Goal: Task Accomplishment & Management: Complete application form

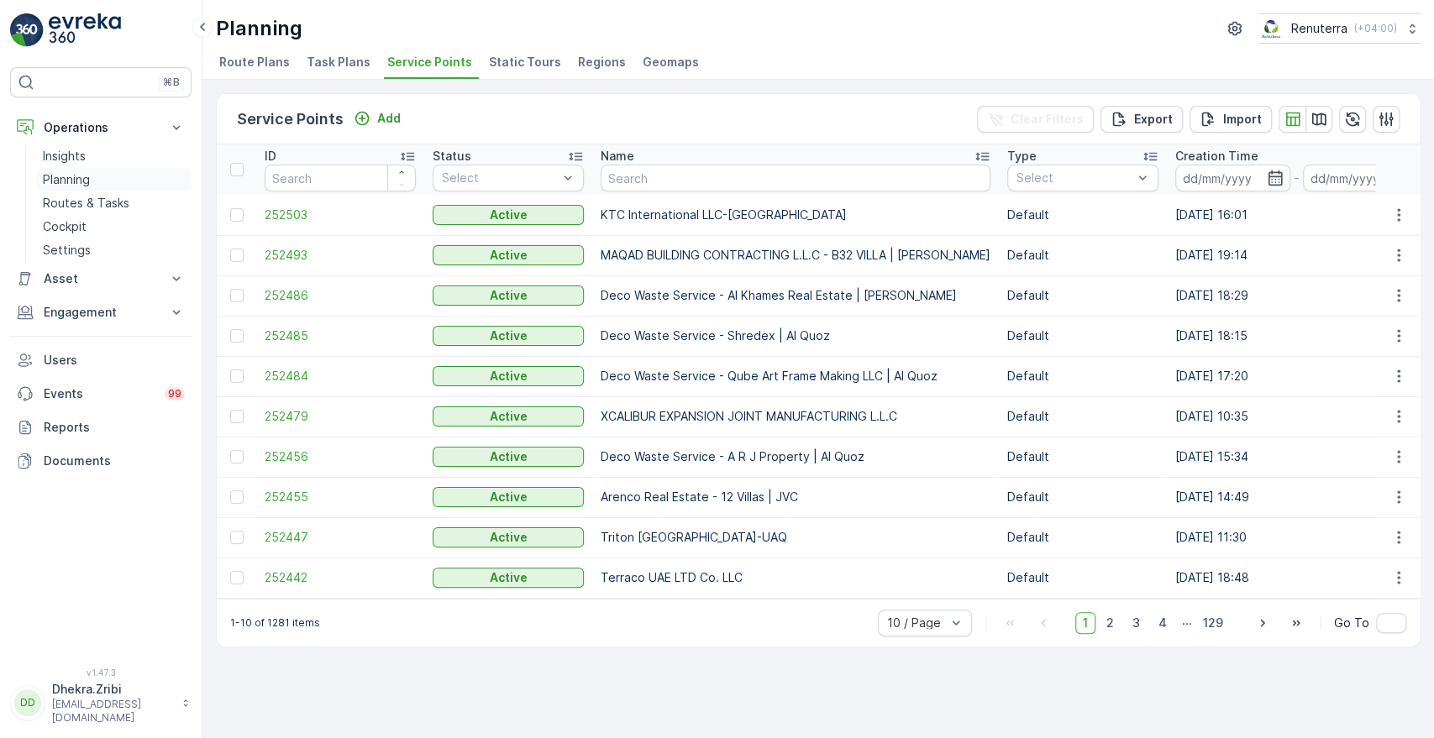
click at [62, 173] on p "Planning" at bounding box center [66, 179] width 47 height 17
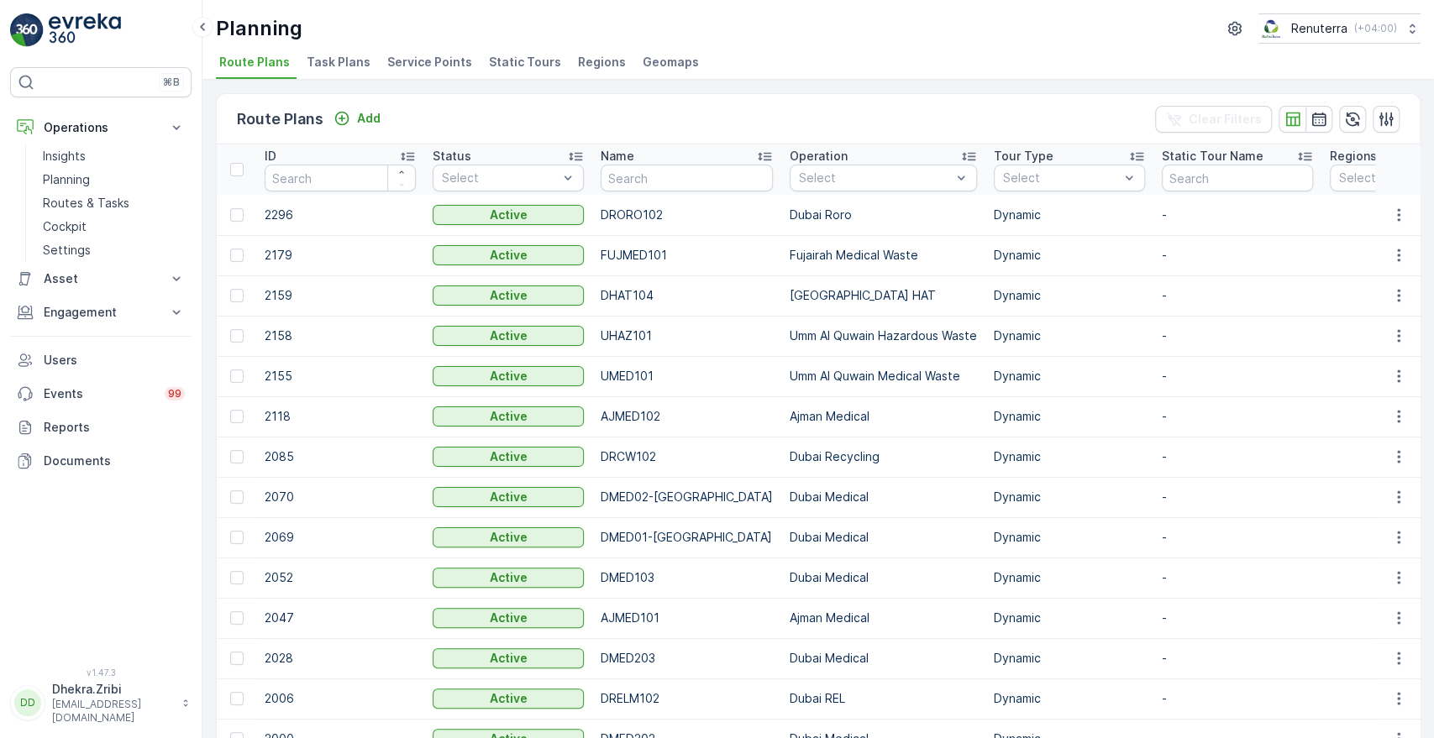
click at [415, 60] on span "Service Points" at bounding box center [429, 62] width 85 height 17
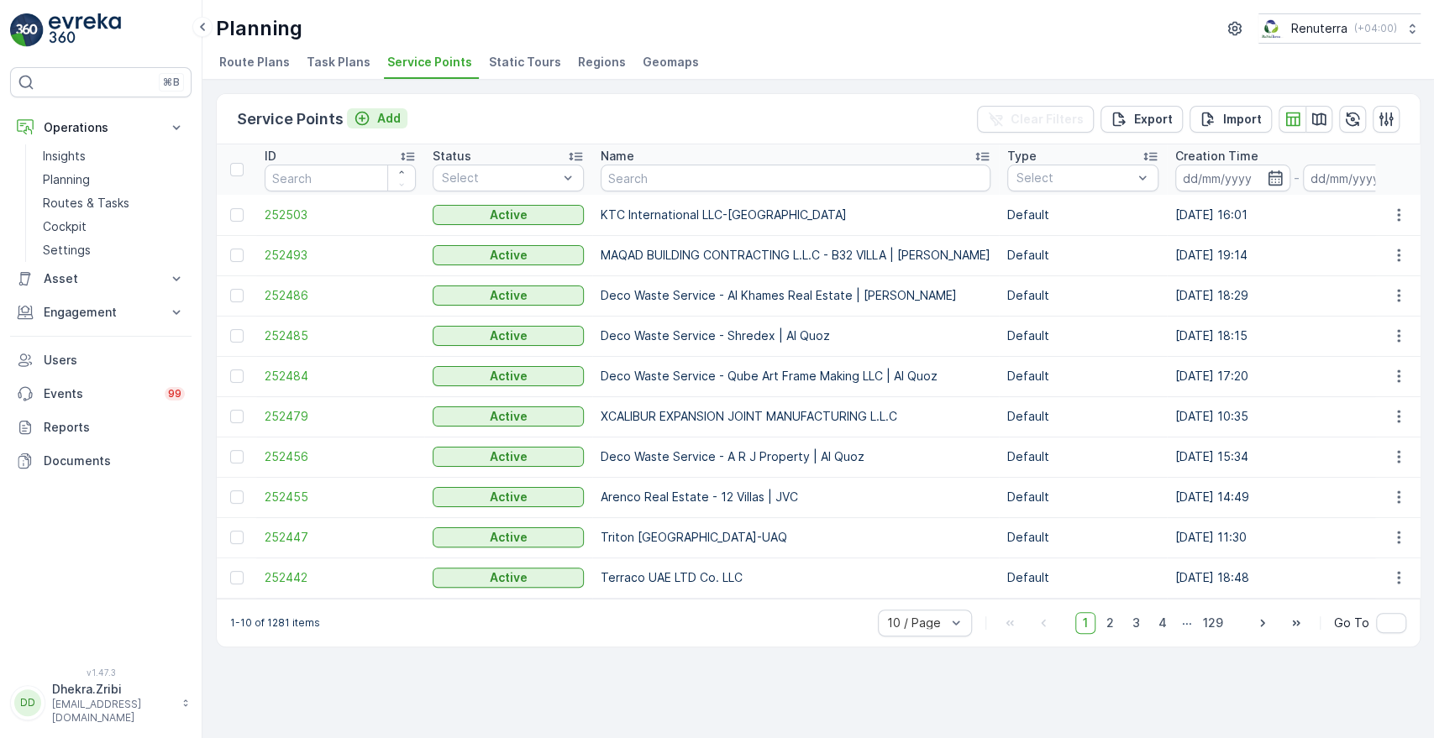
click at [390, 114] on p "Add" at bounding box center [389, 118] width 24 height 17
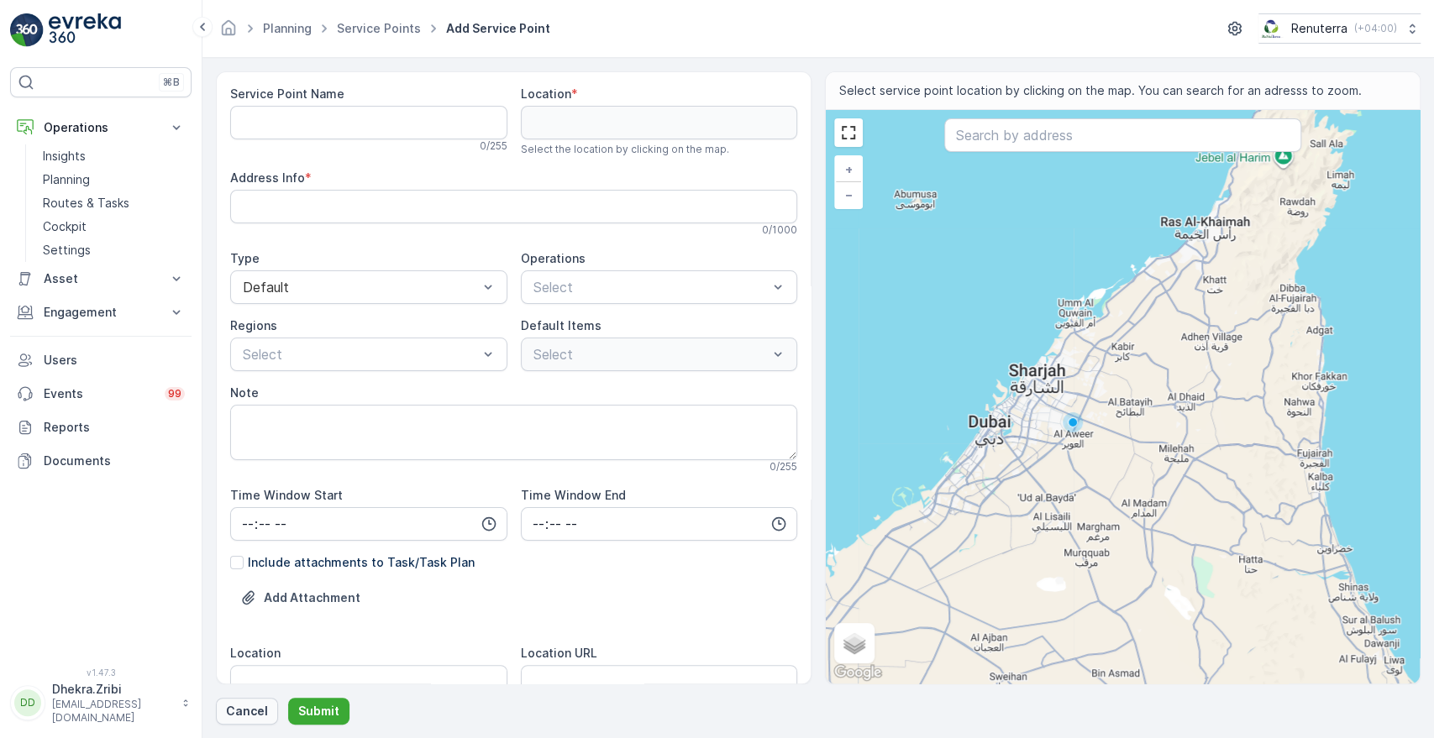
click at [249, 708] on p "Cancel" at bounding box center [247, 711] width 42 height 17
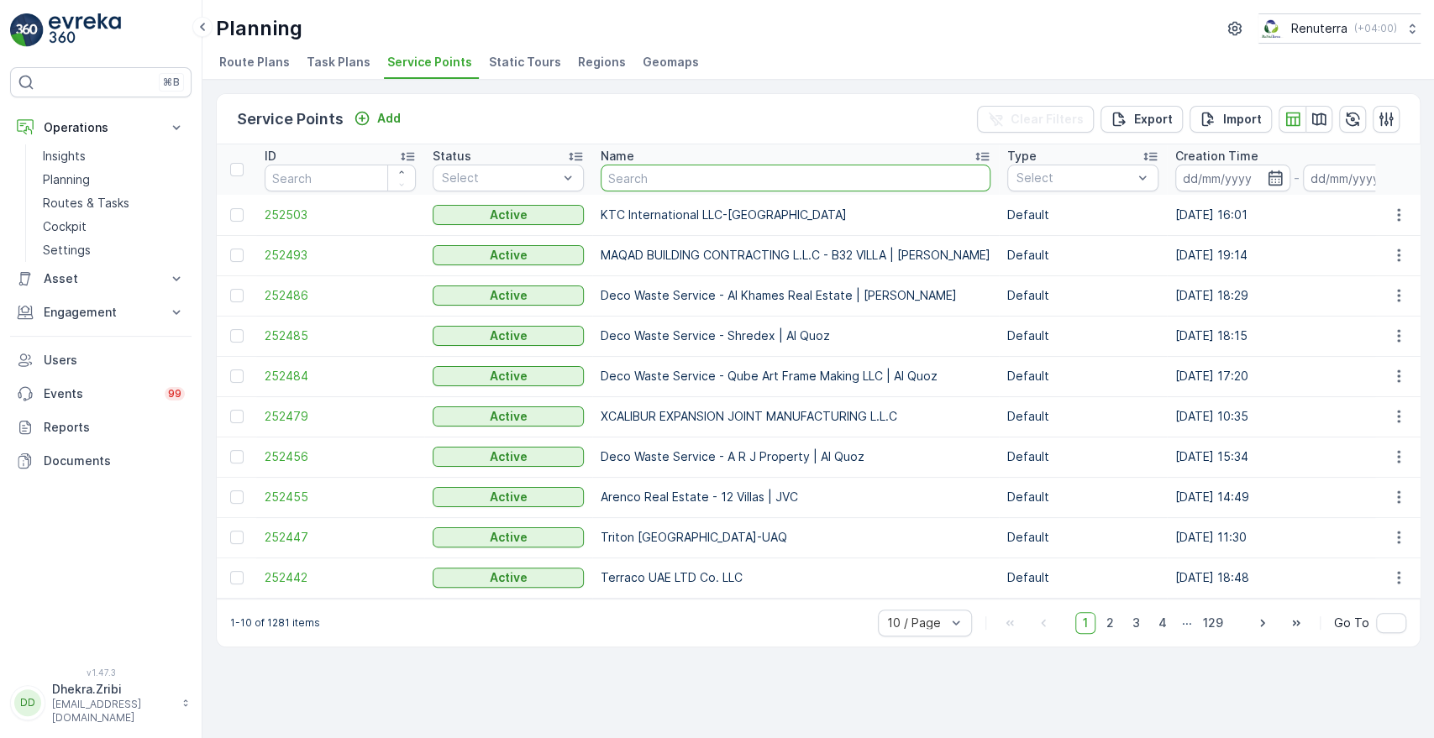
click at [649, 176] on input "text" at bounding box center [796, 178] width 390 height 27
type input "DEC"
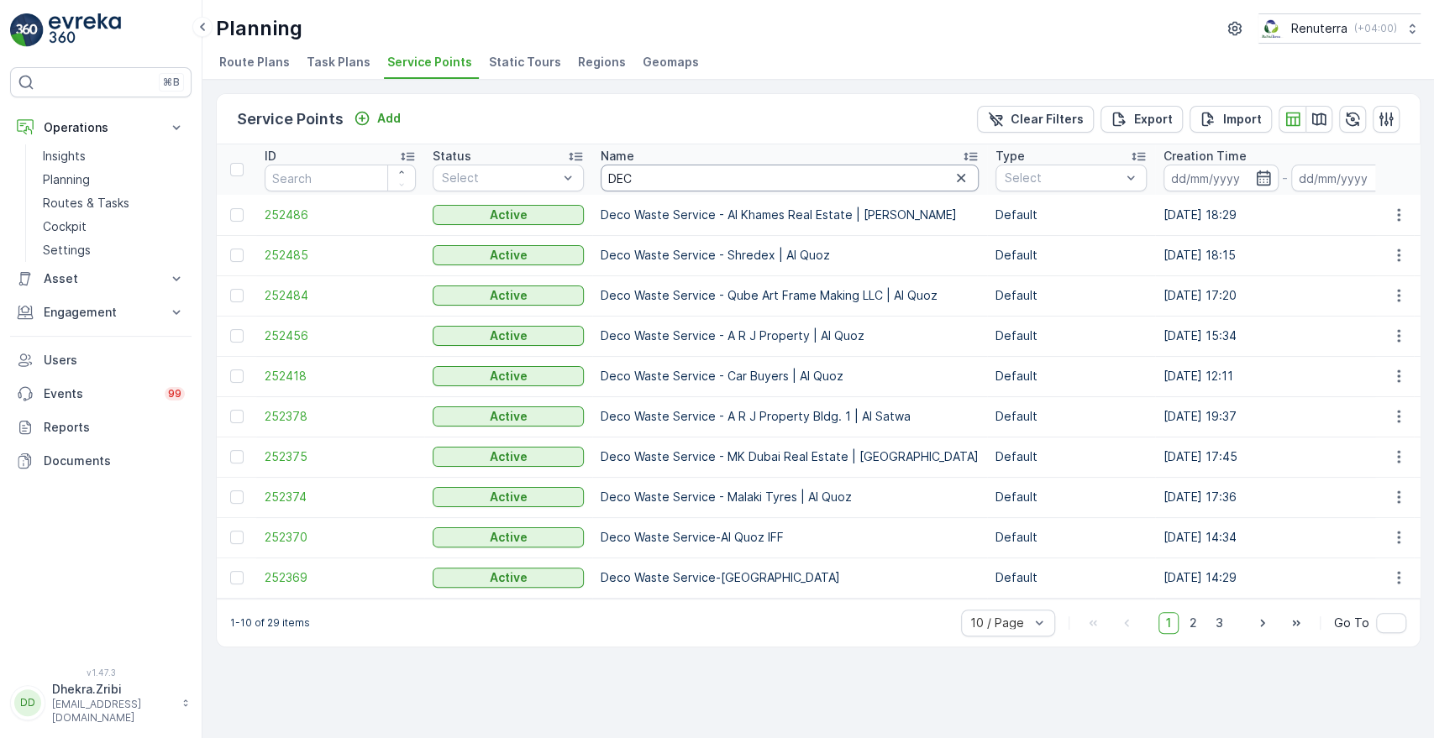
click at [874, 172] on input "DEC" at bounding box center [790, 178] width 378 height 27
type input "D"
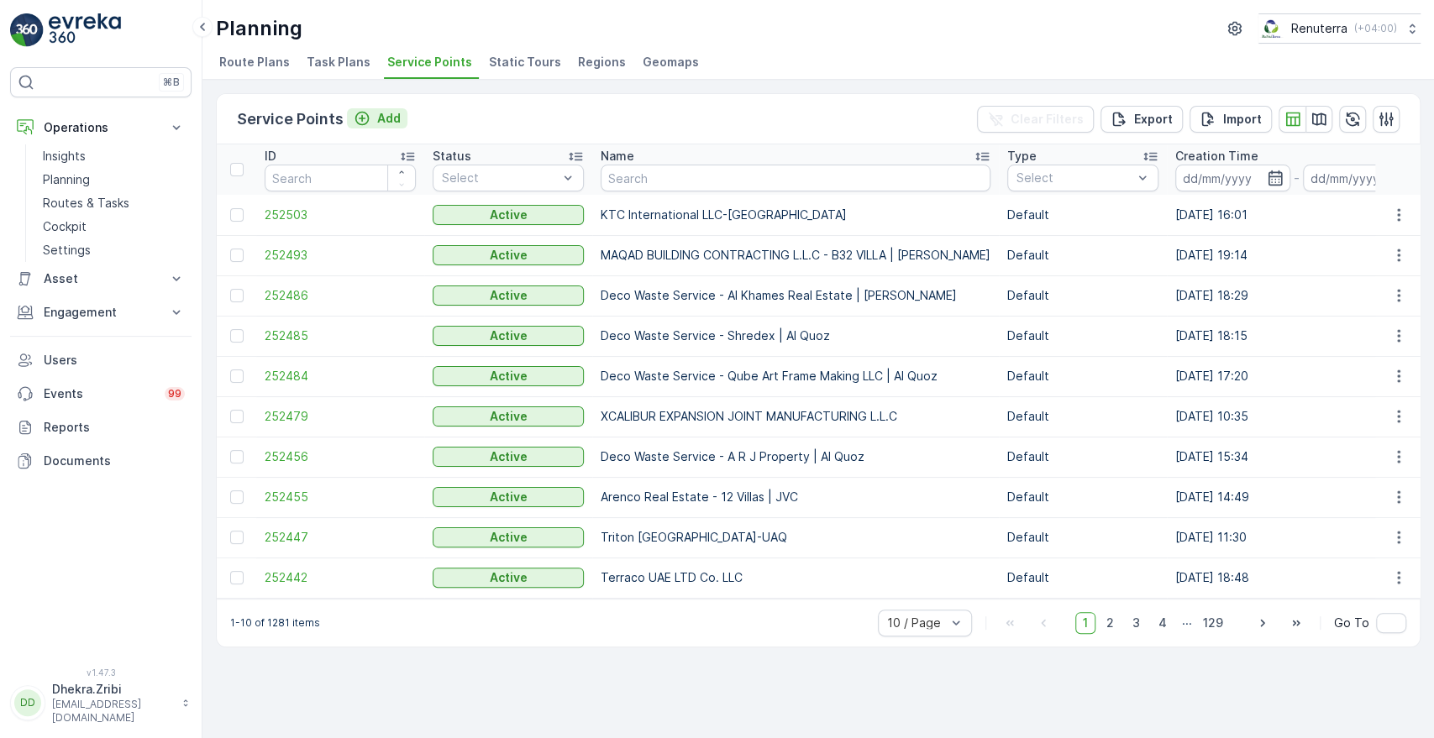
click at [383, 113] on p "Add" at bounding box center [389, 118] width 24 height 17
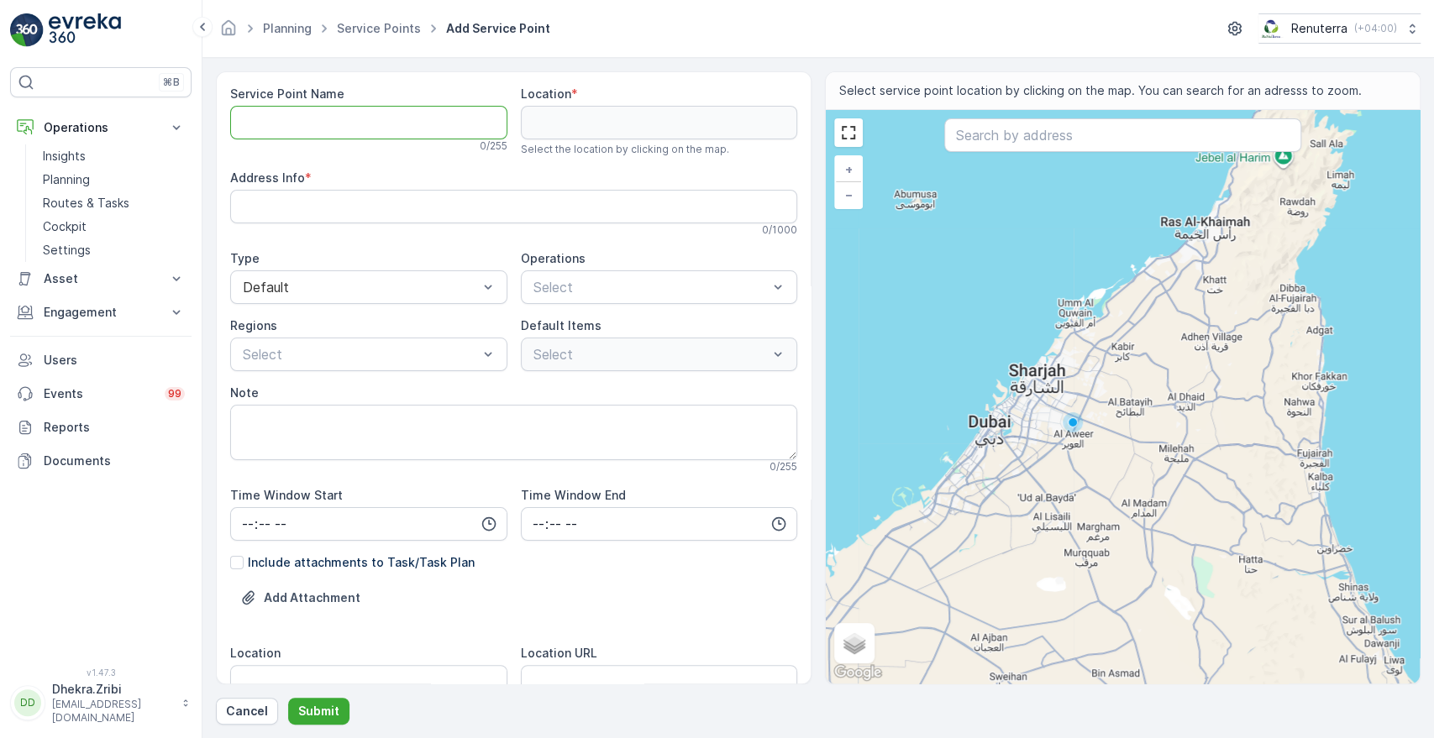
click at [373, 120] on Name "Service Point Name" at bounding box center [368, 123] width 277 height 34
paste Name "Deco Waste Service - Cheshno | [PERSON_NAME]"
type Name "Deco Waste Service - Cheshno | [PERSON_NAME]"
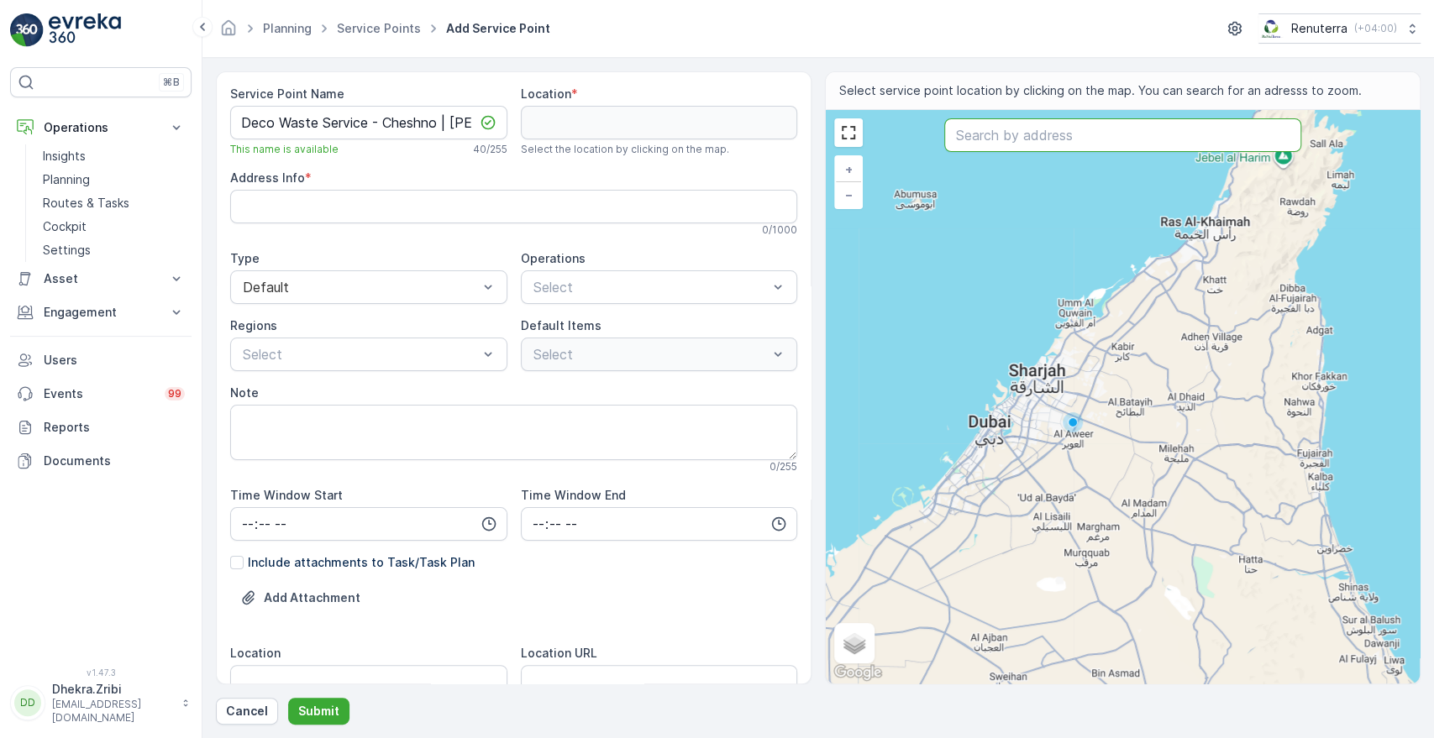
click at [1062, 141] on input "text" at bounding box center [1122, 135] width 356 height 34
paste input "[URL][DOMAIN_NAME]"
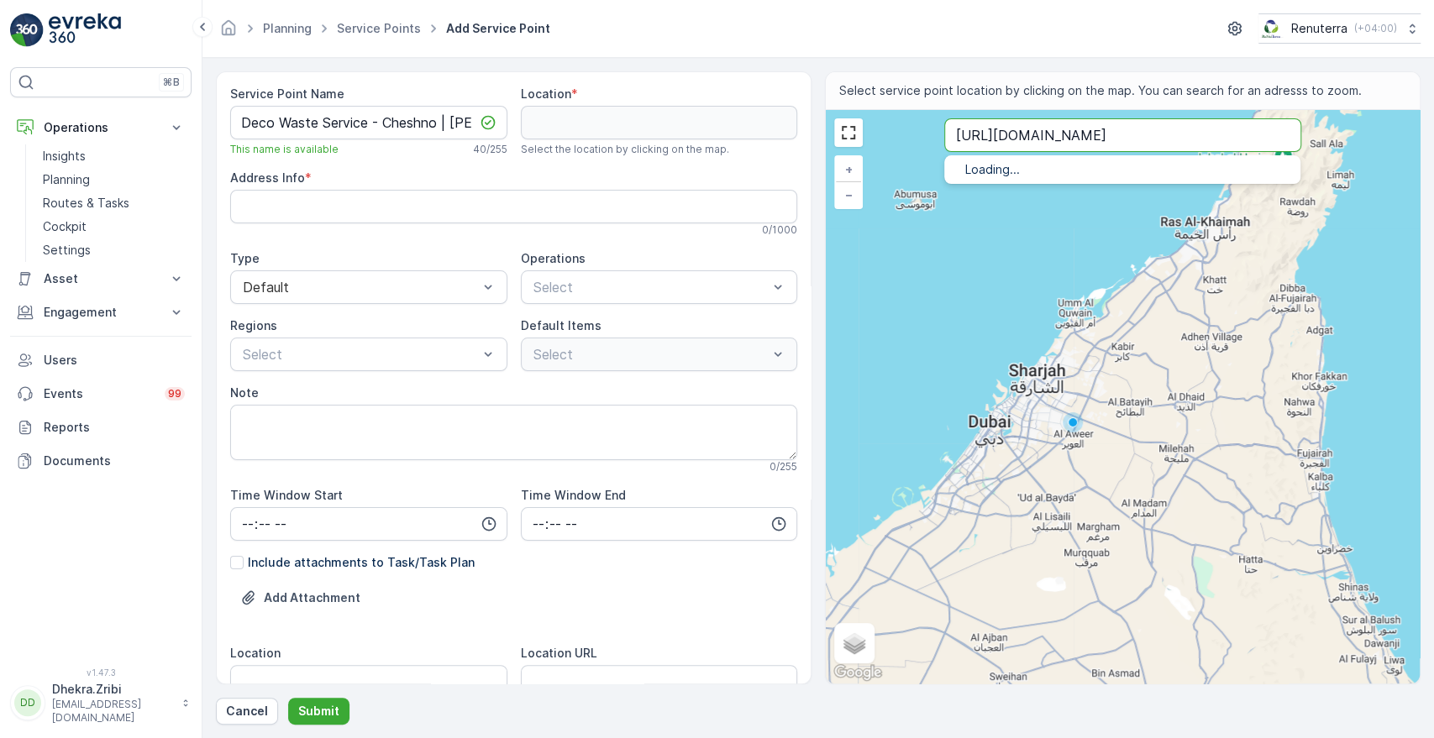
type input "[URL][DOMAIN_NAME]"
drag, startPoint x: 1261, startPoint y: 138, endPoint x: 929, endPoint y: 160, distance: 332.6
click at [929, 160] on div "+ − Satellite Roadmap Terrain Hybrid Leaflet Keyboard shortcuts Map Data Map da…" at bounding box center [1123, 397] width 594 height 574
type input "25.998598509359613,55.07519921367897"
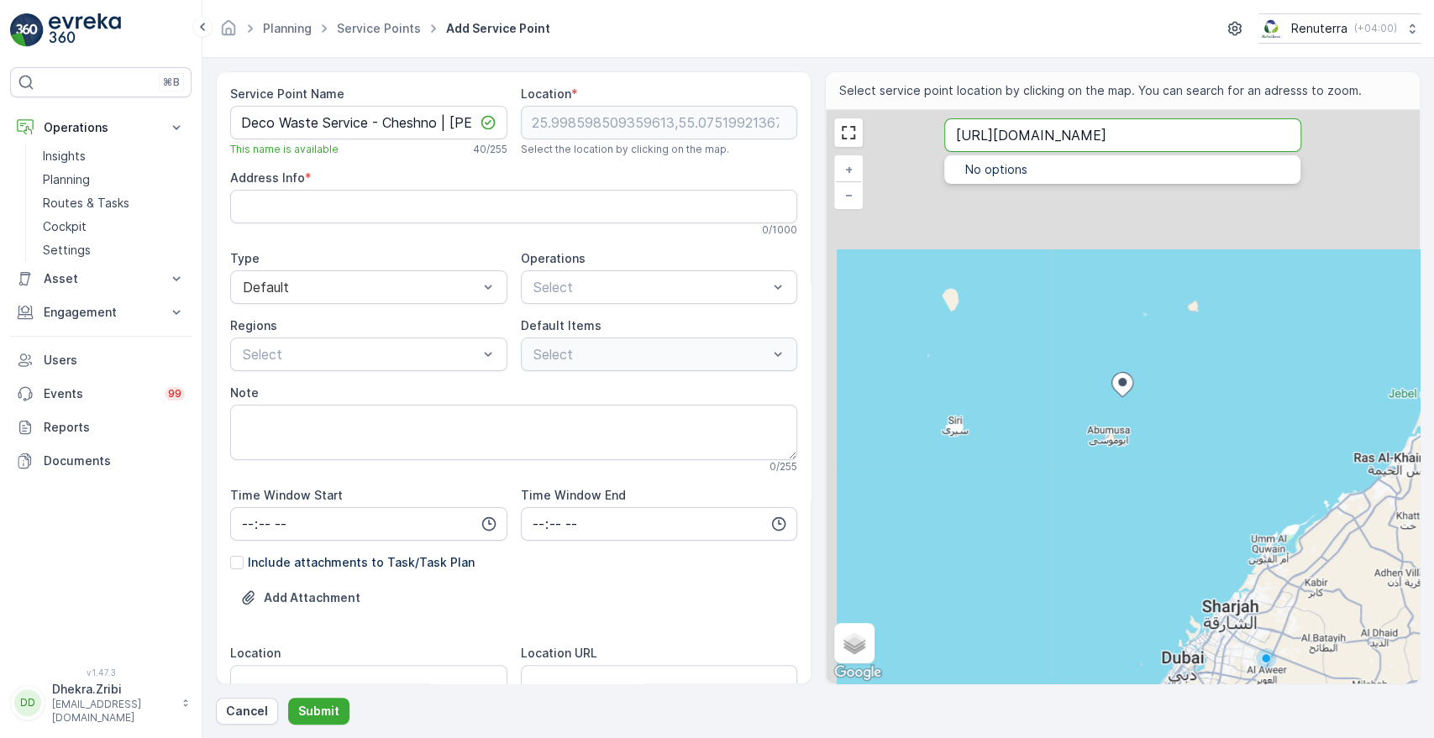
type Info "7HQQX3XG+C3"
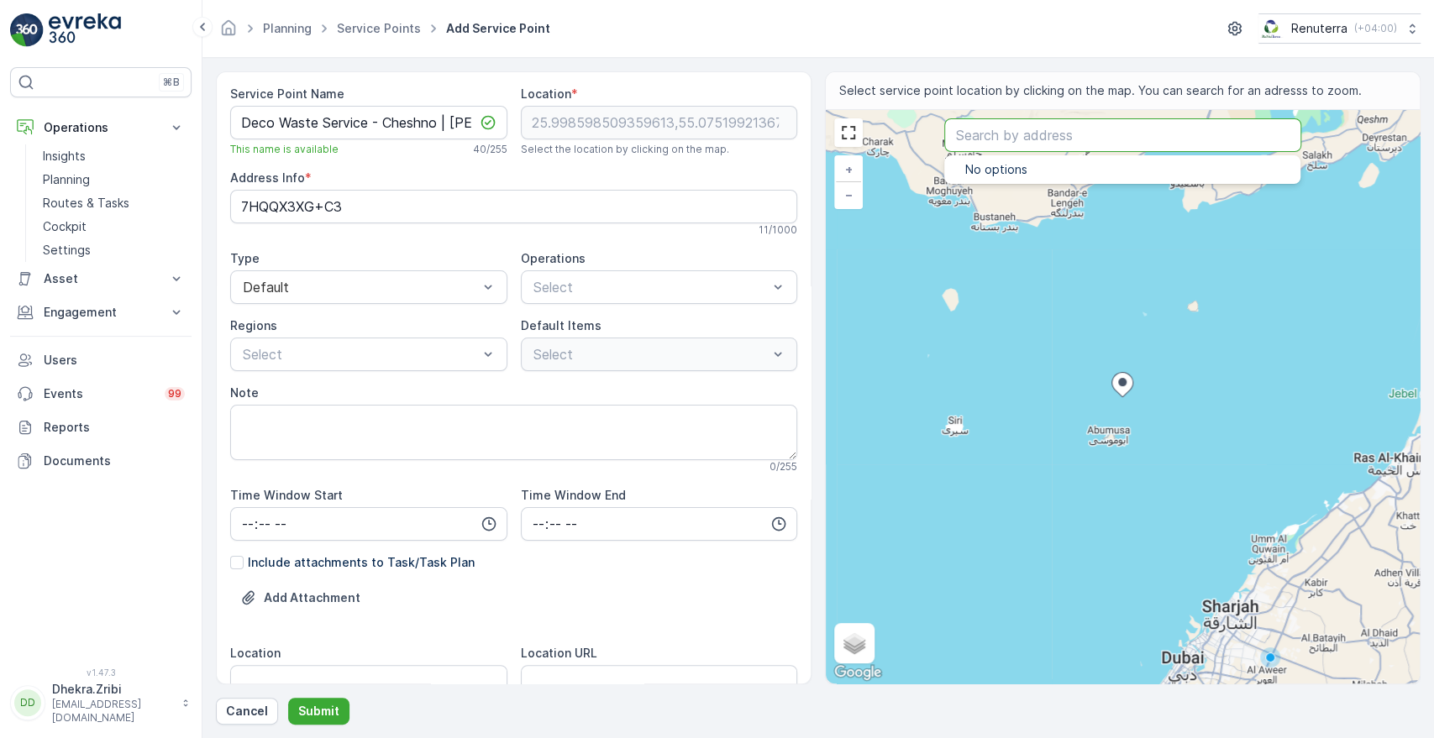
click at [1001, 135] on input "text" at bounding box center [1122, 135] width 356 height 34
paste input "Flofit Oilfield Equipment Trading LLC"
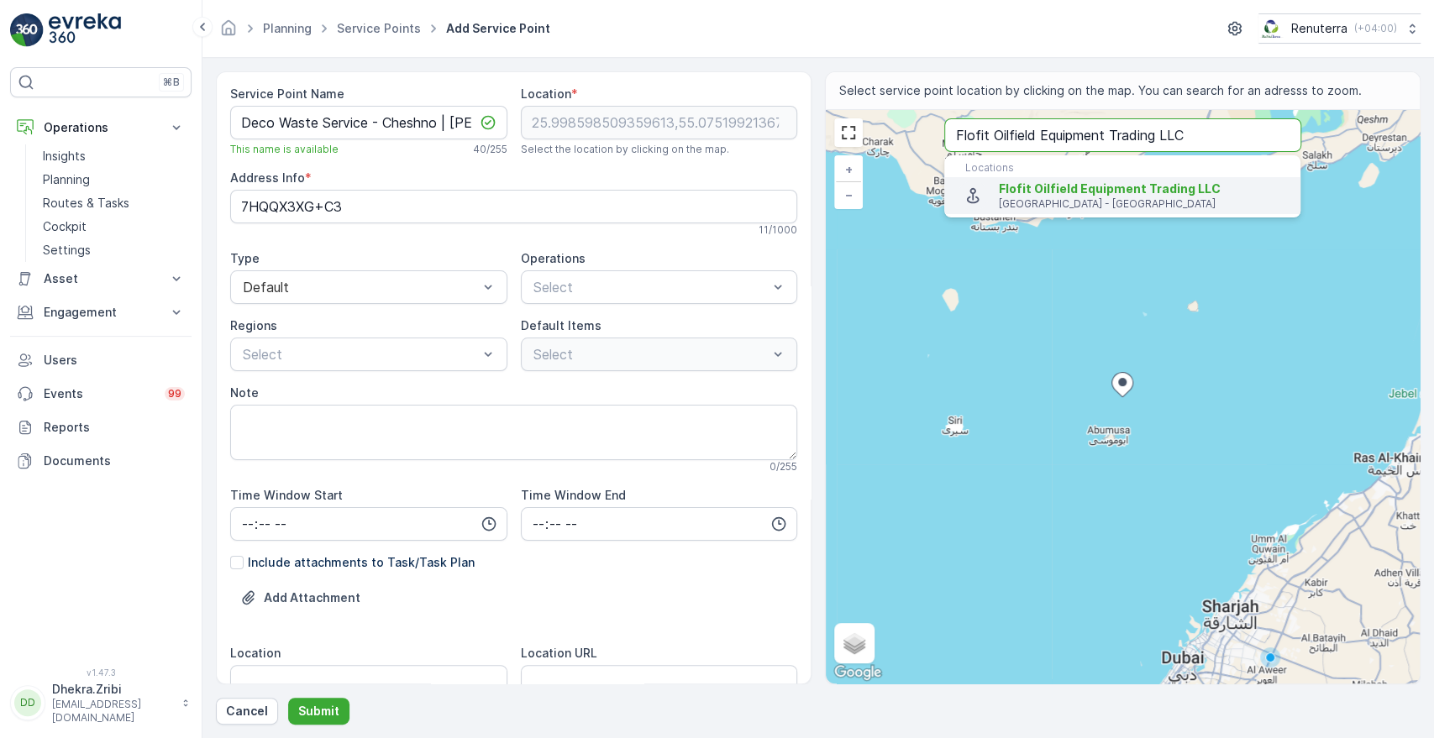
type input "Flofit Oilfield Equipment Trading LLC"
click at [1008, 202] on p "[GEOGRAPHIC_DATA] - [GEOGRAPHIC_DATA]" at bounding box center [1143, 203] width 288 height 13
type input "24.9864164,55.1104746"
type Info "[GEOGRAPHIC_DATA] 1 - [GEOGRAPHIC_DATA] - [GEOGRAPHIC_DATA]"
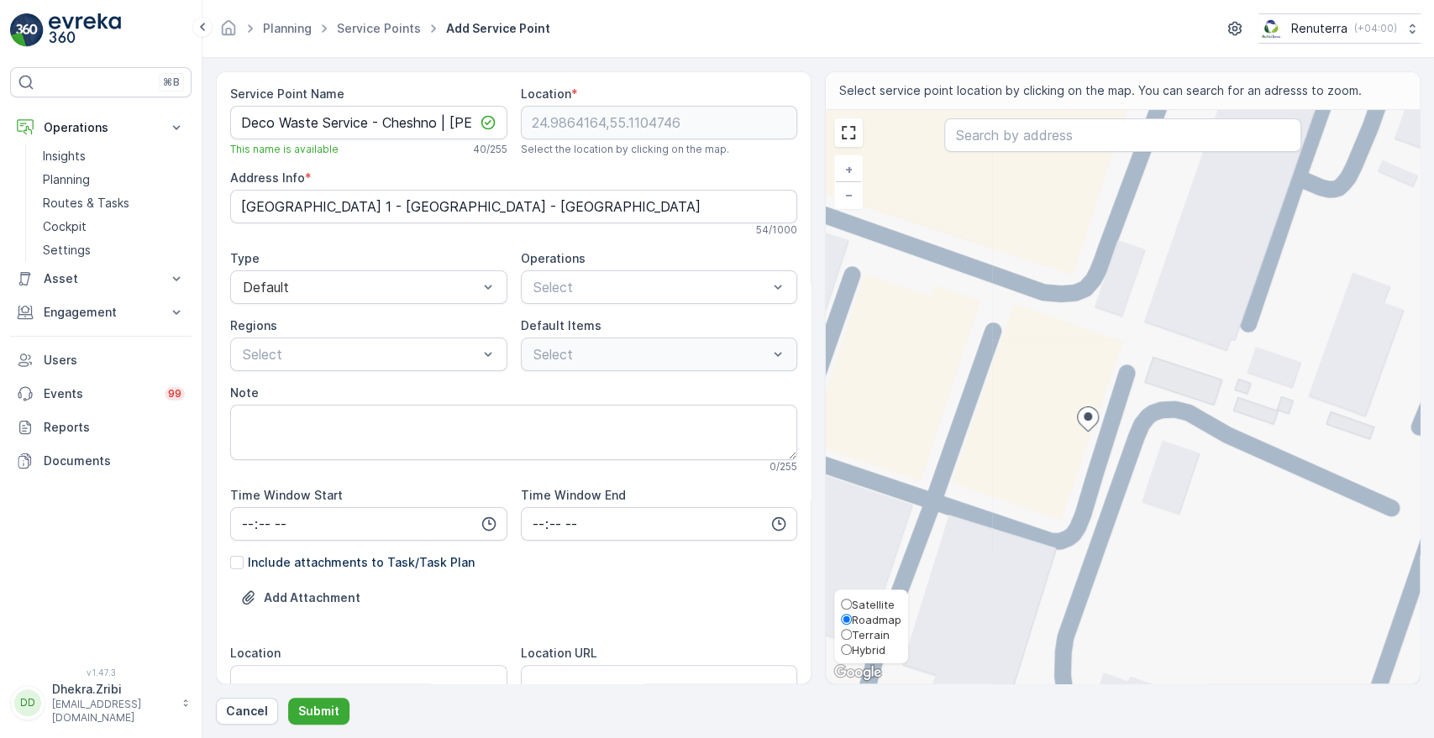
click at [885, 603] on span "Satellite" at bounding box center [873, 604] width 43 height 13
click at [852, 603] on input "Satellite" at bounding box center [846, 604] width 11 height 11
radio input "true"
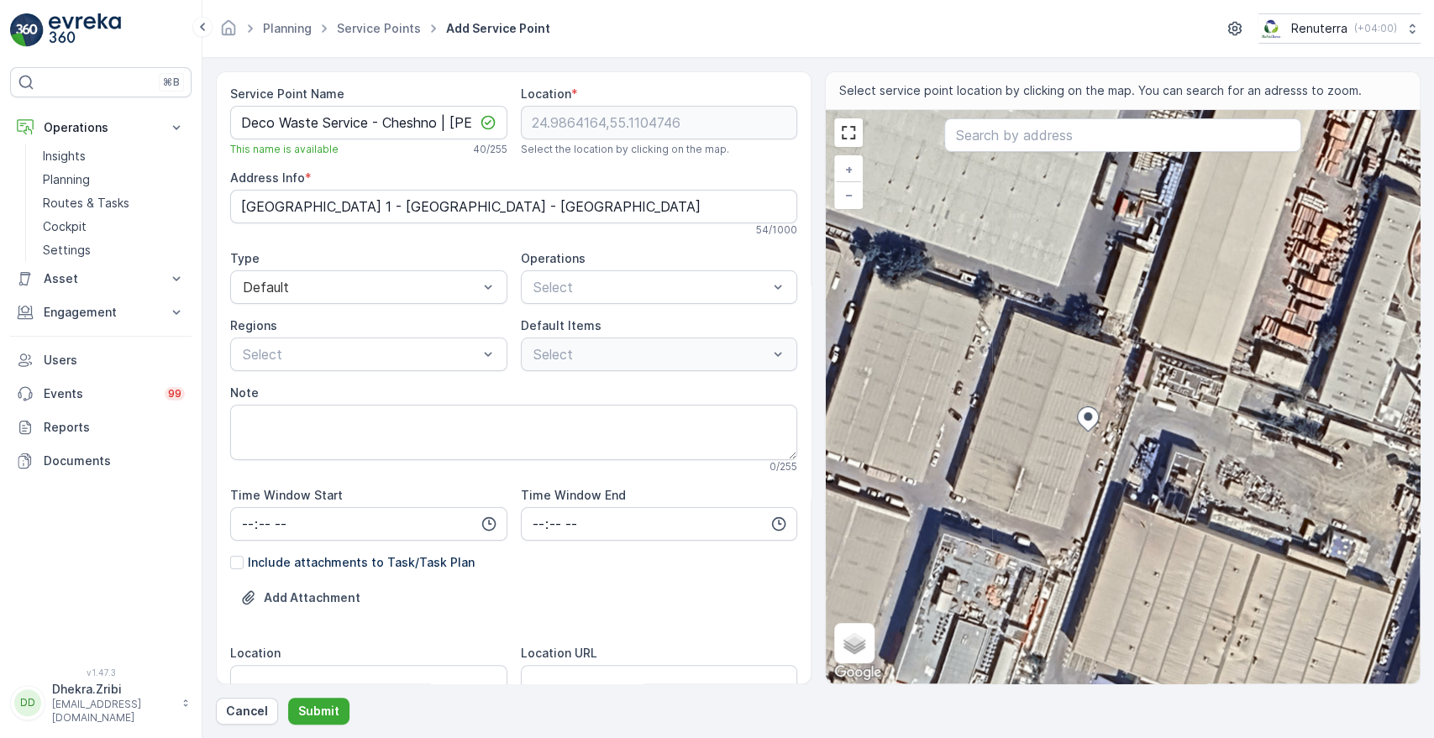
click at [1058, 556] on div "+ − Satellite Roadmap Terrain Hybrid Leaflet Keyboard shortcuts Map Data Imager…" at bounding box center [1123, 397] width 594 height 574
type input "24.986053819321054,55.11037835616309"
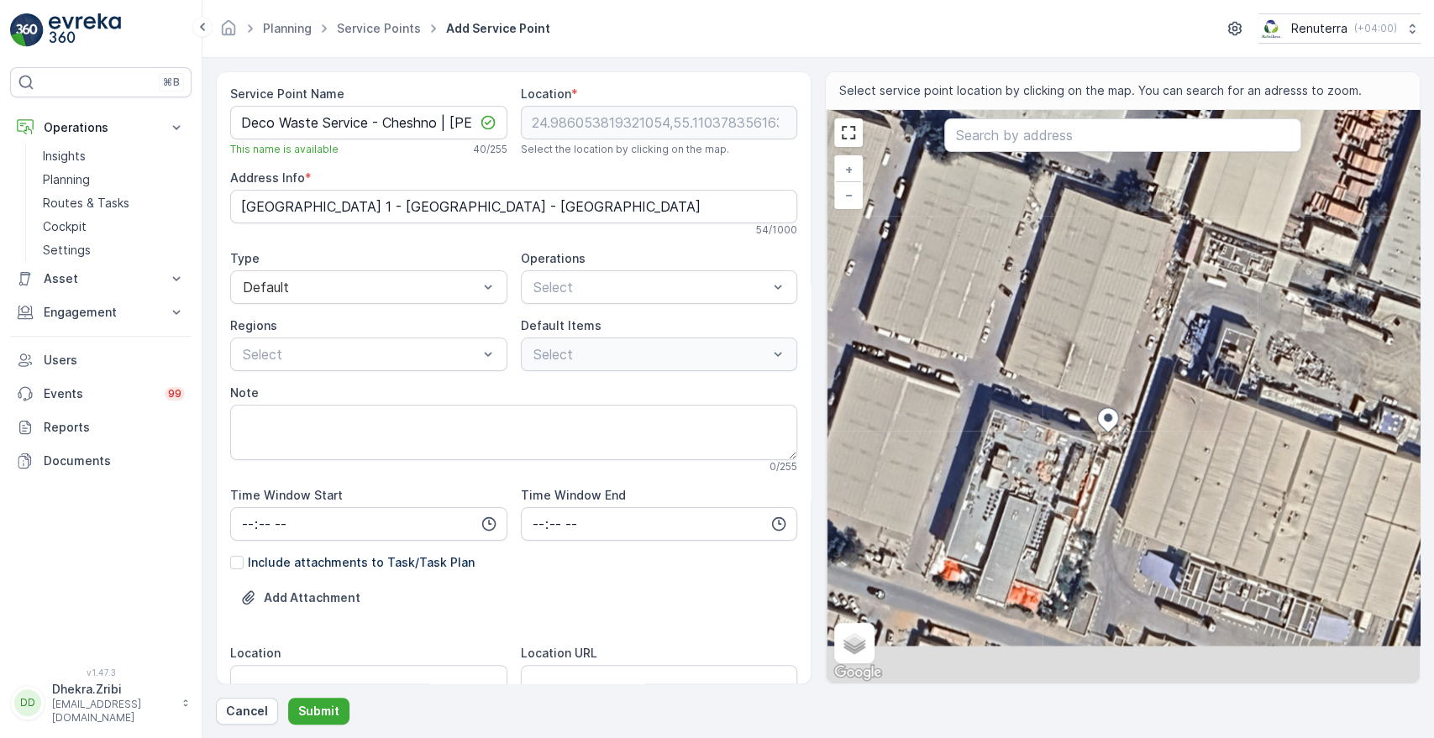
type Info "X4P6+722 - [GEOGRAPHIC_DATA] - [GEOGRAPHIC_DATA] First - [GEOGRAPHIC_DATA] - [G…"
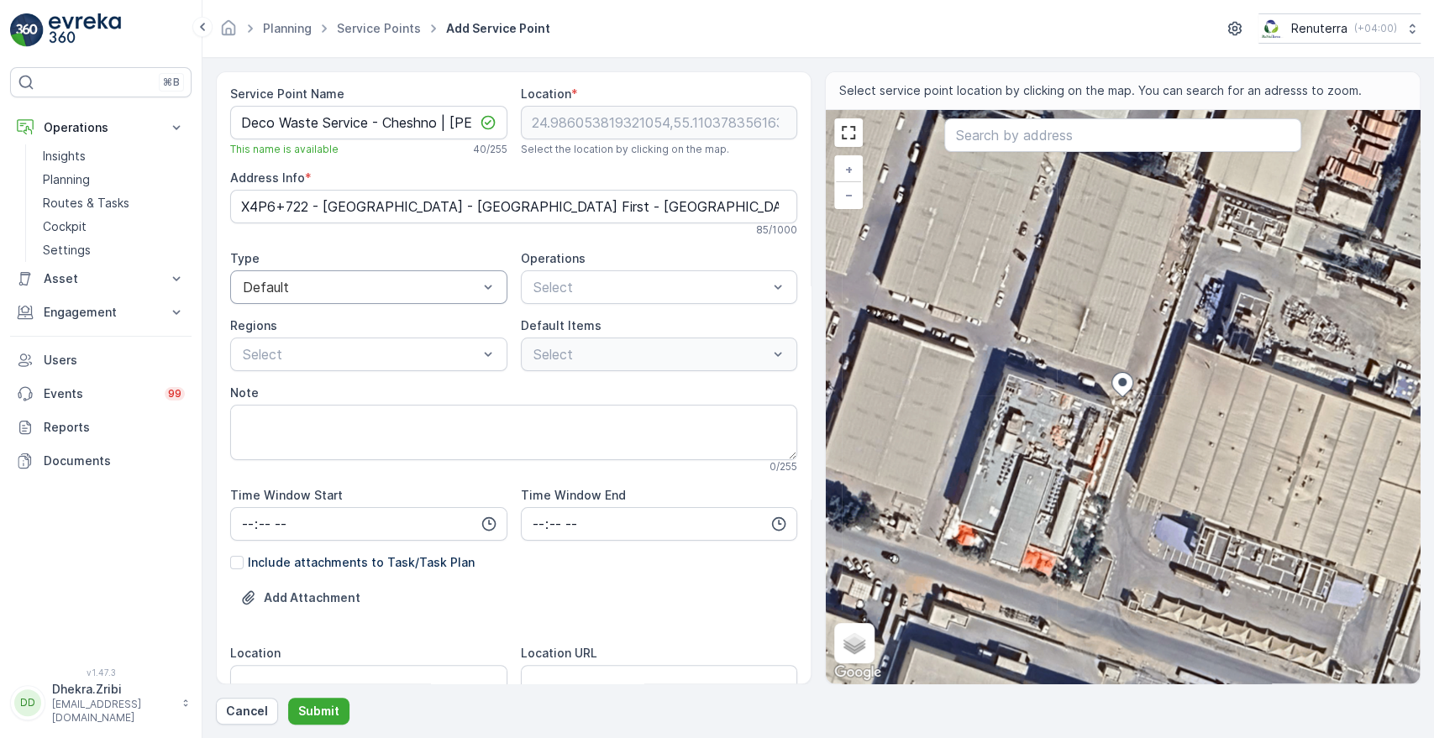
click at [413, 291] on div at bounding box center [360, 287] width 239 height 15
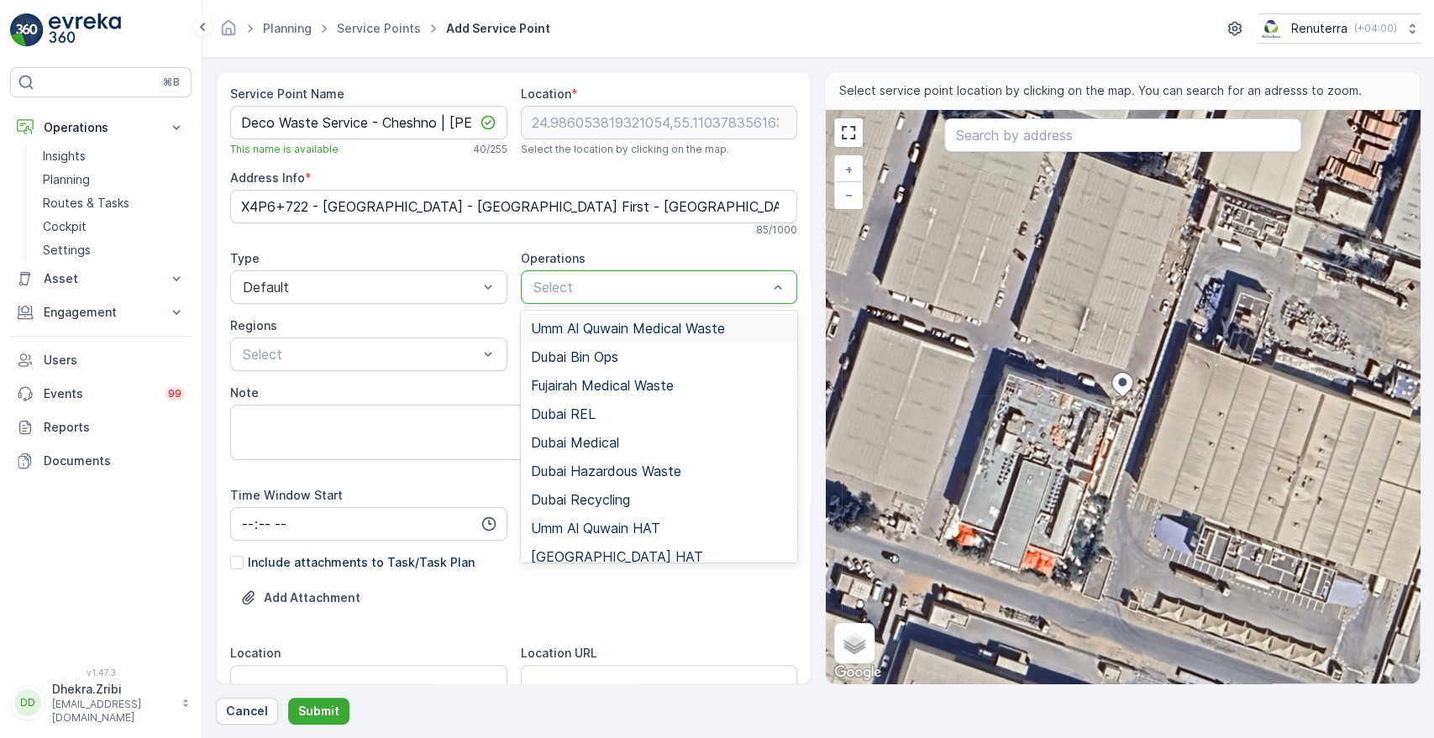
click at [607, 291] on div at bounding box center [651, 287] width 239 height 15
click at [559, 554] on span "[GEOGRAPHIC_DATA] HAT" at bounding box center [617, 556] width 172 height 15
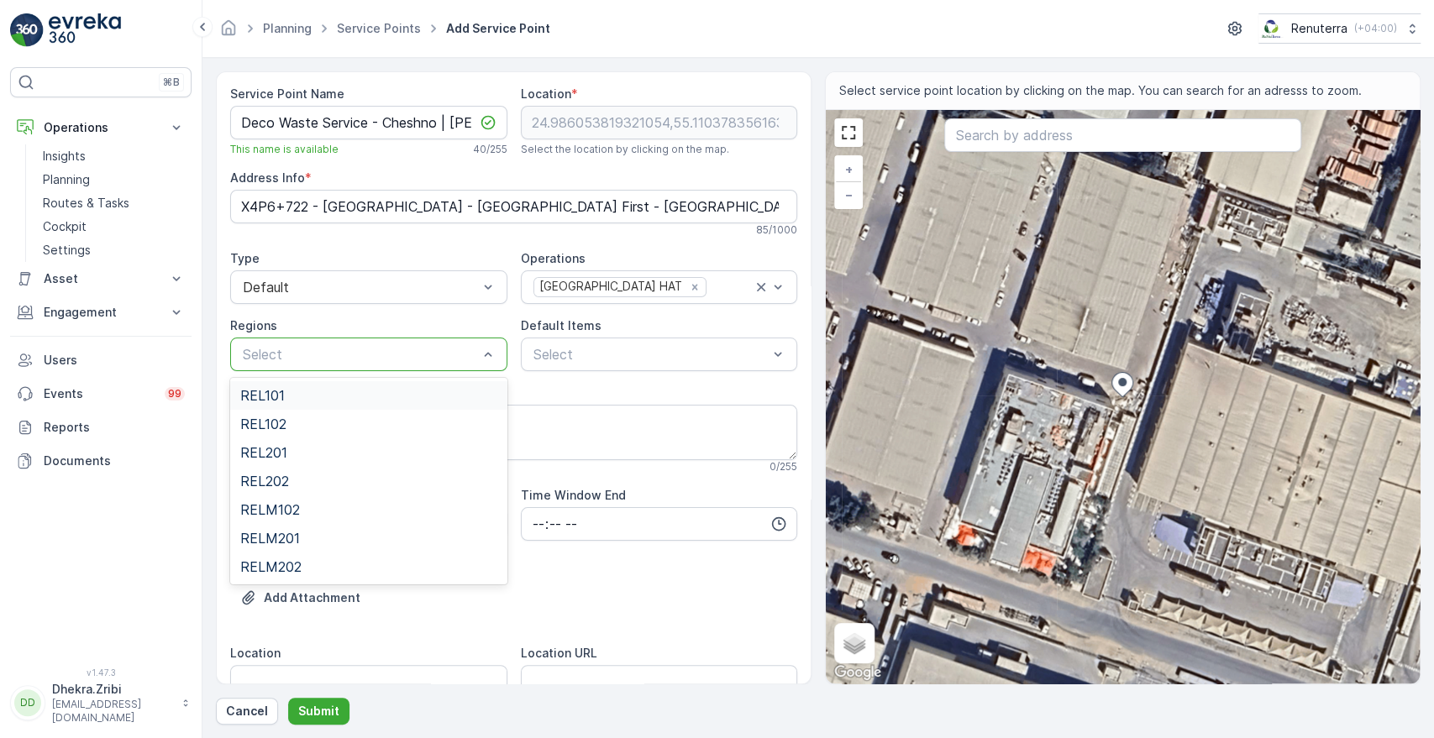
click at [443, 368] on div "Select" at bounding box center [368, 355] width 277 height 34
click at [470, 354] on div at bounding box center [360, 354] width 239 height 15
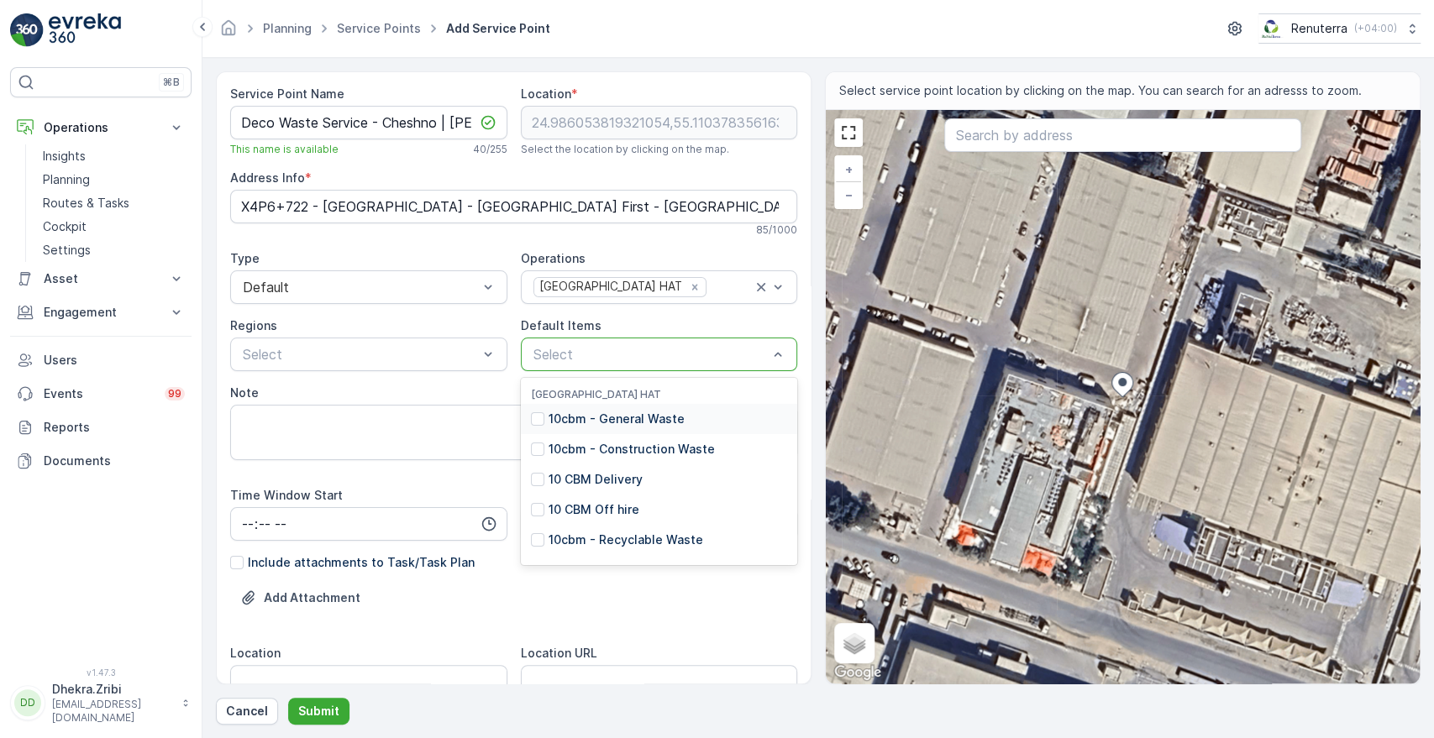
click at [585, 353] on div at bounding box center [651, 354] width 239 height 15
click at [590, 416] on p "10cbm - General Waste" at bounding box center [617, 419] width 136 height 17
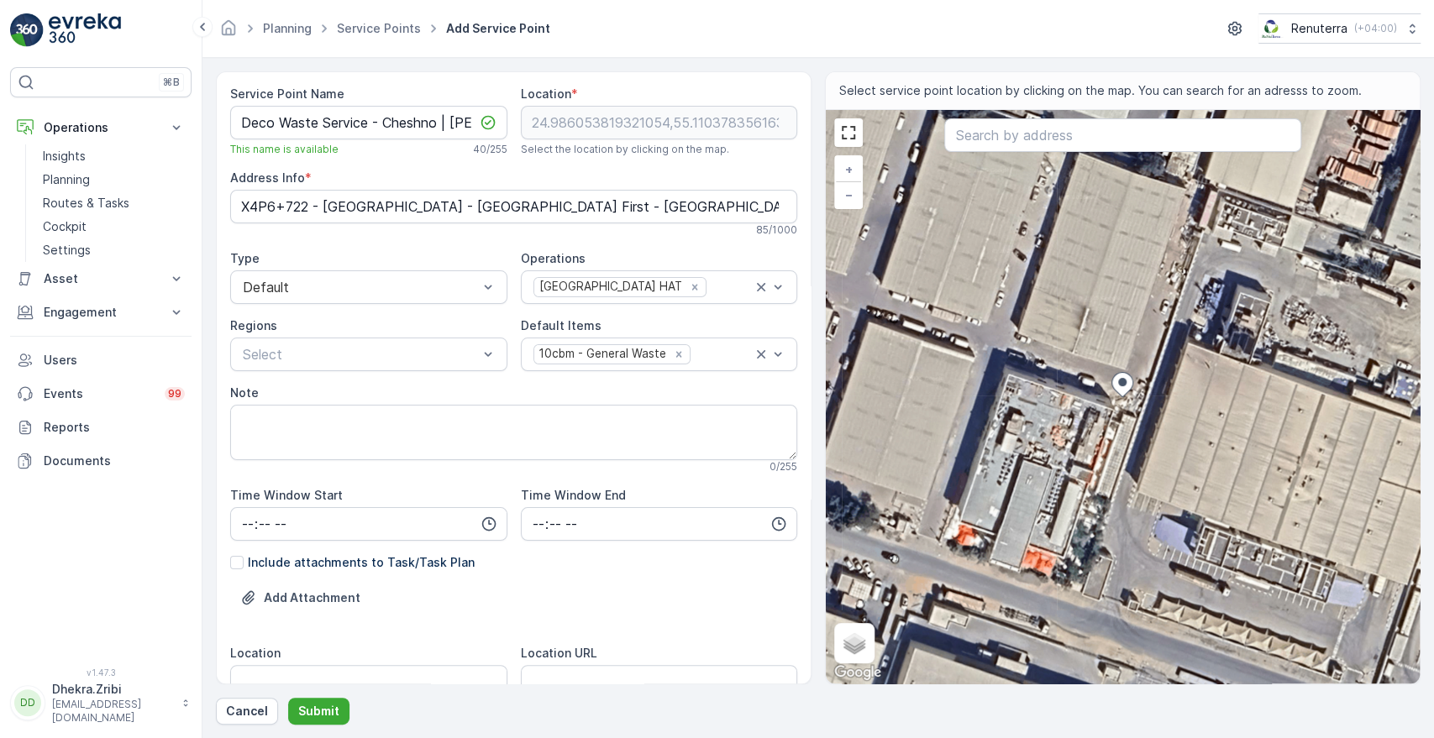
click at [780, 590] on div "Add Attachment" at bounding box center [513, 608] width 567 height 47
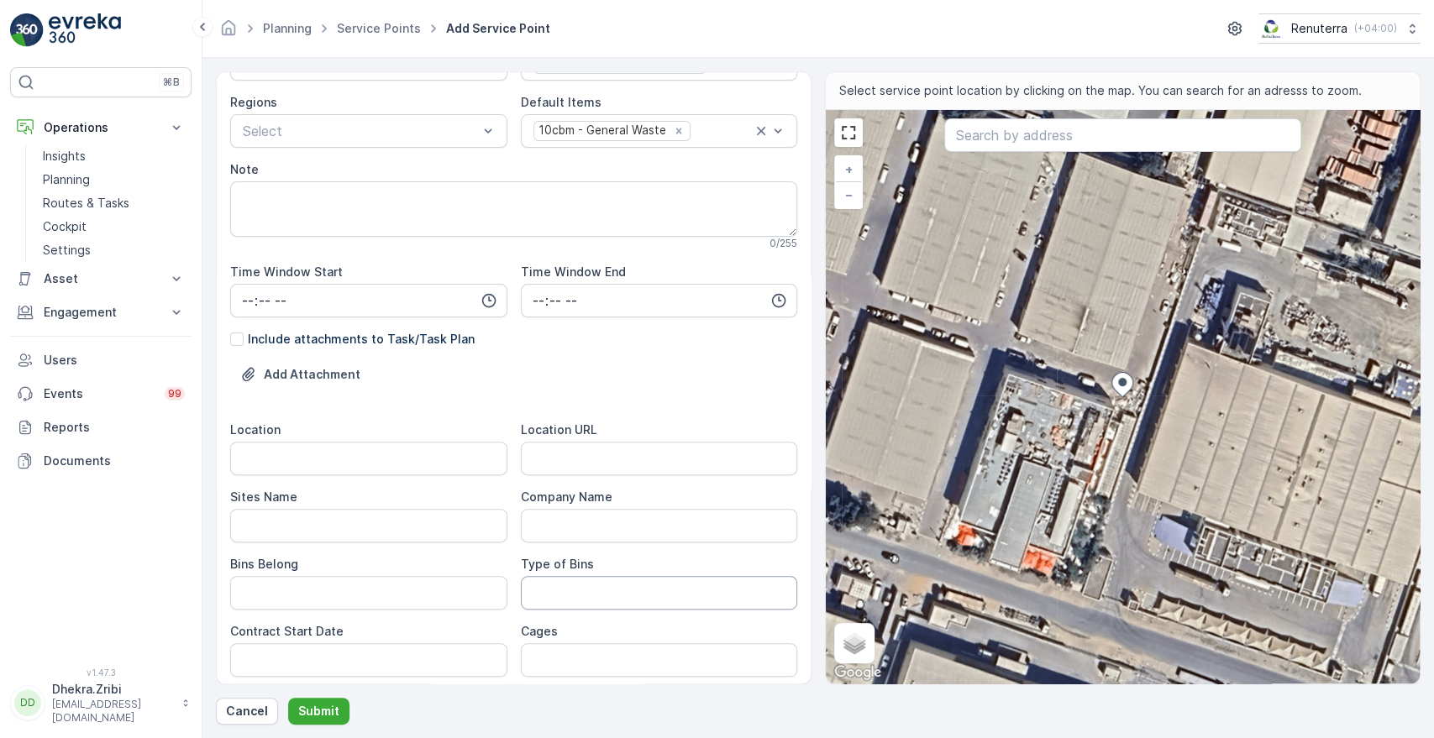
scroll to position [261, 0]
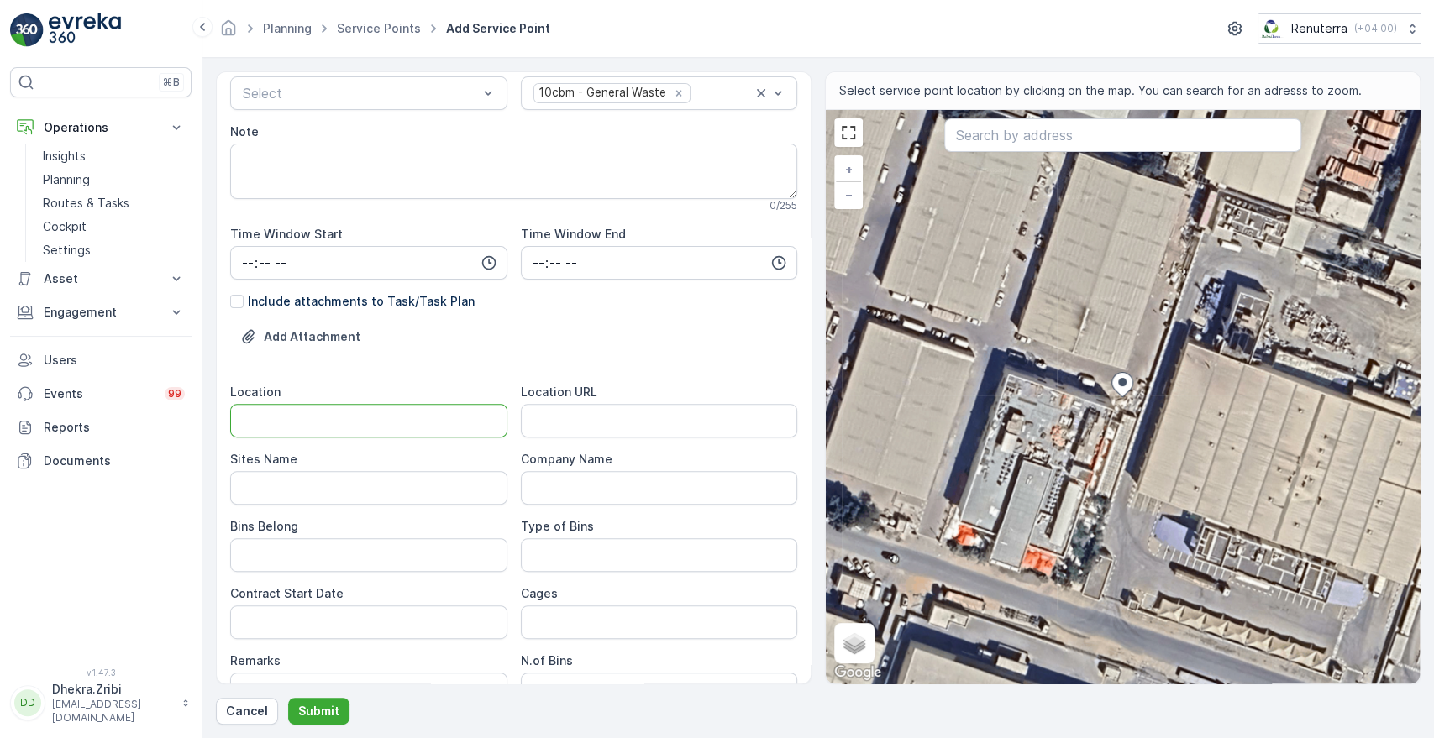
click at [417, 427] on input "Location" at bounding box center [368, 421] width 277 height 34
type input "j"
type input "[GEOGRAPHIC_DATA]"
click at [420, 502] on Name "Sites Name" at bounding box center [368, 488] width 277 height 34
type Name "[PERSON_NAME]"
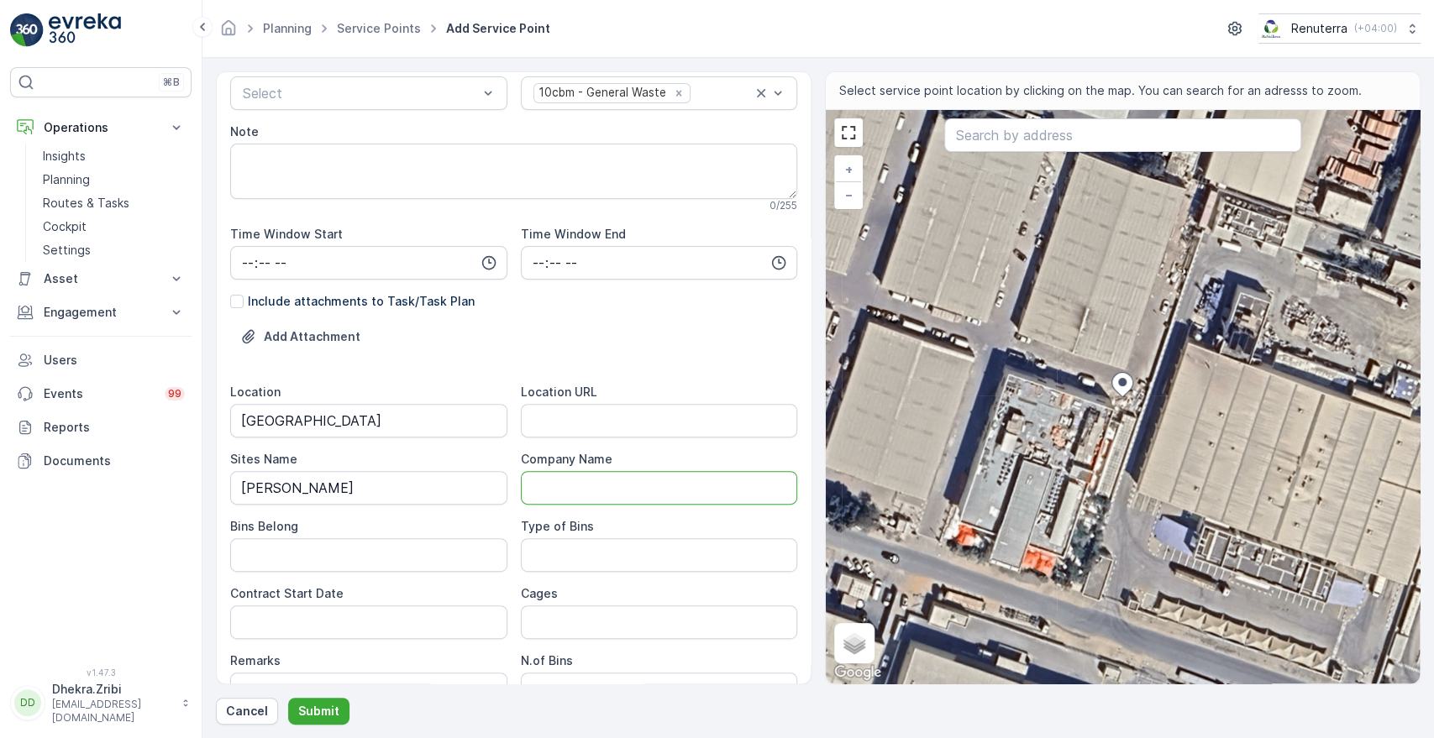
click at [575, 481] on Name "Company Name" at bounding box center [659, 488] width 277 height 34
click at [680, 426] on URL "Location URL" at bounding box center [659, 421] width 277 height 34
paste URL "[URL][DOMAIN_NAME]"
type URL "[URL][DOMAIN_NAME]"
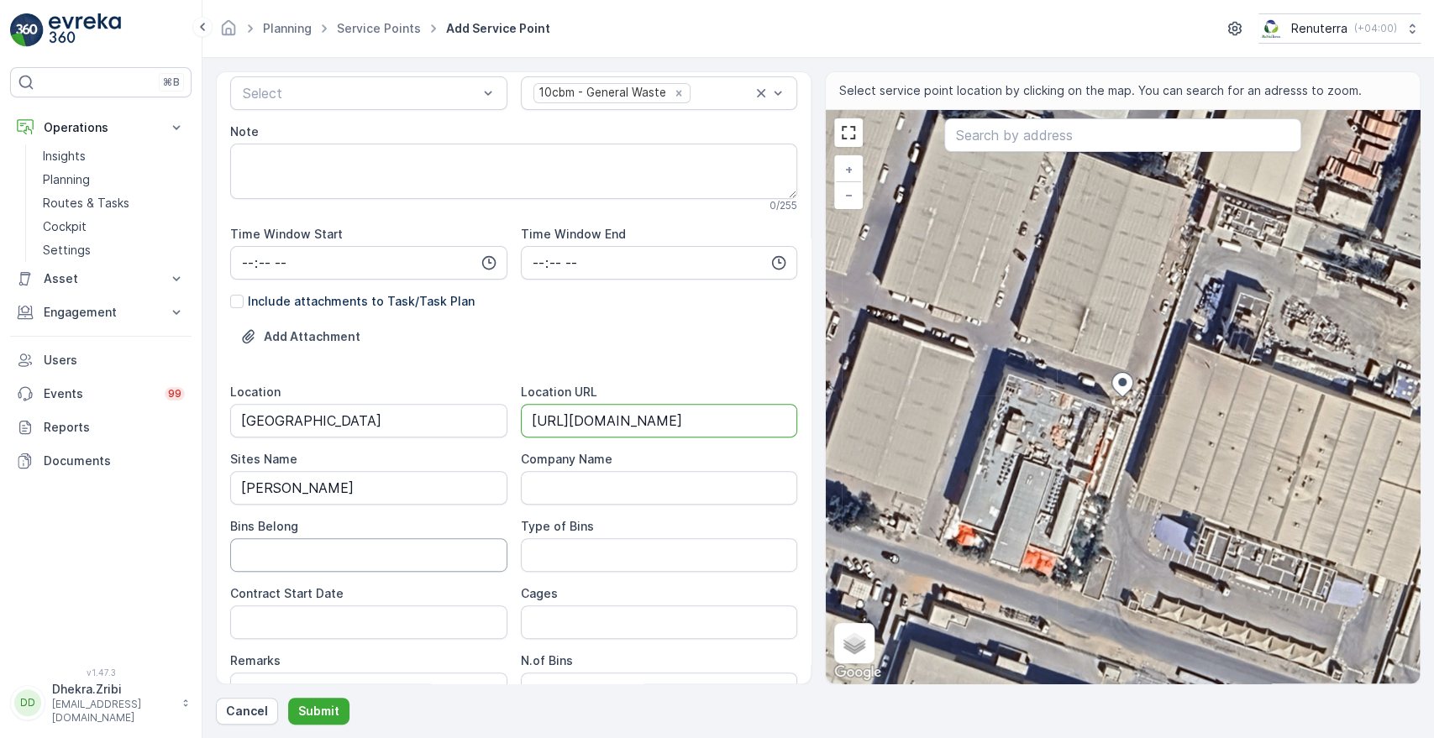
scroll to position [0, 0]
click at [430, 569] on Belong "Bins Belong" at bounding box center [368, 555] width 277 height 34
type Belong "Service provider"
click at [569, 554] on Bins "Type of Bins" at bounding box center [659, 555] width 277 height 34
type Bins "10 CBM"
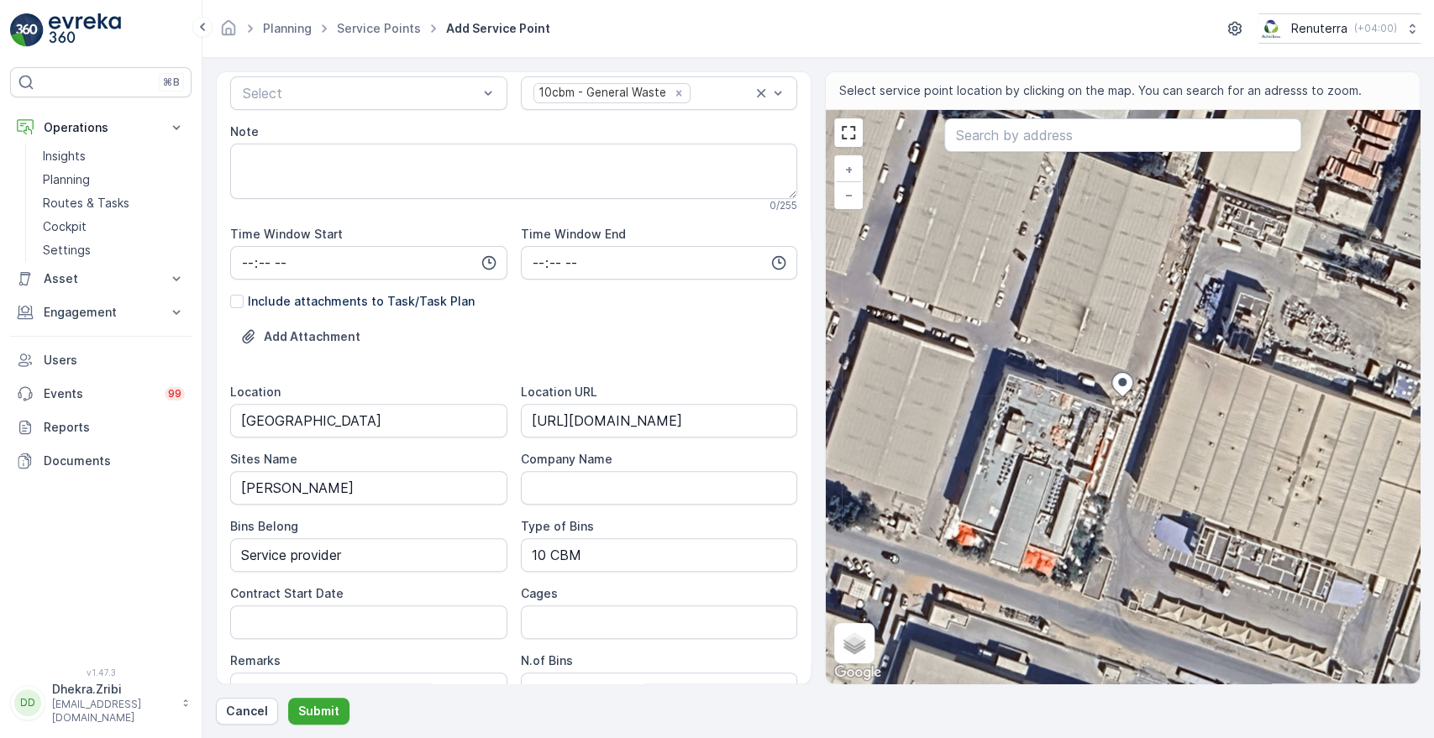
click at [658, 523] on div "Type of Bins" at bounding box center [659, 526] width 277 height 17
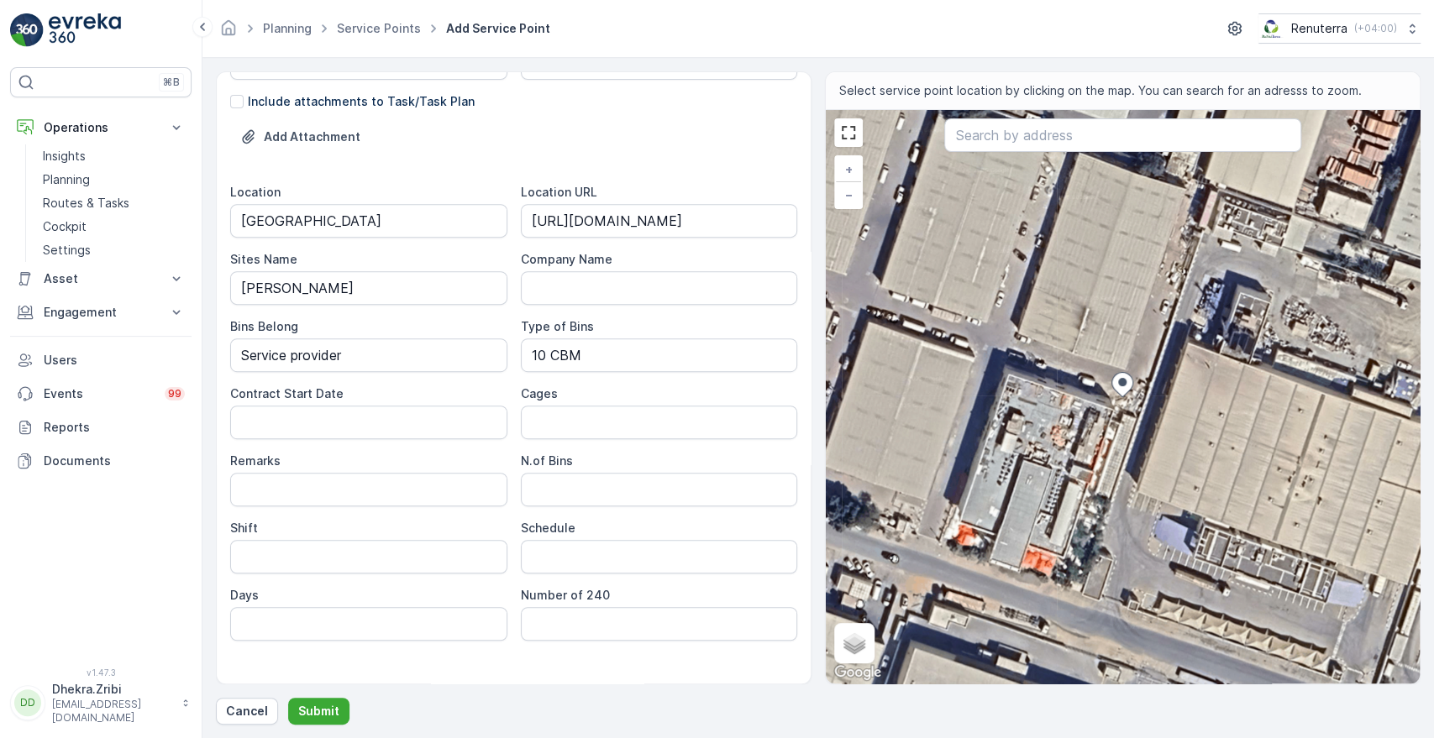
scroll to position [484, 0]
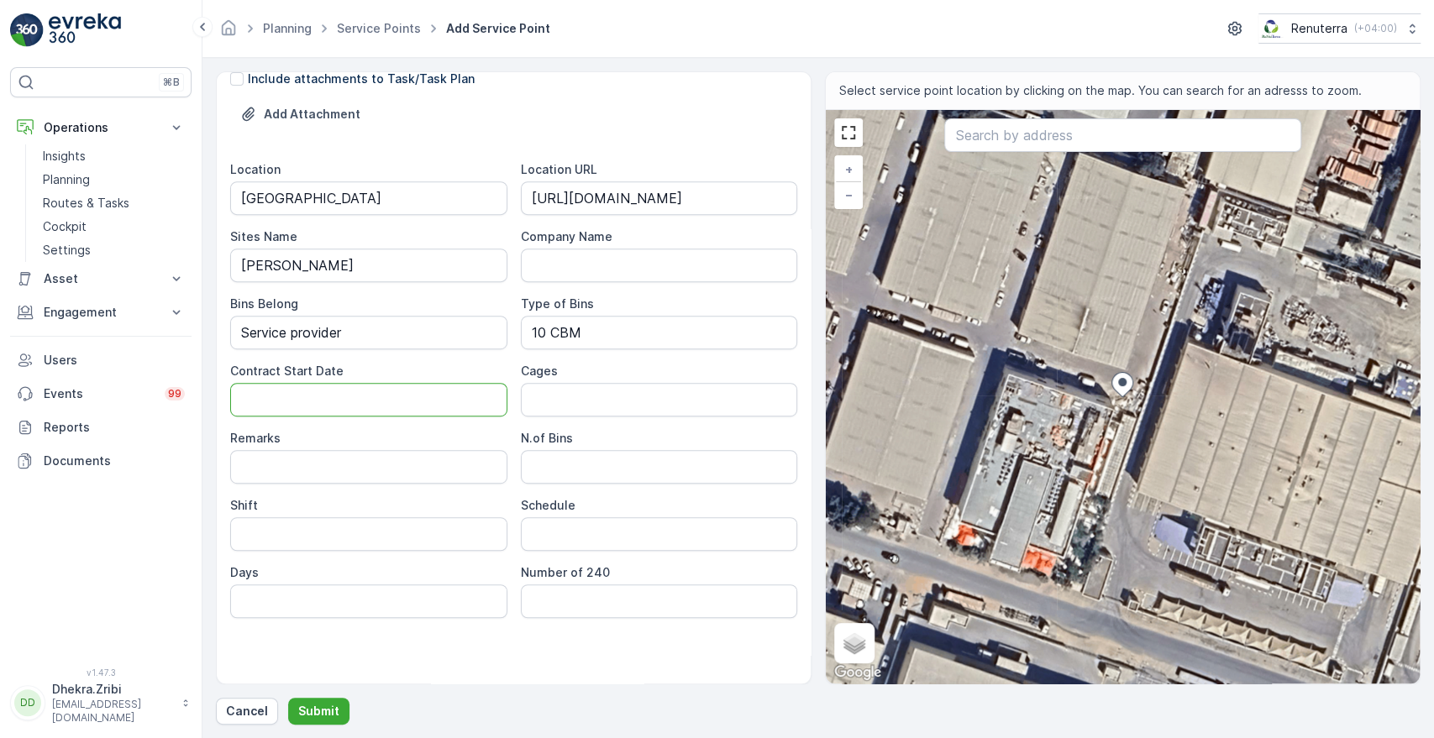
click at [444, 400] on Date "Contract Start Date" at bounding box center [368, 400] width 277 height 34
type Date "[DATE]"
click at [591, 396] on input "Cages" at bounding box center [659, 400] width 277 height 34
drag, startPoint x: 349, startPoint y: 470, endPoint x: 546, endPoint y: 471, distance: 196.6
click at [546, 471] on div "Location [GEOGRAPHIC_DATA] Location URL [URL][DOMAIN_NAME] Sites Name [PERSON_N…" at bounding box center [513, 389] width 567 height 457
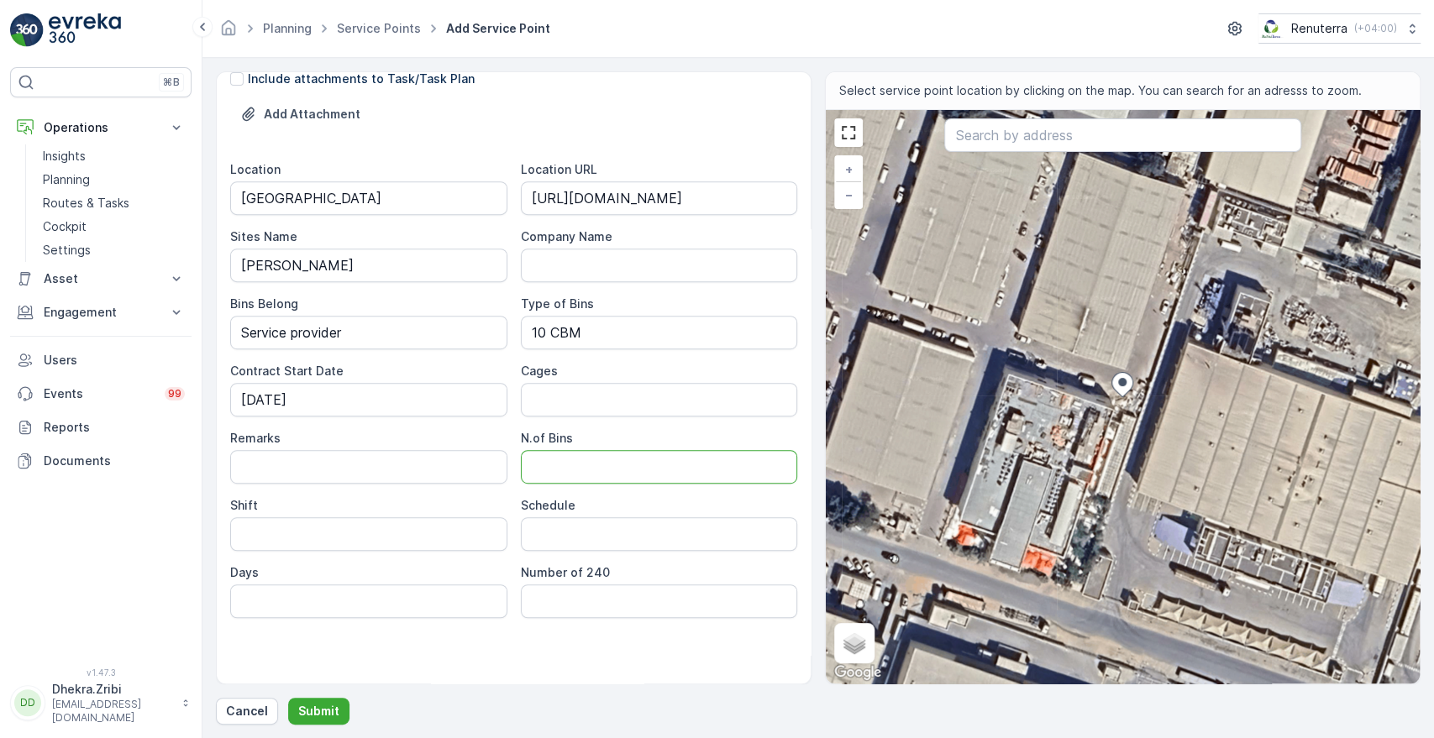
click at [546, 471] on Bins "N.of Bins" at bounding box center [659, 467] width 277 height 34
type Bins "1"
click at [393, 531] on input "Shift" at bounding box center [368, 534] width 277 height 34
type input "Day Shift"
click at [623, 538] on input "Schedule" at bounding box center [659, 534] width 277 height 34
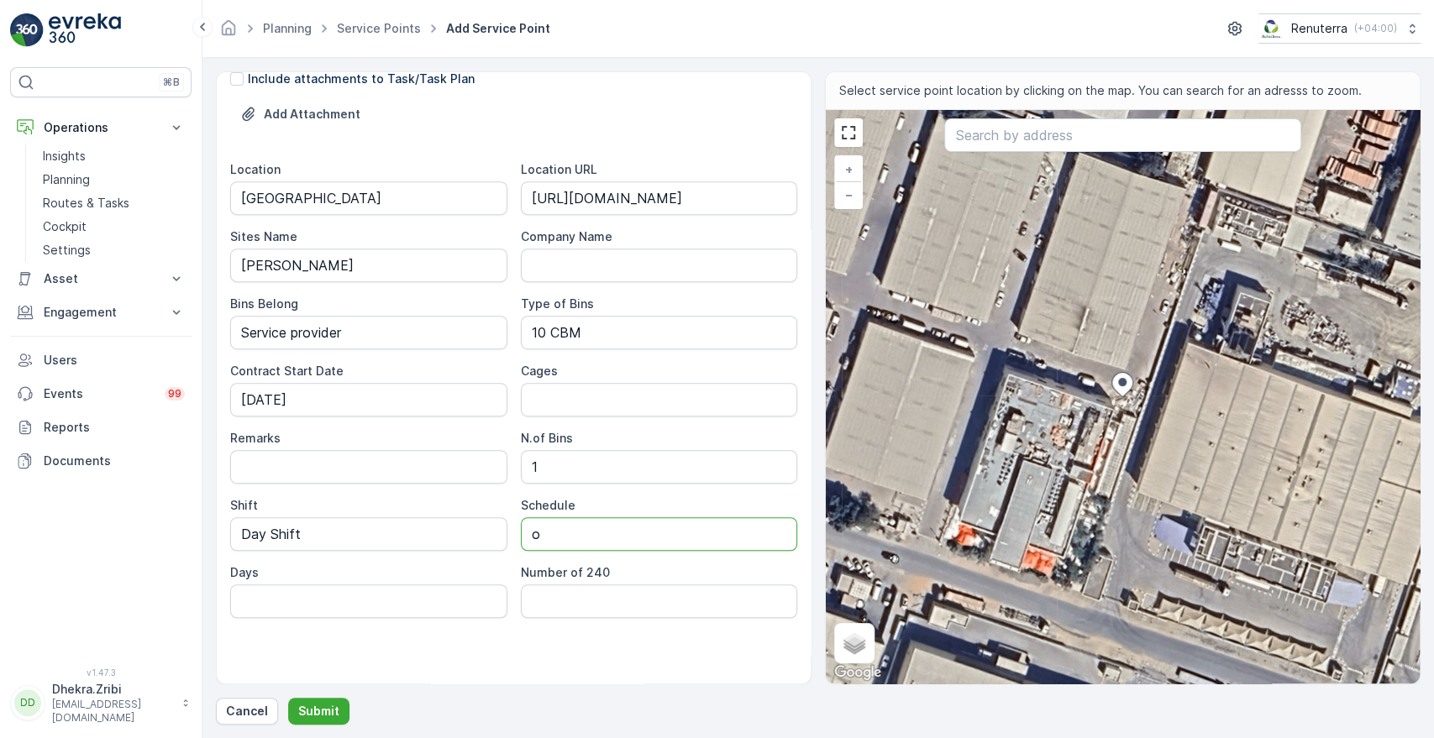
type input "On Call Basis"
click at [493, 643] on div "Service Point Name Deco Waste Service - Cheshno | [PERSON_NAME] This name is av…" at bounding box center [513, 144] width 567 height 1084
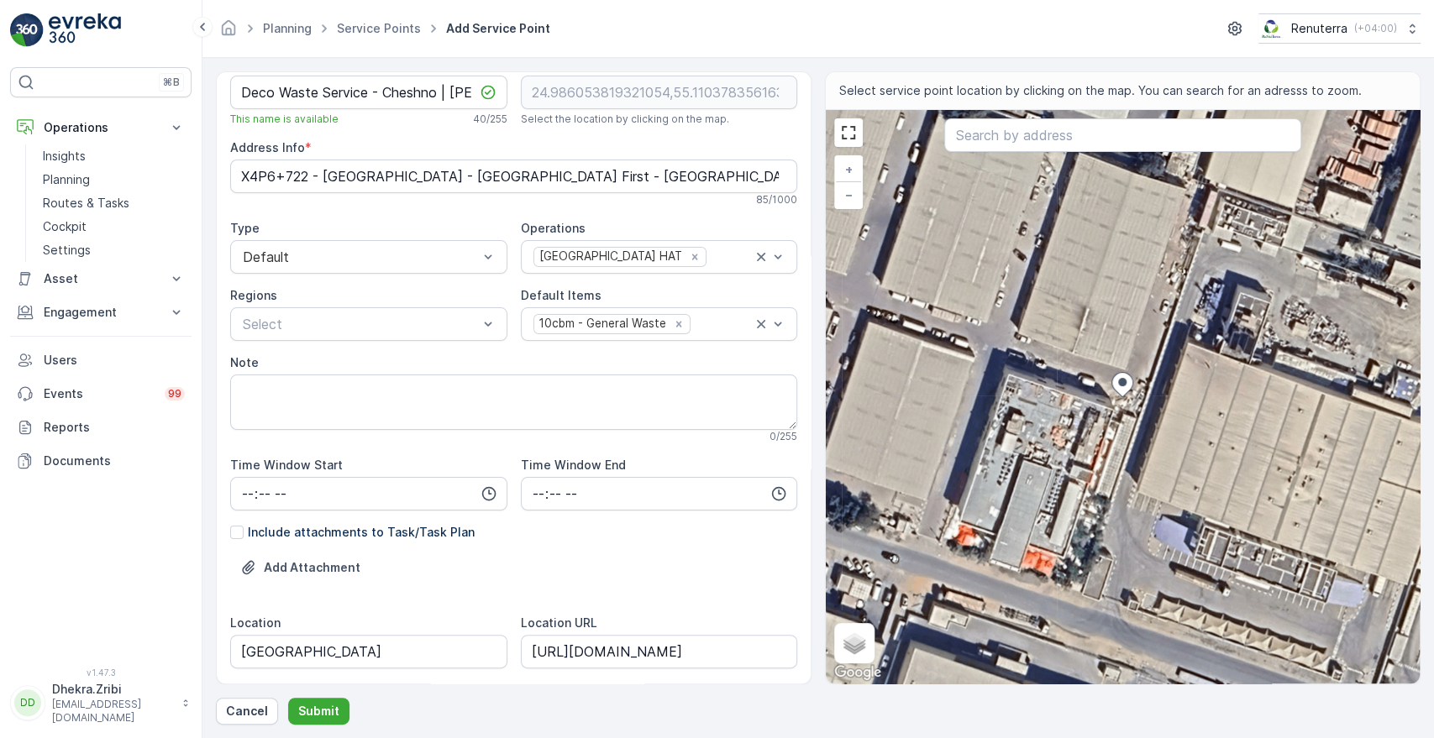
scroll to position [0, 0]
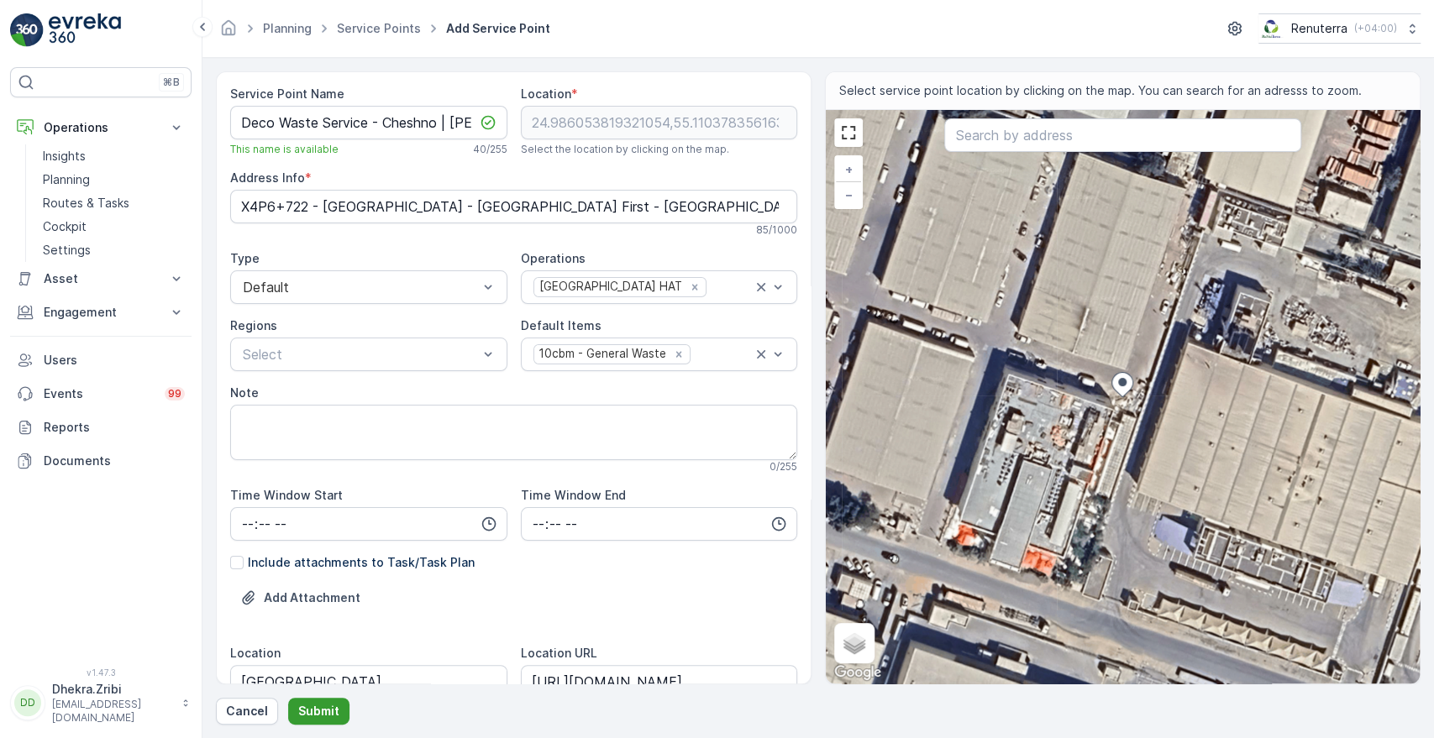
click at [320, 704] on p "Submit" at bounding box center [318, 711] width 41 height 17
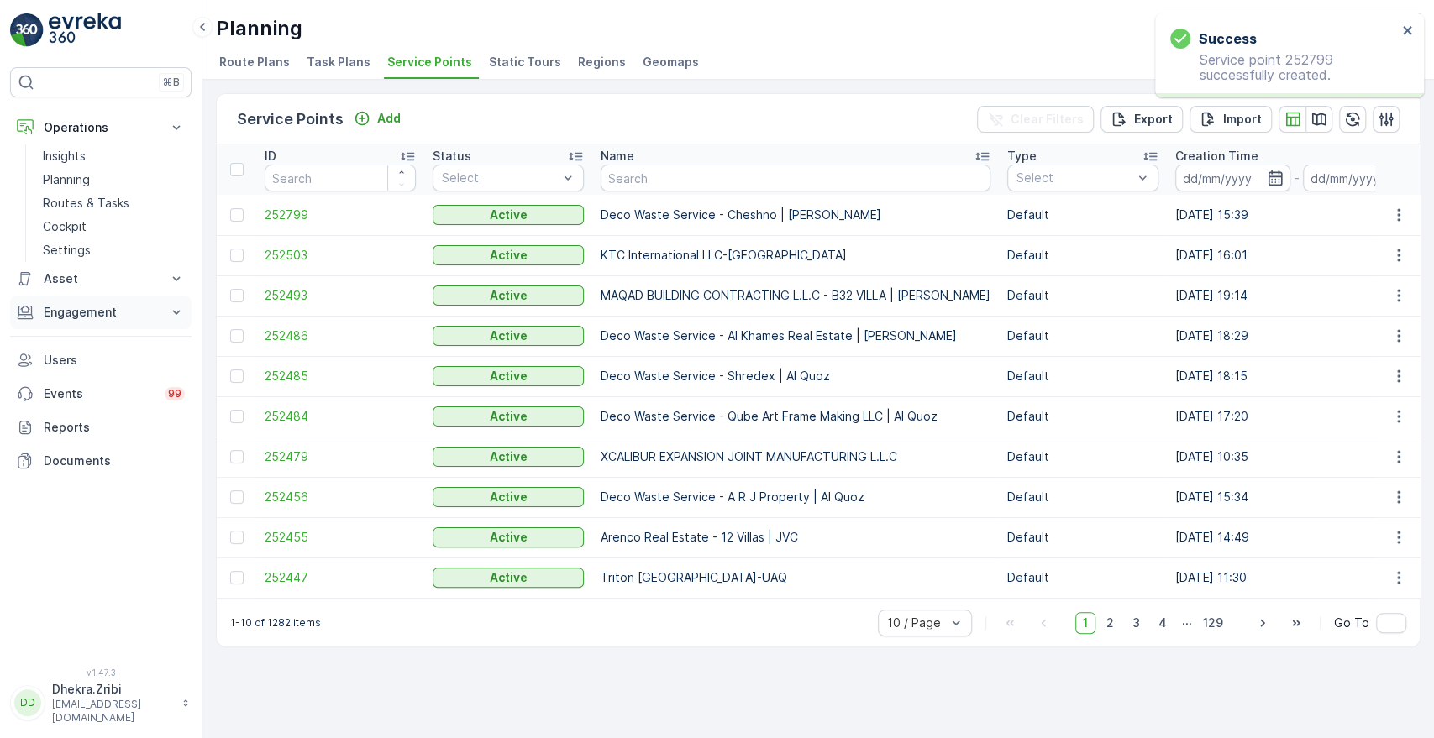
click at [181, 312] on icon at bounding box center [176, 312] width 17 height 17
click at [80, 409] on p "Service Points" at bounding box center [83, 411] width 81 height 17
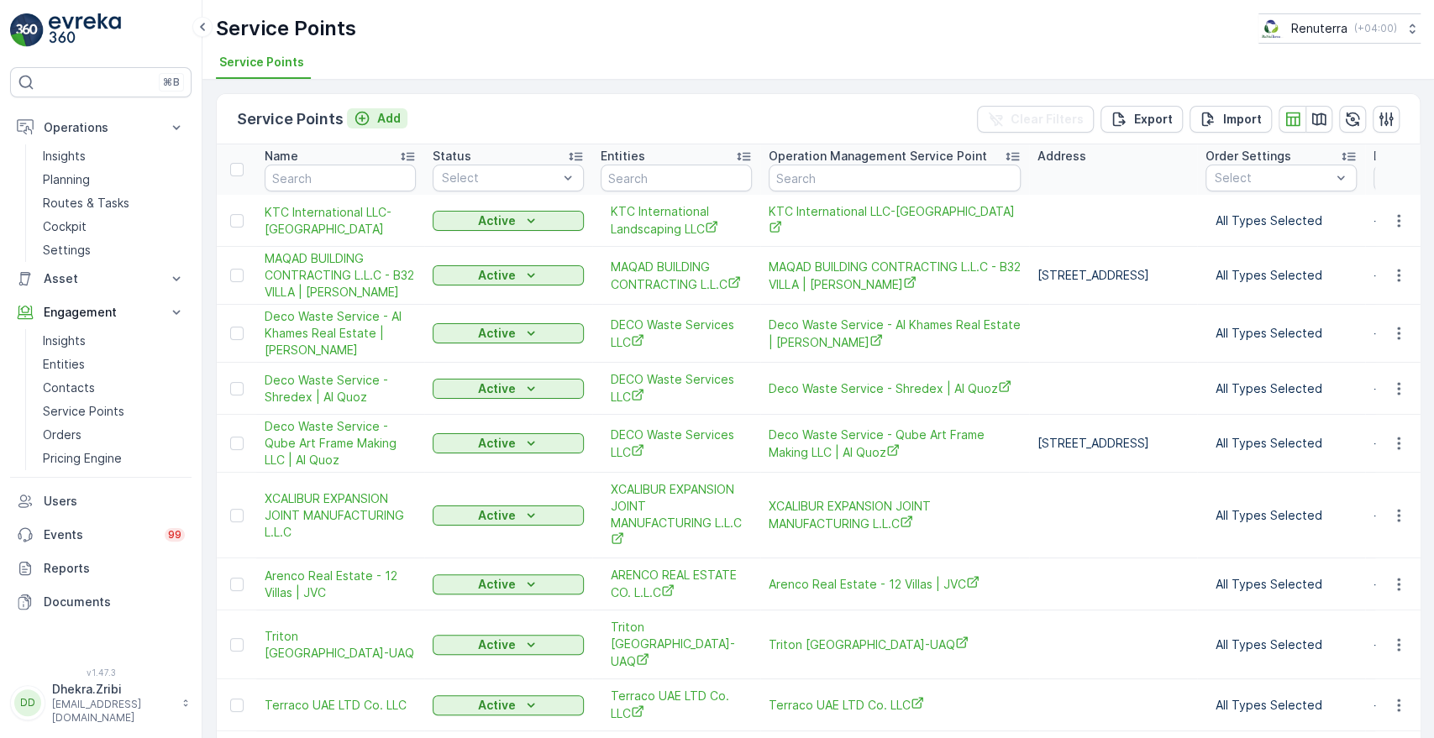
click at [391, 110] on p "Add" at bounding box center [389, 118] width 24 height 17
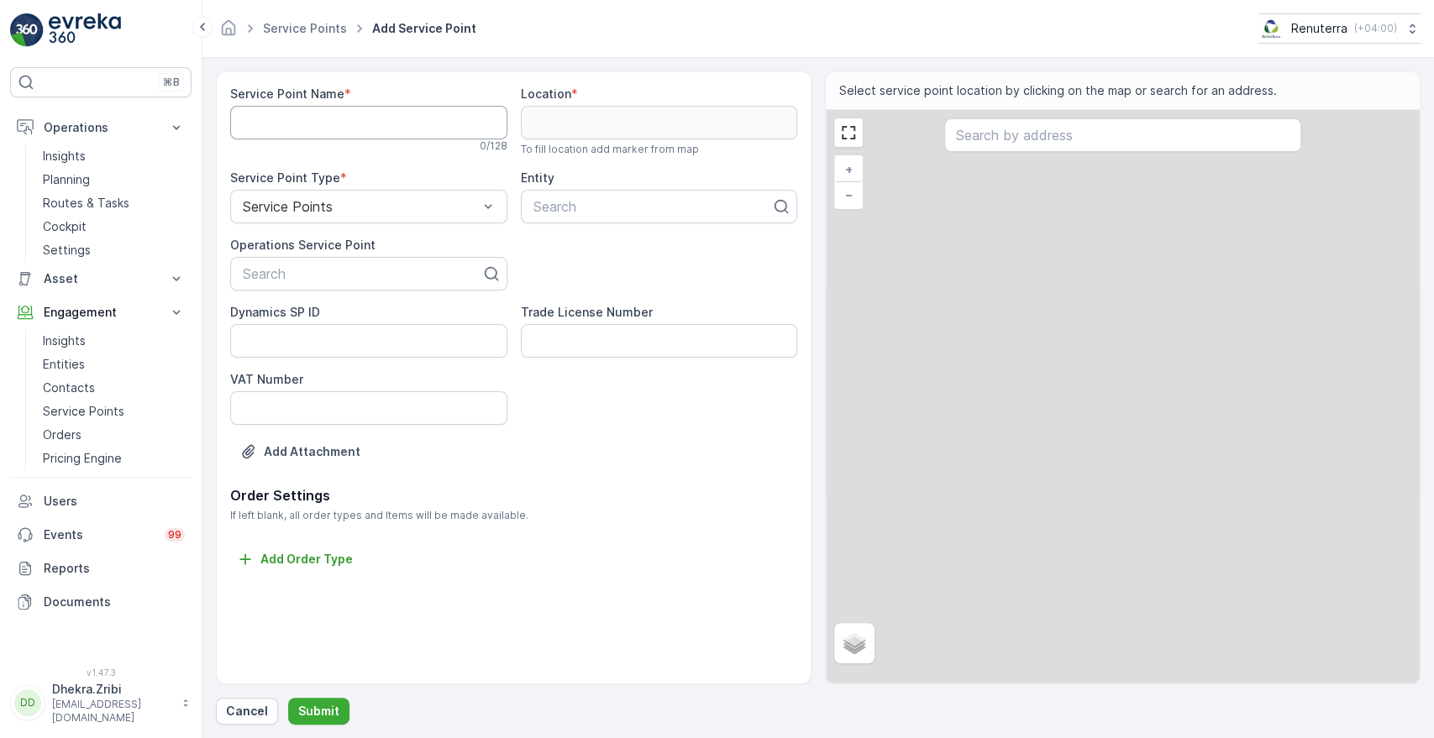
click at [391, 108] on Name "Service Point Name" at bounding box center [368, 123] width 277 height 34
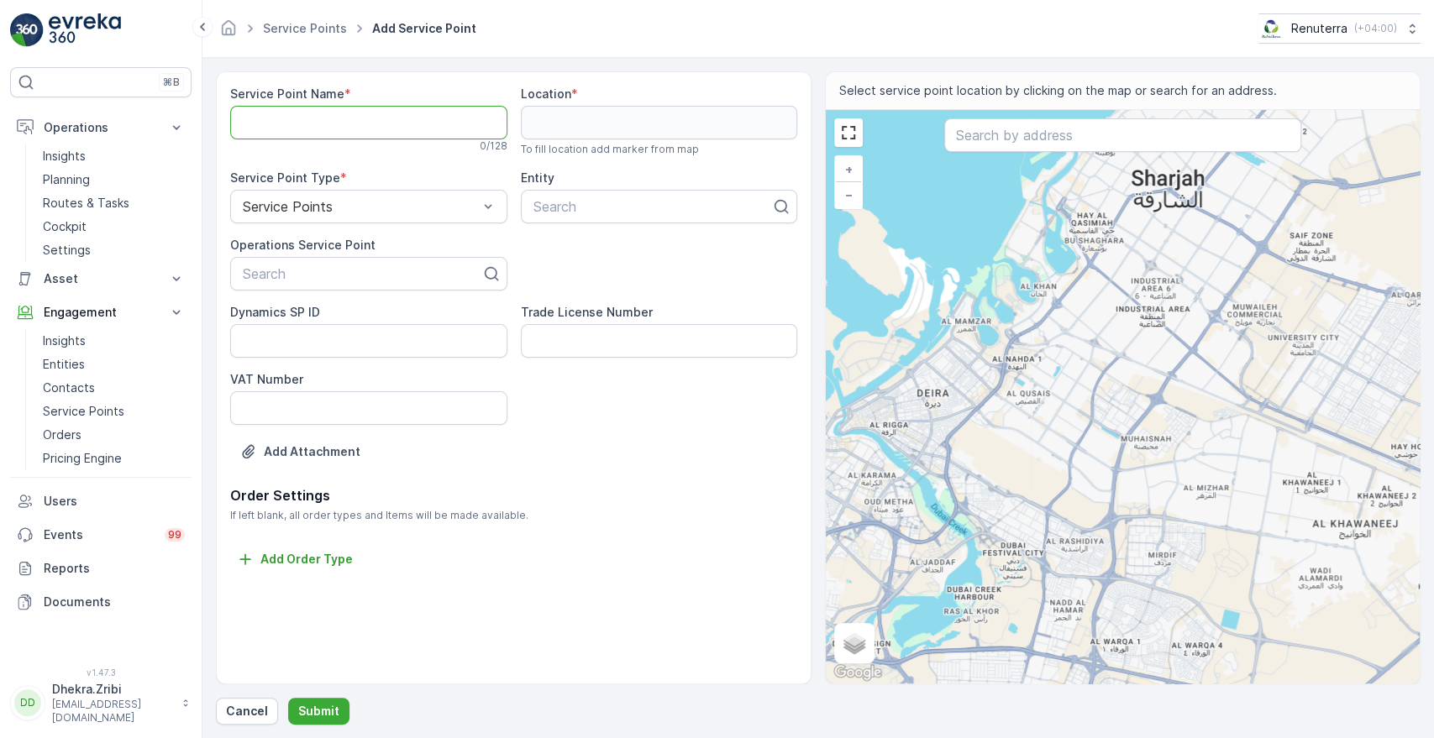
click at [430, 119] on Name "Service Point Name" at bounding box center [368, 123] width 277 height 34
paste Name "Deco Waste Service - Cheshno | [PERSON_NAME]"
type Name "Deco Waste Service - Cheshno | [PERSON_NAME]"
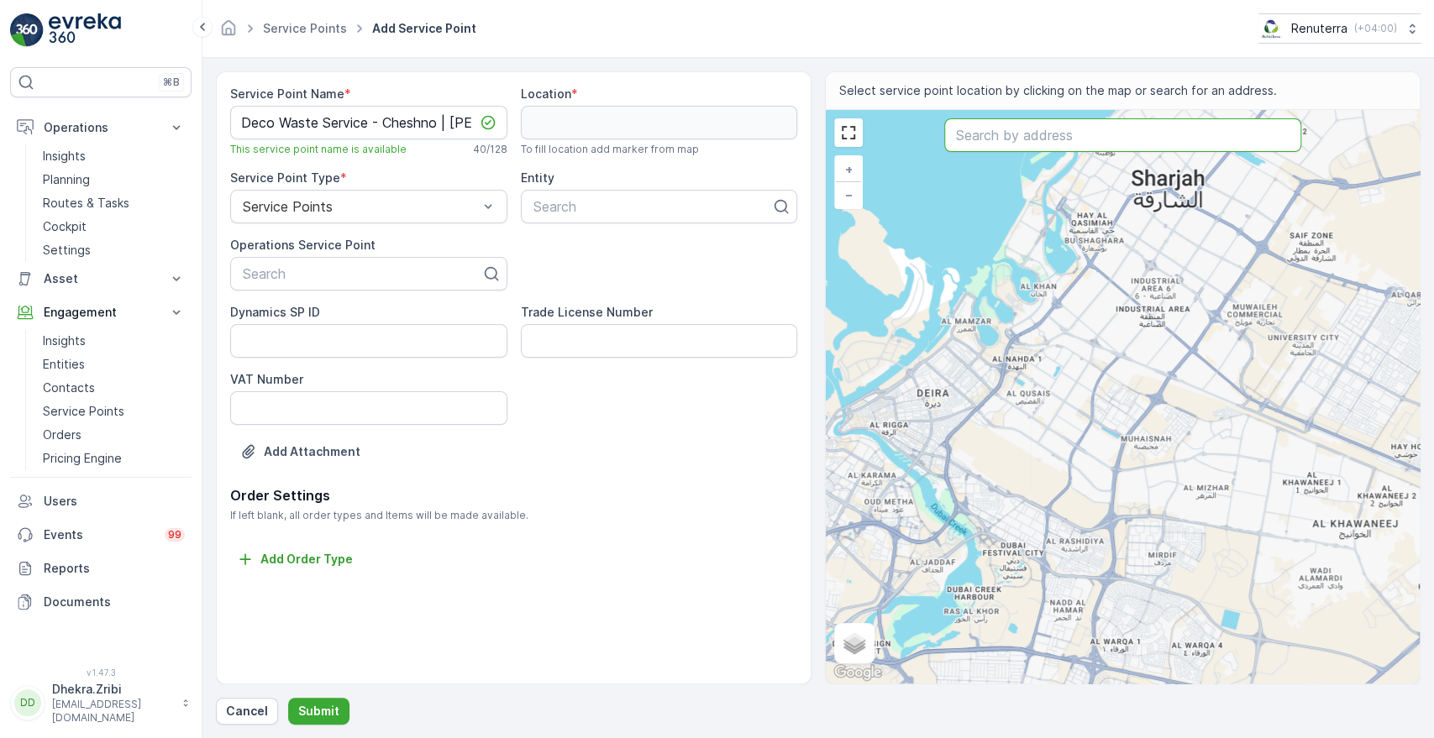
click at [1066, 141] on input "text" at bounding box center [1122, 135] width 356 height 34
paste input "Flofit Oilfield Equipment Trading LLC"
type input "Flofit Oilfield Equipment Trading LLC"
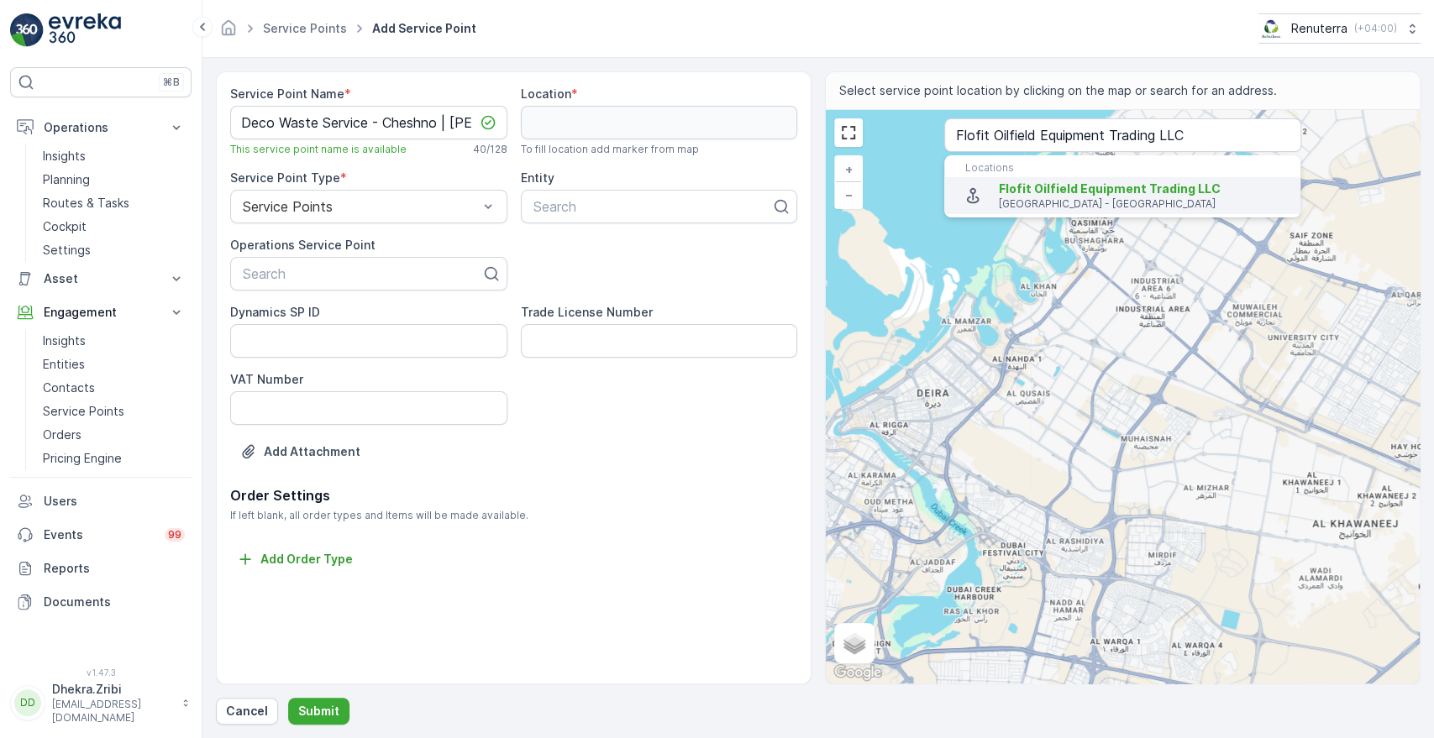
click at [1037, 197] on p "[GEOGRAPHIC_DATA] - [GEOGRAPHIC_DATA]" at bounding box center [1143, 203] width 288 height 13
type input "24.9864164,55.1104746"
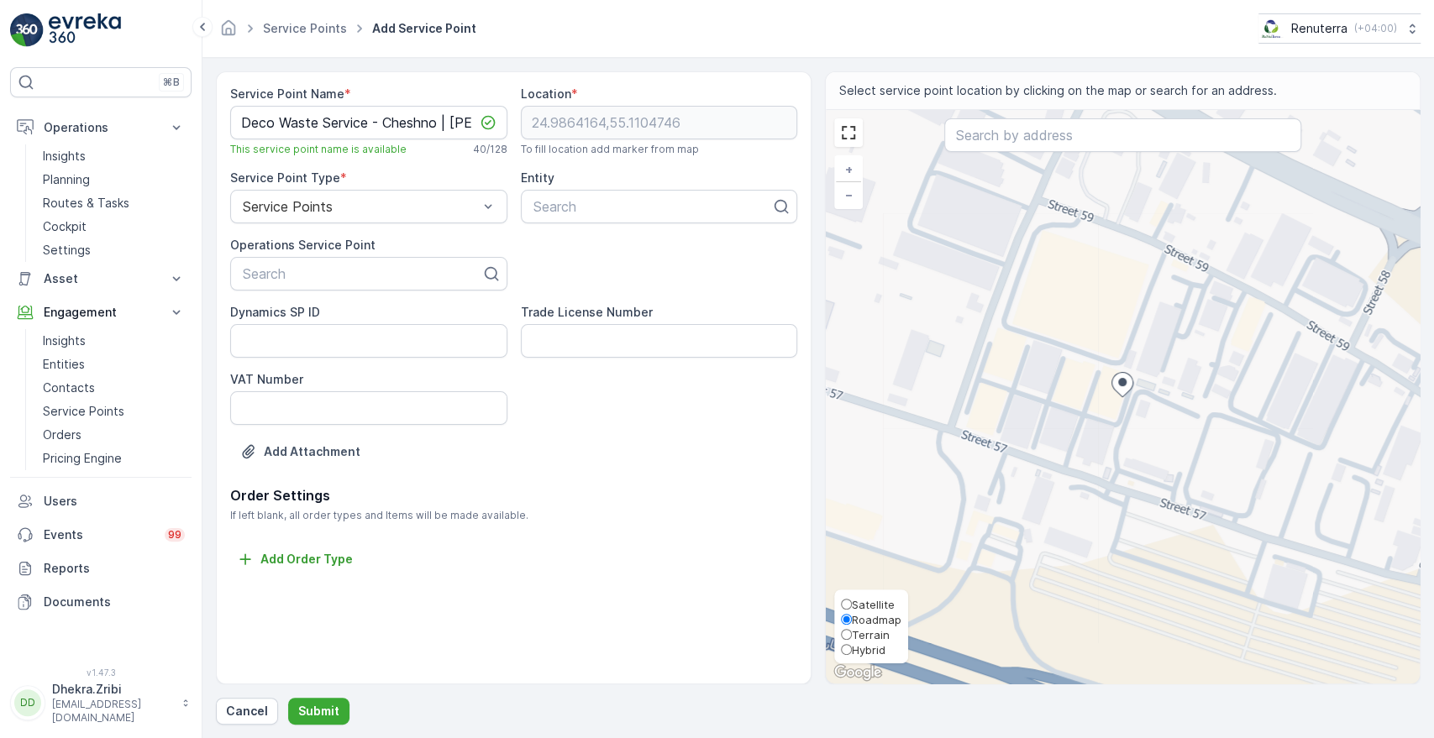
click at [884, 605] on span "Satellite" at bounding box center [873, 604] width 43 height 13
click at [852, 605] on input "Satellite" at bounding box center [846, 604] width 11 height 11
radio input "true"
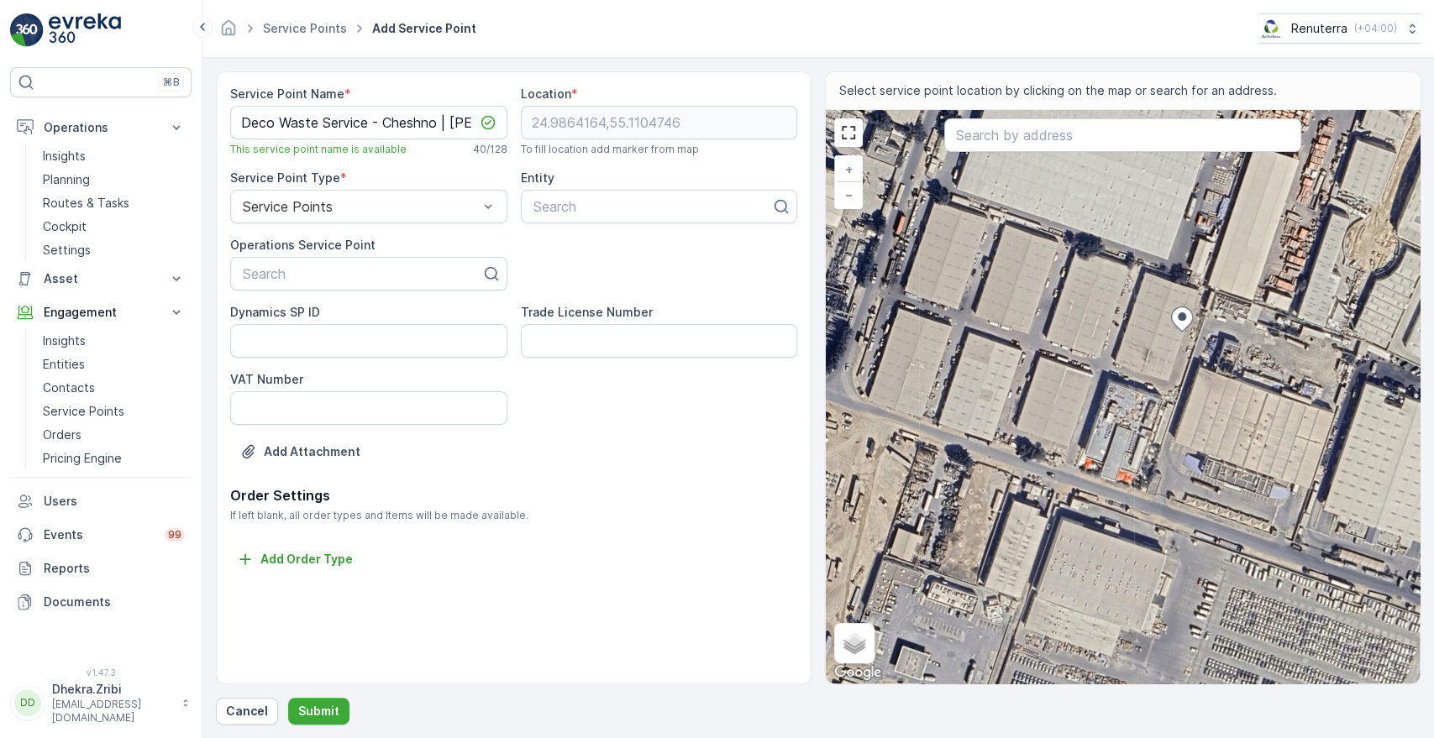
click at [1165, 392] on div "+ − Satellite Roadmap Terrain Hybrid Leaflet Keyboard shortcuts Map Data Imager…" at bounding box center [1123, 397] width 594 height 574
type input "24.98606451272463,55.110368260217015"
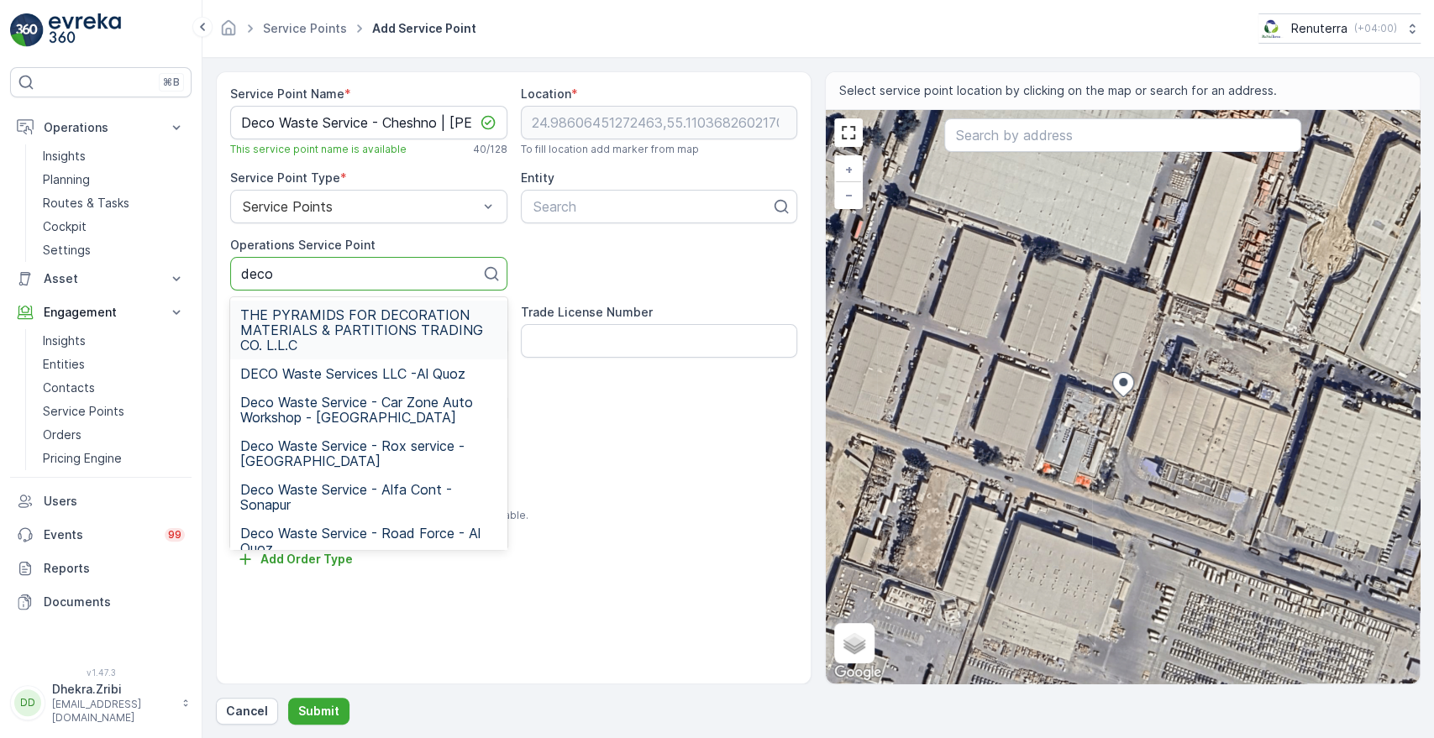
type input "deco"
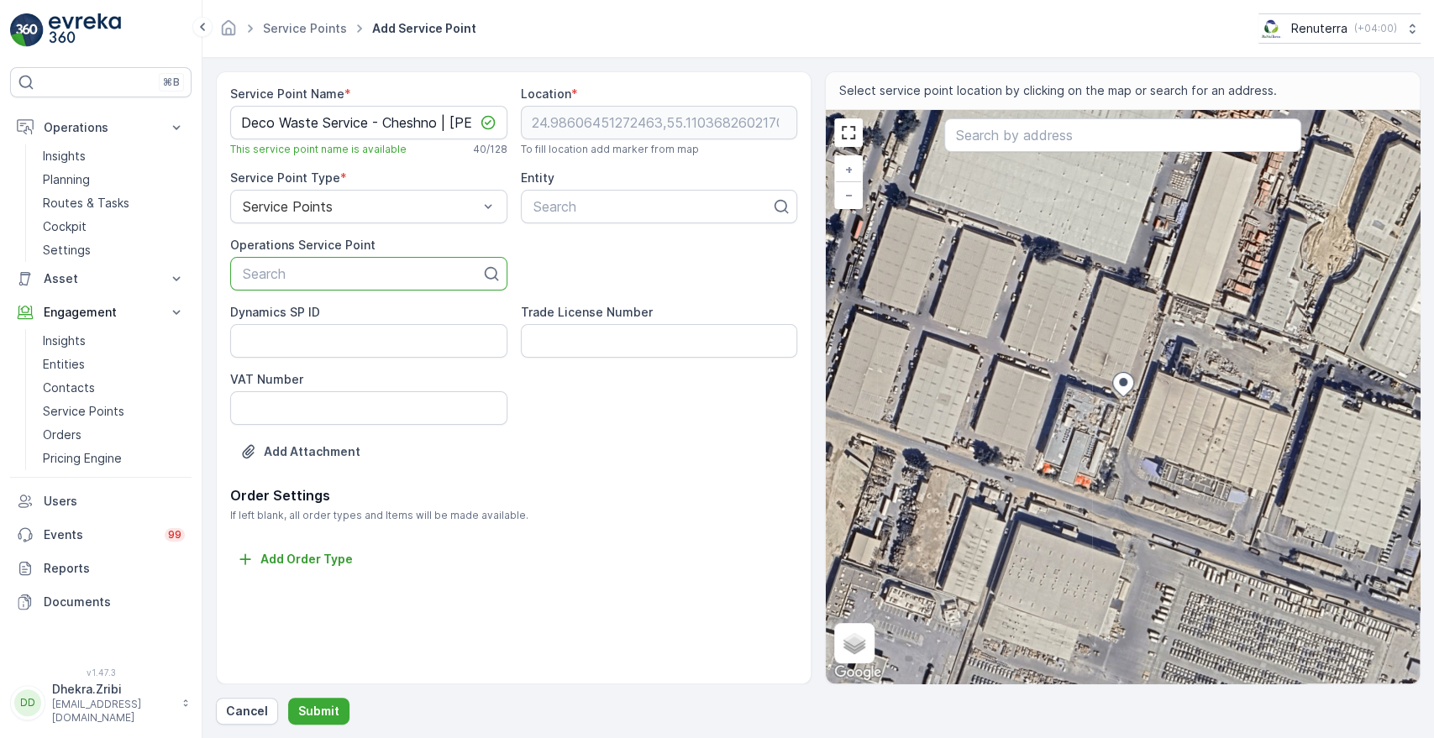
click at [296, 278] on div at bounding box center [362, 273] width 242 height 15
paste input "Deco Waste Service - Cheshno | [PERSON_NAME]"
type input "Deco Waste Service - Cheshno | [PERSON_NAME]"
click at [341, 322] on span "Deco Waste Service - Cheshno | [PERSON_NAME]" at bounding box center [368, 322] width 257 height 30
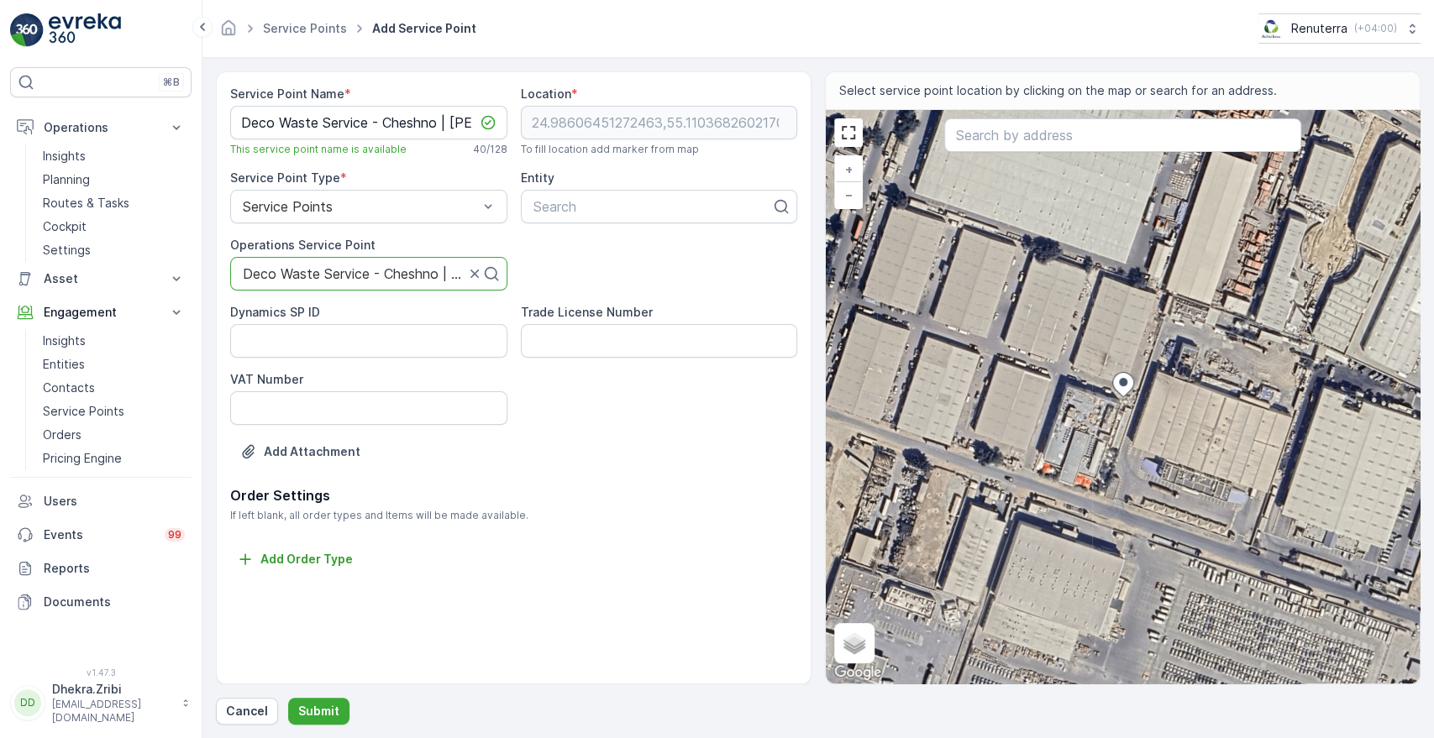
scroll to position [0, 0]
click at [699, 204] on div at bounding box center [653, 206] width 242 height 15
type input "deco"
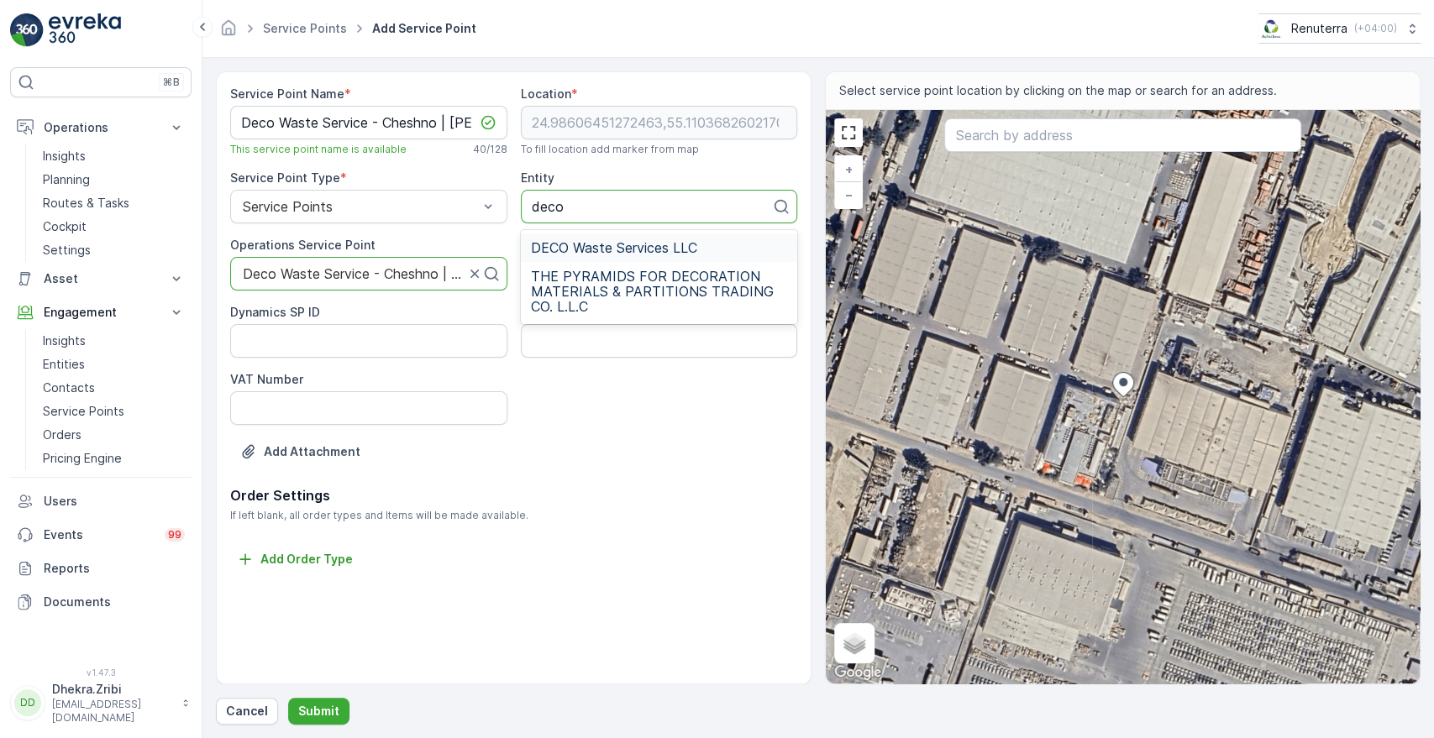
click at [652, 243] on span "DECO Waste Services LLC" at bounding box center [614, 247] width 166 height 15
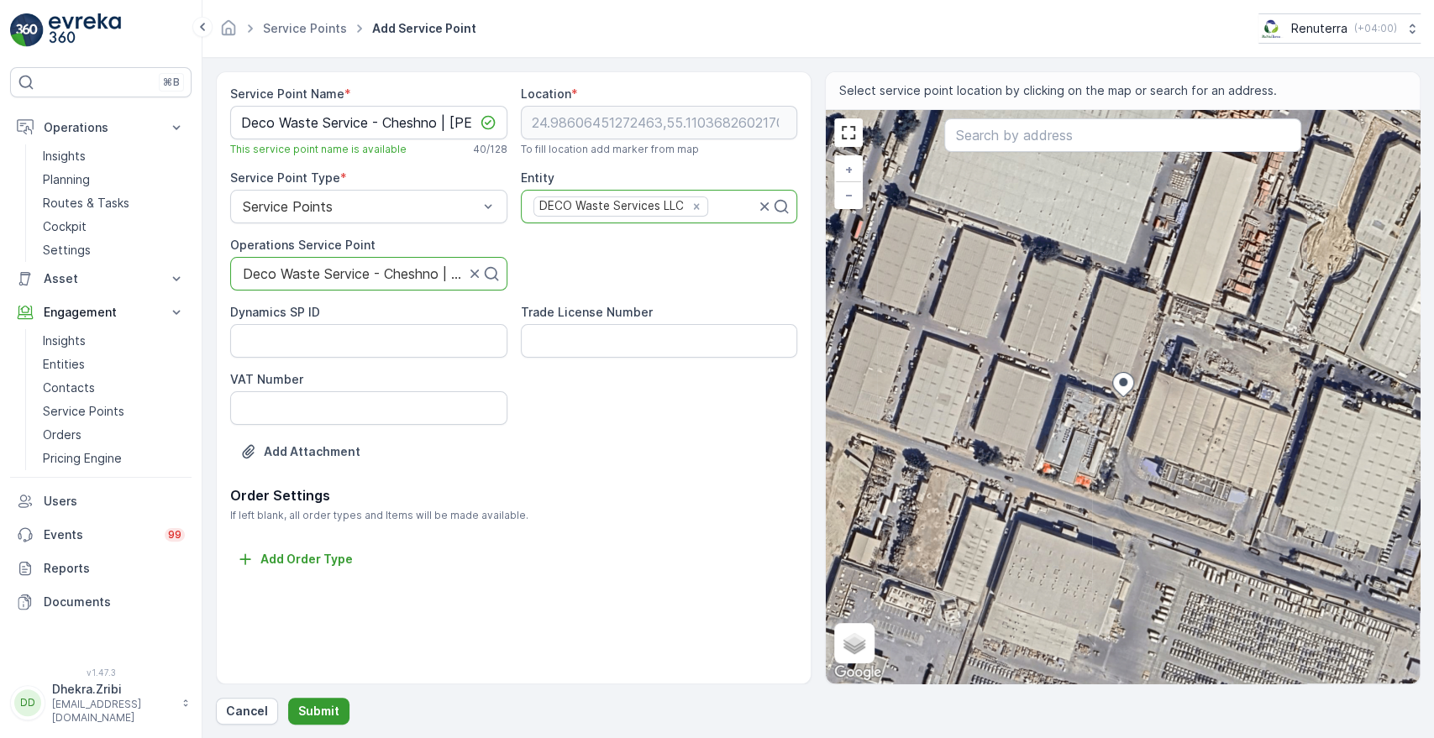
click at [320, 709] on p "Submit" at bounding box center [318, 711] width 41 height 17
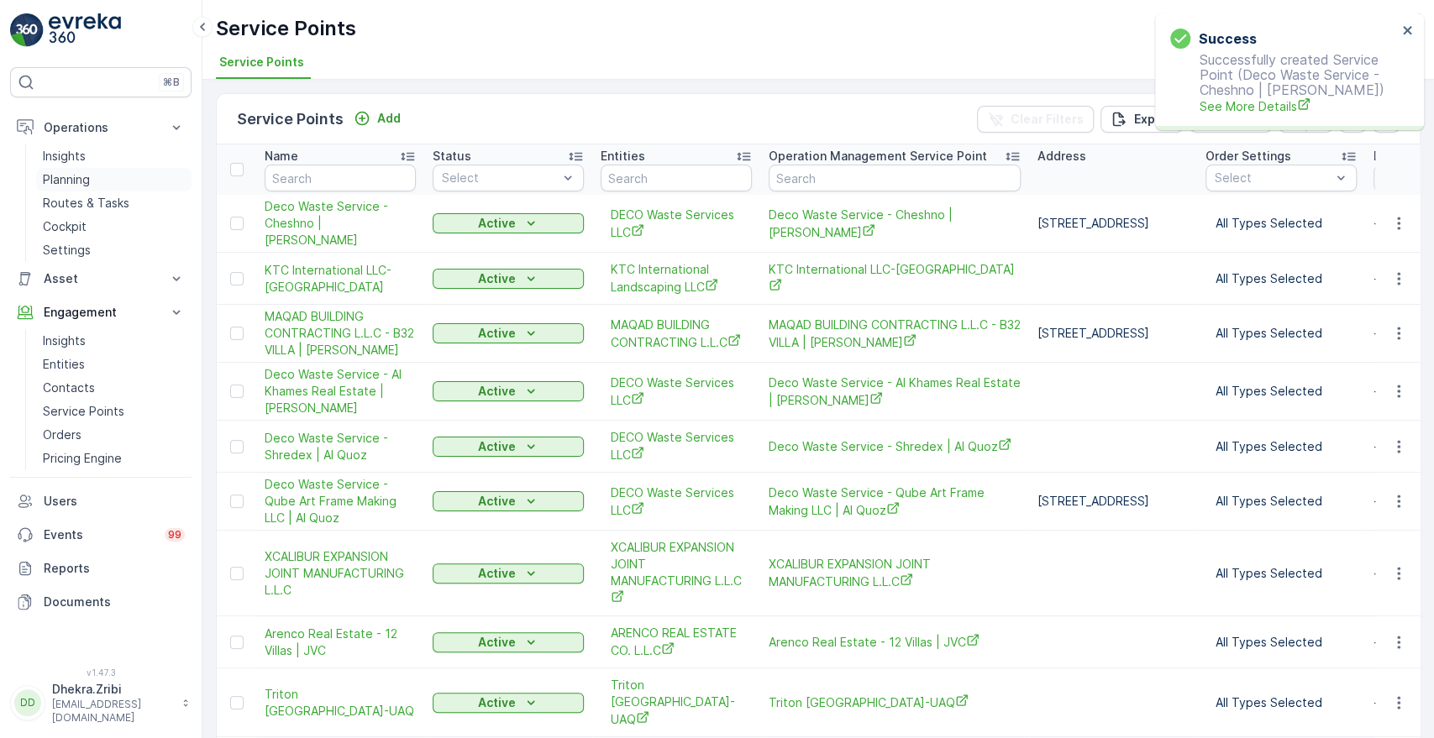
click at [74, 176] on p "Planning" at bounding box center [66, 179] width 47 height 17
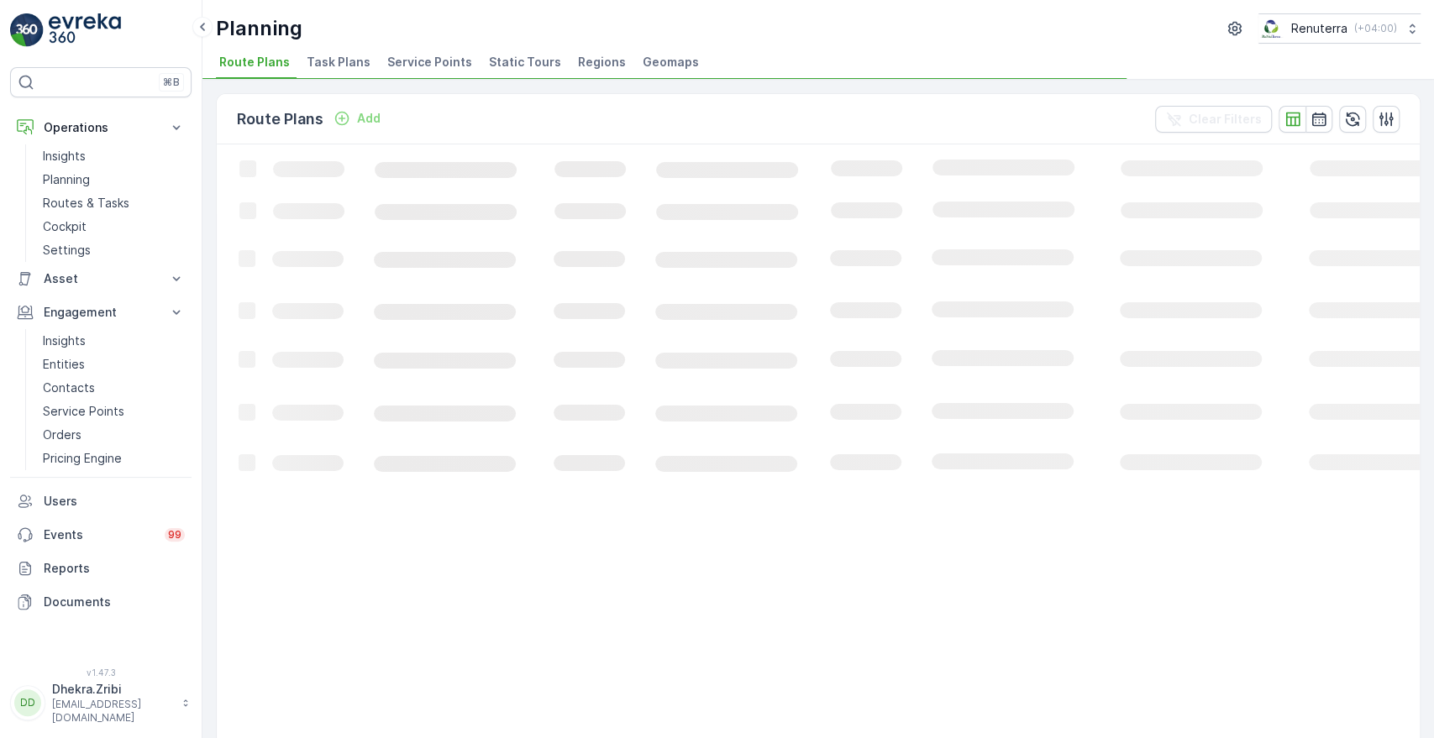
click at [426, 59] on span "Service Points" at bounding box center [429, 62] width 85 height 17
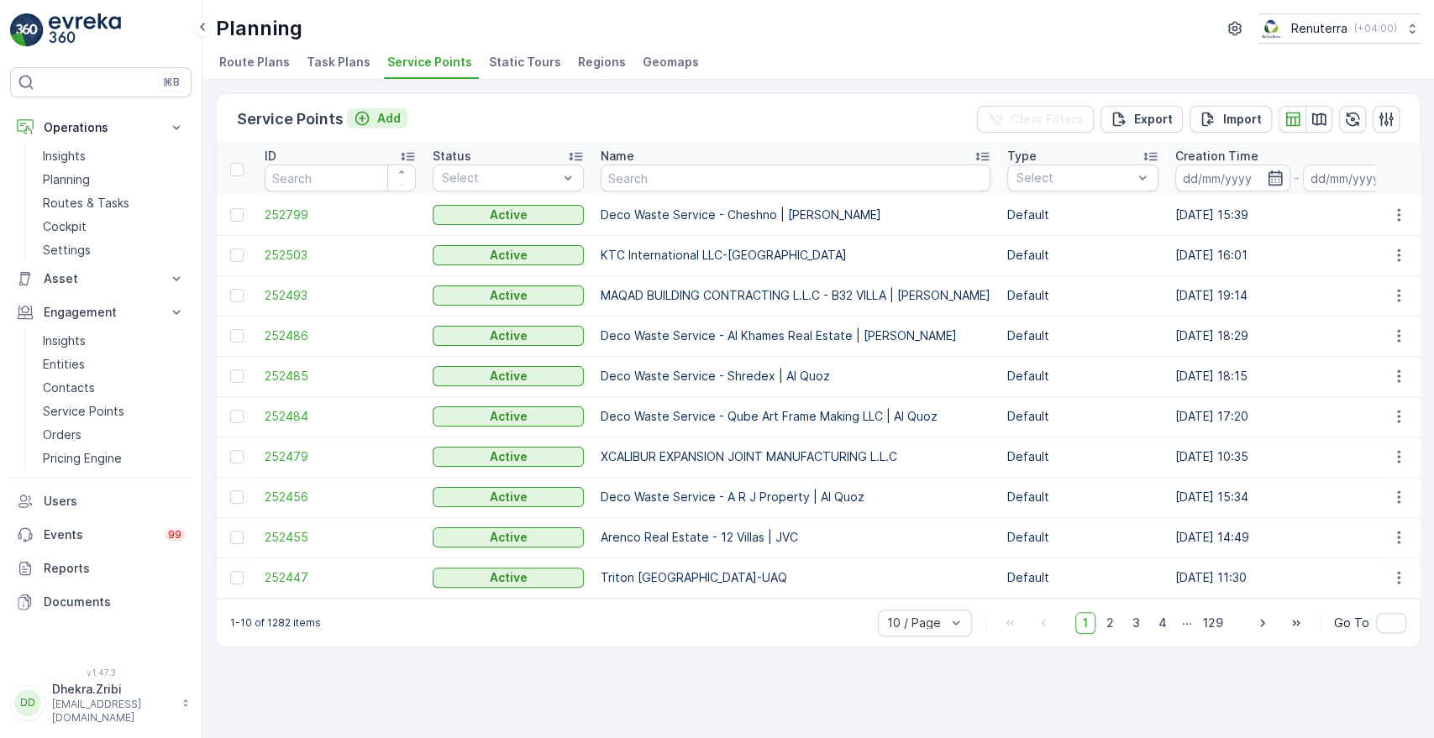
click at [381, 118] on p "Add" at bounding box center [389, 118] width 24 height 17
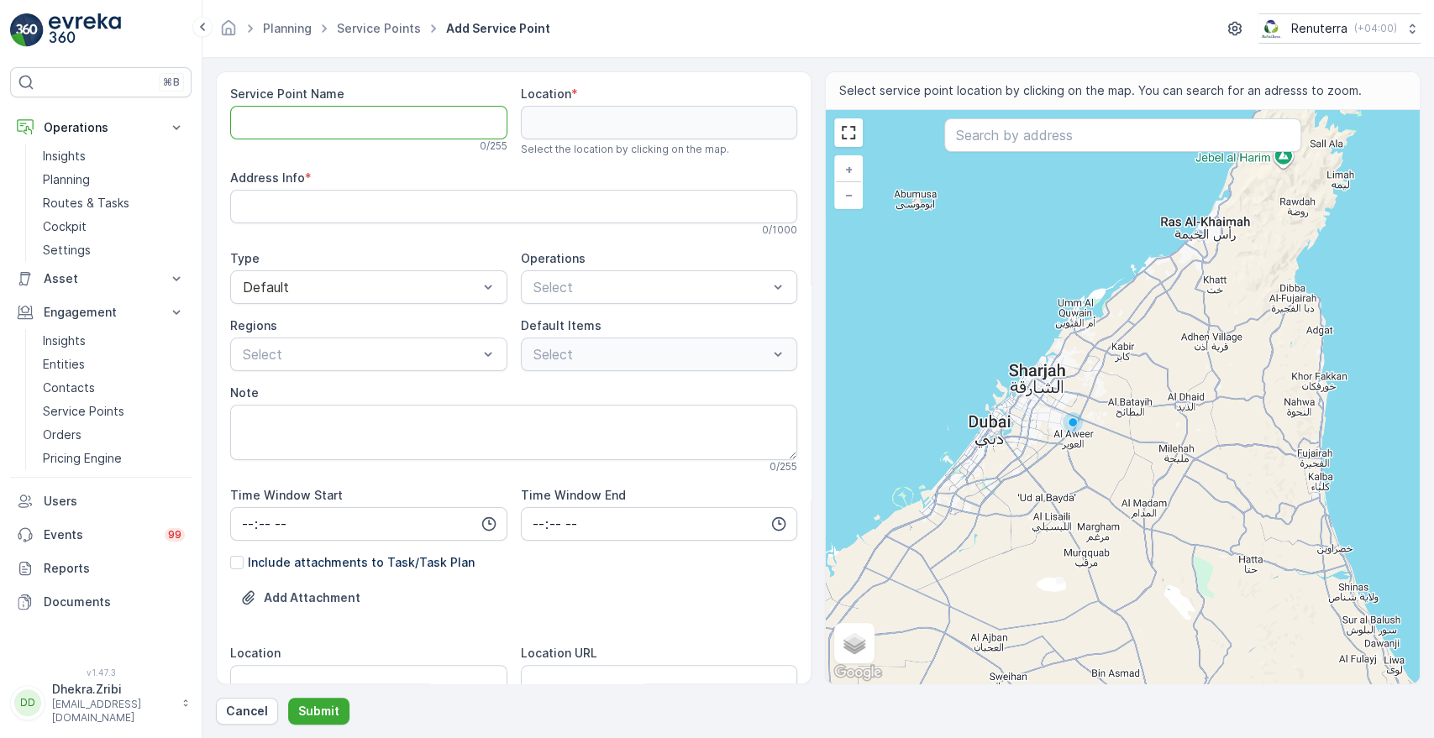
click at [394, 127] on Name "Service Point Name" at bounding box center [368, 123] width 277 height 34
paste Name "Deco Waste Service - Hedes Light | [PERSON_NAME]"
type Name "Deco Waste Service - Hedes Light | [PERSON_NAME]"
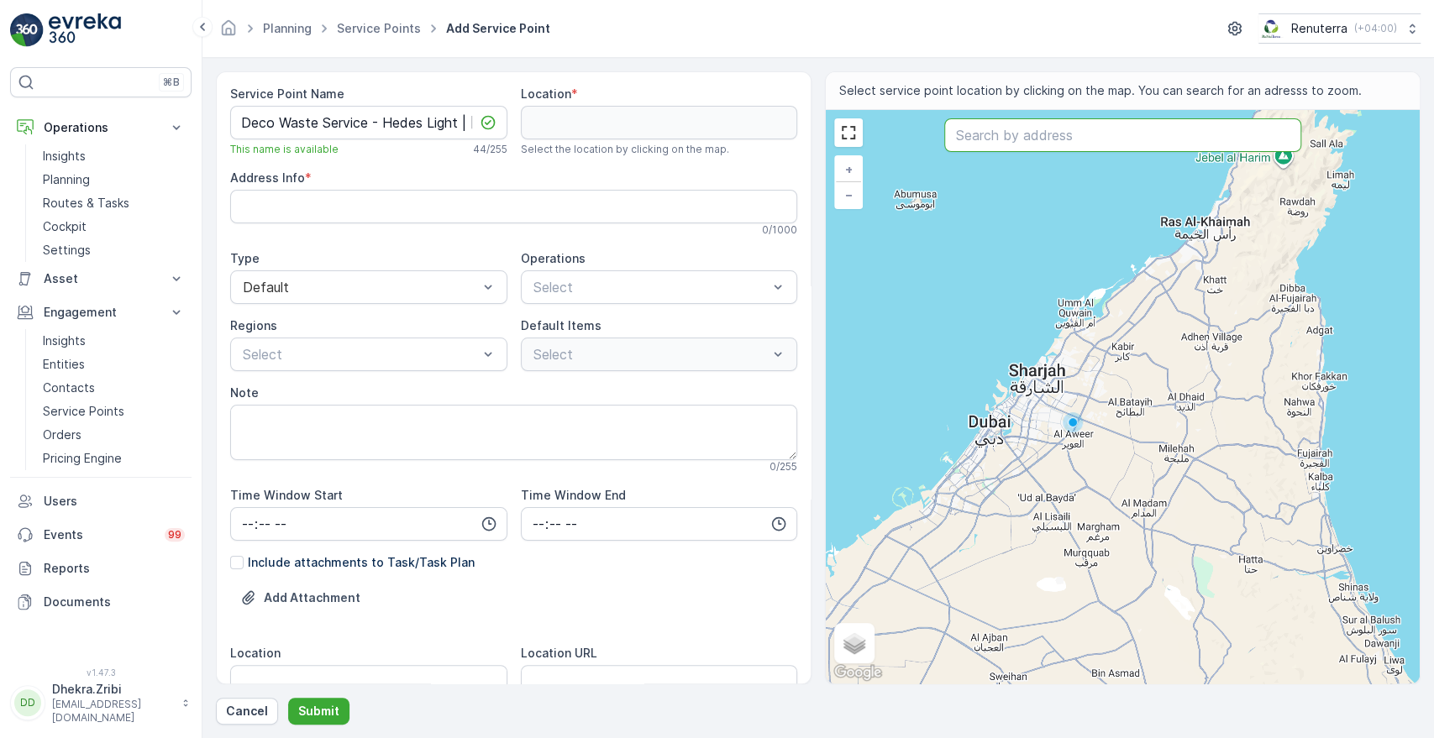
click at [1028, 137] on input "text" at bounding box center [1122, 135] width 356 height 34
paste input "BANIYAS SPIKE GENERAL TRADING COMPANY L.L.C"
type input "BANIYAS SPIKE GENERAL TRADING COMPANY L.L.C"
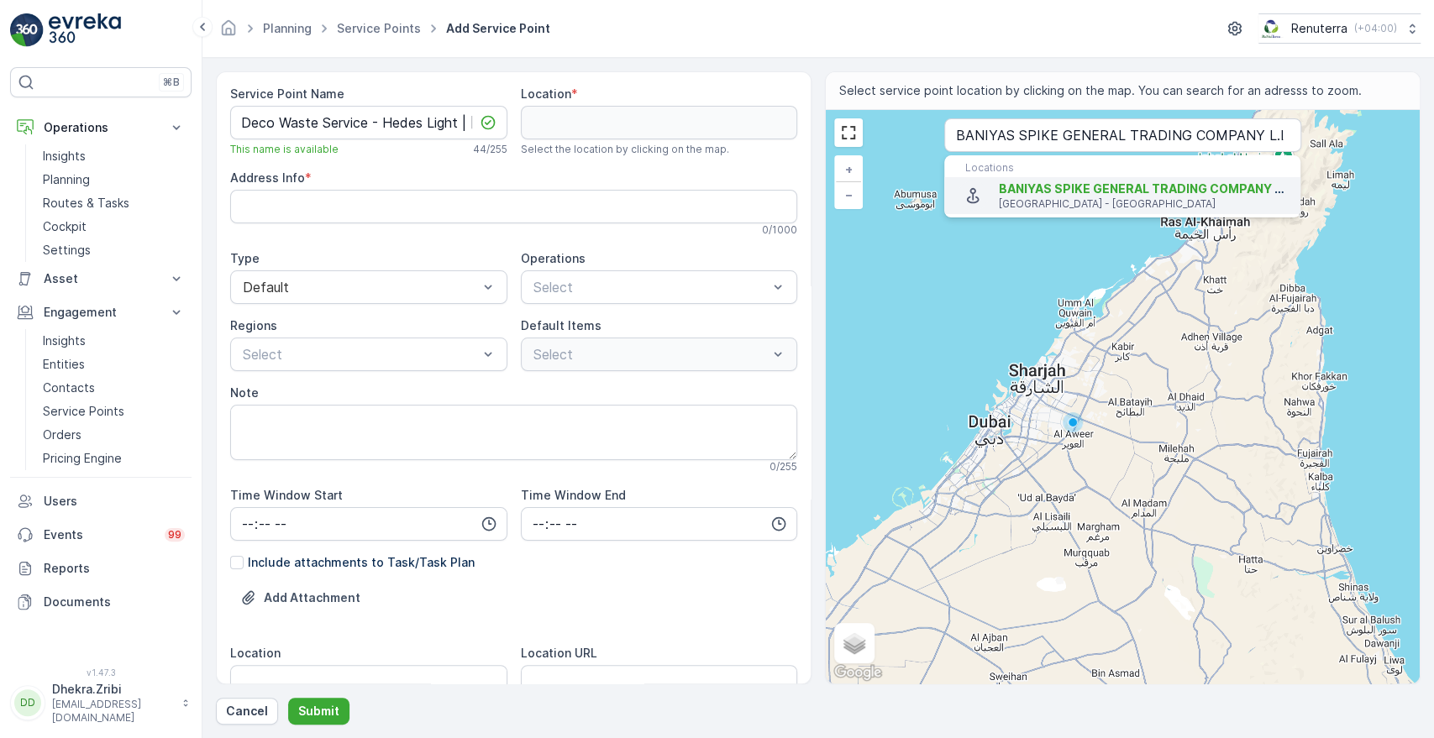
click at [1027, 200] on p "[GEOGRAPHIC_DATA] - [GEOGRAPHIC_DATA]" at bounding box center [1143, 203] width 288 height 13
type input "24.9888977,55.1083469"
type Info "[GEOGRAPHIC_DATA] - [GEOGRAPHIC_DATA] First - [GEOGRAPHIC_DATA] - [GEOGRAPHIC_D…"
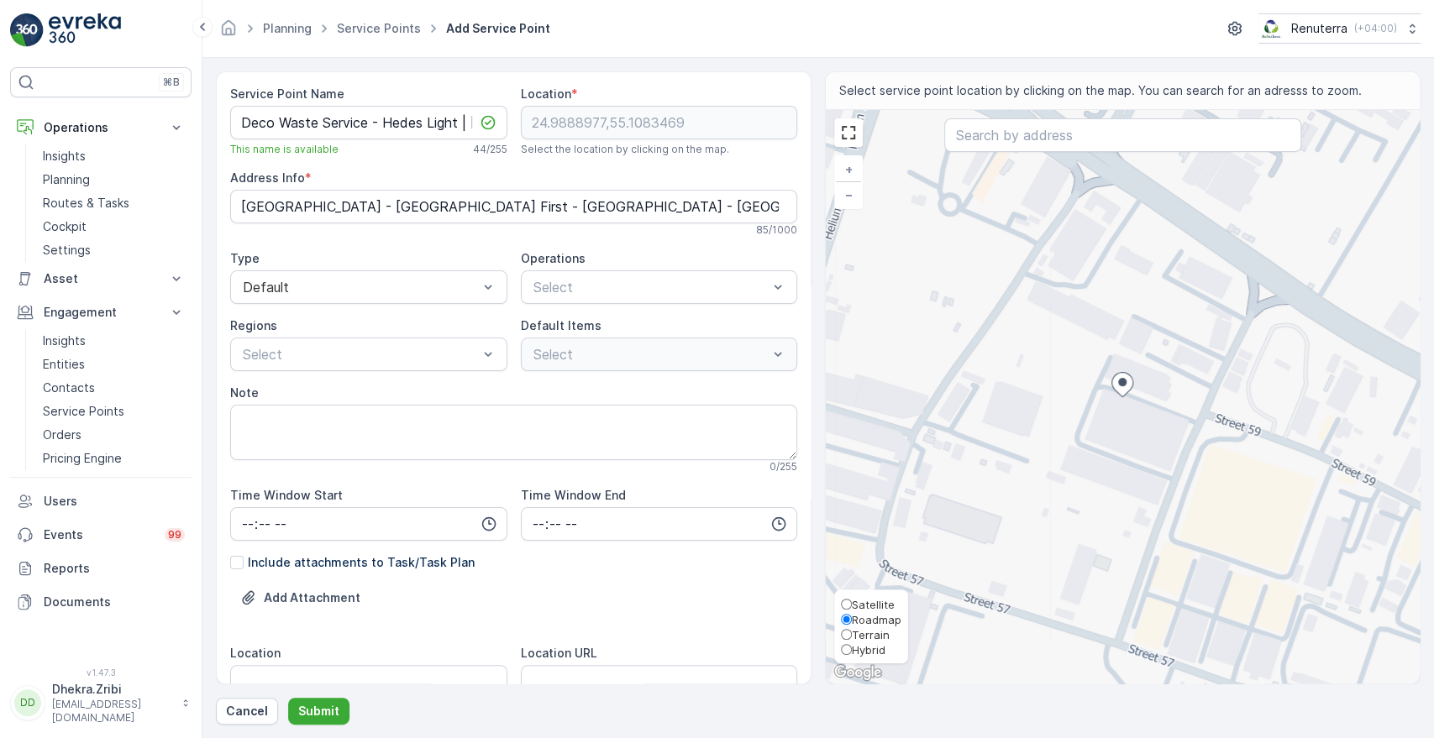
click at [874, 605] on span "Satellite" at bounding box center [873, 604] width 43 height 13
click at [852, 605] on input "Satellite" at bounding box center [846, 604] width 11 height 11
radio input "true"
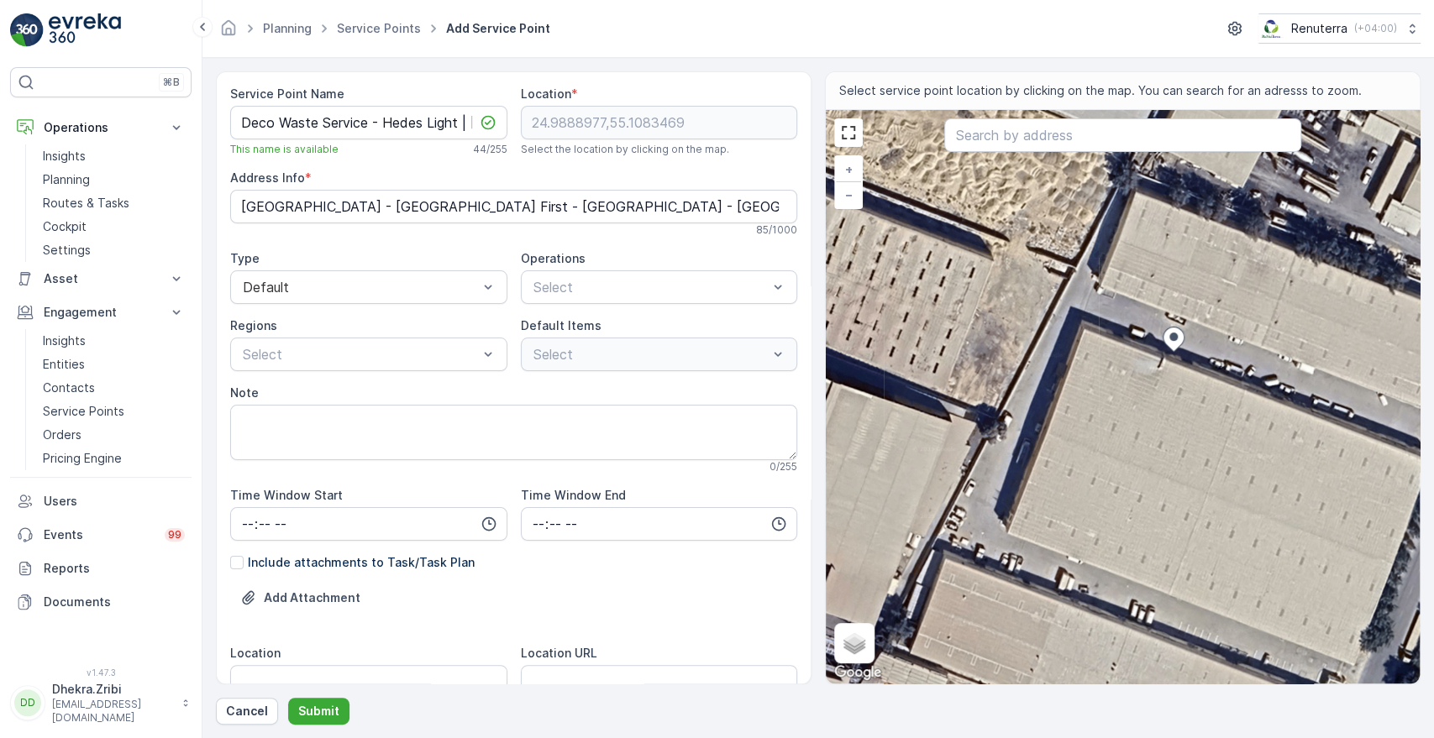
click at [990, 520] on div "+ − Satellite Roadmap Terrain Hybrid Leaflet Keyboard shortcuts Map Data Imager…" at bounding box center [1123, 397] width 594 height 574
type input "24.988409646819118,55.10776321922941"
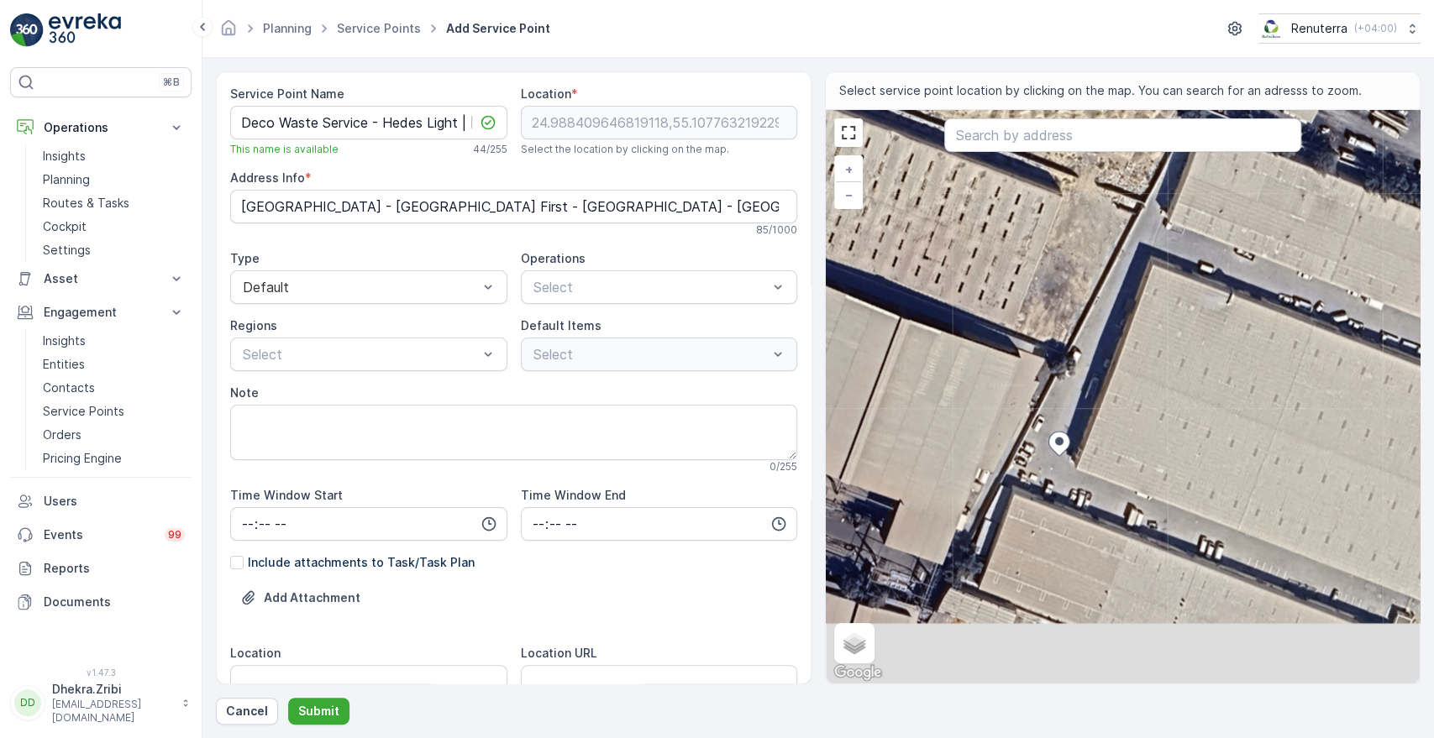
type Info "Showroom # 2 2 - [GEOGRAPHIC_DATA] - [GEOGRAPHIC_DATA] First - [GEOGRAPHIC_DATA…"
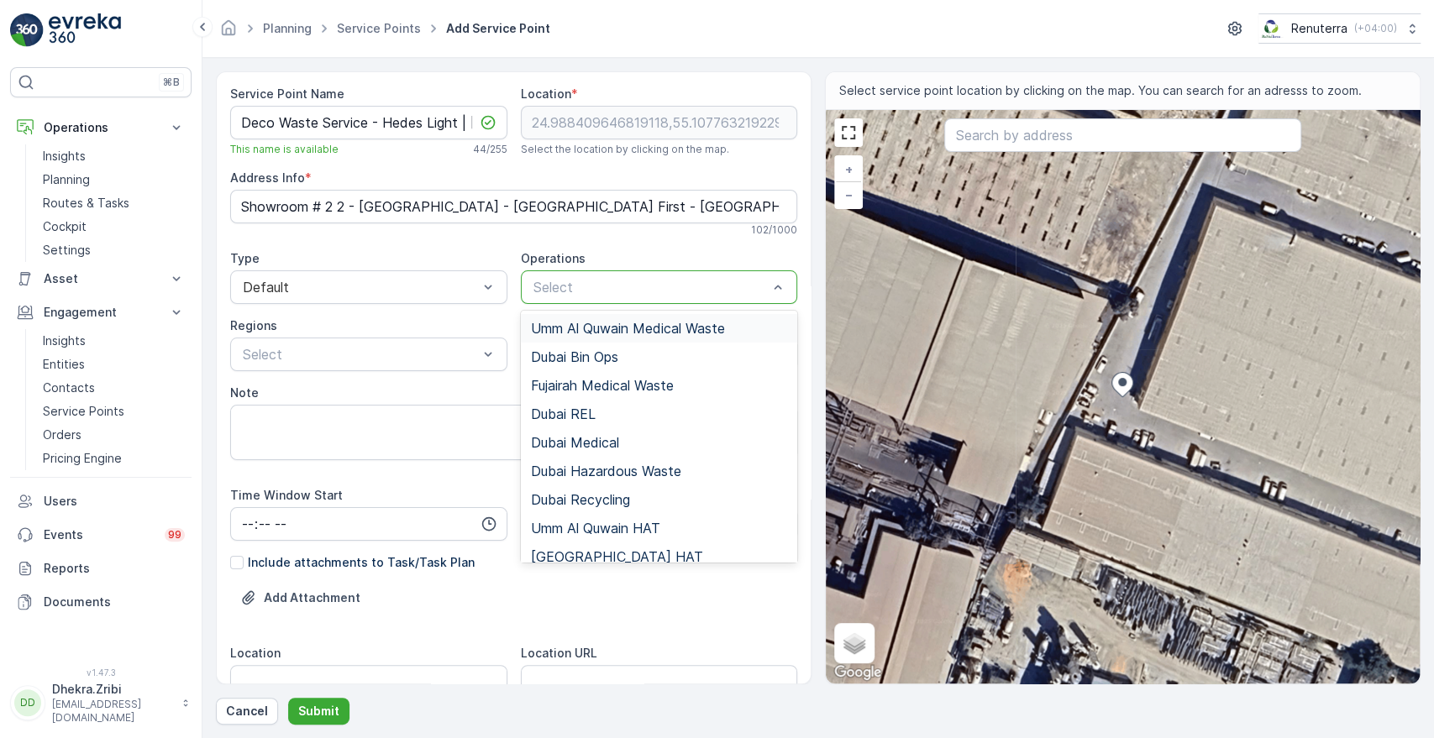
click at [579, 290] on div at bounding box center [651, 287] width 239 height 15
click at [561, 554] on span "[GEOGRAPHIC_DATA] HAT" at bounding box center [617, 556] width 172 height 15
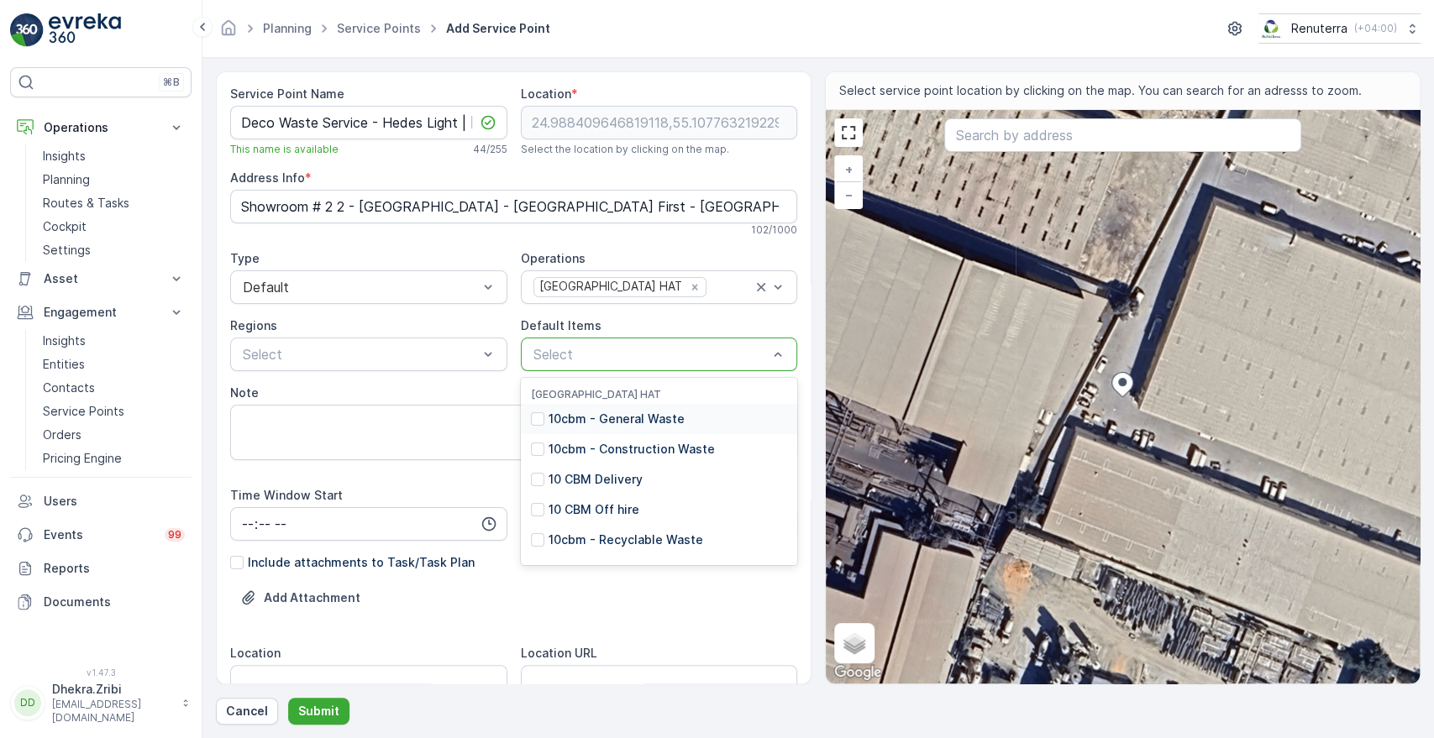
click at [566, 417] on p "10cbm - General Waste" at bounding box center [617, 419] width 136 height 17
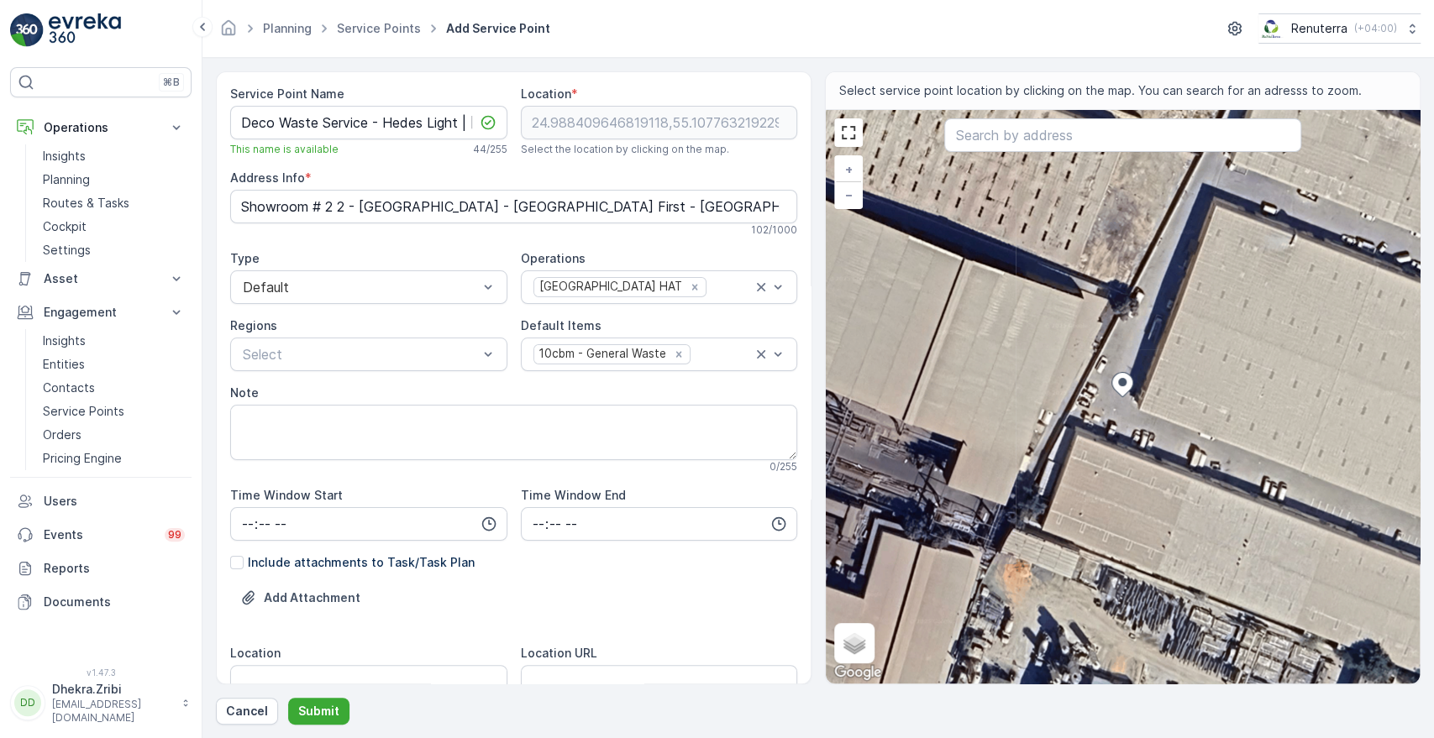
click at [618, 603] on div "Add Attachment" at bounding box center [513, 608] width 567 height 47
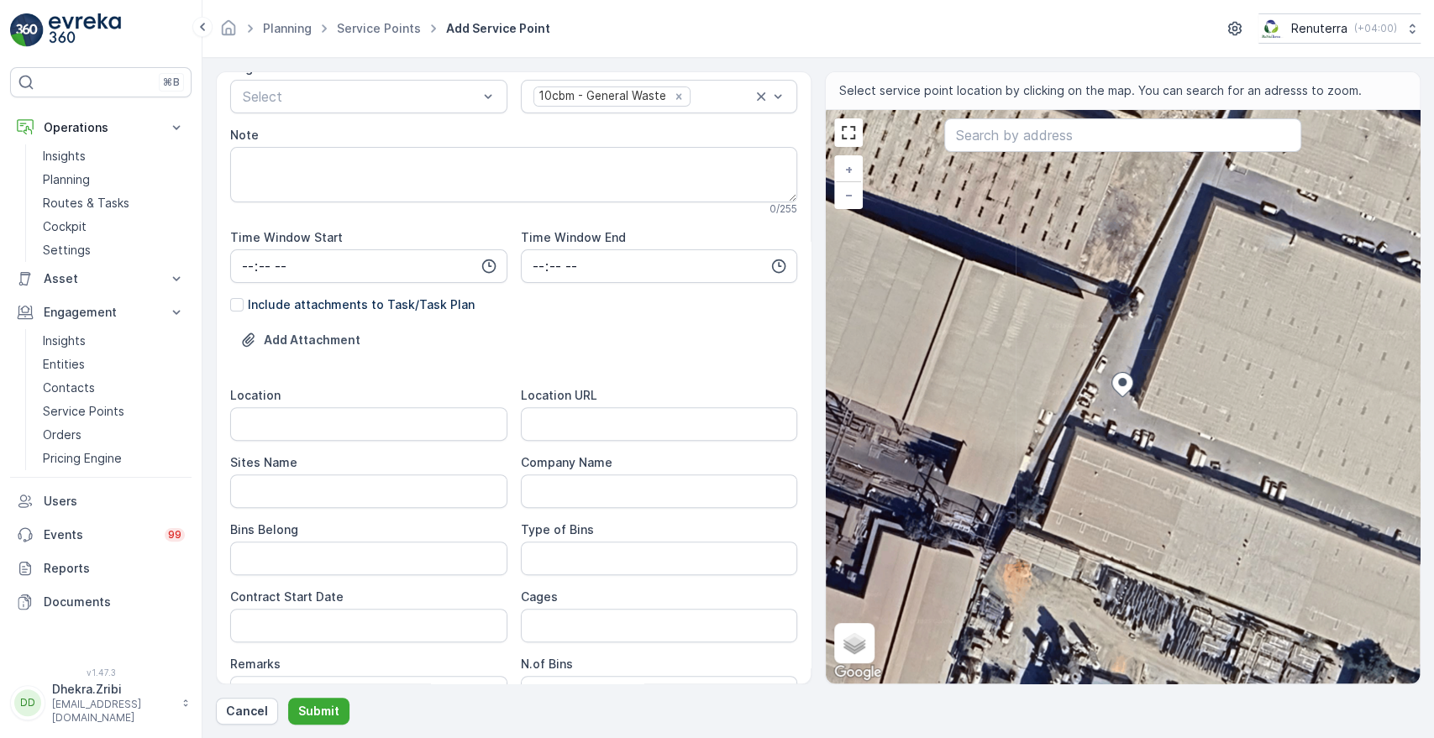
scroll to position [298, 0]
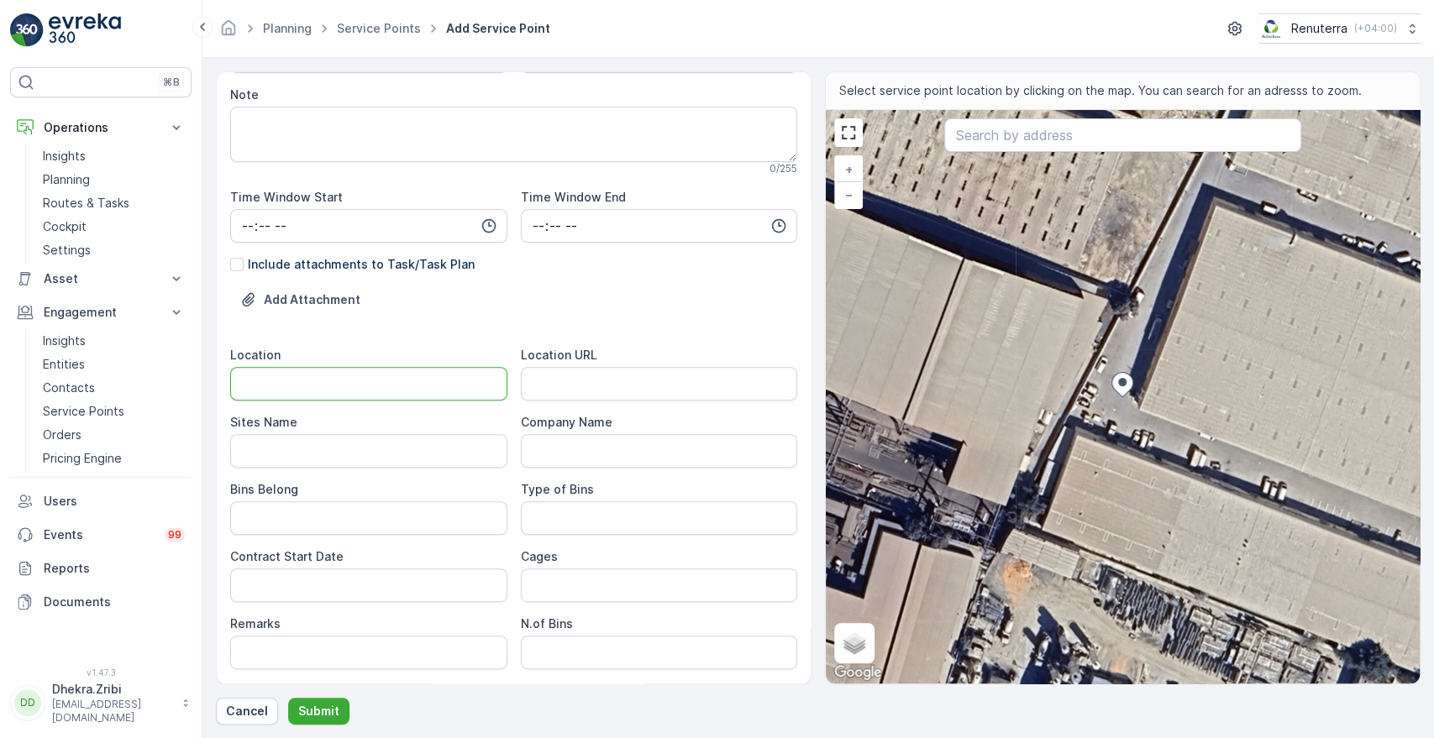
click at [413, 386] on input "Location" at bounding box center [368, 384] width 277 height 34
type input "[PERSON_NAME]"
click at [355, 449] on Name "Sites Name" at bounding box center [368, 451] width 277 height 34
type Name "[PERSON_NAME]"
click at [632, 439] on Name "Company Name" at bounding box center [659, 451] width 277 height 34
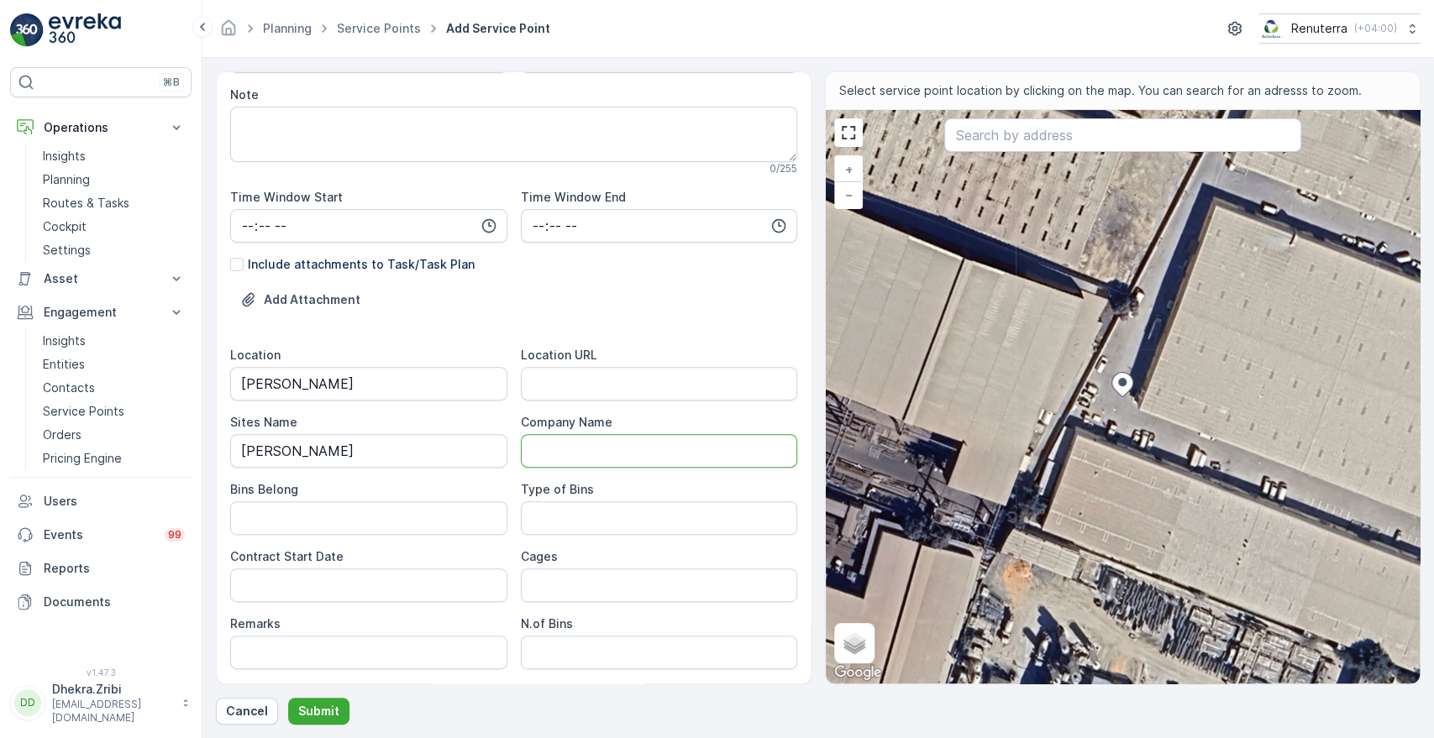
click at [564, 459] on Name "Company Name" at bounding box center [659, 451] width 277 height 34
paste Name "Deco Waste Service - Hedes Light | [PERSON_NAME]"
type Name "Deco Waste Service - Hedes Light | [PERSON_NAME]"
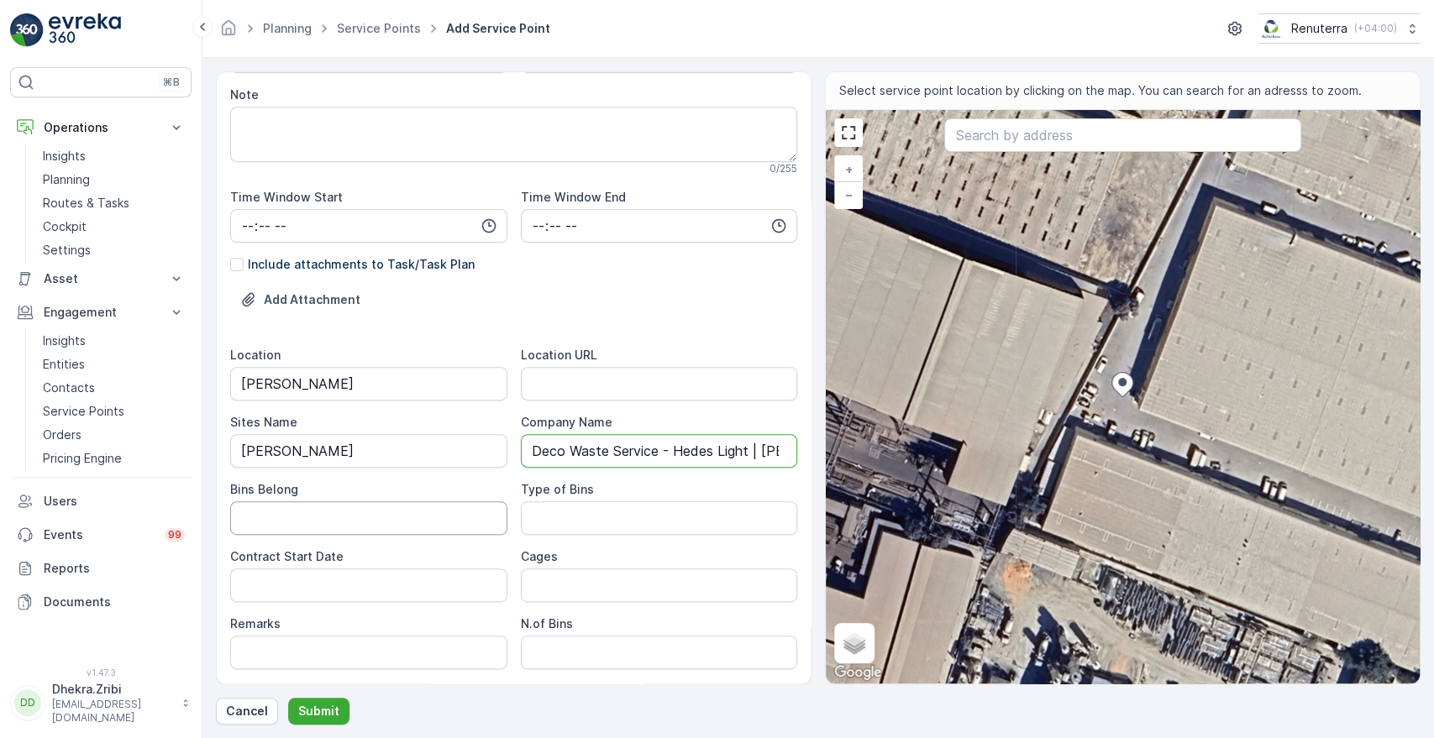
click at [408, 509] on Belong "Bins Belong" at bounding box center [368, 519] width 277 height 34
type Belong "Service provider"
click at [568, 529] on Bins "Type of Bins" at bounding box center [659, 519] width 277 height 34
type Bins "10 CBM"
click at [415, 583] on Date "Contract Start Date" at bounding box center [368, 586] width 277 height 34
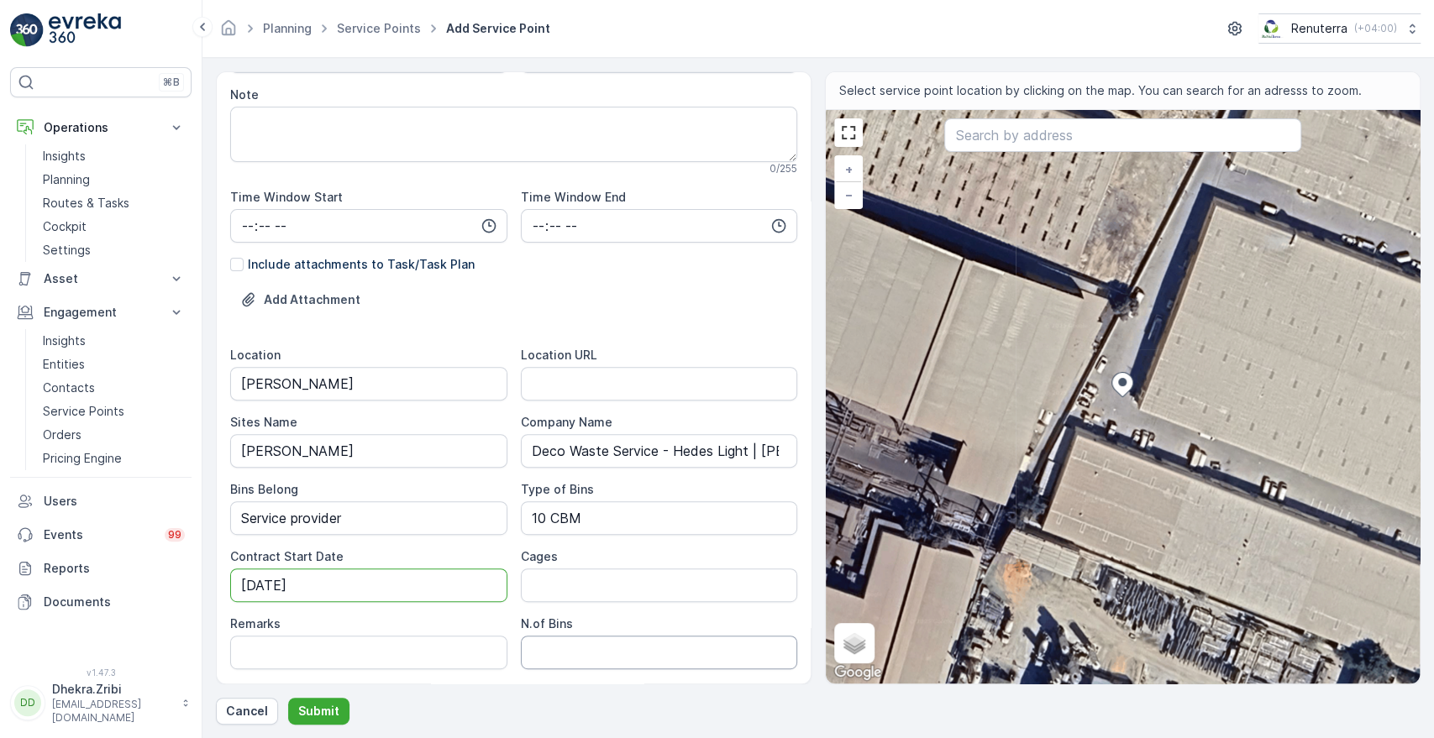
type Date "[DATE]"
click at [549, 650] on Bins "N.of Bins" at bounding box center [659, 653] width 277 height 34
type Bins "1"
click at [482, 613] on div "Location [PERSON_NAME] Location URL Sites Name [PERSON_NAME] Company Name Deco …" at bounding box center [513, 575] width 567 height 457
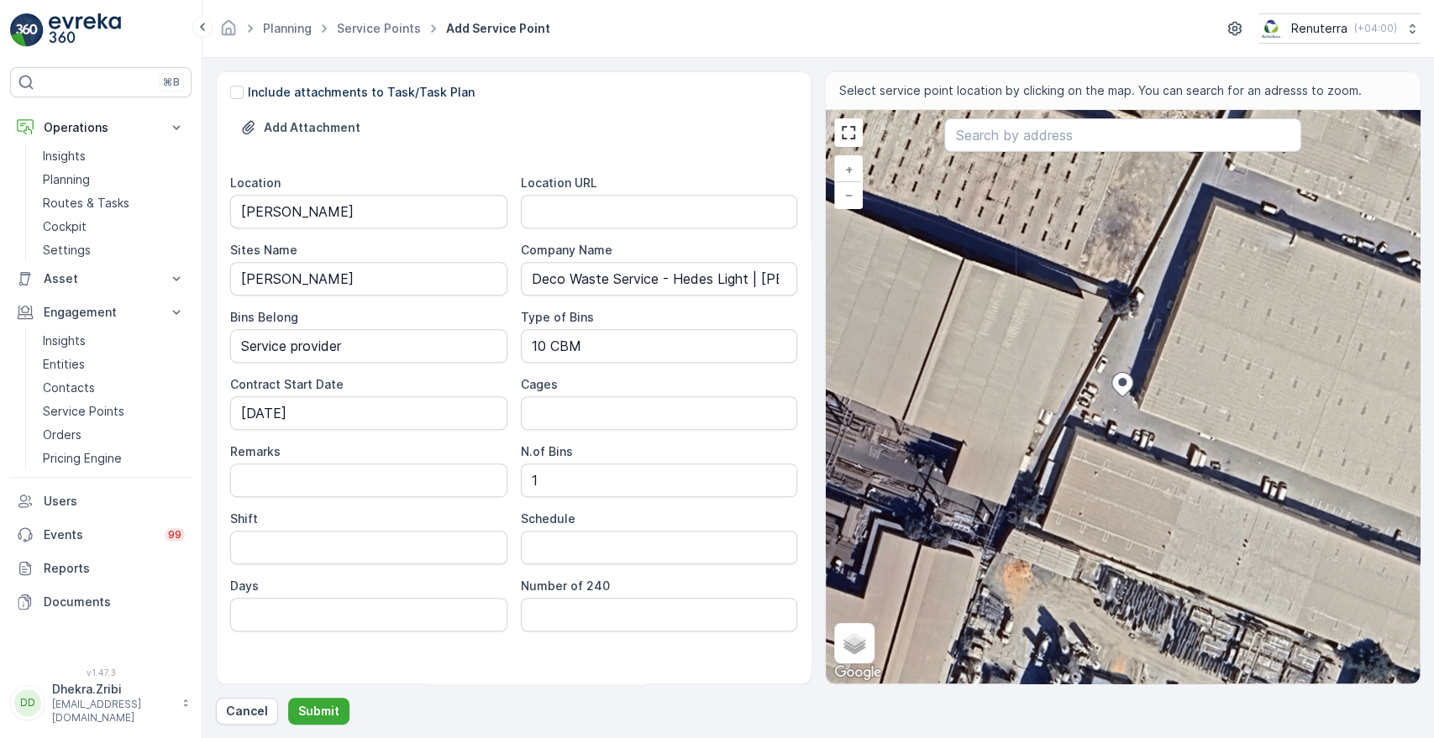
scroll to position [484, 0]
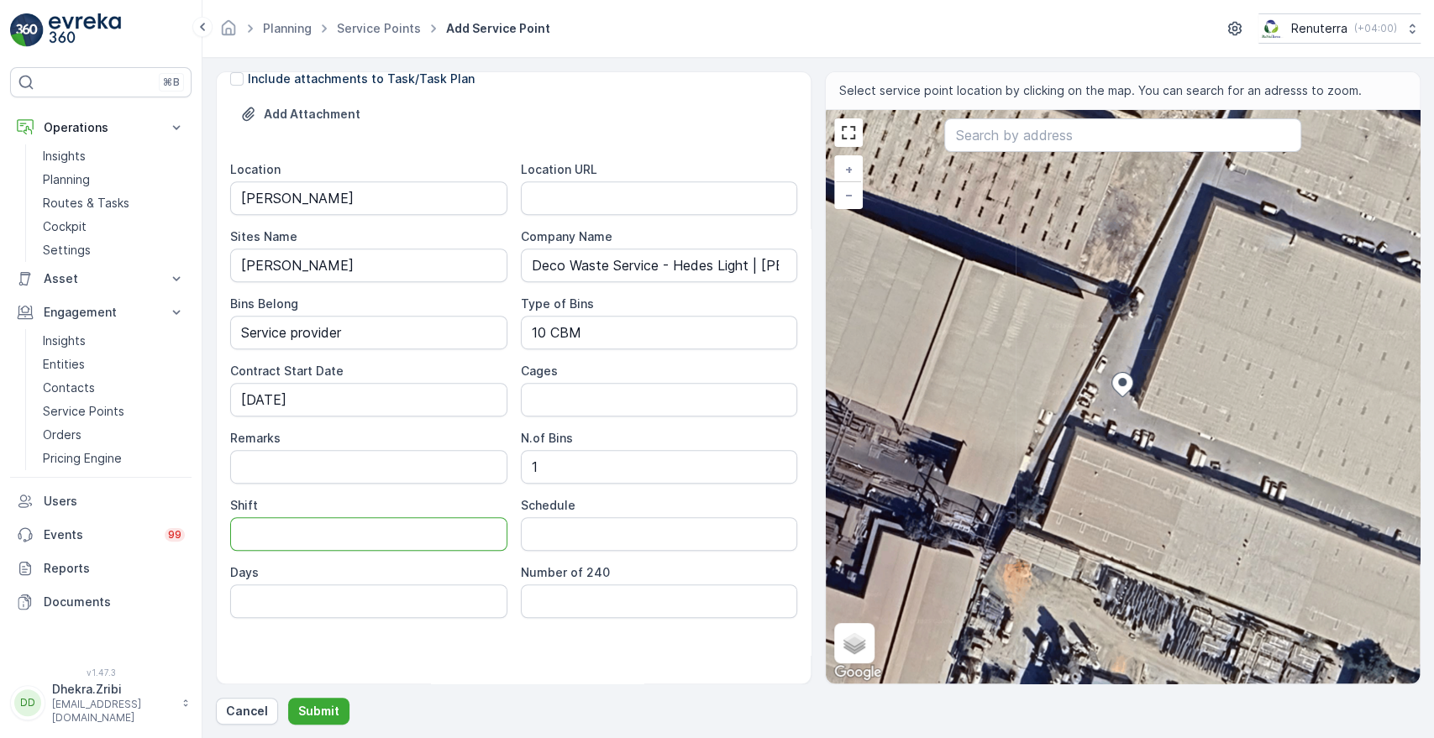
click at [460, 536] on input "Shift" at bounding box center [368, 534] width 277 height 34
type input "Day Shift"
click at [559, 529] on input "Schedule" at bounding box center [659, 534] width 277 height 34
type input "On Call Basis"
click at [401, 645] on div "Service Point Name Deco Waste Service - Hedes Light | [PERSON_NAME] This name i…" at bounding box center [513, 144] width 567 height 1084
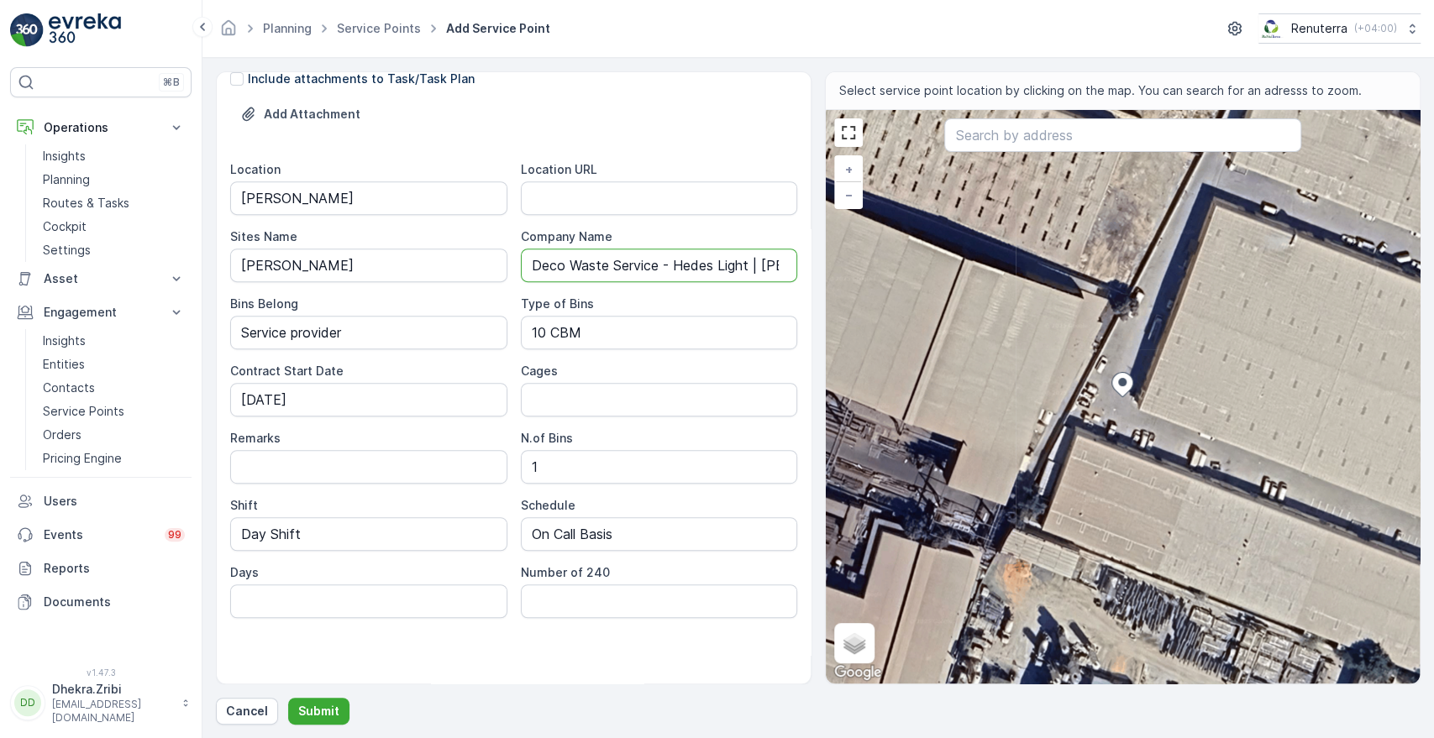
click at [532, 260] on Name "Deco Waste Service - Hedes Light | [PERSON_NAME]" at bounding box center [659, 266] width 277 height 34
click at [615, 186] on URL "Location URL" at bounding box center [659, 198] width 277 height 34
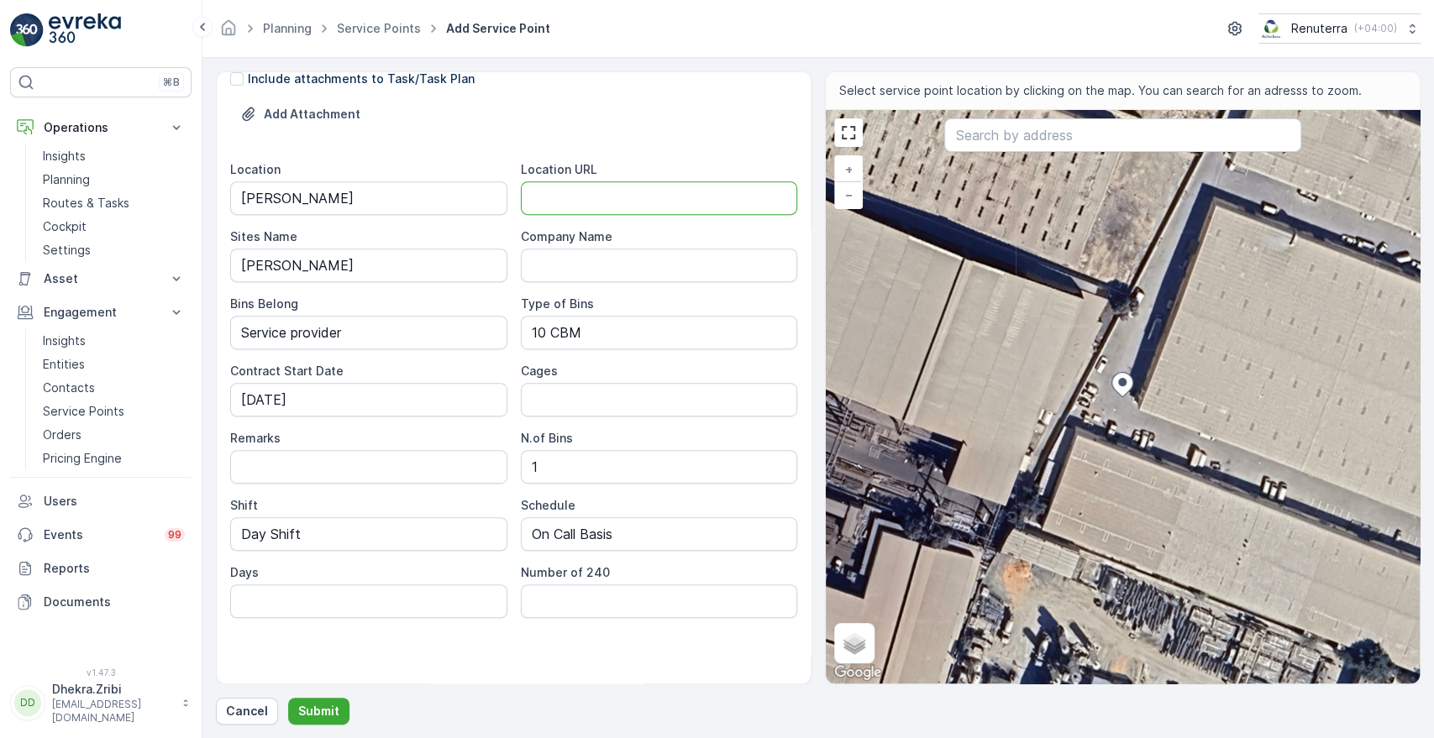
click at [625, 197] on URL "Location URL" at bounding box center [659, 198] width 277 height 34
paste URL "[URL][DOMAIN_NAME]"
type URL "[URL][DOMAIN_NAME]"
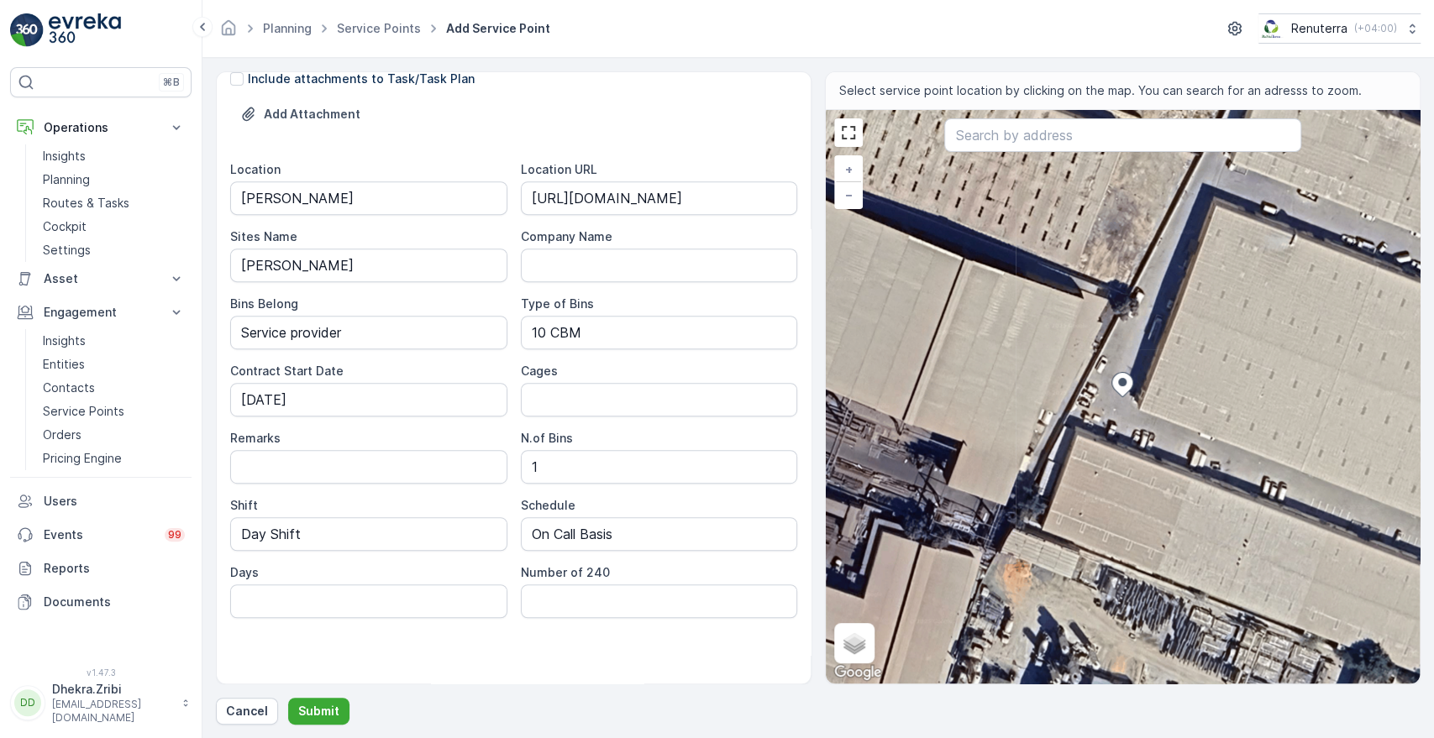
click at [383, 650] on div "Service Point Name Deco Waste Service - Hedes Light | [PERSON_NAME] This name i…" at bounding box center [513, 144] width 567 height 1084
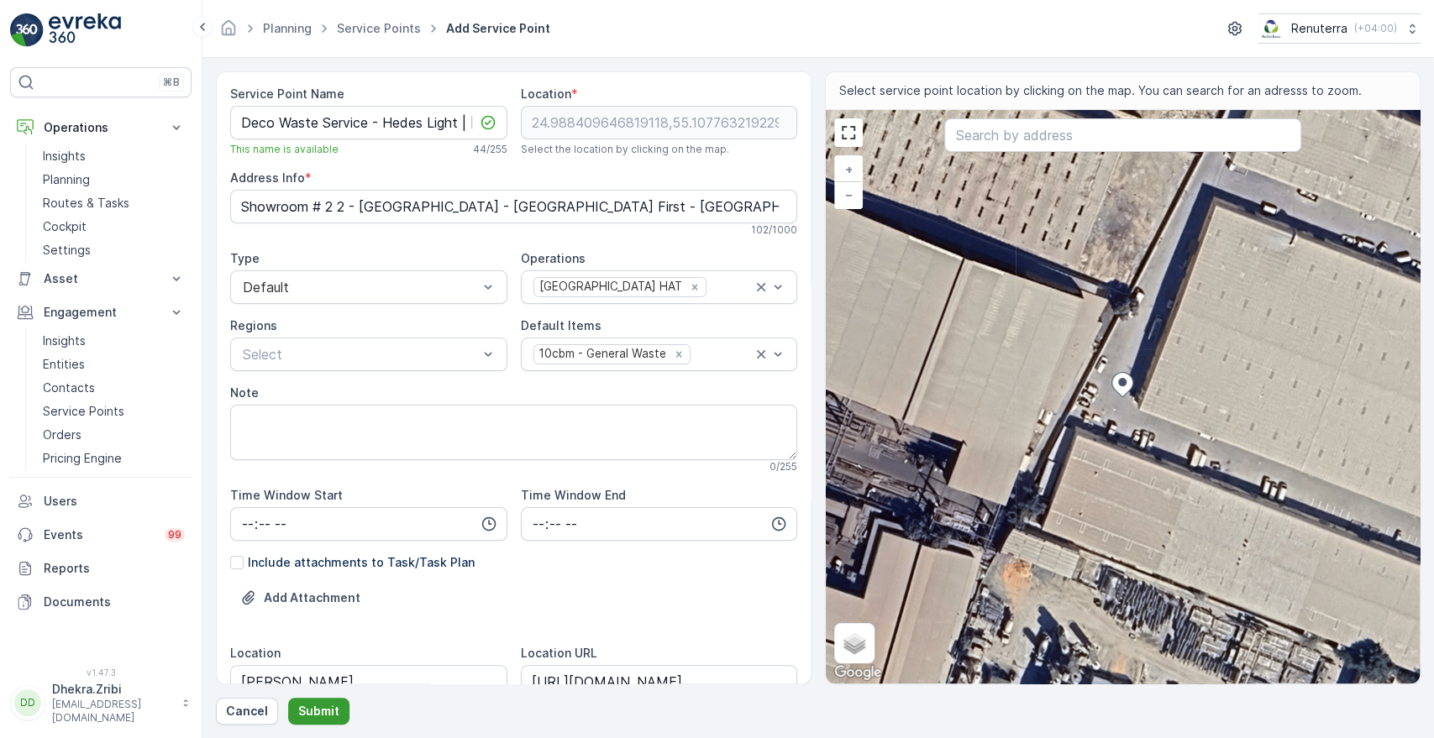
click at [309, 711] on p "Submit" at bounding box center [318, 711] width 41 height 17
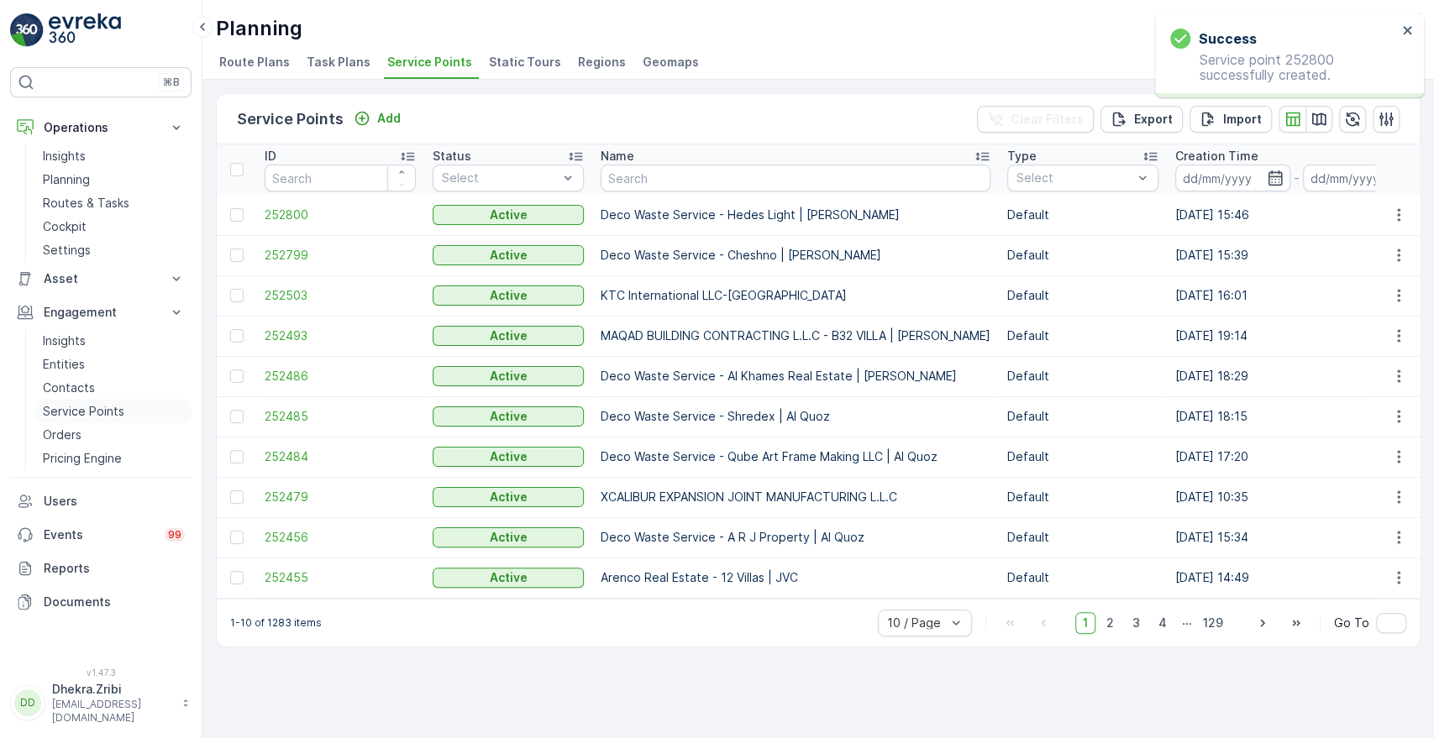
click at [67, 412] on p "Service Points" at bounding box center [83, 411] width 81 height 17
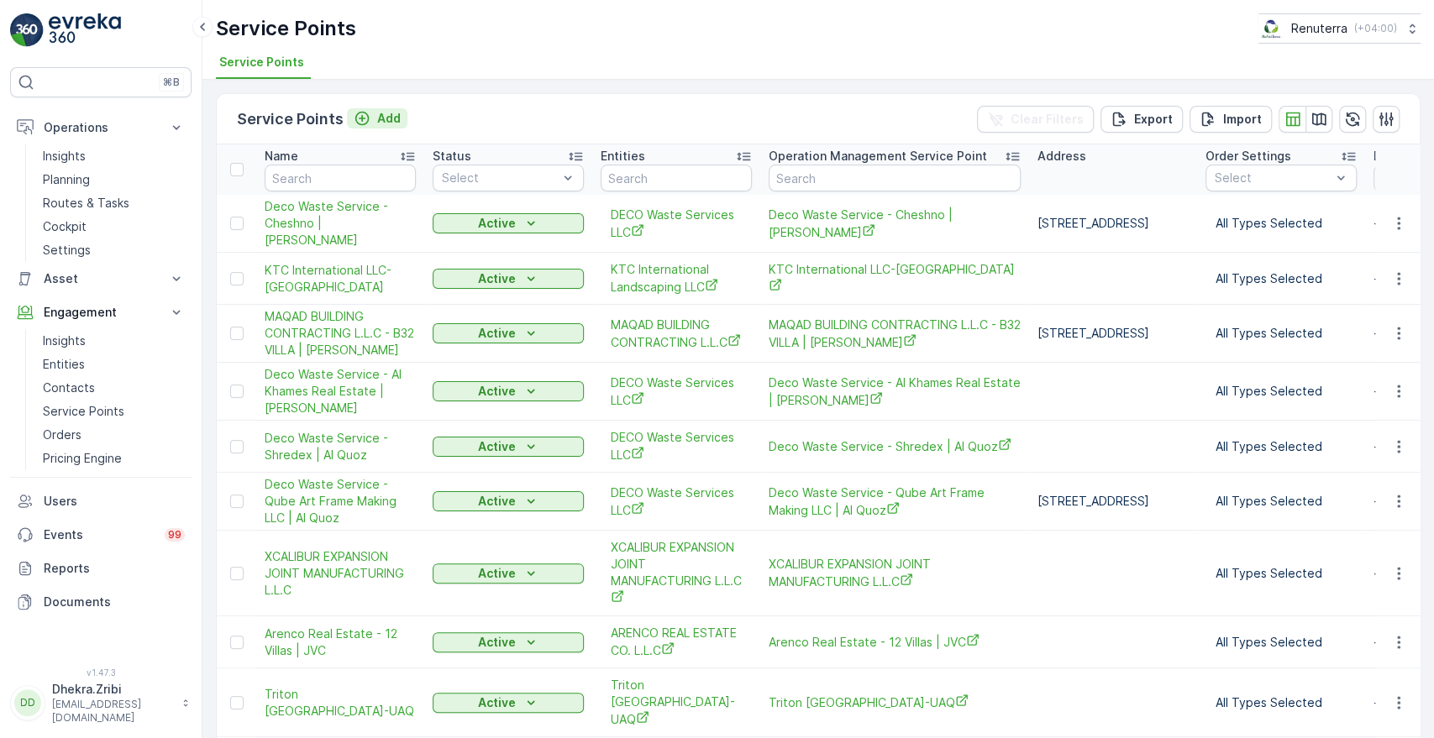
click at [377, 113] on p "Add" at bounding box center [389, 118] width 24 height 17
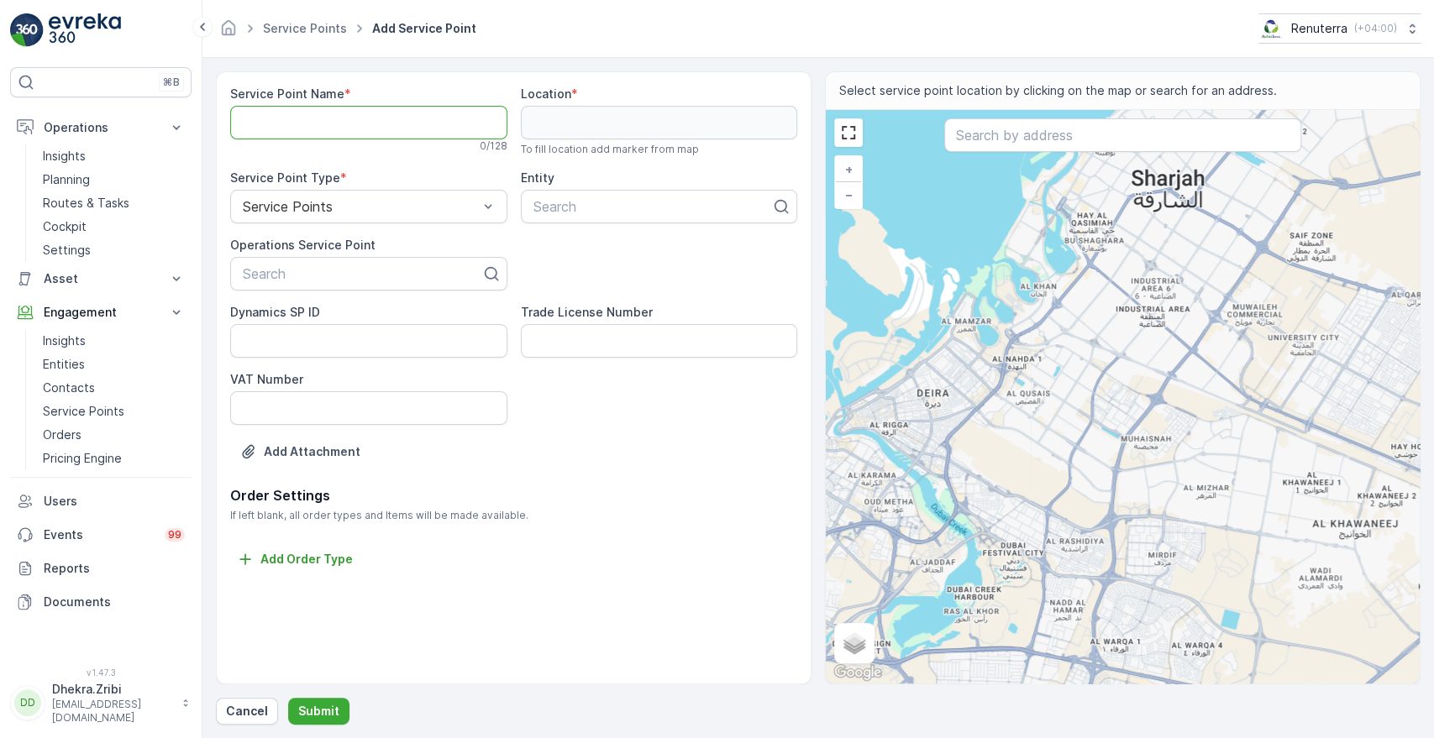
click at [426, 123] on Name "Service Point Name" at bounding box center [368, 123] width 277 height 34
paste Name "Deco Waste Service - Hedes Light | [PERSON_NAME]"
type Name "Deco Waste Service - Hedes Light | [PERSON_NAME]"
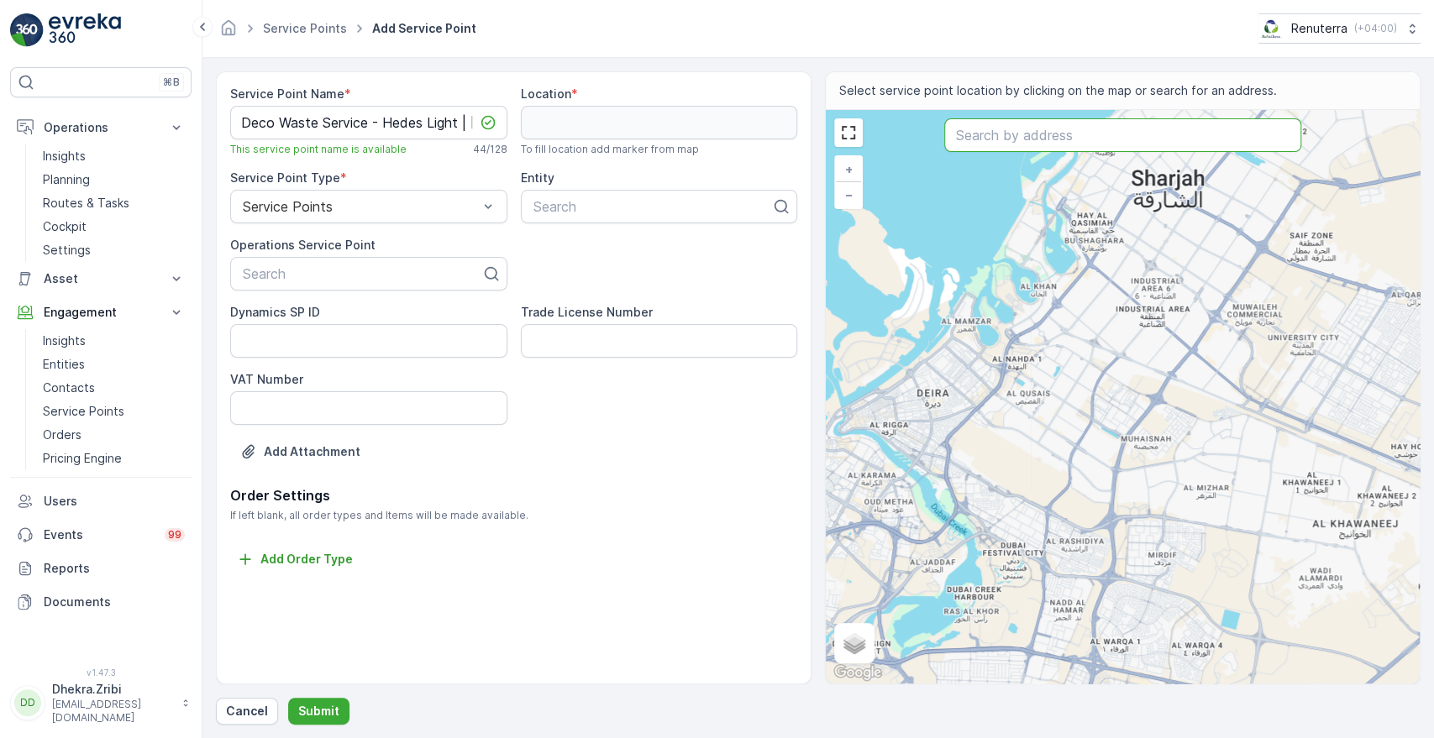
click at [1029, 140] on input "text" at bounding box center [1122, 135] width 356 height 34
paste input "BANIYAS SPIKE GENERAL TRADING COMPANY L.L.C"
type input "BANIYAS SPIKE GENERAL TRADING COMPANY L.L.C"
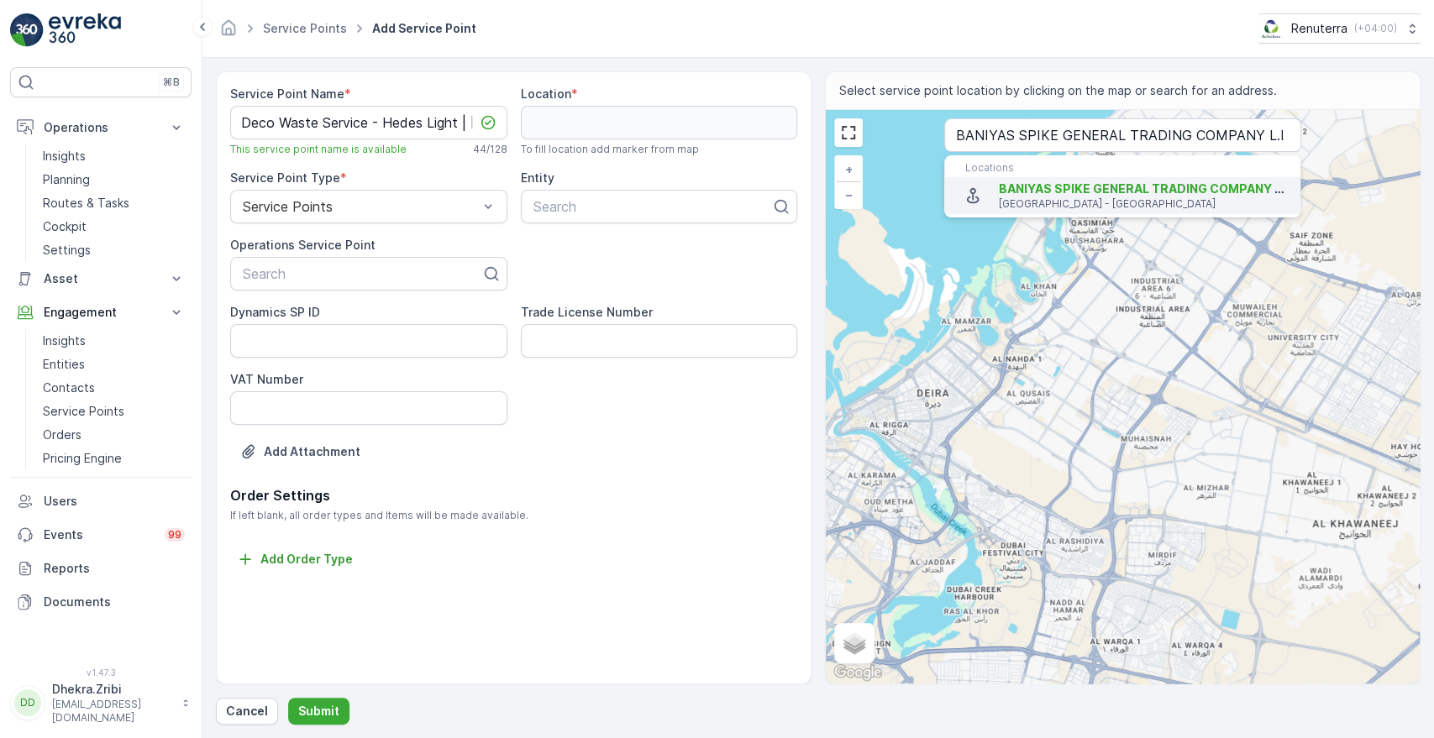
click at [1032, 190] on span "BANIYAS SPIKE GENERAL TRADING COMPANY L.L.C" at bounding box center [1151, 188] width 305 height 14
type input "24.9888977,55.1083469"
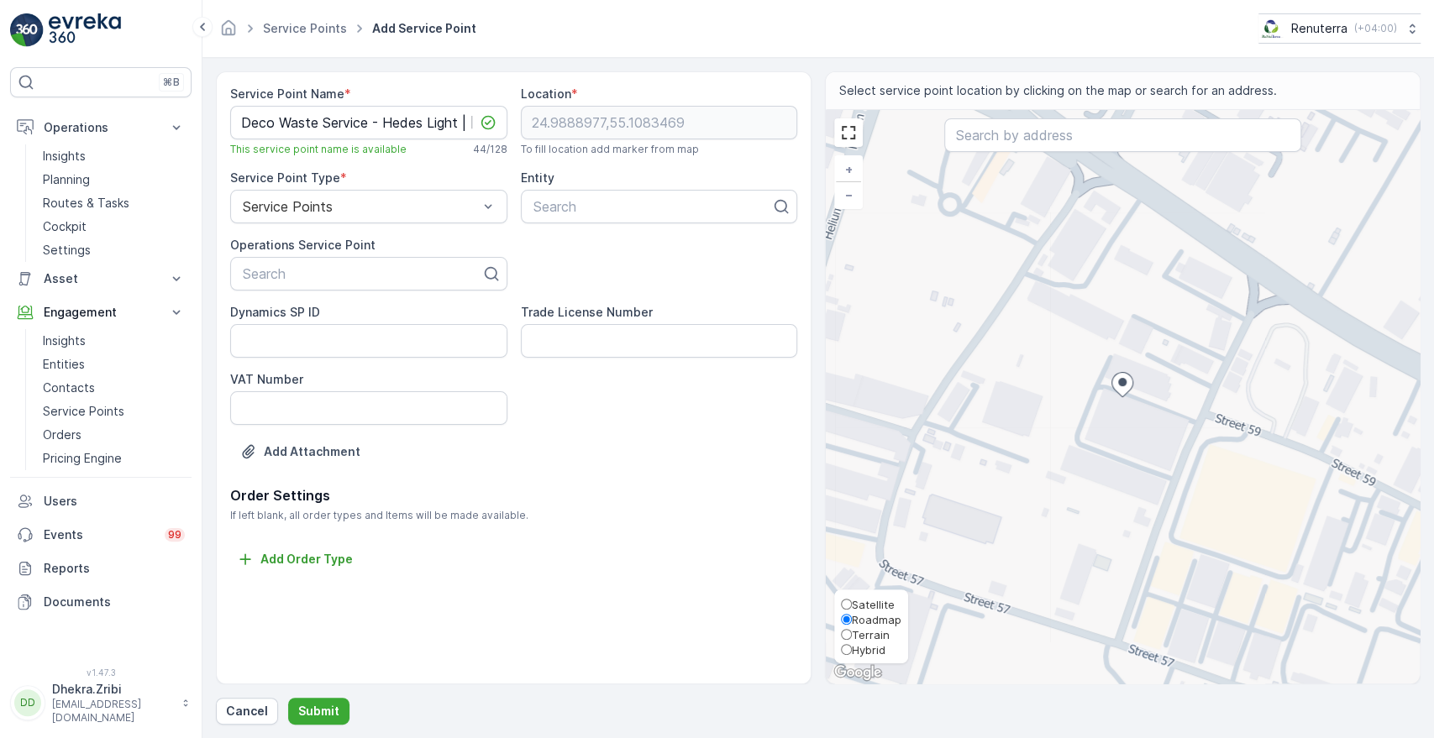
click at [883, 598] on span "Satellite" at bounding box center [873, 604] width 43 height 13
click at [852, 599] on input "Satellite" at bounding box center [846, 604] width 11 height 11
radio input "true"
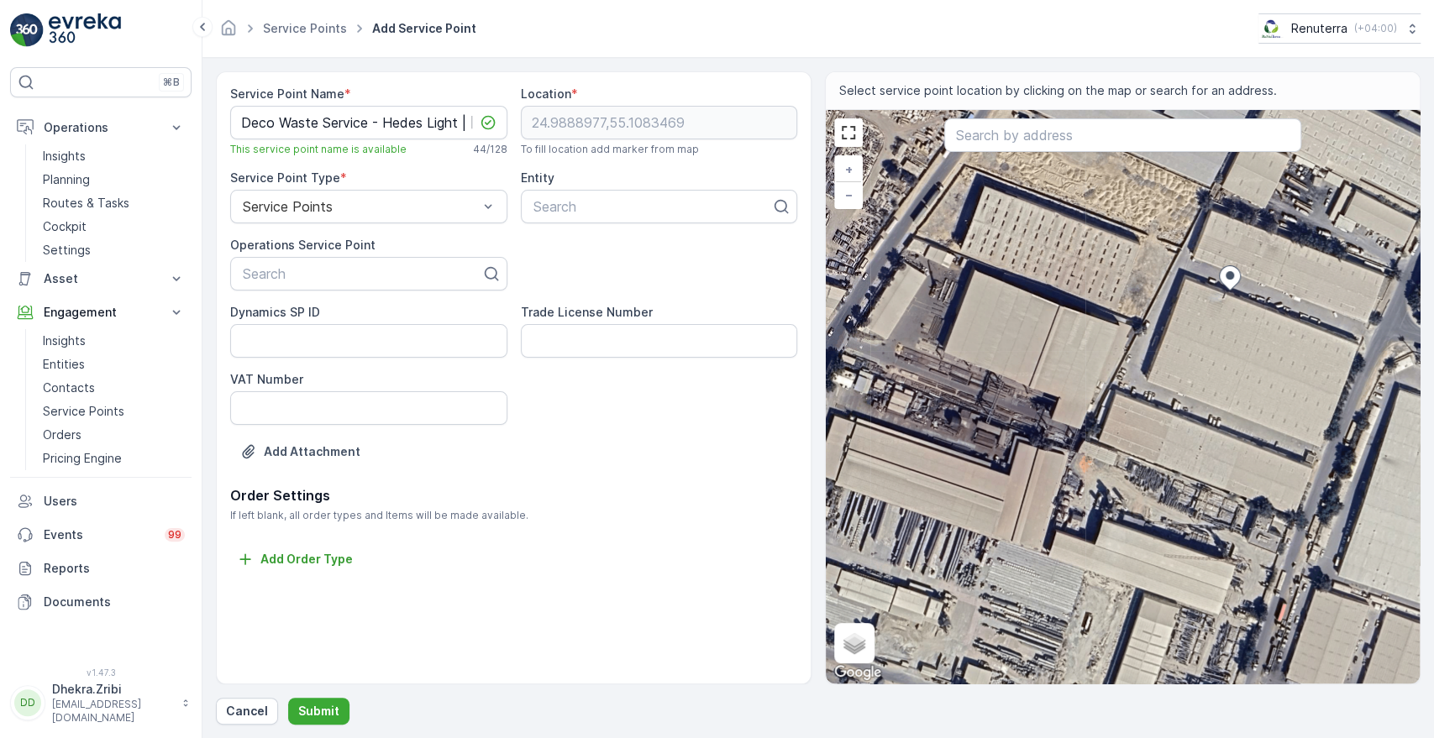
click at [1137, 377] on div "+ − Satellite Roadmap Terrain Hybrid Leaflet Keyboard shortcuts Map Data Imager…" at bounding box center [1123, 397] width 594 height 574
type input "24.98839359198843,55.107755802542584"
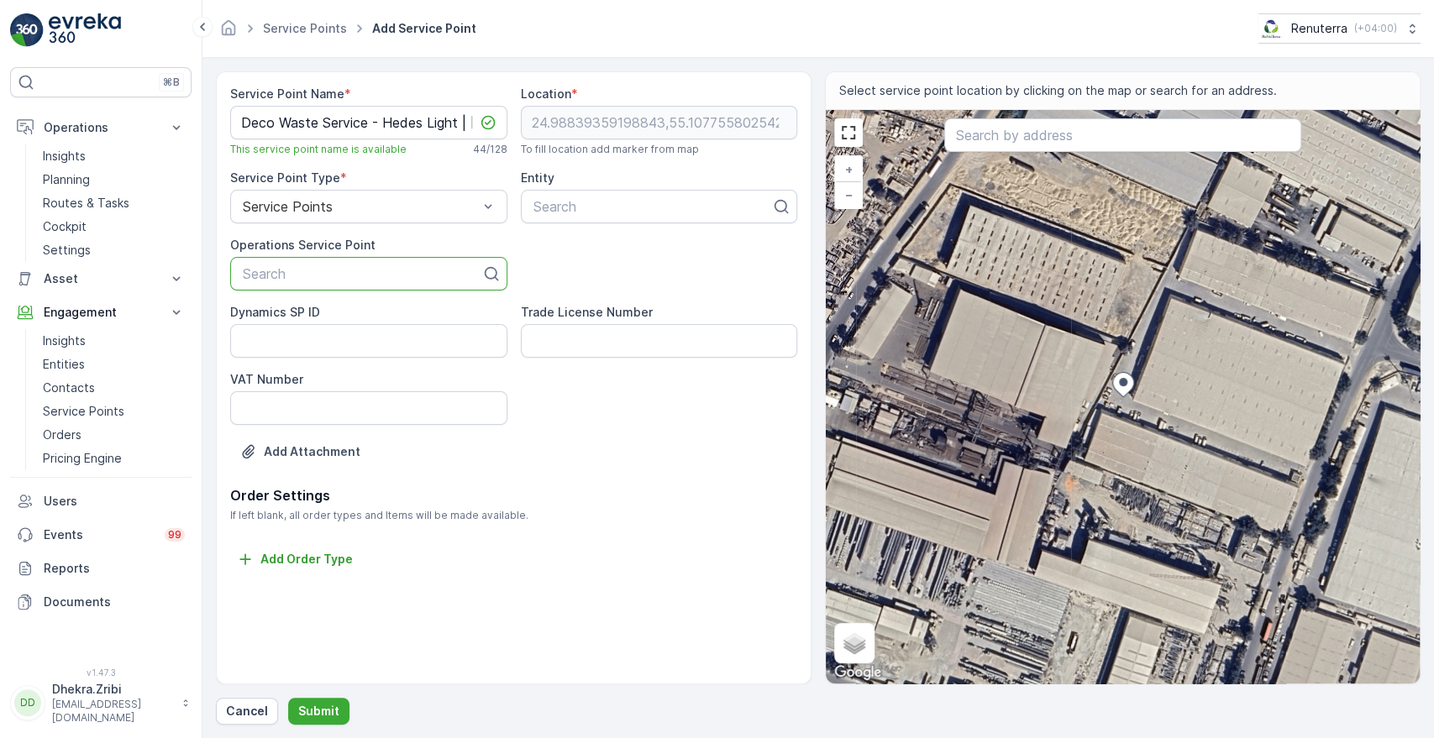
click at [379, 278] on div at bounding box center [362, 273] width 242 height 15
click at [487, 274] on icon at bounding box center [491, 273] width 17 height 17
click at [408, 276] on div at bounding box center [362, 273] width 242 height 15
click at [353, 123] on Name "Deco Waste Service - Hedes Light | [PERSON_NAME]" at bounding box center [368, 123] width 277 height 34
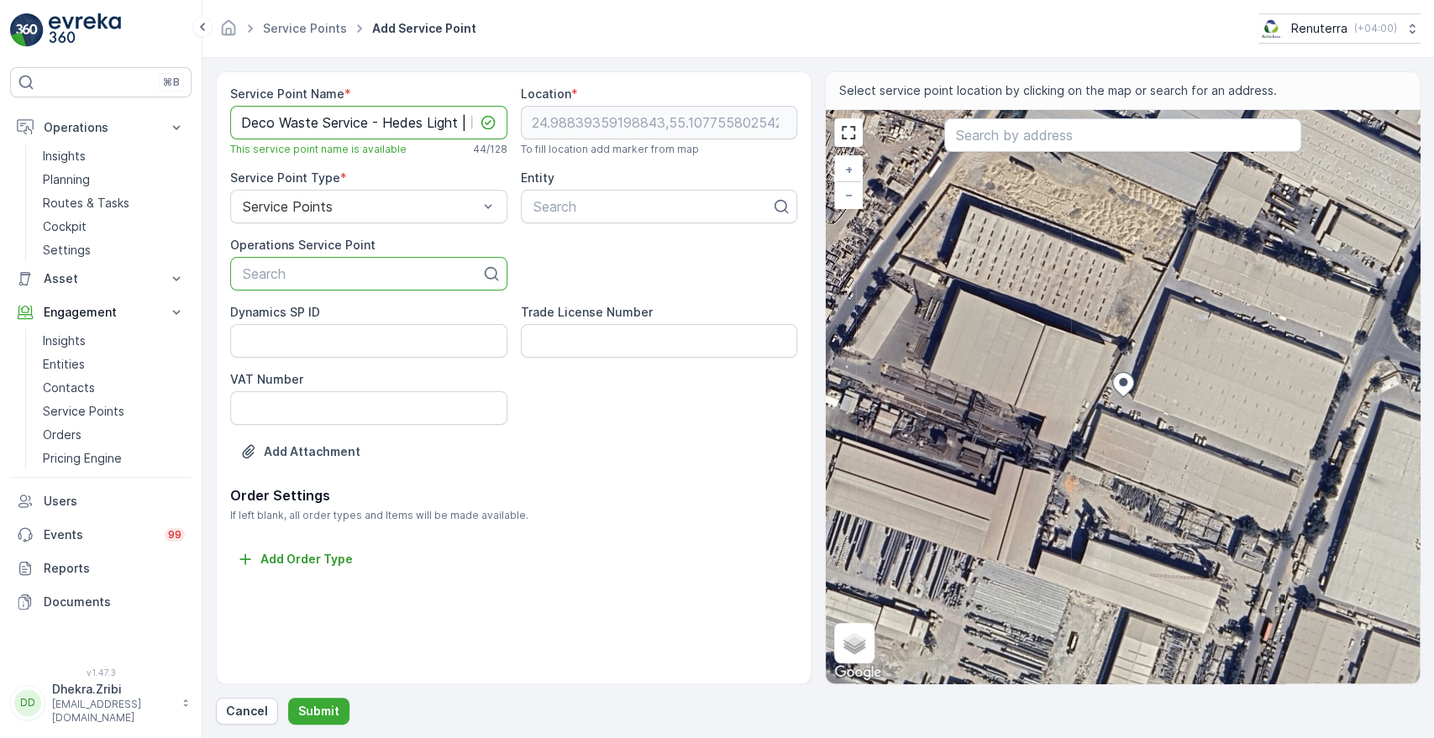
click at [240, 119] on Name "Deco Waste Service - Hedes Light | [PERSON_NAME]" at bounding box center [368, 123] width 277 height 34
click at [317, 280] on div at bounding box center [362, 273] width 242 height 15
paste input "Deco Waste Service - Hedes Light | [PERSON_NAME]"
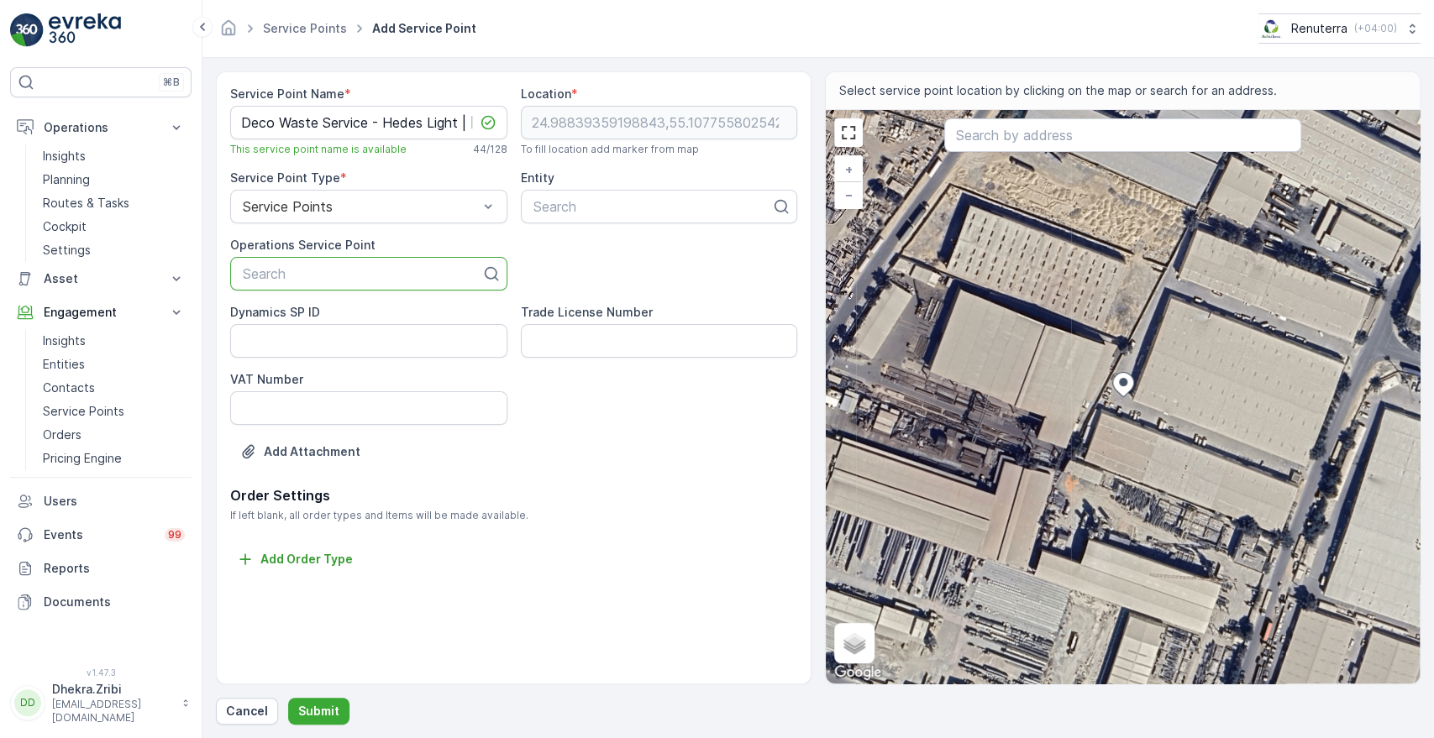
type input "Deco Waste Service - Hedes Light | [PERSON_NAME]"
click at [318, 321] on span "Deco Waste Service - Hedes Light | [PERSON_NAME]" at bounding box center [368, 322] width 257 height 30
click at [660, 211] on div at bounding box center [653, 206] width 242 height 15
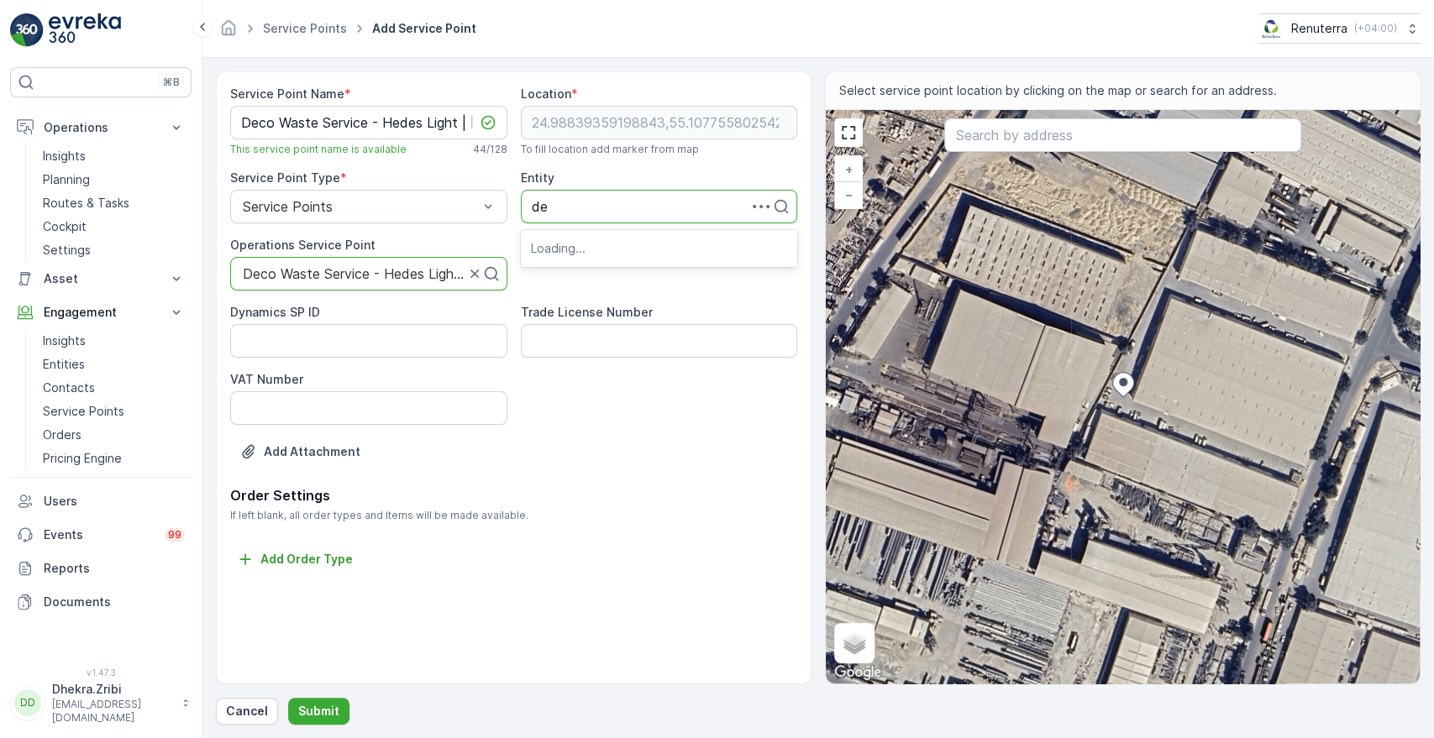
type input "dec"
click at [591, 247] on span "DECO Waste Services LLC" at bounding box center [614, 247] width 166 height 15
click at [486, 633] on div "Service Point Name * Deco Waste Service - Hedes Light | [PERSON_NAME] This serv…" at bounding box center [514, 377] width 596 height 613
click at [310, 713] on p "Submit" at bounding box center [318, 711] width 41 height 17
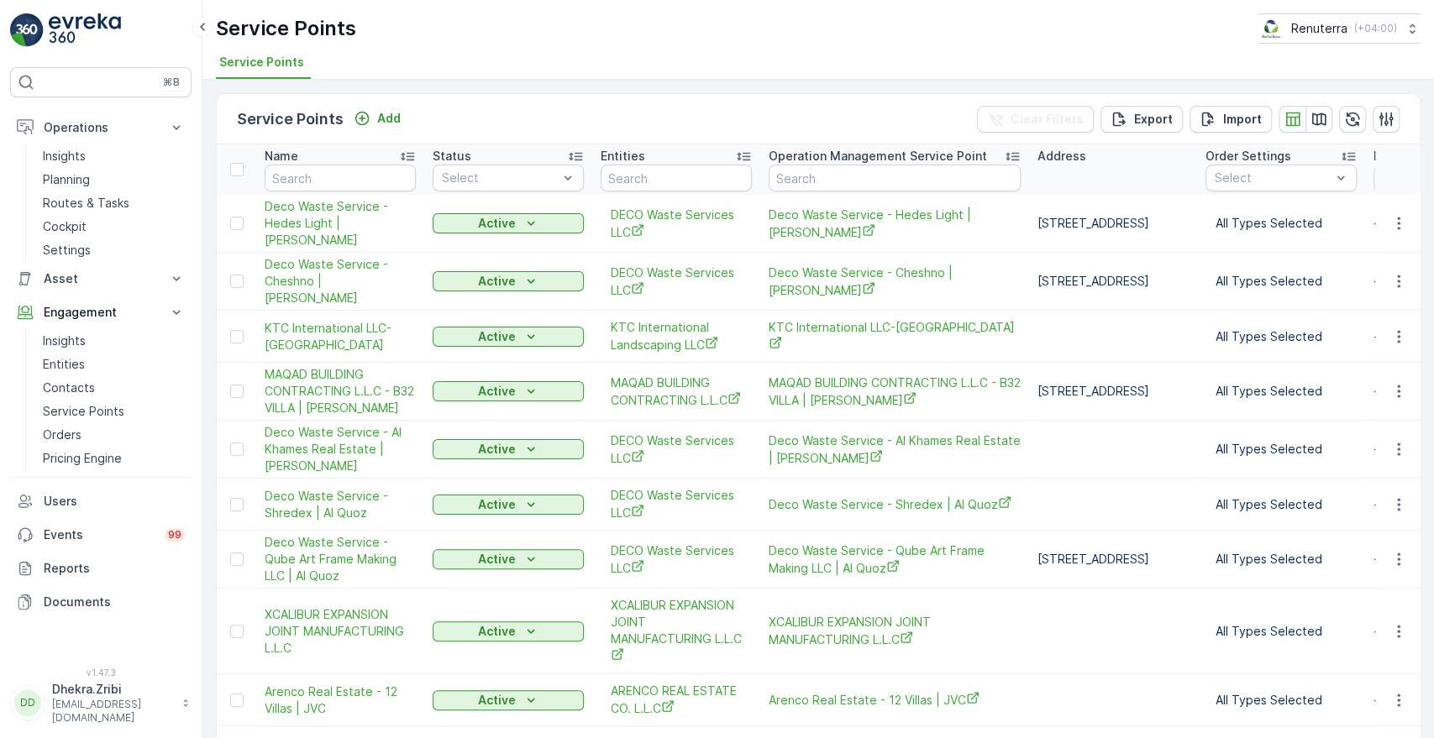
click at [795, 109] on div "Service Points Add Clear Filters Export Import" at bounding box center [818, 119] width 1203 height 50
click at [62, 178] on p "Planning" at bounding box center [66, 179] width 47 height 17
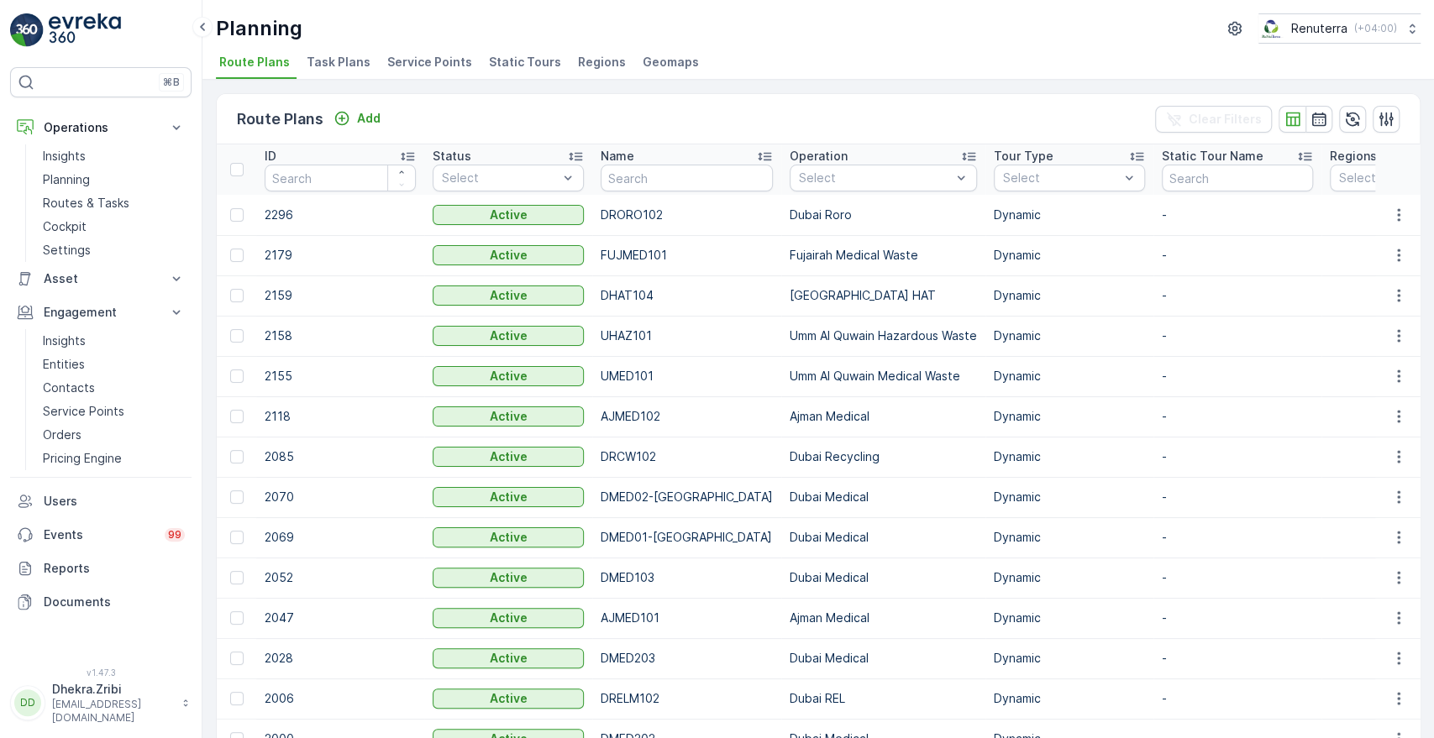
click at [439, 66] on span "Service Points" at bounding box center [429, 62] width 85 height 17
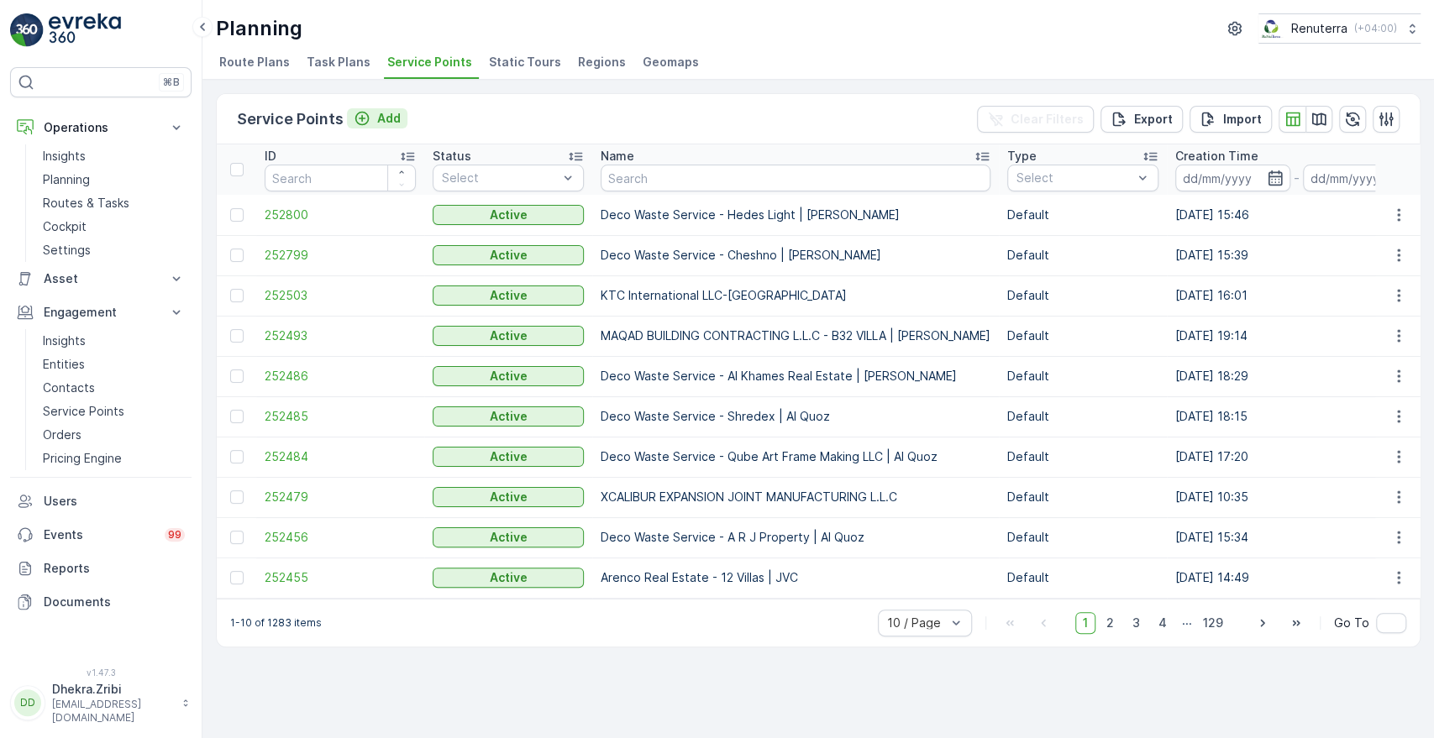
click at [377, 119] on p "Add" at bounding box center [389, 118] width 24 height 17
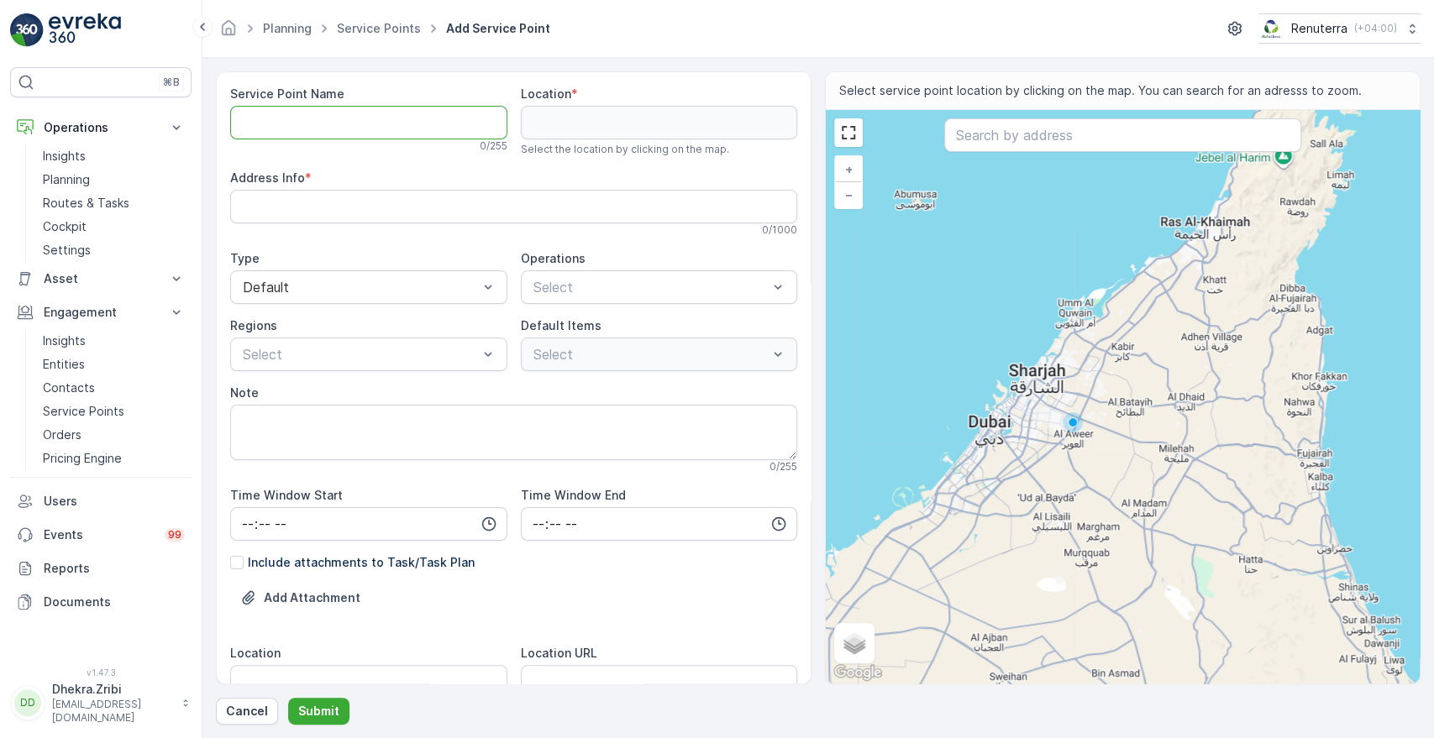
click at [347, 126] on Name "Service Point Name" at bounding box center [368, 123] width 277 height 34
paste Name "Shaikha [PERSON_NAME] - [PERSON_NAME] South"
type Name "Shaikha [PERSON_NAME] - [PERSON_NAME] South"
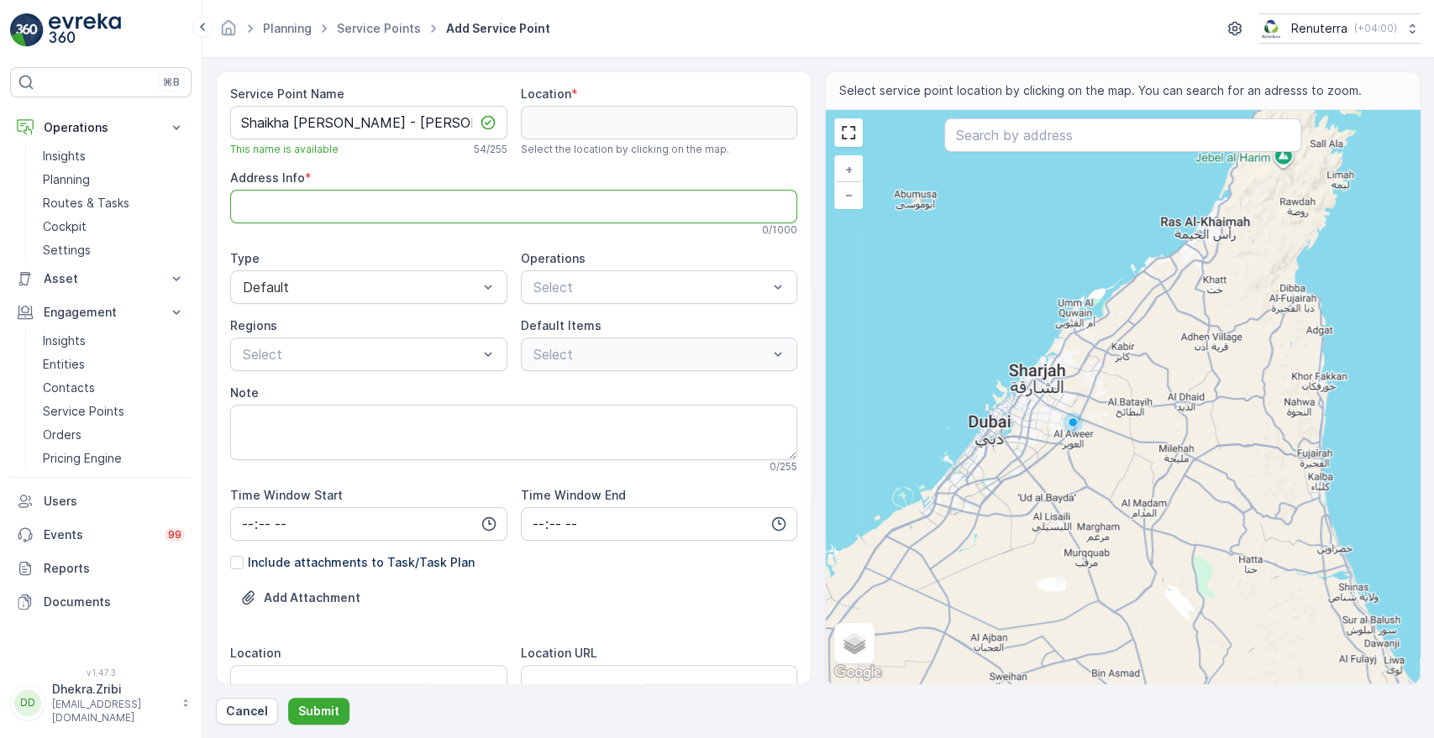
click at [548, 211] on Info "Address Info" at bounding box center [513, 207] width 567 height 34
paste Info "Al Barsha South"
type Info "Al Barsha South"
click at [1055, 135] on input "text" at bounding box center [1122, 135] width 356 height 34
paste input "[PERSON_NAME][GEOGRAPHIC_DATA]"
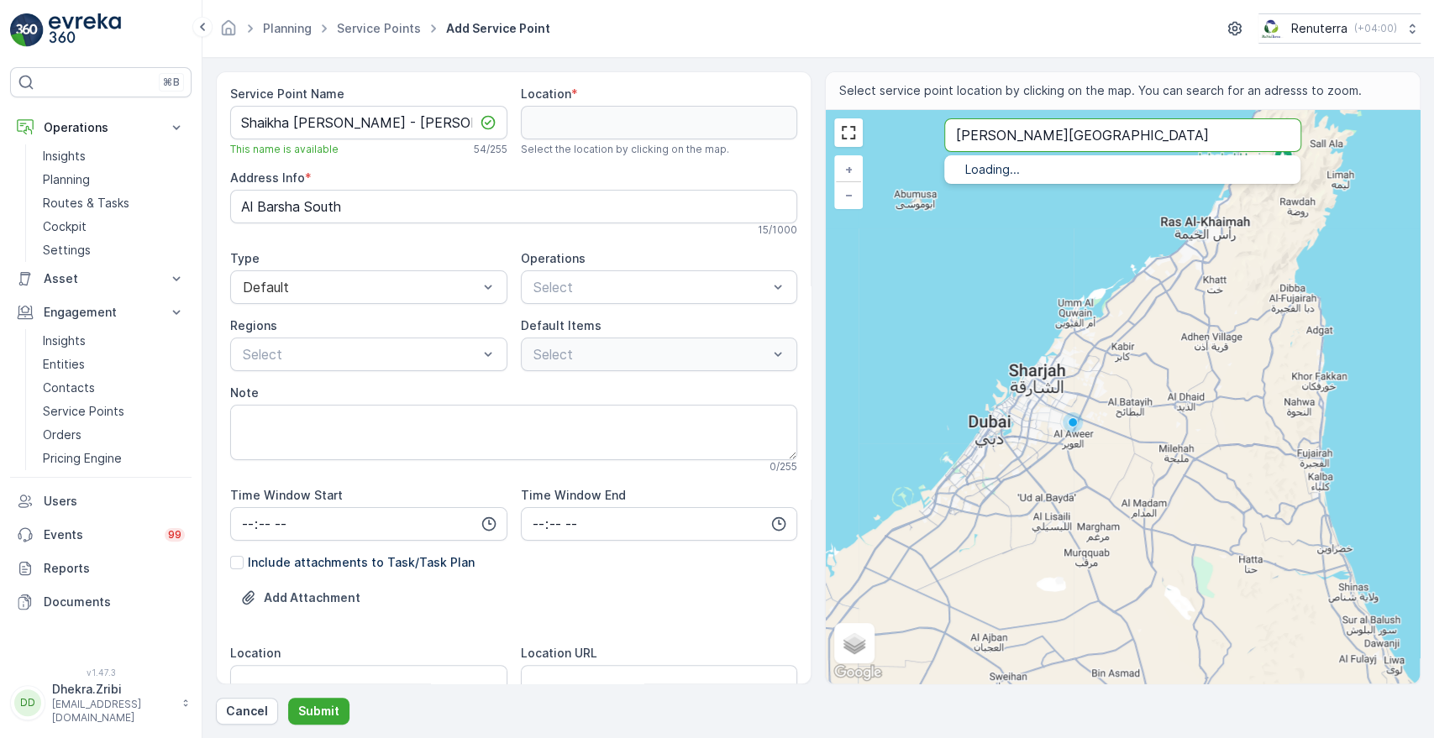
type input "[PERSON_NAME][GEOGRAPHIC_DATA]"
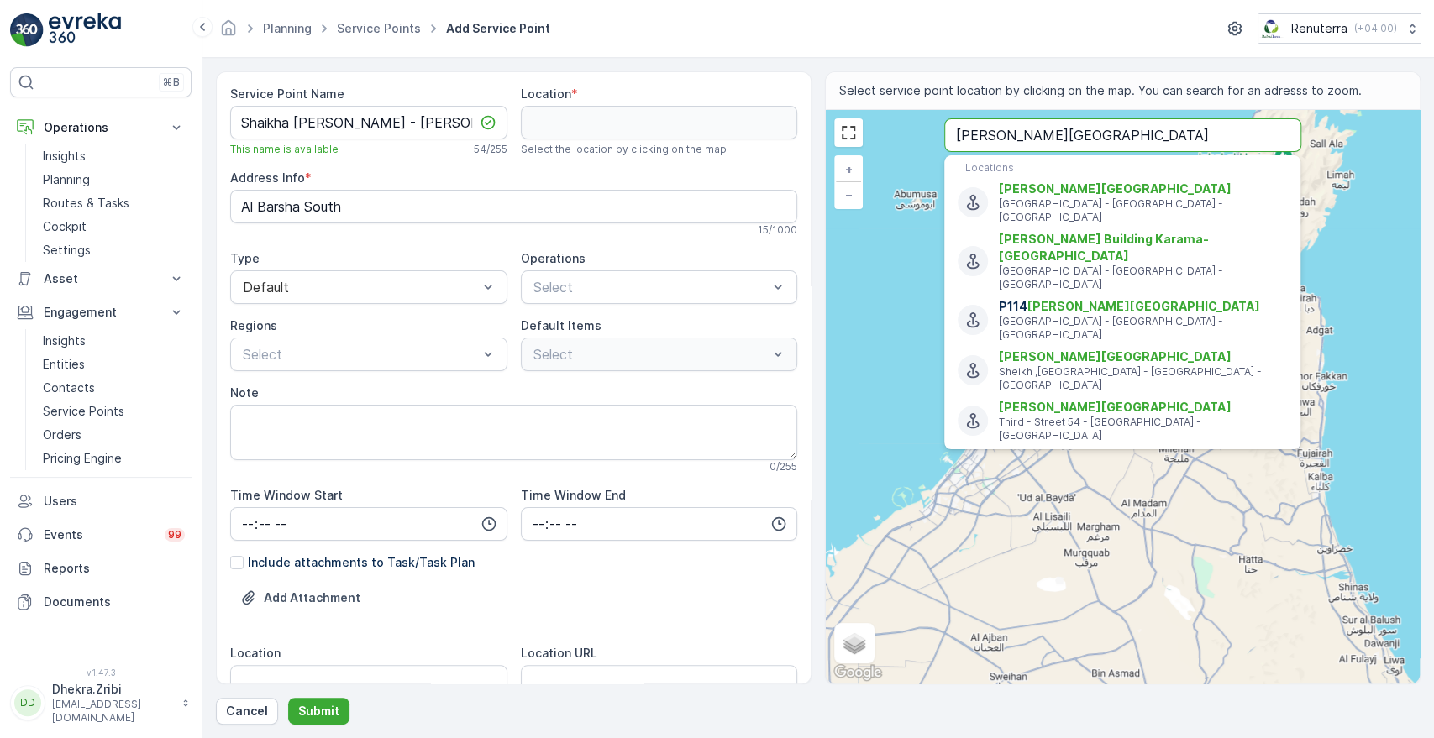
click at [1153, 136] on input "[PERSON_NAME][GEOGRAPHIC_DATA]" at bounding box center [1122, 135] width 356 height 34
click at [1123, 400] on span "[PERSON_NAME][GEOGRAPHIC_DATA]" at bounding box center [1115, 407] width 233 height 14
type input "25.2672876,55.30880209999999"
type Info "P114 [PERSON_NAME][GEOGRAPHIC_DATA] - [GEOGRAPHIC_DATA] - [GEOGRAPHIC_DATA] - […"
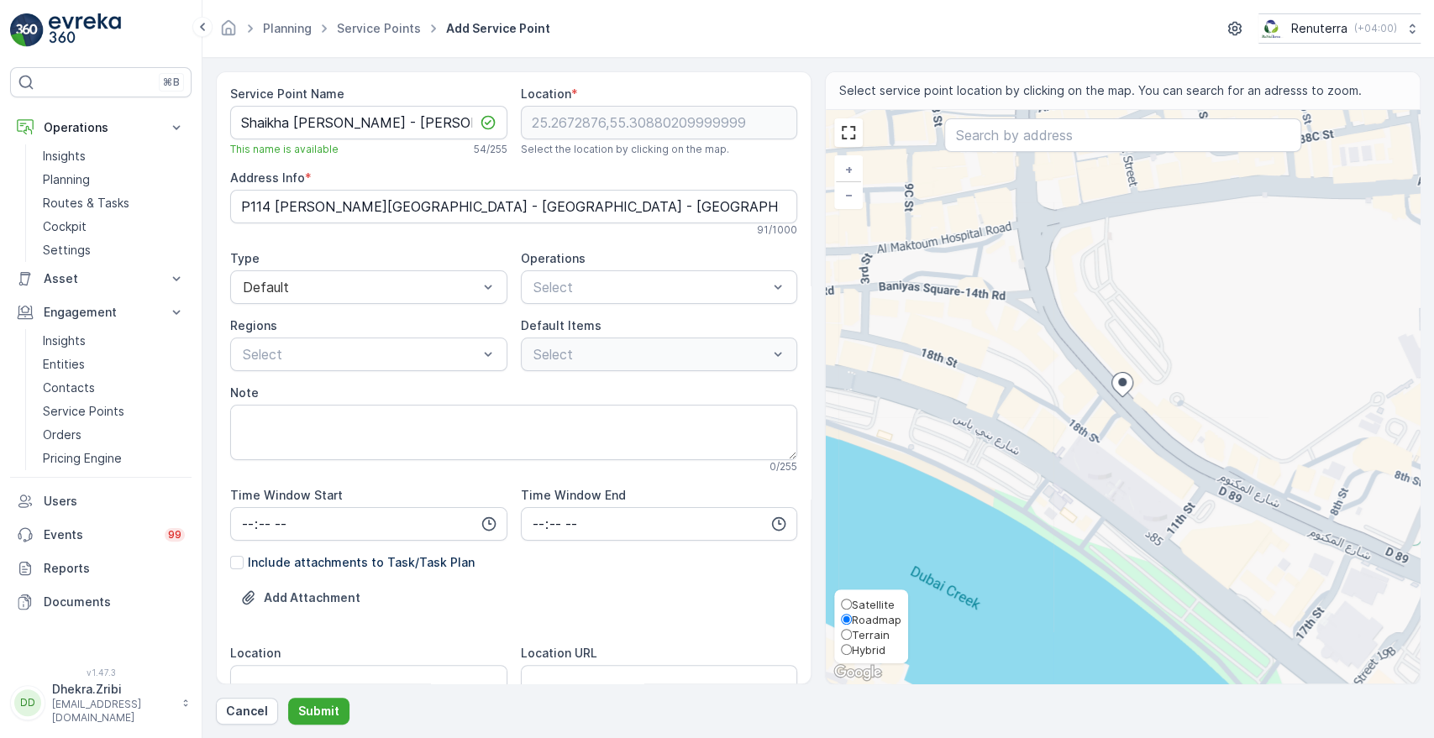
click at [867, 604] on span "Satellite" at bounding box center [873, 604] width 43 height 13
click at [852, 604] on input "Satellite" at bounding box center [846, 604] width 11 height 11
radio input "true"
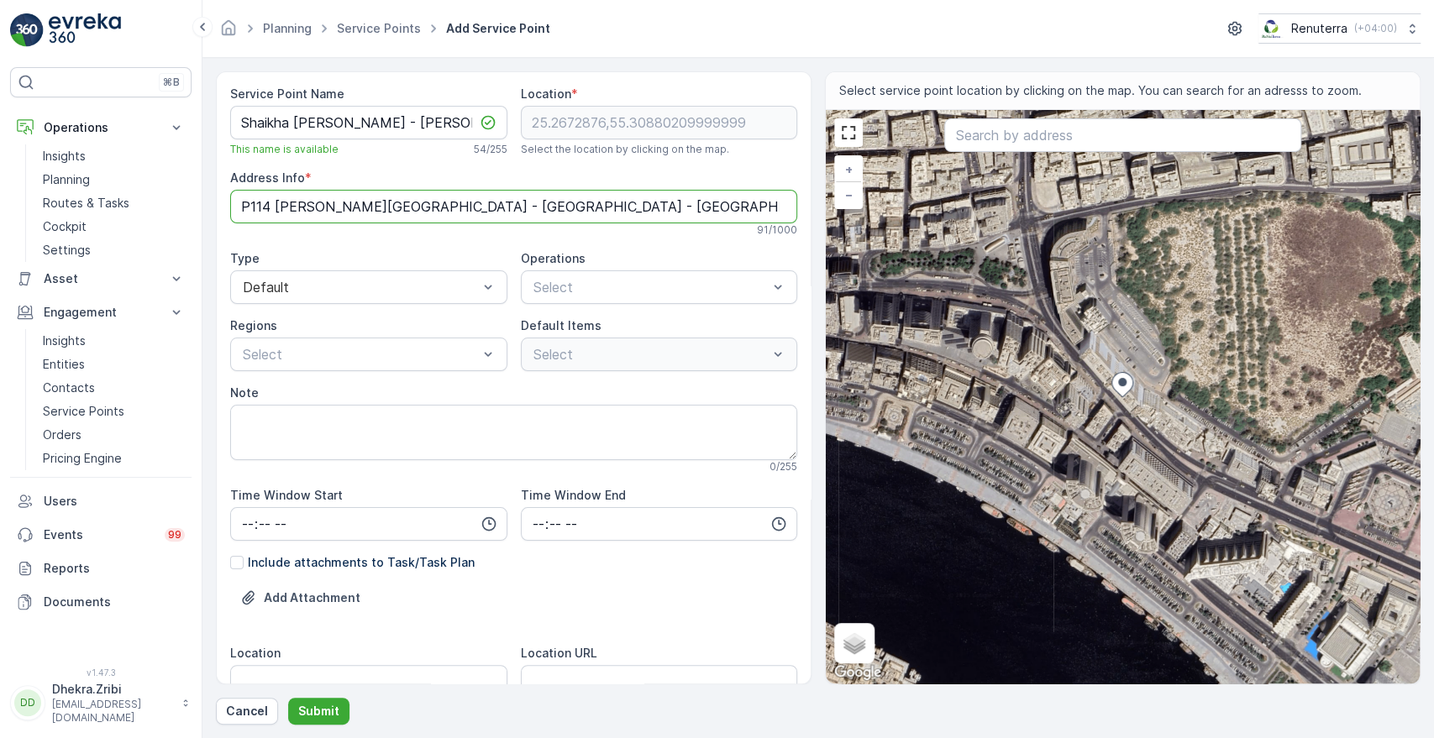
click at [244, 215] on Info "P114 [PERSON_NAME][GEOGRAPHIC_DATA] - [GEOGRAPHIC_DATA] - [GEOGRAPHIC_DATA] - […" at bounding box center [513, 207] width 567 height 34
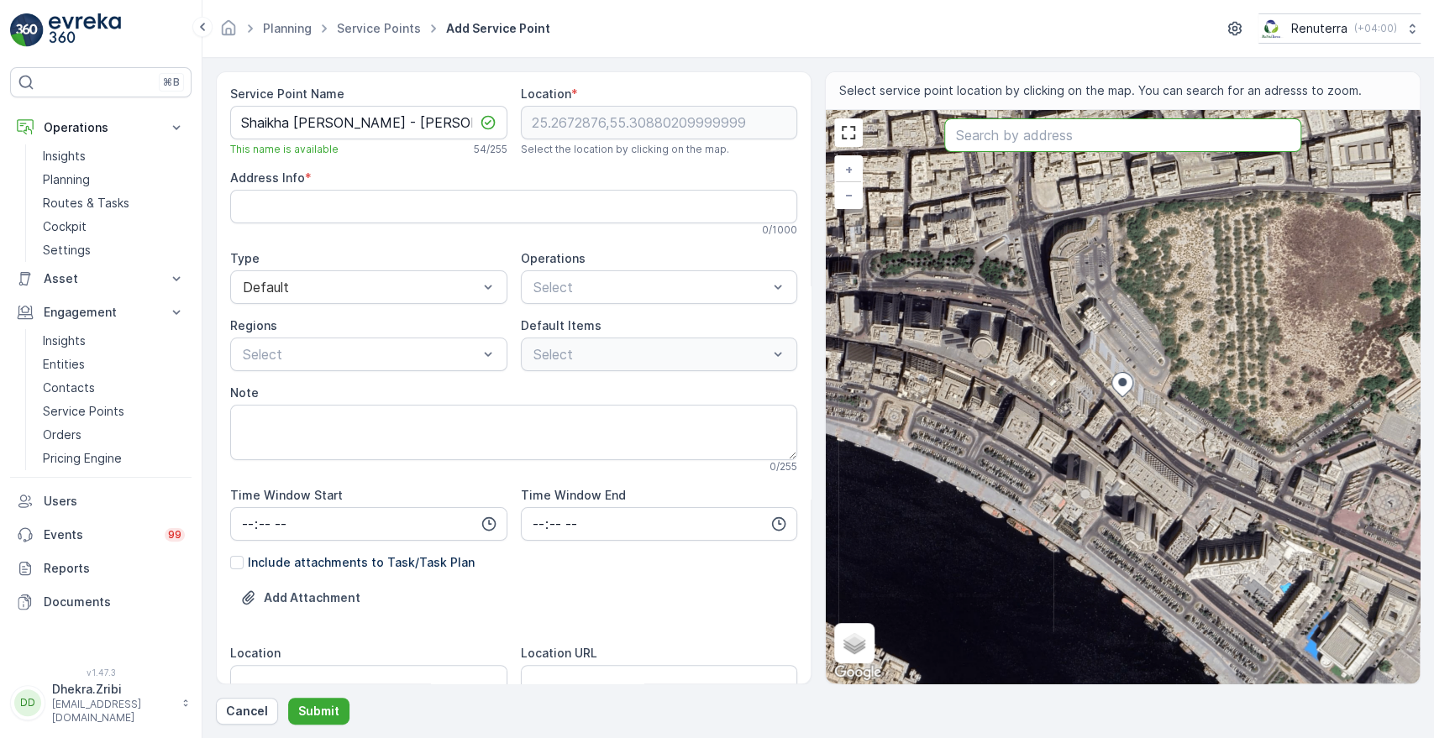
click at [1012, 140] on input "text" at bounding box center [1122, 135] width 356 height 34
paste input "[PERSON_NAME][GEOGRAPHIC_DATA]"
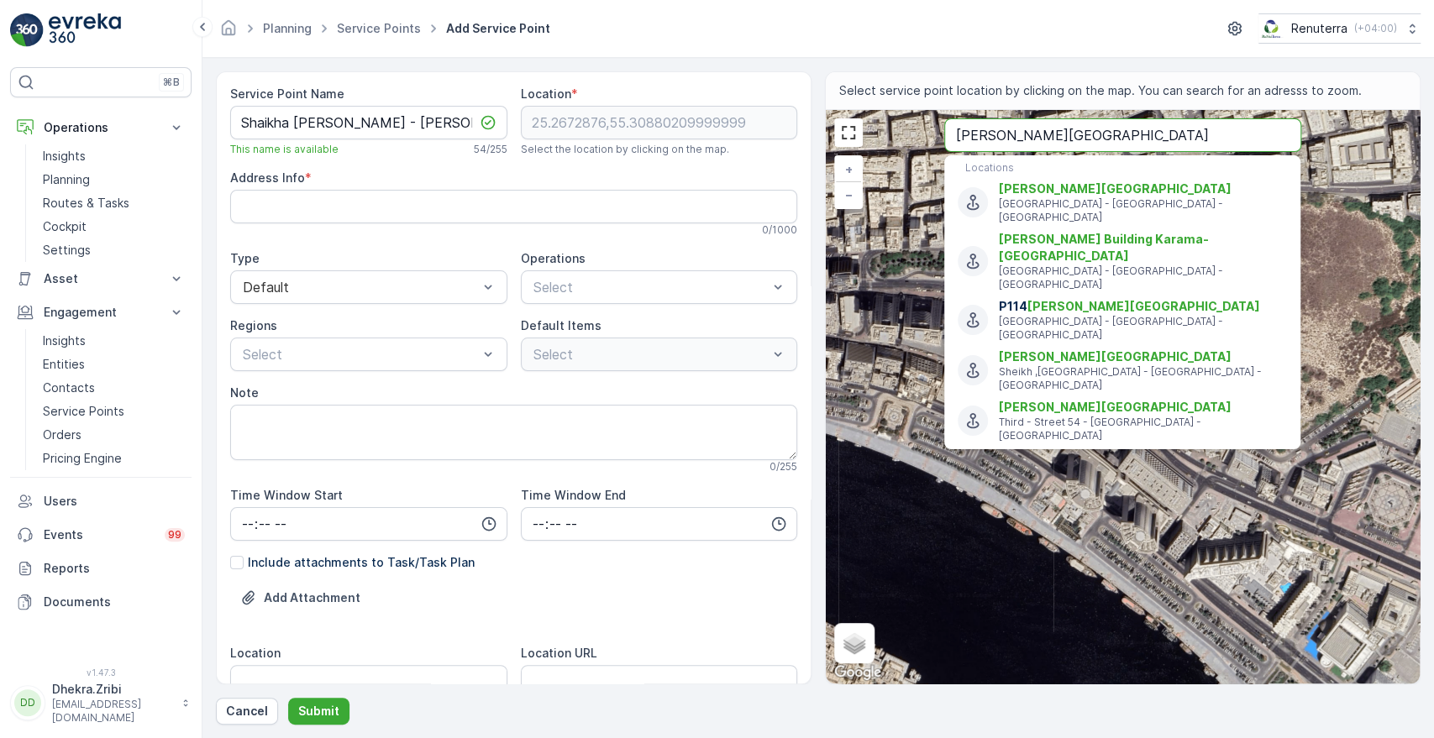
click at [1142, 134] on input "[PERSON_NAME][GEOGRAPHIC_DATA]" at bounding box center [1122, 135] width 356 height 34
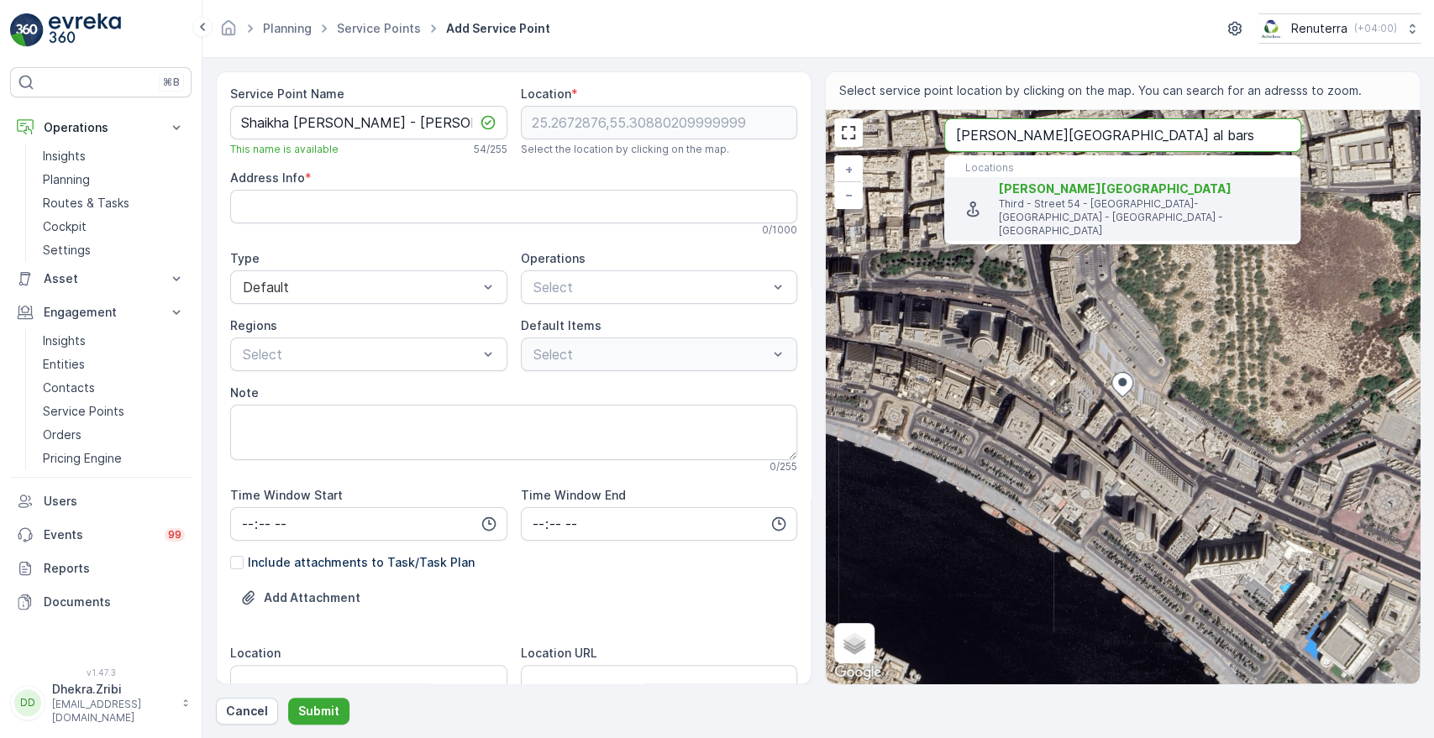
type input "[PERSON_NAME][GEOGRAPHIC_DATA] al bars"
click at [1111, 202] on p "Third - Street 54 - [GEOGRAPHIC_DATA]-[GEOGRAPHIC_DATA] - [GEOGRAPHIC_DATA] - […" at bounding box center [1143, 217] width 288 height 40
type input "25.0603116,55.2305431"
type Info "Third - Street 54 - [GEOGRAPHIC_DATA] - [GEOGRAPHIC_DATA] [GEOGRAPHIC_DATA] - […"
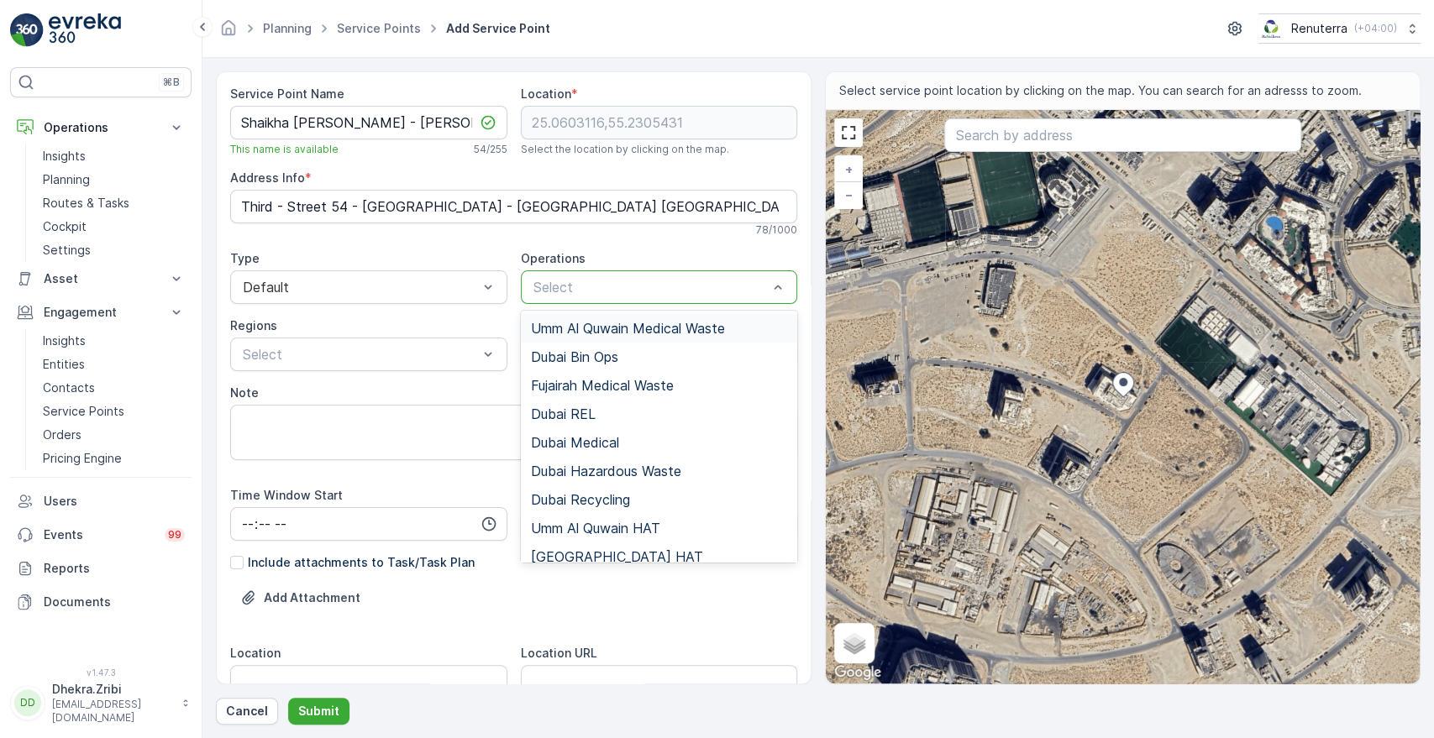
click at [610, 283] on div at bounding box center [651, 287] width 239 height 15
click at [565, 422] on div "Dubai REL" at bounding box center [659, 414] width 277 height 29
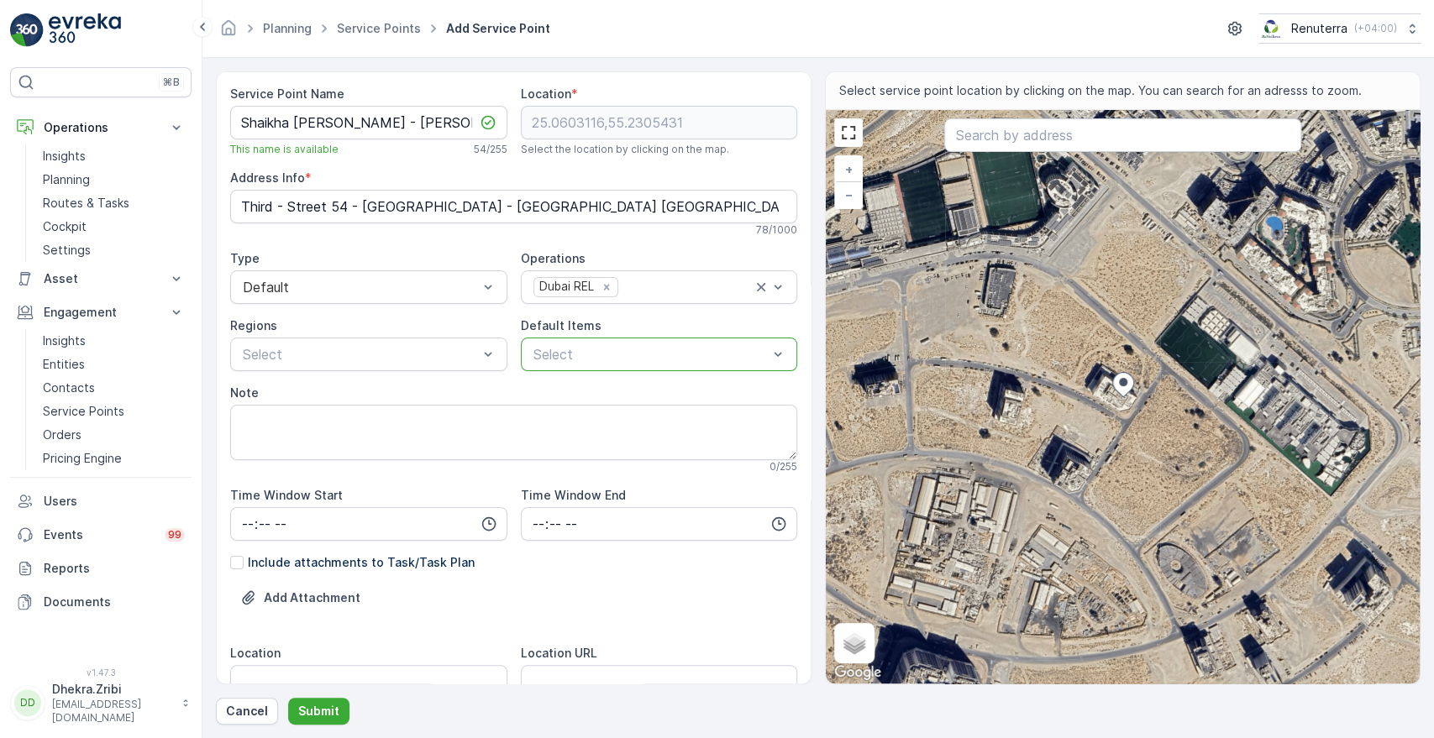
click at [578, 362] on p "Select" at bounding box center [650, 354] width 235 height 20
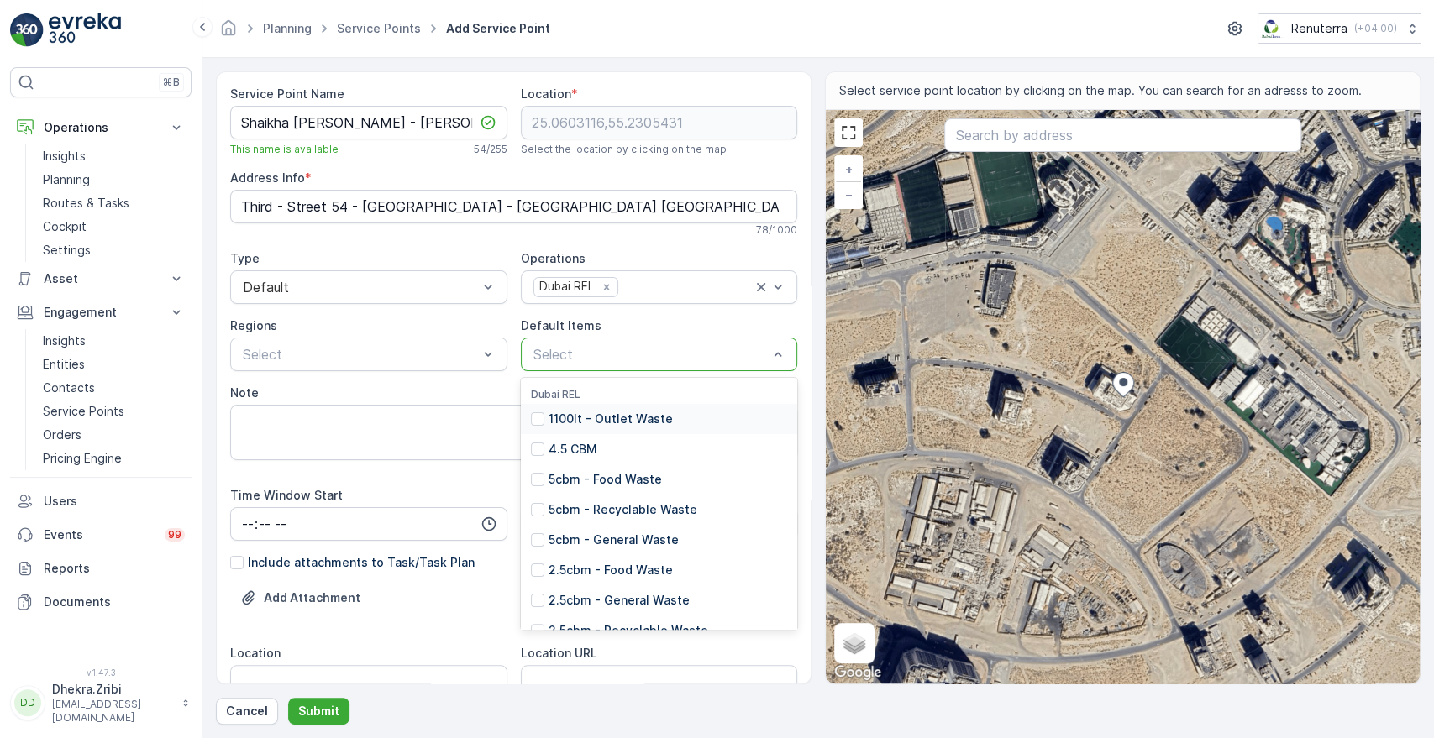
click at [578, 362] on p "Select" at bounding box center [650, 354] width 235 height 20
click at [585, 603] on p "2.5cbm - General Waste" at bounding box center [619, 600] width 141 height 17
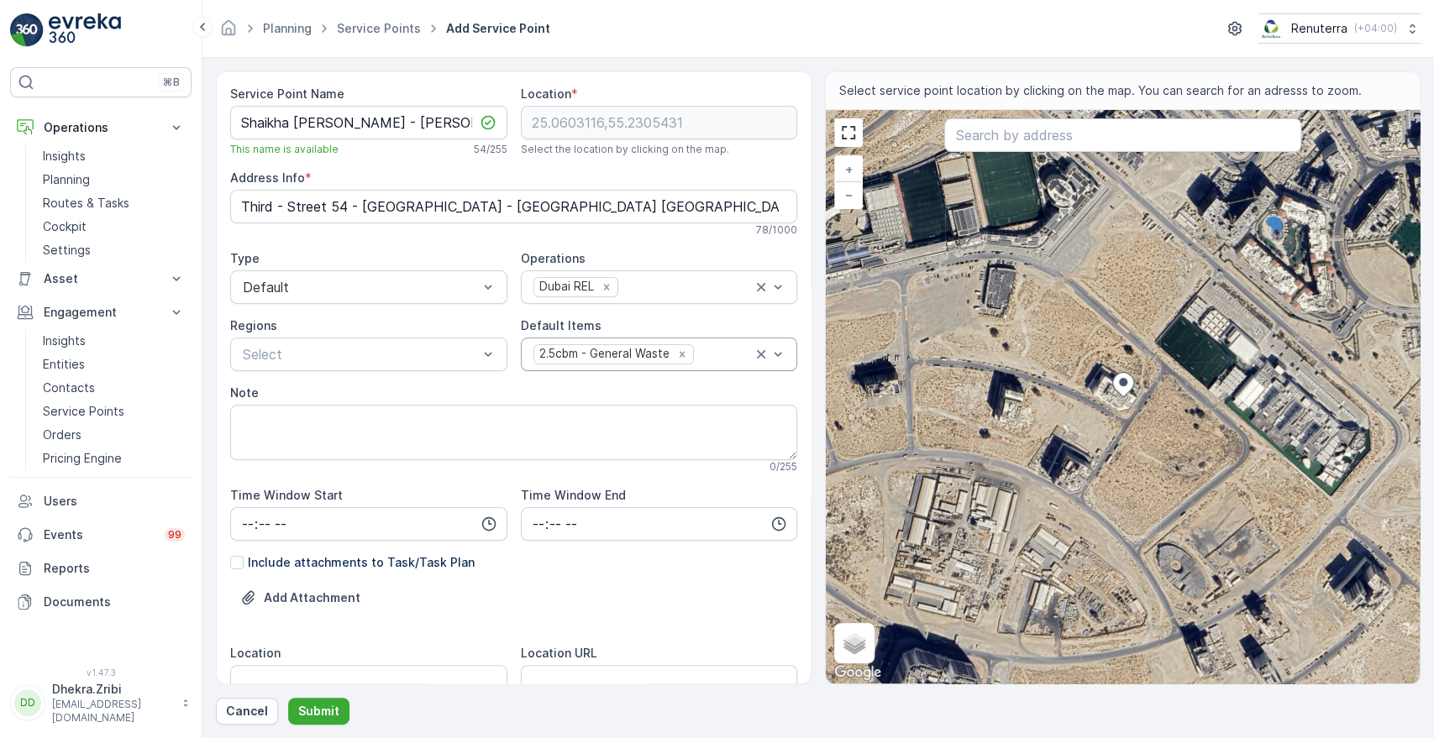
click at [664, 617] on div "Add Attachment" at bounding box center [513, 608] width 567 height 47
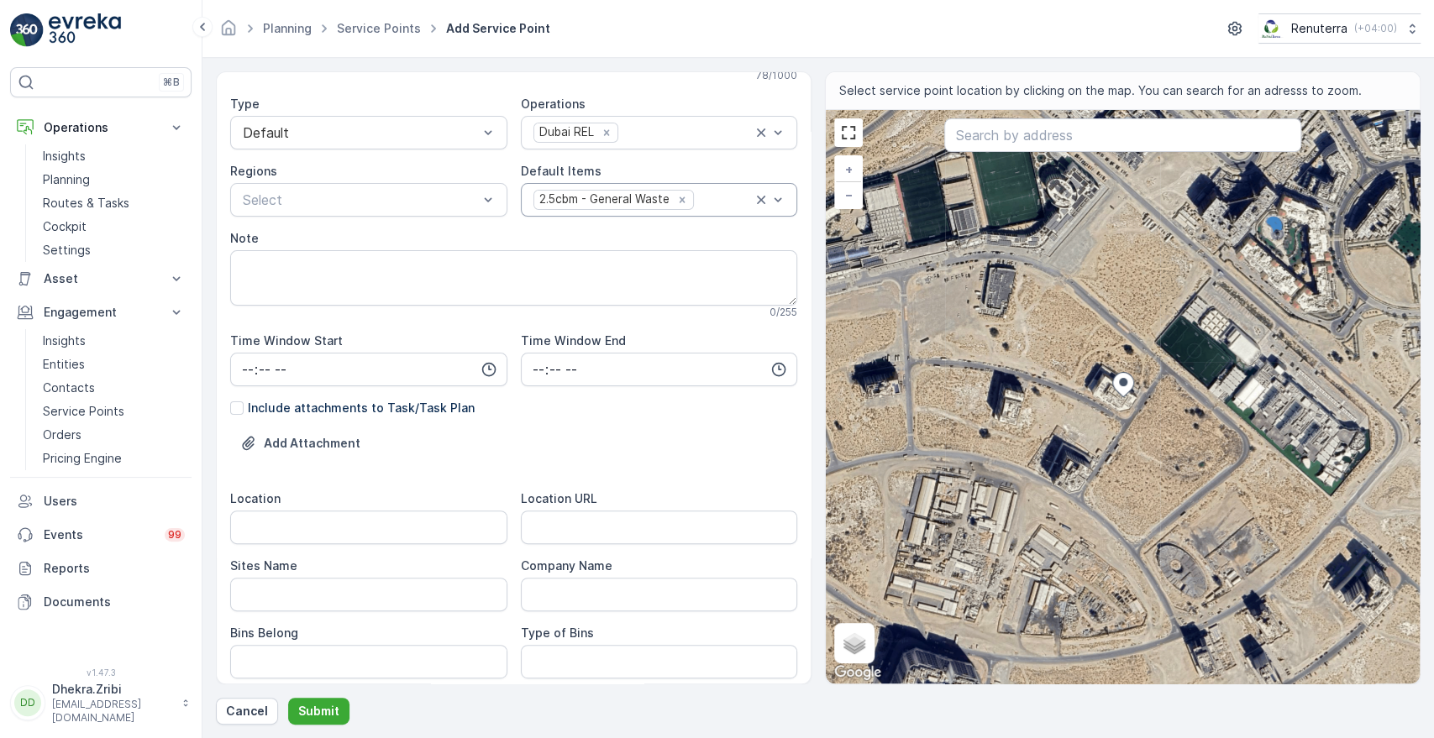
scroll to position [186, 0]
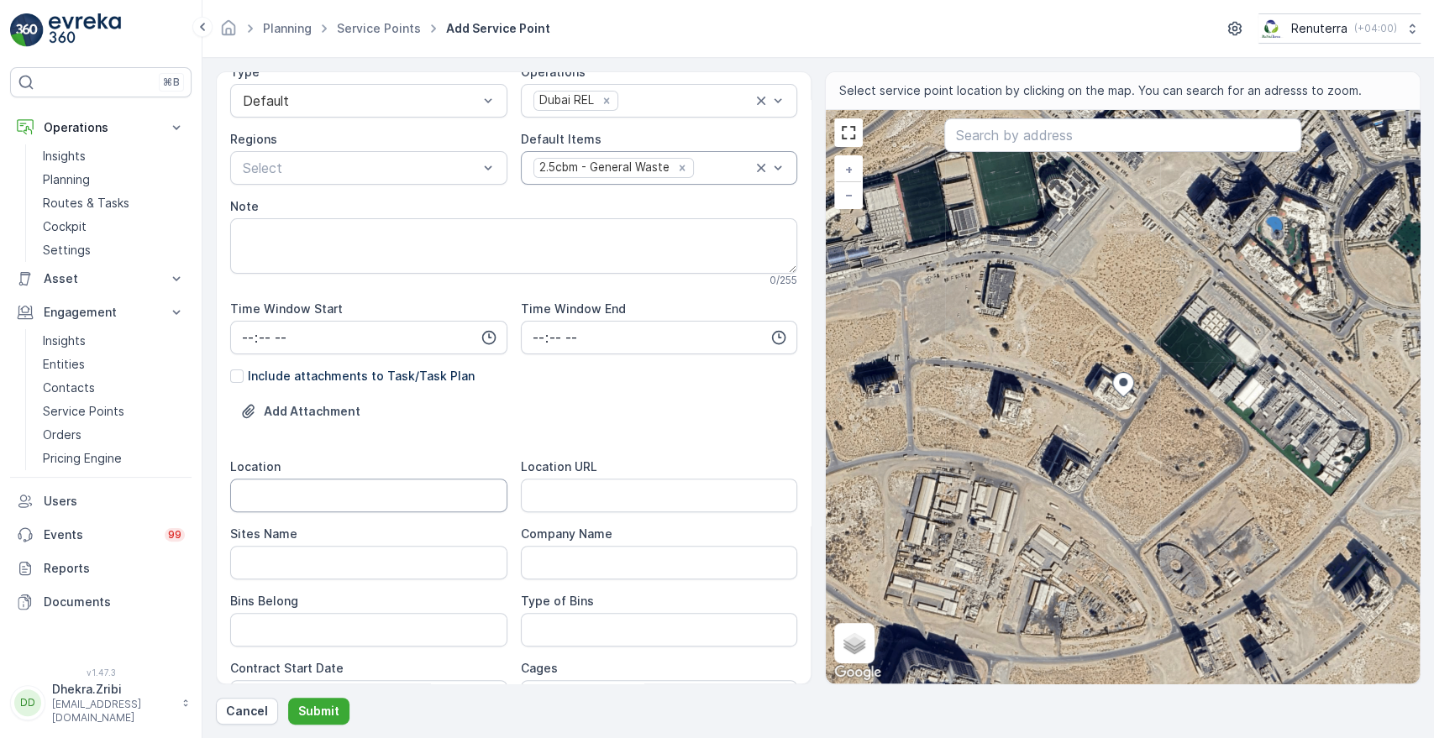
click at [379, 496] on input "Location" at bounding box center [368, 496] width 277 height 34
type input "a"
type input "Al Barsha South"
click at [351, 570] on Name "Sites Name" at bounding box center [368, 563] width 277 height 34
type Name "Al Barsha South"
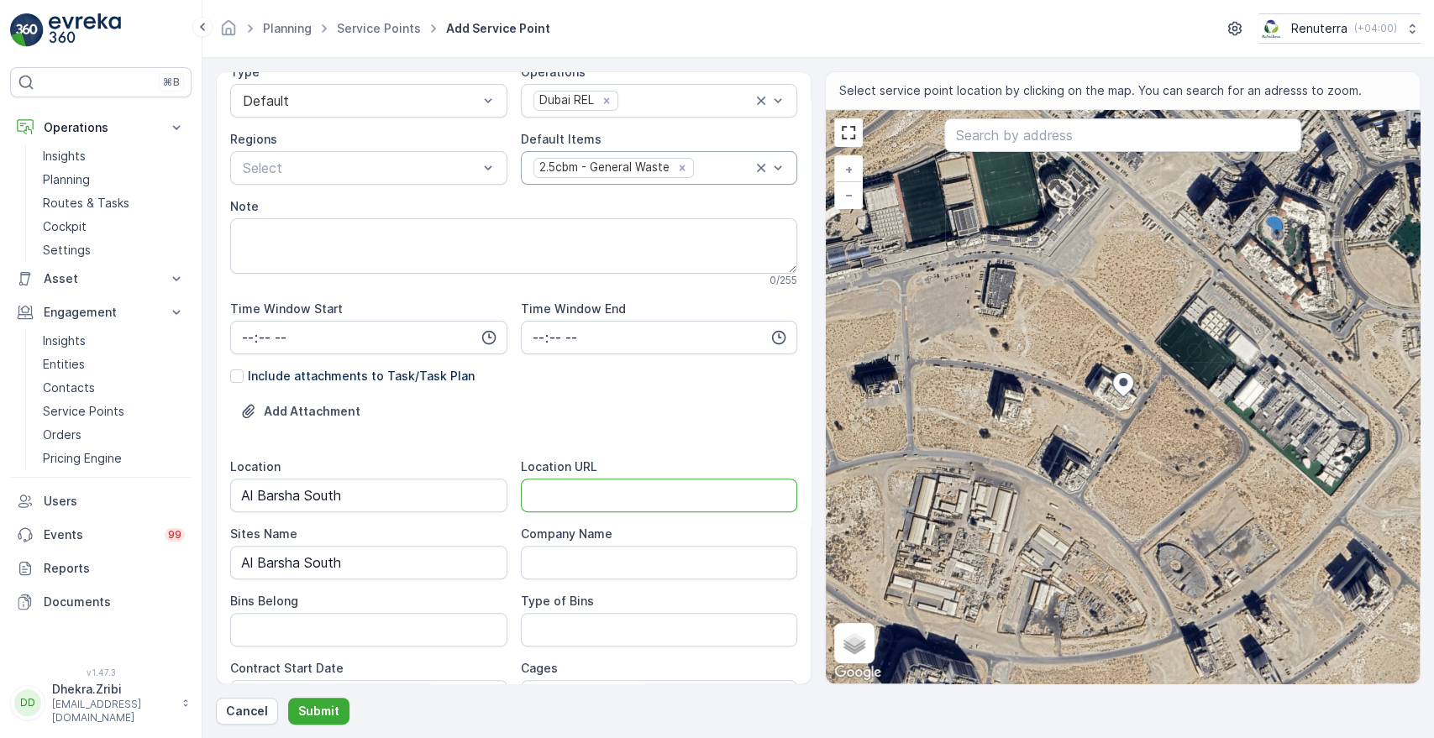
click at [576, 492] on URL "Location URL" at bounding box center [659, 496] width 277 height 34
click at [565, 559] on Name "Company Name" at bounding box center [659, 563] width 277 height 34
click at [591, 572] on Name "Company Name" at bounding box center [659, 563] width 277 height 34
paste Name "Shaikha [PERSON_NAME] - [PERSON_NAME] South"
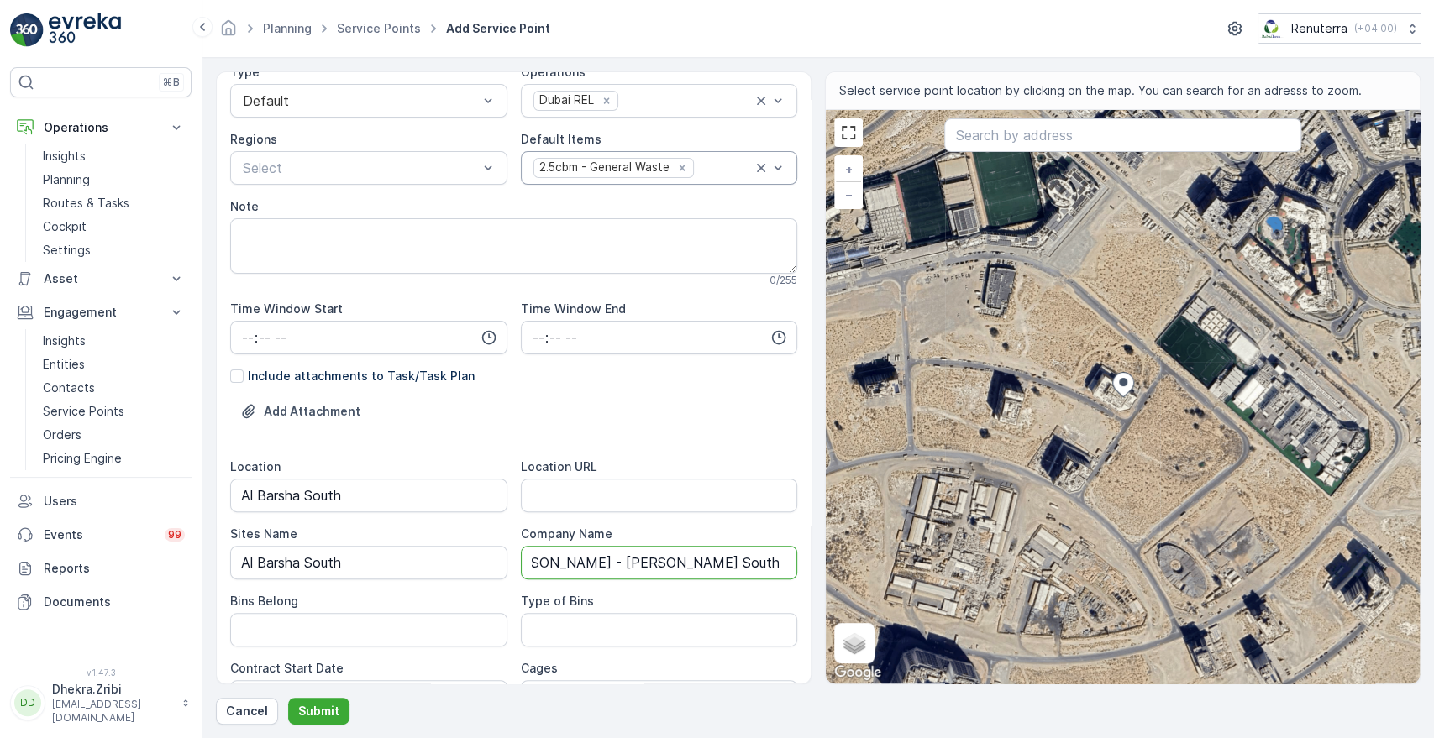
type Name "Shaikha [PERSON_NAME] - [PERSON_NAME] South"
click at [578, 504] on URL "Location URL" at bounding box center [659, 496] width 277 height 34
paste URL "[URL][DOMAIN_NAME]"
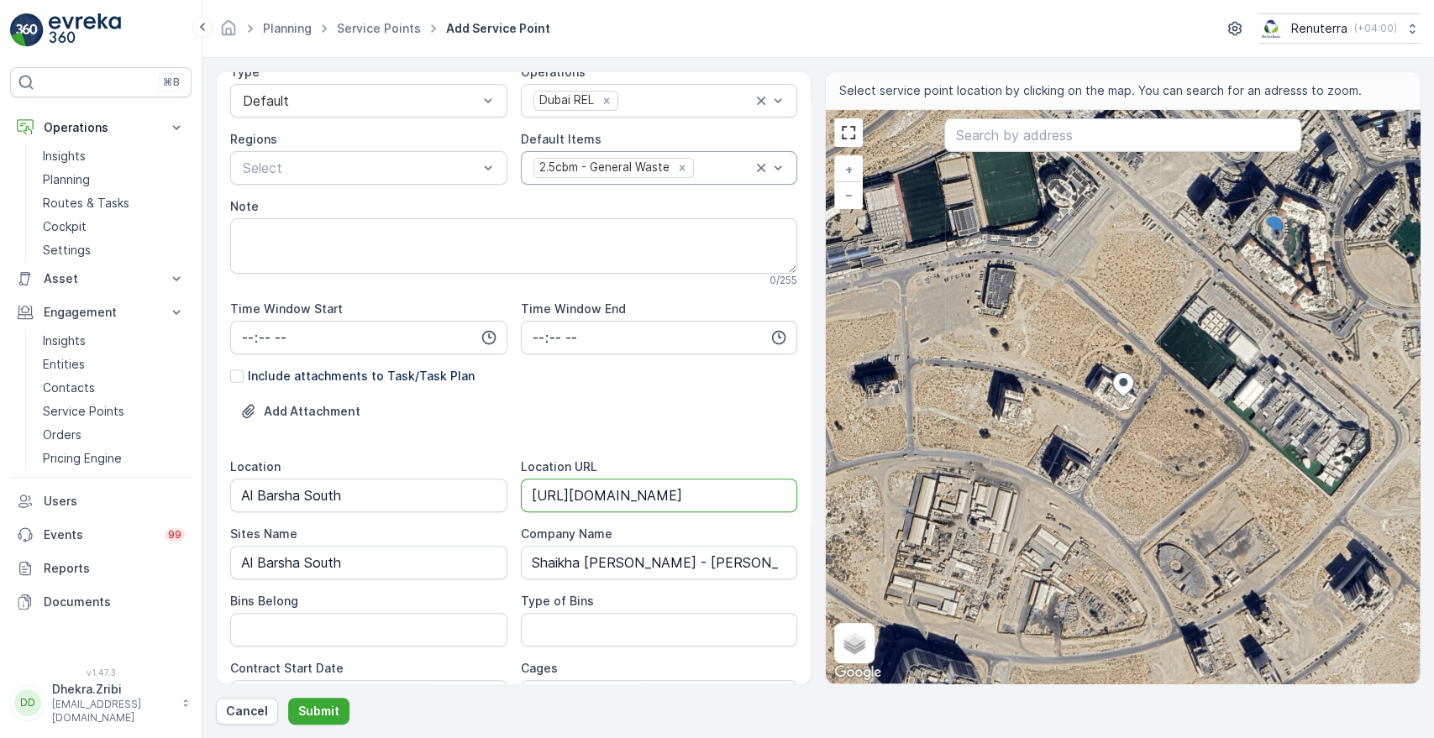
type URL "[URL][DOMAIN_NAME]"
click at [677, 410] on div "Add Attachment" at bounding box center [513, 421] width 567 height 47
click at [401, 631] on Belong "Bins Belong" at bounding box center [368, 630] width 277 height 34
type Belong "Service provider"
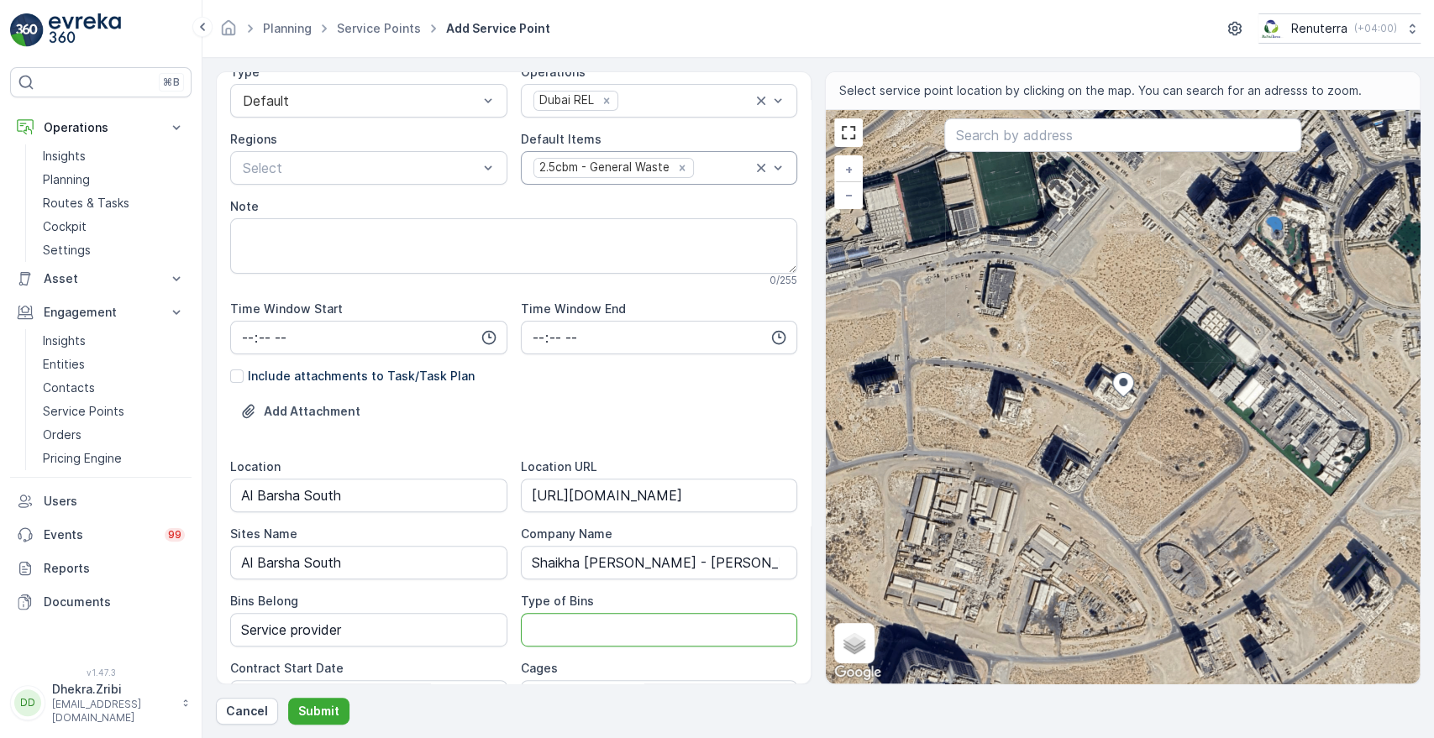
click at [570, 628] on Bins "Type of Bins" at bounding box center [659, 630] width 277 height 34
type Bins "2.5 CBM"
click at [750, 660] on div "Cages" at bounding box center [659, 668] width 277 height 17
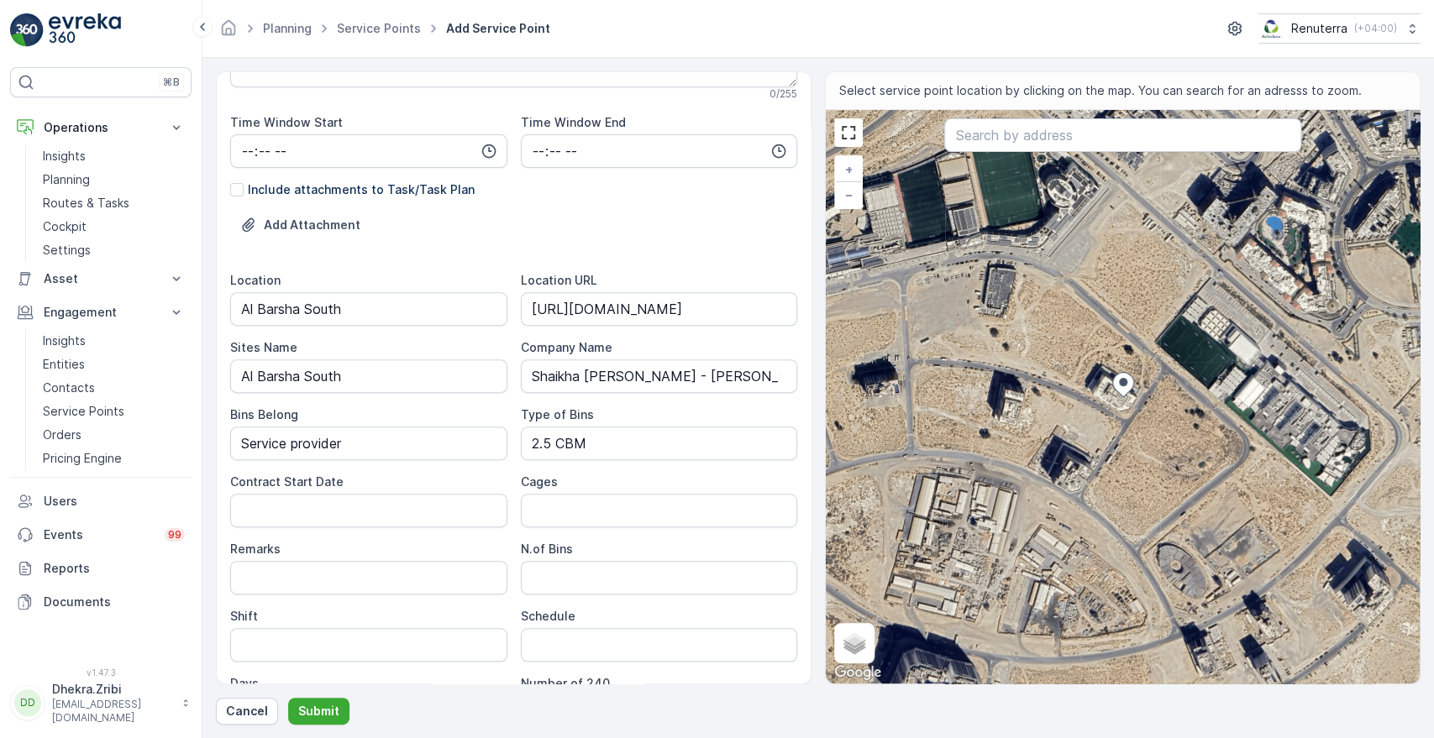
scroll to position [410, 0]
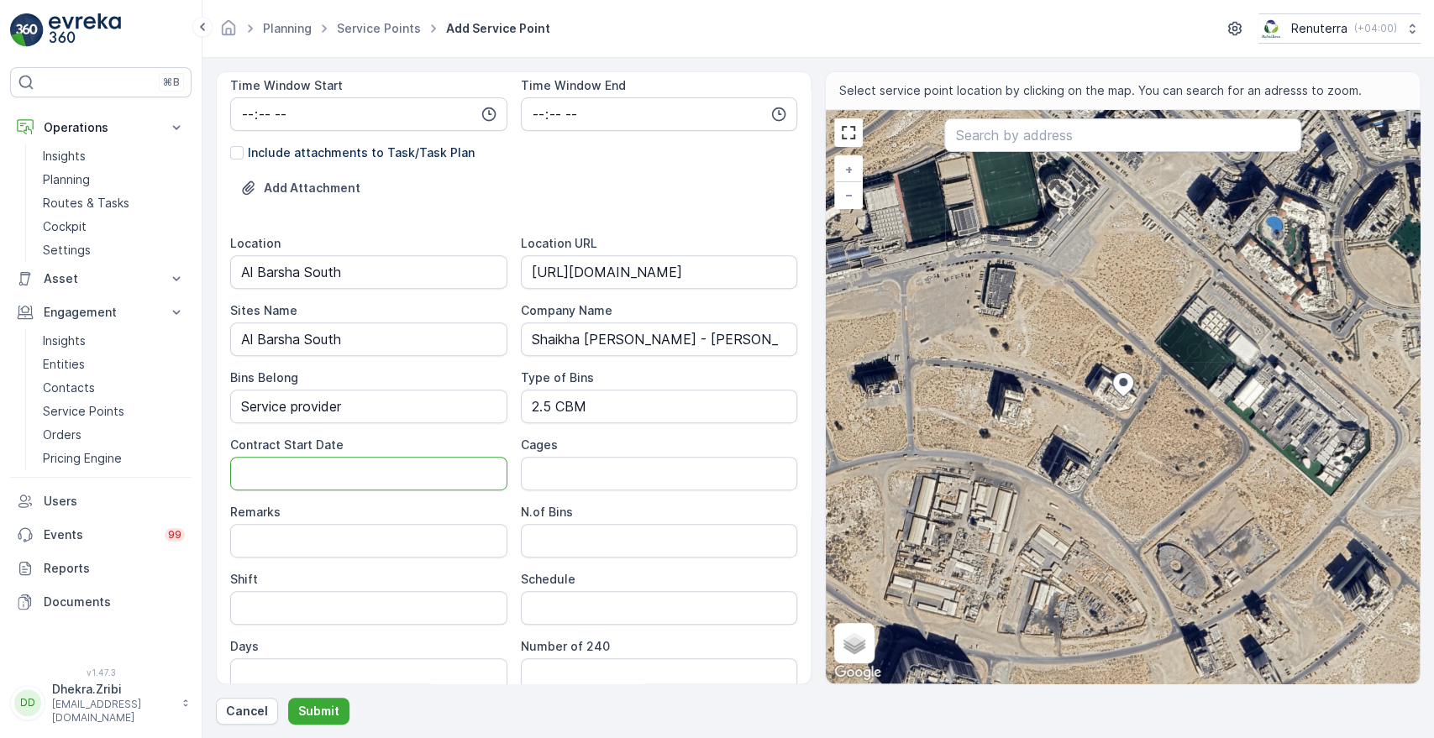
click at [351, 475] on Date "Contract Start Date" at bounding box center [368, 474] width 277 height 34
type Date "[DATE]"
click at [555, 538] on Bins "N.of Bins" at bounding box center [659, 541] width 277 height 34
type Bins "2"
click at [367, 610] on input "Shift" at bounding box center [368, 608] width 277 height 34
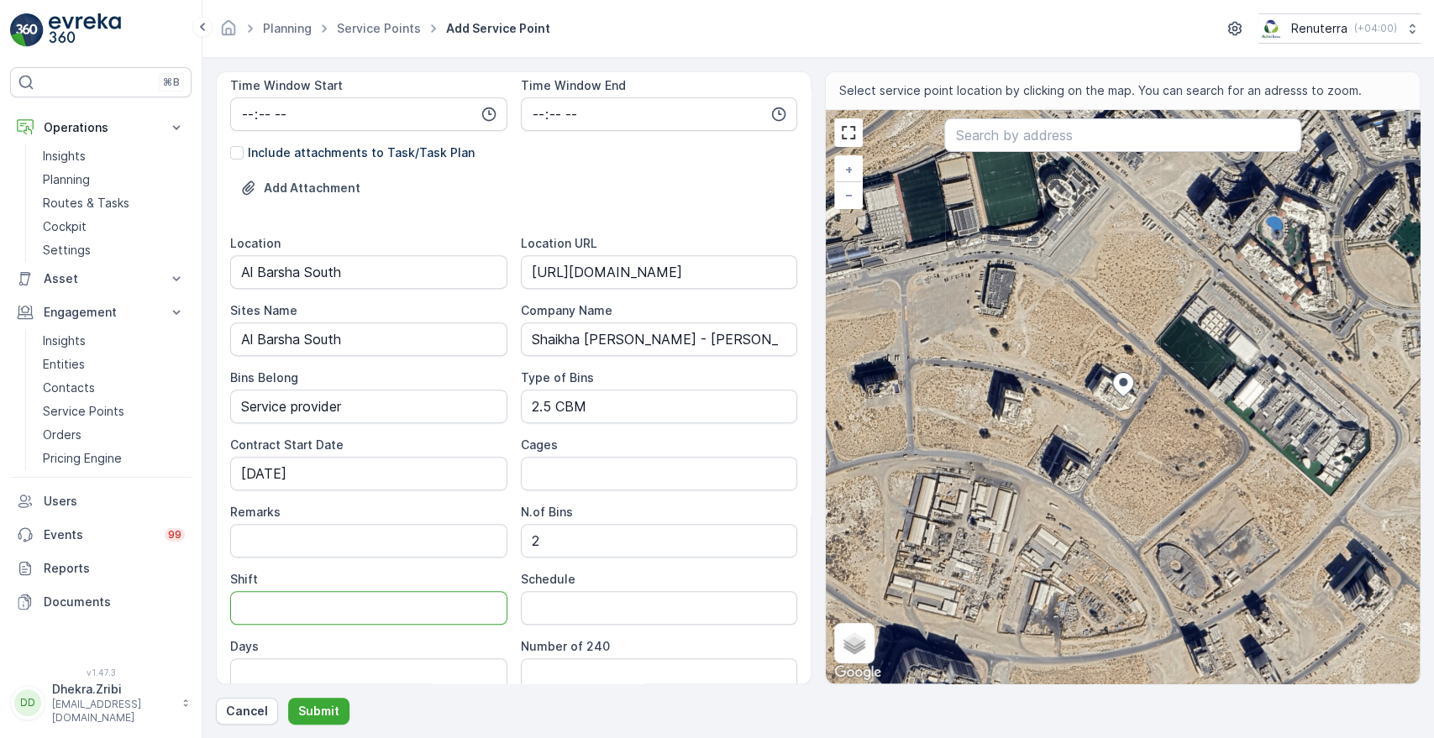
click at [367, 610] on input "Shift" at bounding box center [368, 608] width 277 height 34
click at [545, 616] on input "Schedule" at bounding box center [659, 608] width 277 height 34
type input "Weekly 2 Times"
click at [415, 612] on input "Shift" at bounding box center [368, 608] width 277 height 34
click at [313, 641] on div "Days" at bounding box center [368, 646] width 277 height 17
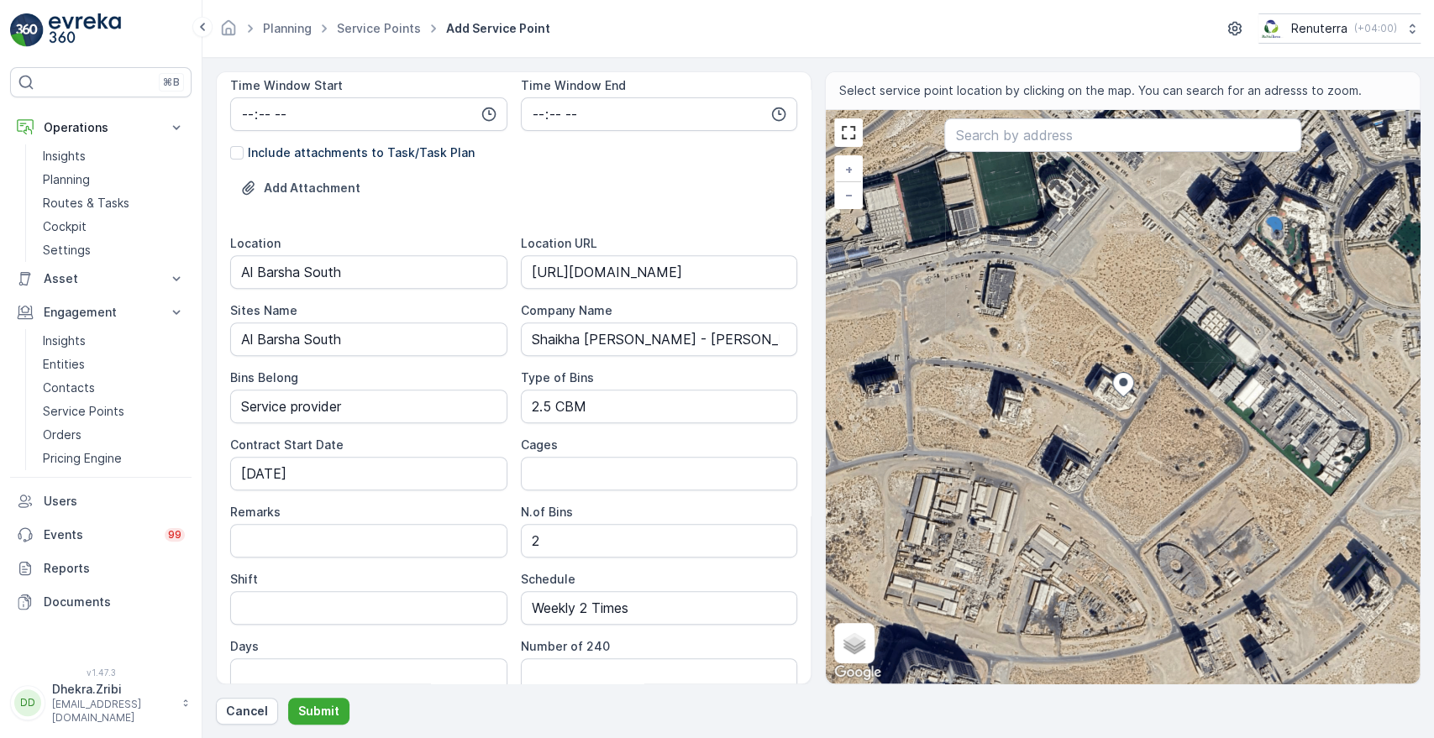
click at [727, 646] on div "Number of 240" at bounding box center [659, 646] width 277 height 17
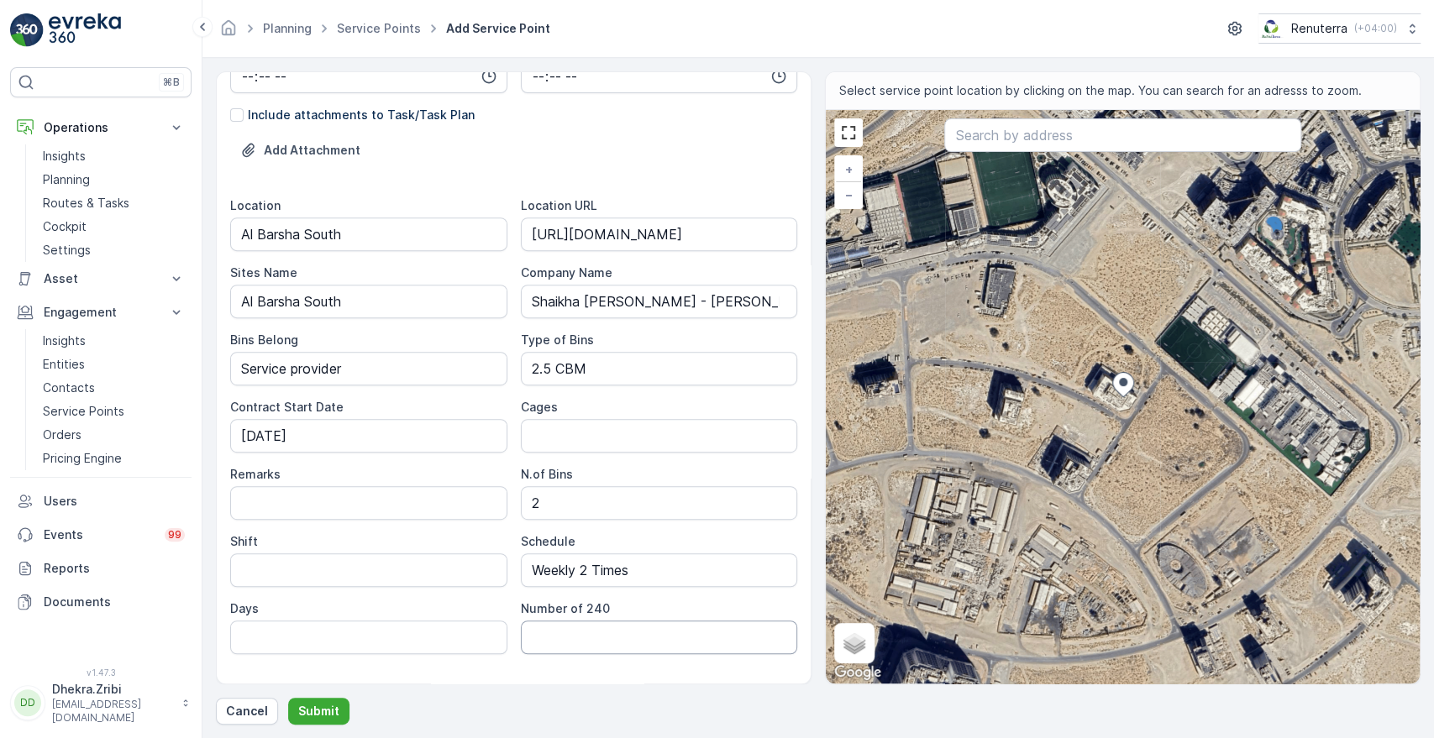
scroll to position [484, 0]
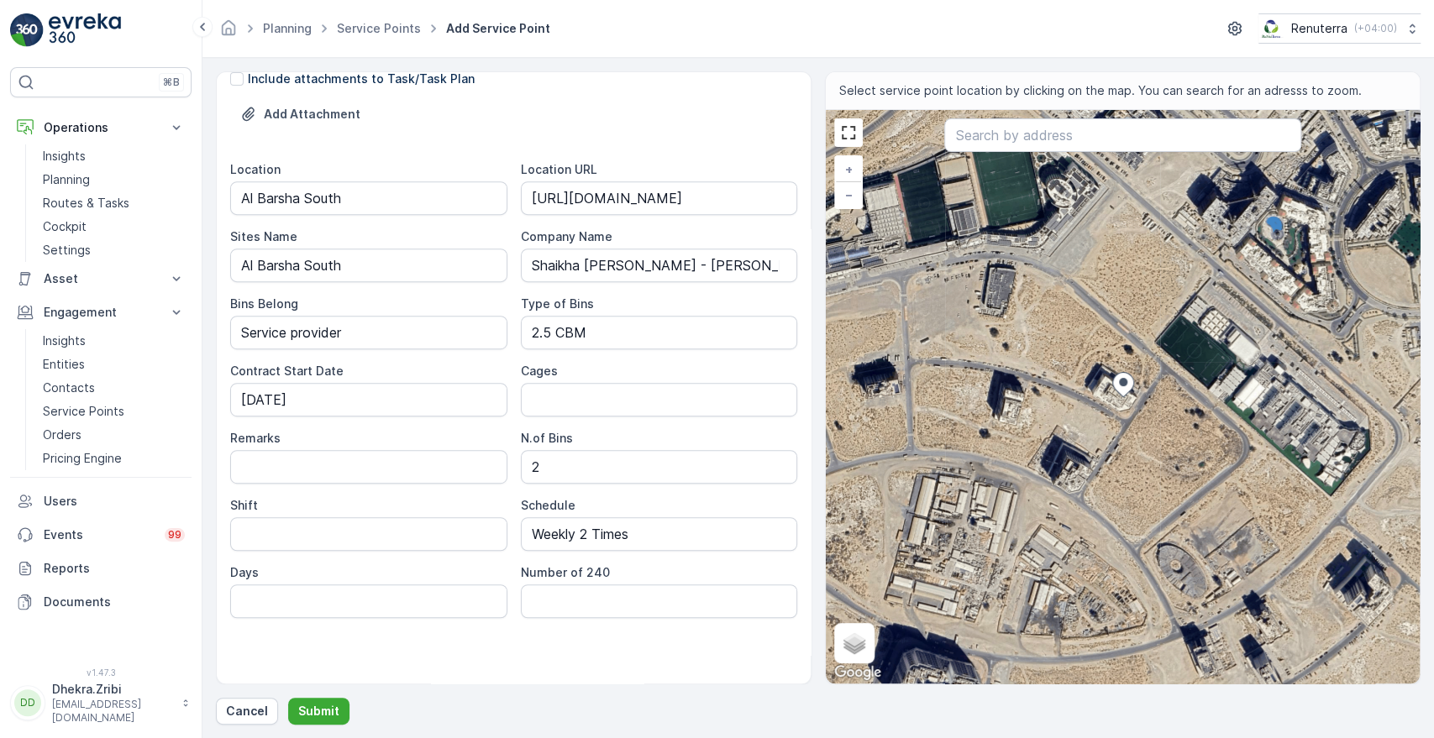
click at [664, 133] on div "Add Attachment" at bounding box center [513, 124] width 567 height 47
click at [269, 531] on input "Shift" at bounding box center [368, 534] width 277 height 34
type input "Night Shift"
click at [593, 147] on div "Service Point Name [PERSON_NAME] Al Maktoum - [GEOGRAPHIC_DATA] South This name…" at bounding box center [513, 144] width 567 height 1084
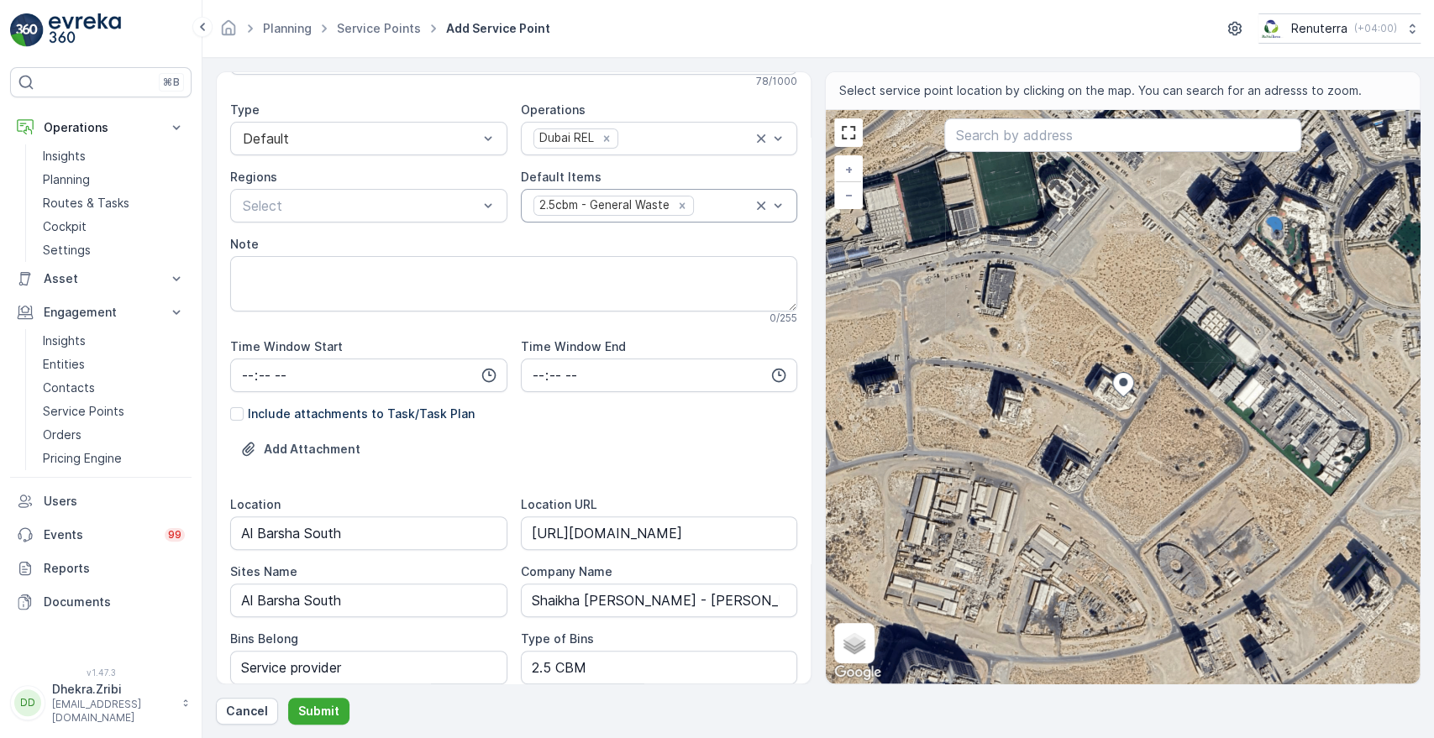
scroll to position [148, 0]
click at [407, 287] on textarea "Note" at bounding box center [513, 284] width 567 height 55
click at [806, 109] on div "Service Point Name [PERSON_NAME] Al Maktoum - [GEOGRAPHIC_DATA] South This name…" at bounding box center [514, 377] width 596 height 613
click at [793, 97] on div "Service Point Name [PERSON_NAME] Al Maktoum - [GEOGRAPHIC_DATA] South This name…" at bounding box center [513, 480] width 567 height 1084
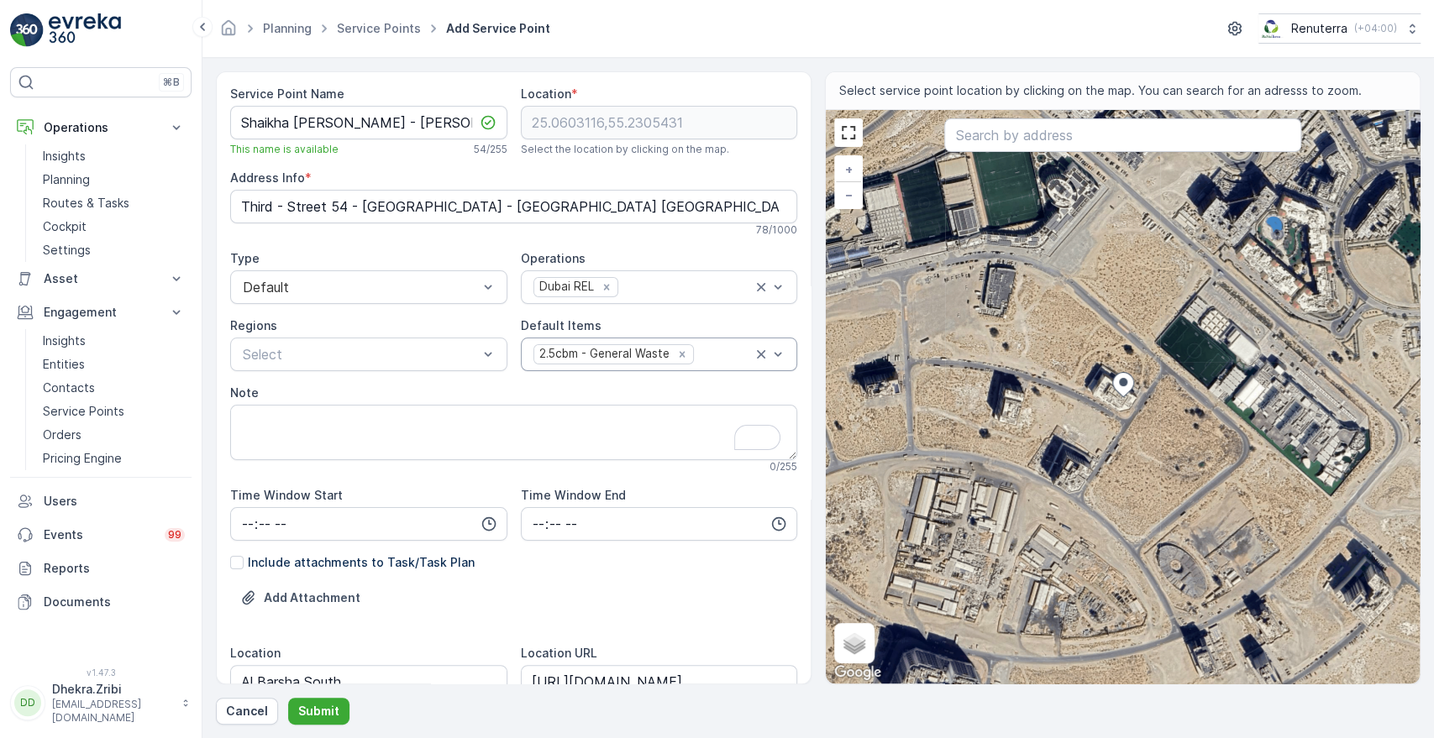
scroll to position [0, 0]
click at [323, 440] on textarea "Note" at bounding box center [513, 432] width 567 height 55
paste textarea "On Site contact person Detail : [PERSON_NAME], 0562658849"
type textarea "On Site contact person Detail : [PERSON_NAME], 0562658849"
click at [682, 254] on div "Operations" at bounding box center [659, 258] width 277 height 17
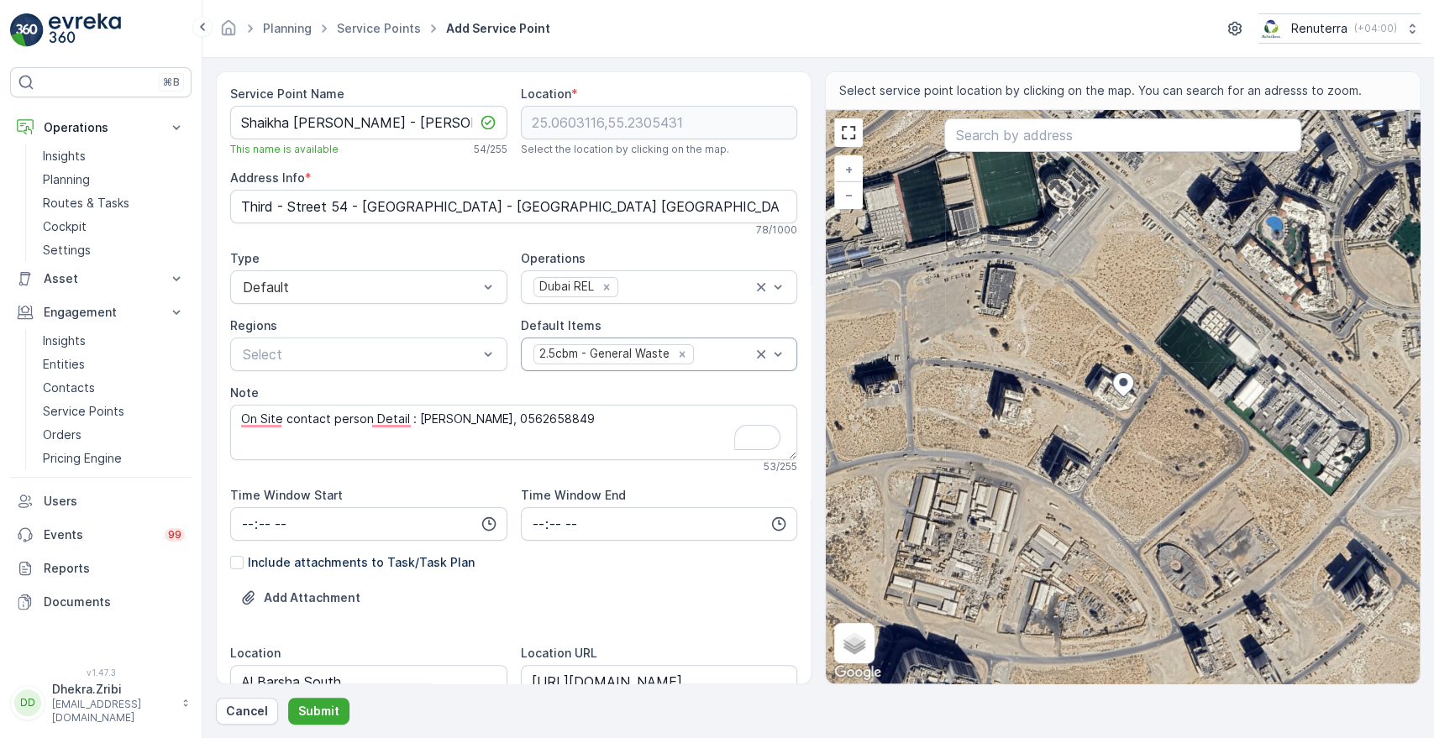
click at [433, 481] on div "Service Point Name [PERSON_NAME] Al Maktoum - [GEOGRAPHIC_DATA] South This name…" at bounding box center [513, 628] width 567 height 1084
click at [431, 618] on div "Add Attachment" at bounding box center [513, 608] width 567 height 47
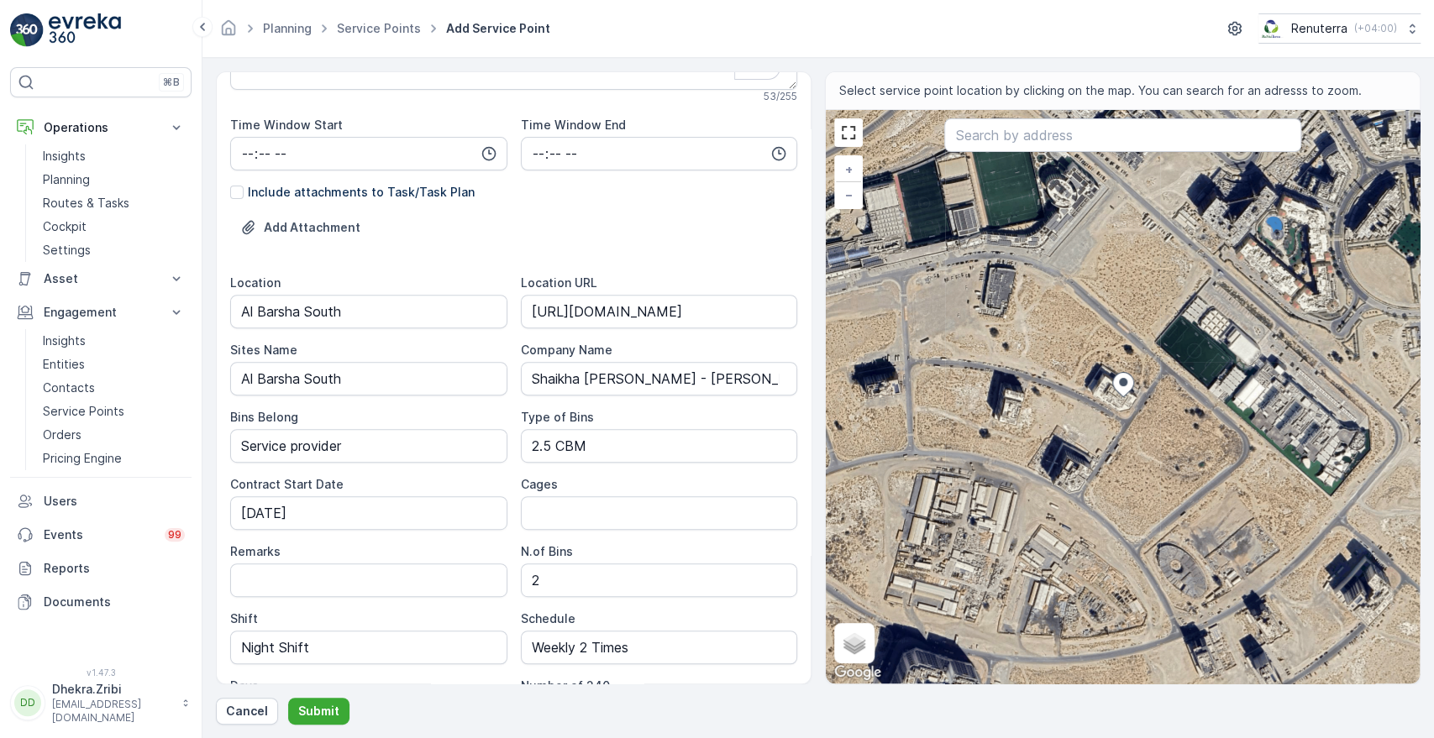
scroll to position [373, 0]
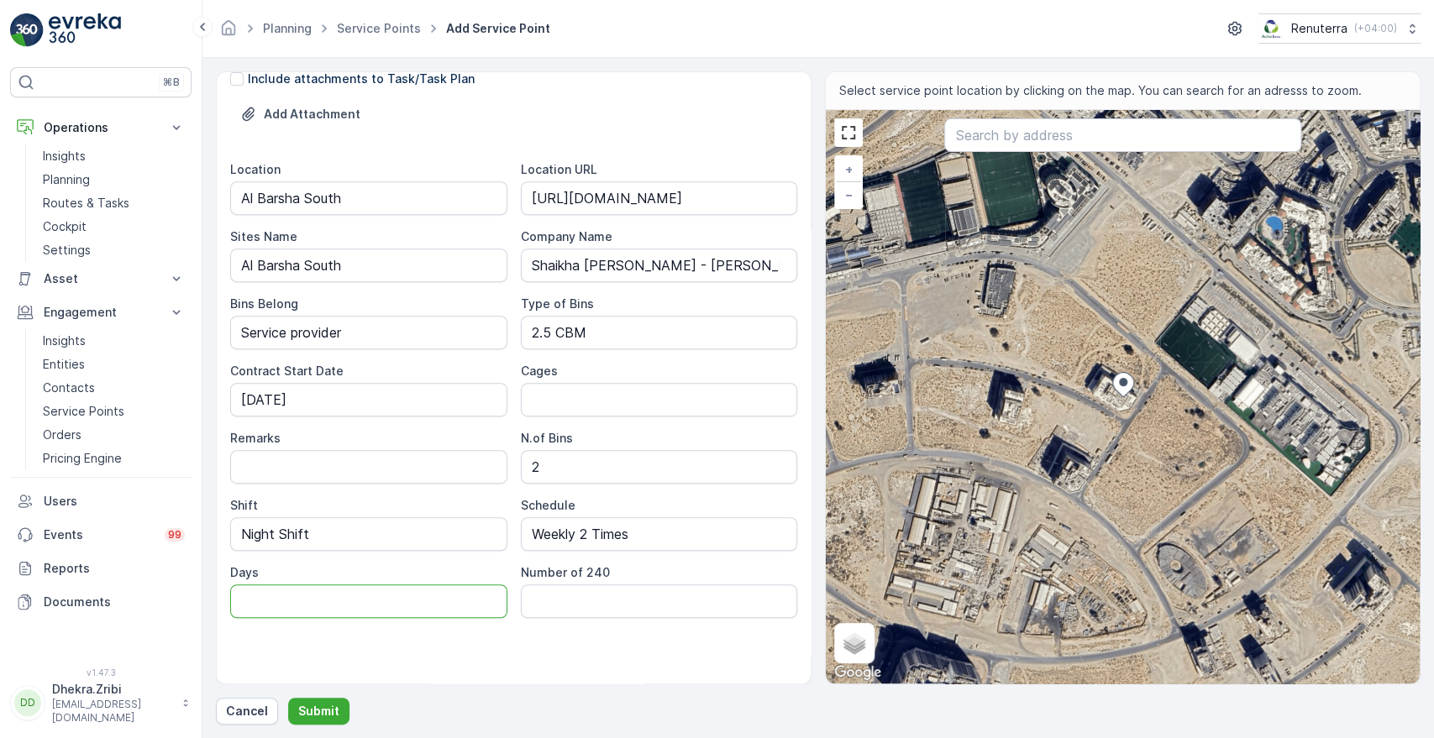
click at [399, 605] on input "Days" at bounding box center [368, 602] width 277 height 34
click at [387, 657] on div "Service Point Name [PERSON_NAME] Al Maktoum - [GEOGRAPHIC_DATA] South This name…" at bounding box center [513, 144] width 567 height 1084
click at [423, 497] on div "Shift" at bounding box center [368, 505] width 277 height 17
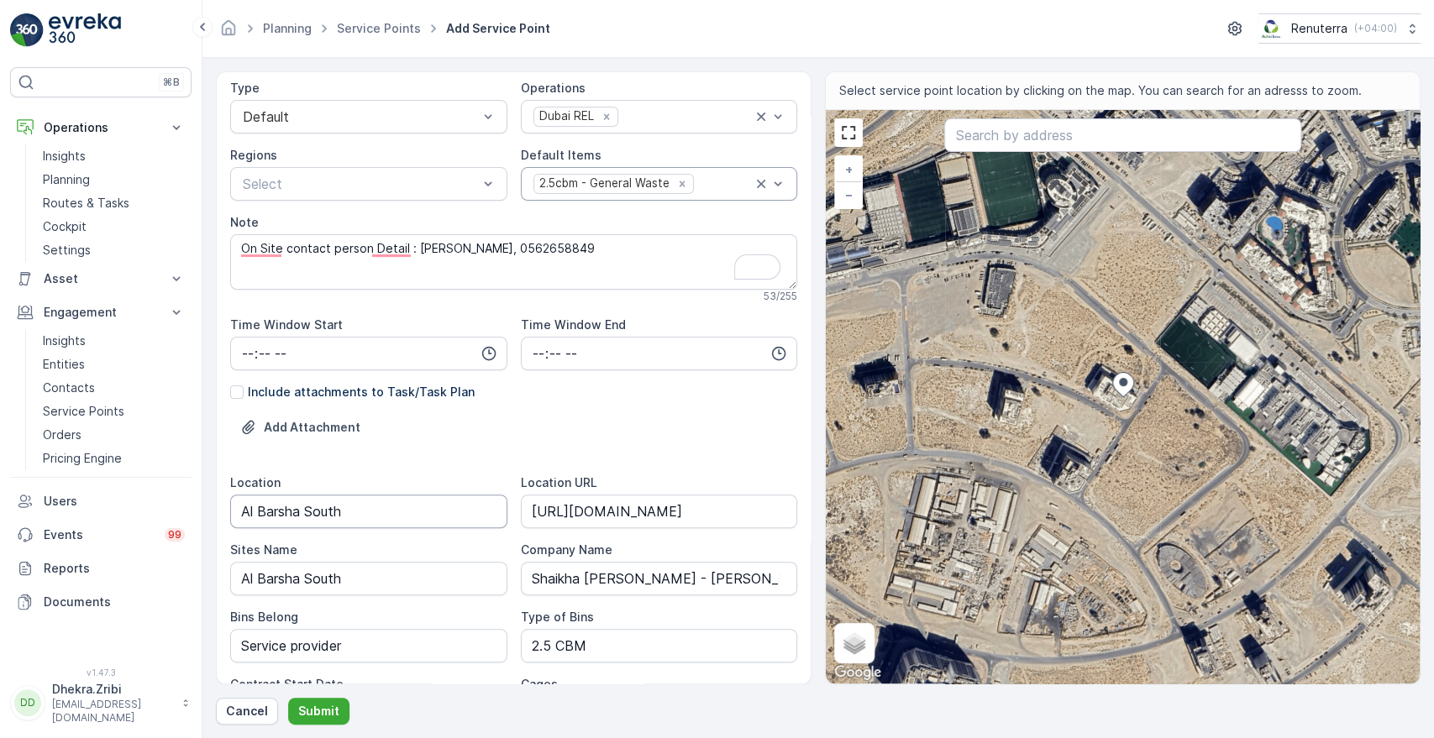
scroll to position [0, 0]
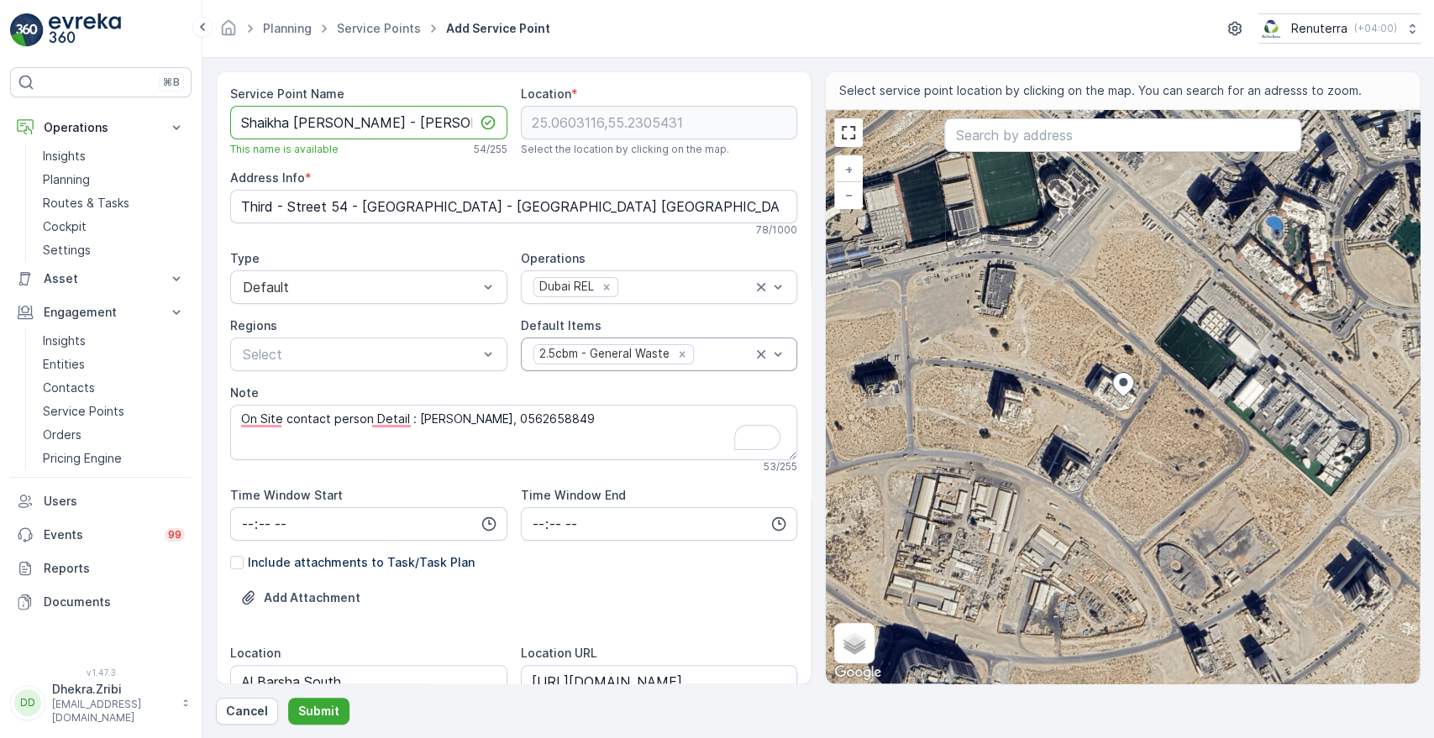
drag, startPoint x: 424, startPoint y: 113, endPoint x: 693, endPoint y: 181, distance: 277.3
drag, startPoint x: 693, startPoint y: 181, endPoint x: 444, endPoint y: 125, distance: 255.8
click at [444, 125] on Name "Shaikha [PERSON_NAME] - [PERSON_NAME] South" at bounding box center [368, 123] width 277 height 34
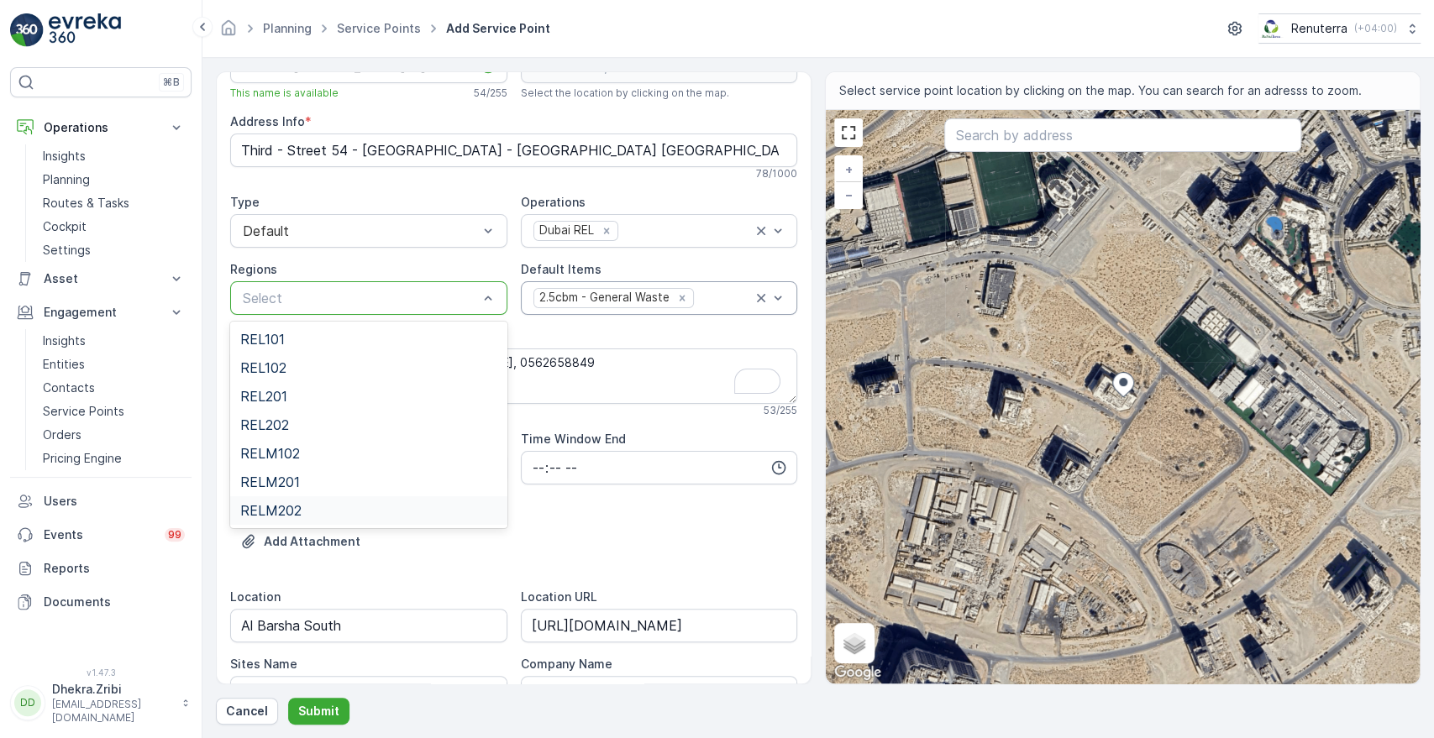
click at [307, 516] on div "RELM202" at bounding box center [368, 510] width 257 height 15
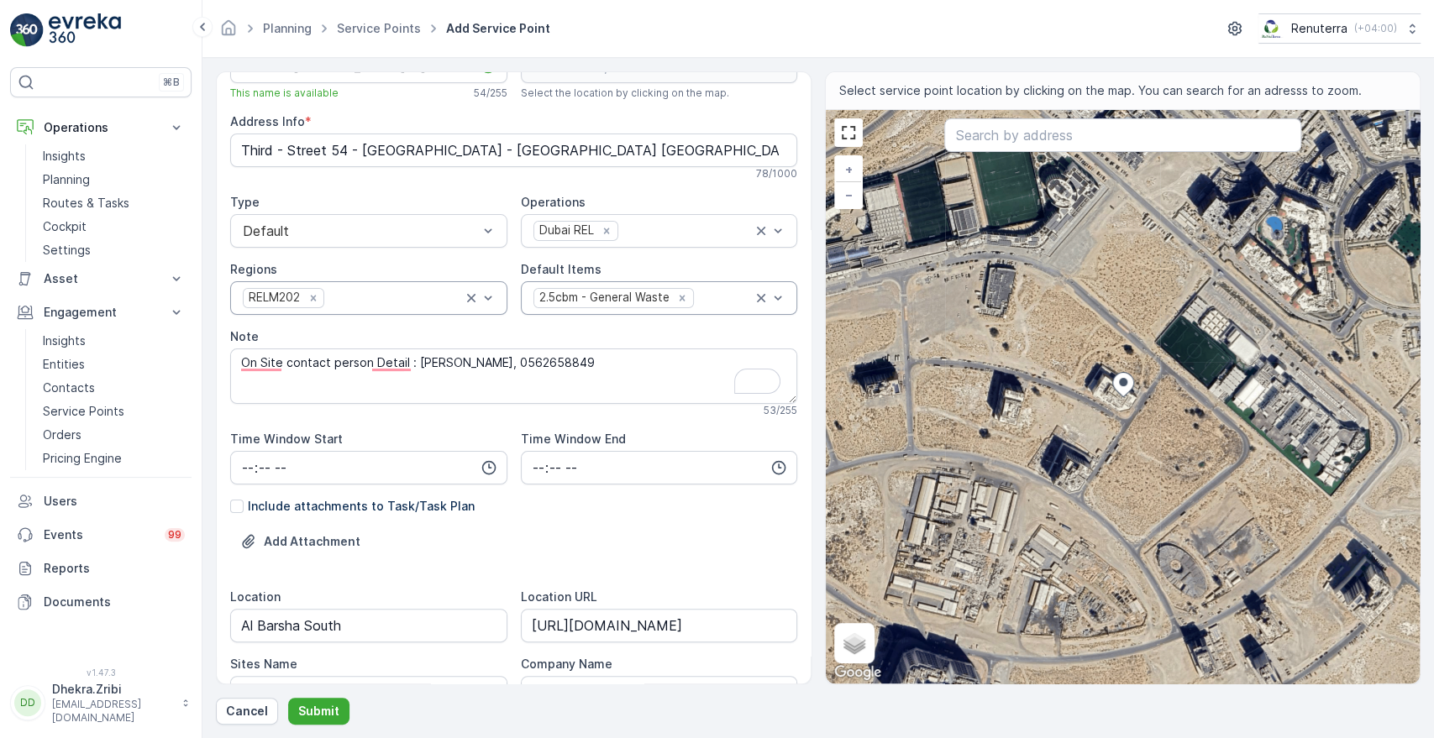
click at [408, 591] on div "Location" at bounding box center [368, 597] width 277 height 17
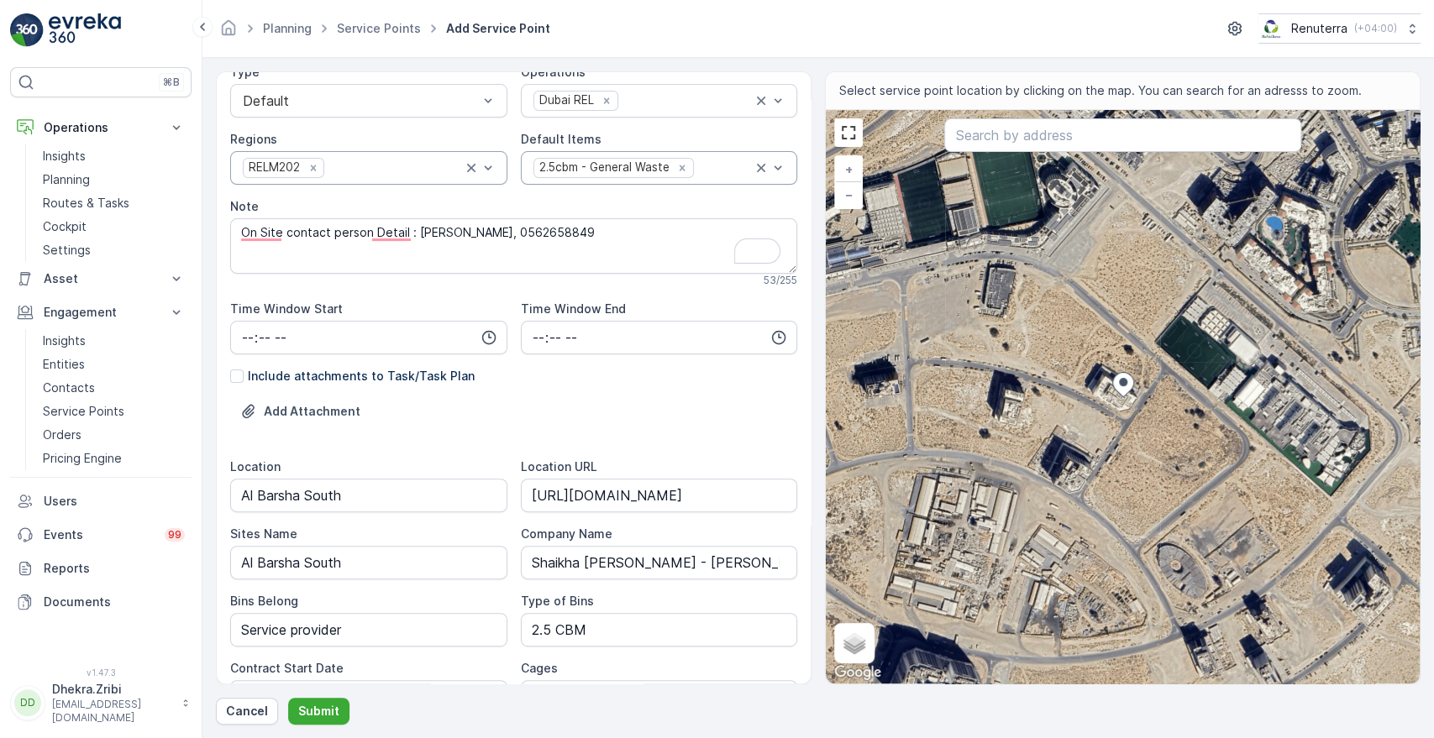
scroll to position [206, 0]
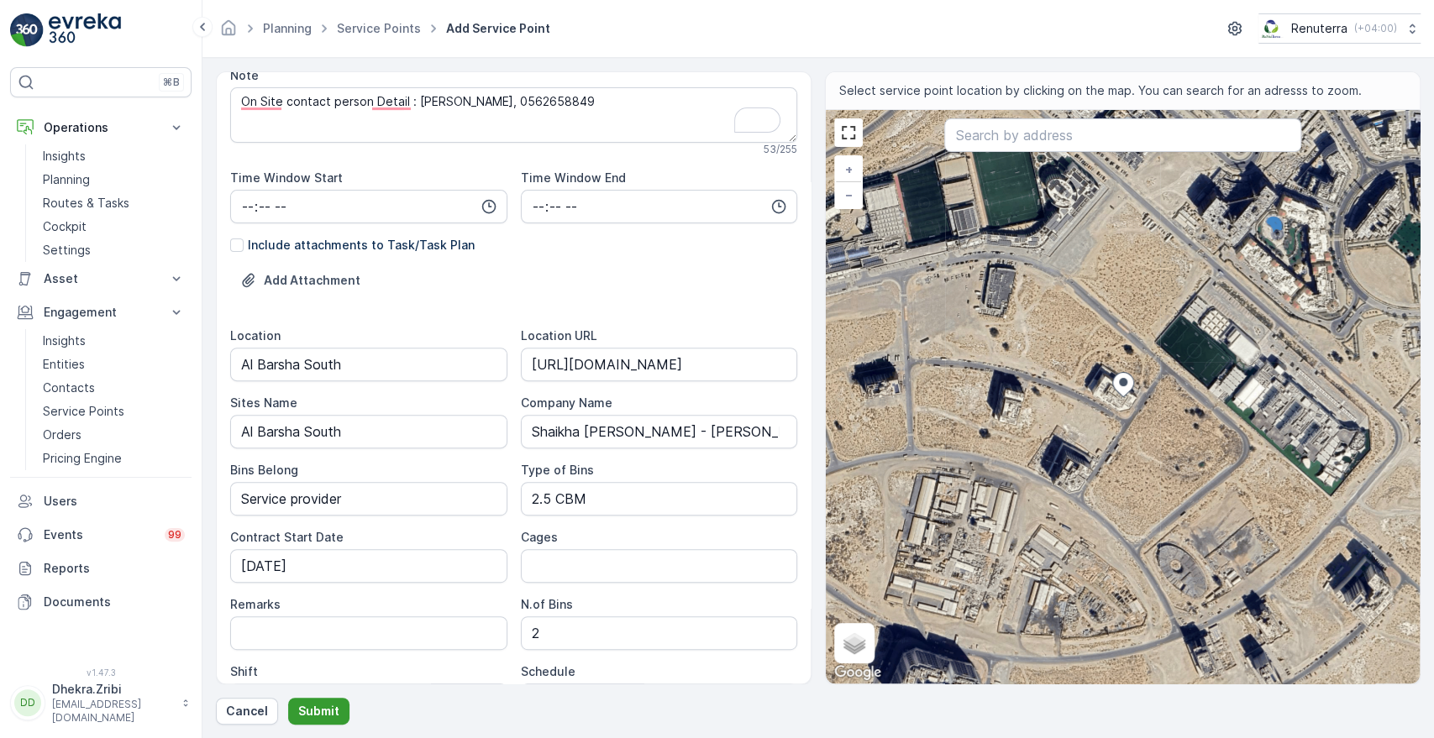
click at [305, 711] on p "Submit" at bounding box center [318, 711] width 41 height 17
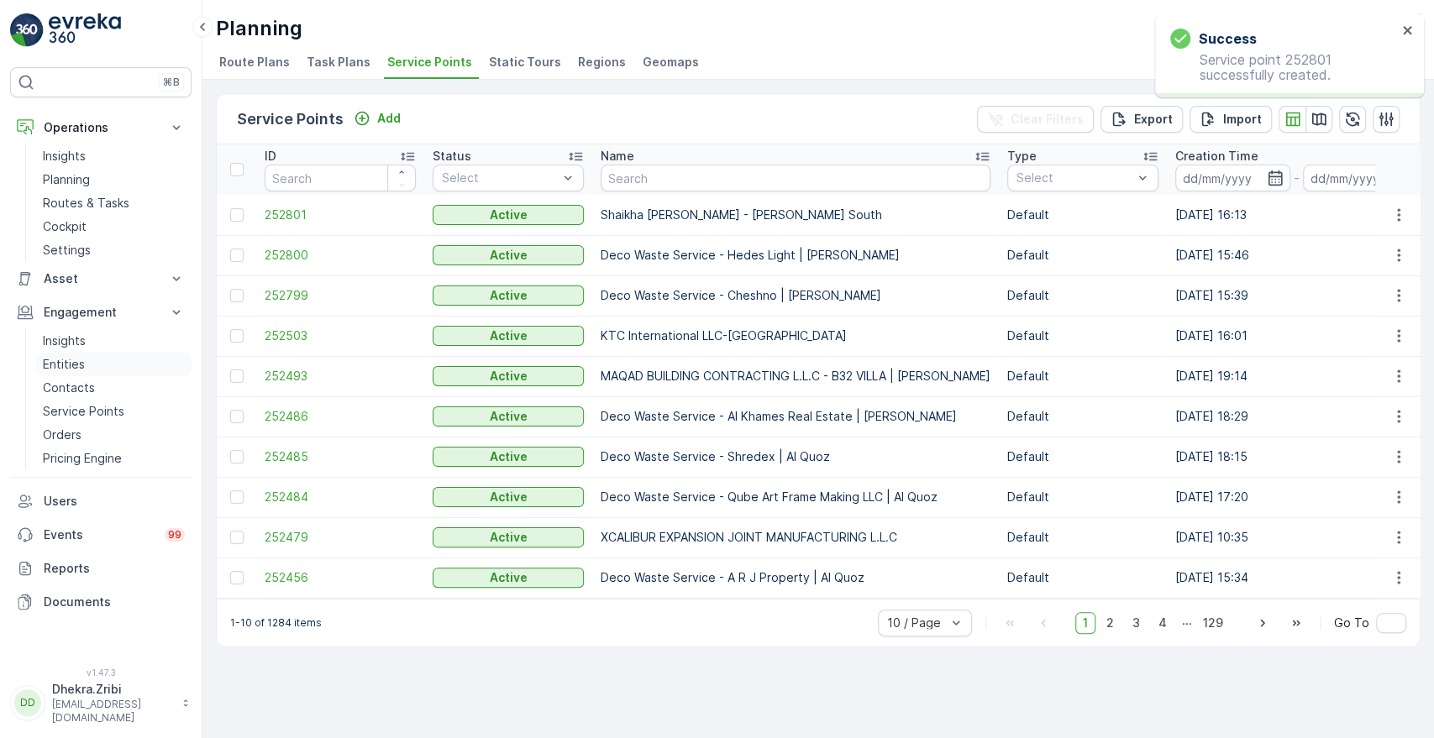
click at [65, 361] on p "Entities" at bounding box center [64, 364] width 42 height 17
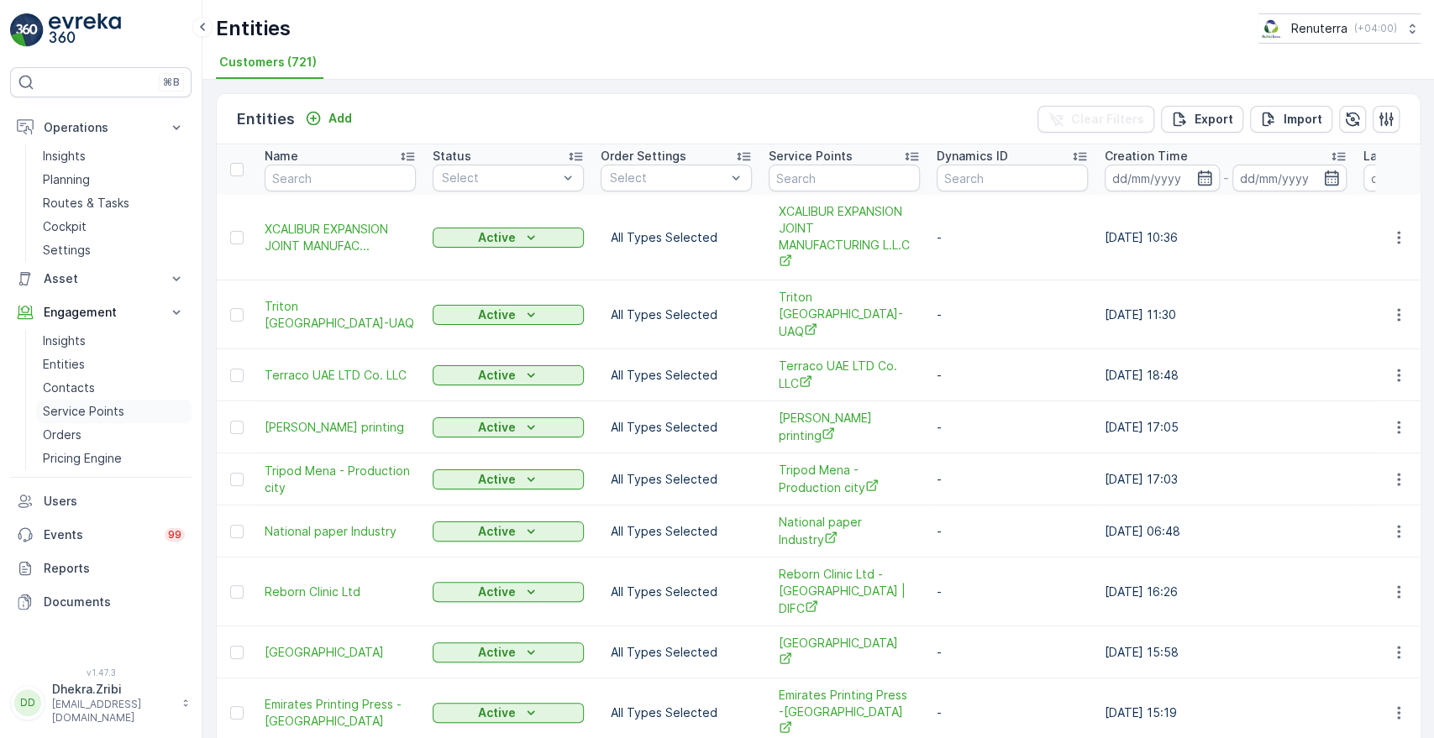
click at [67, 411] on p "Service Points" at bounding box center [83, 411] width 81 height 17
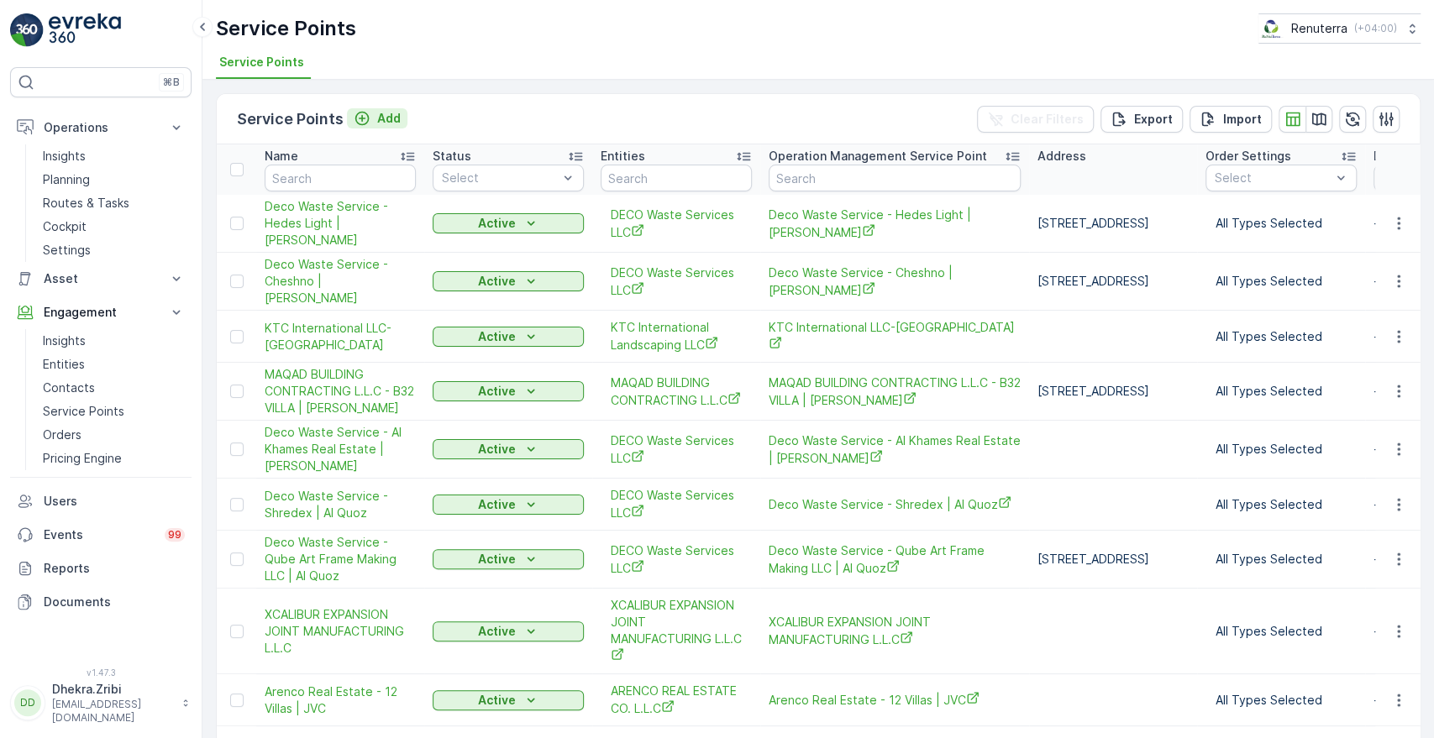
click at [386, 120] on p "Add" at bounding box center [389, 118] width 24 height 17
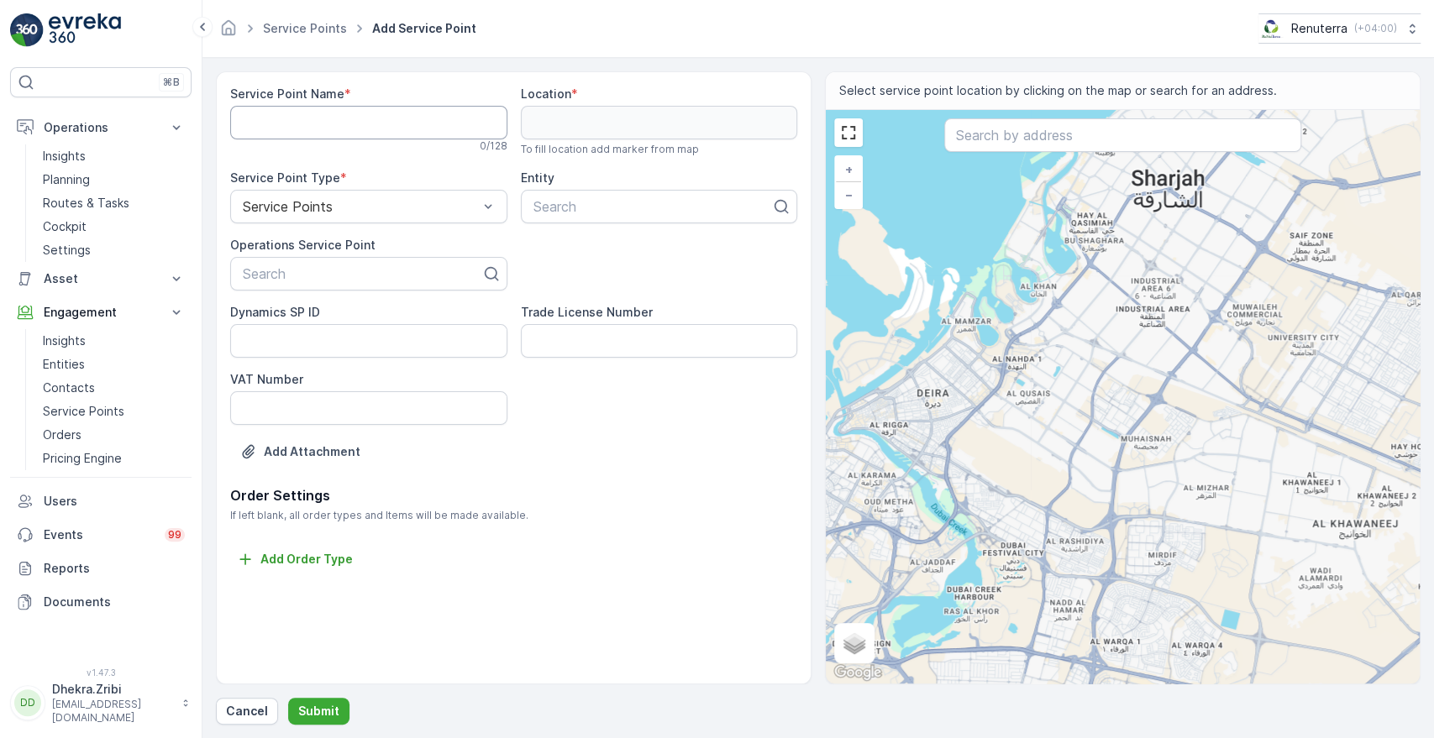
click at [349, 123] on Name "Service Point Name" at bounding box center [368, 123] width 277 height 34
paste Name "Shaikha [PERSON_NAME] - [PERSON_NAME] South"
type Name "Shaikha [PERSON_NAME] - [PERSON_NAME] South"
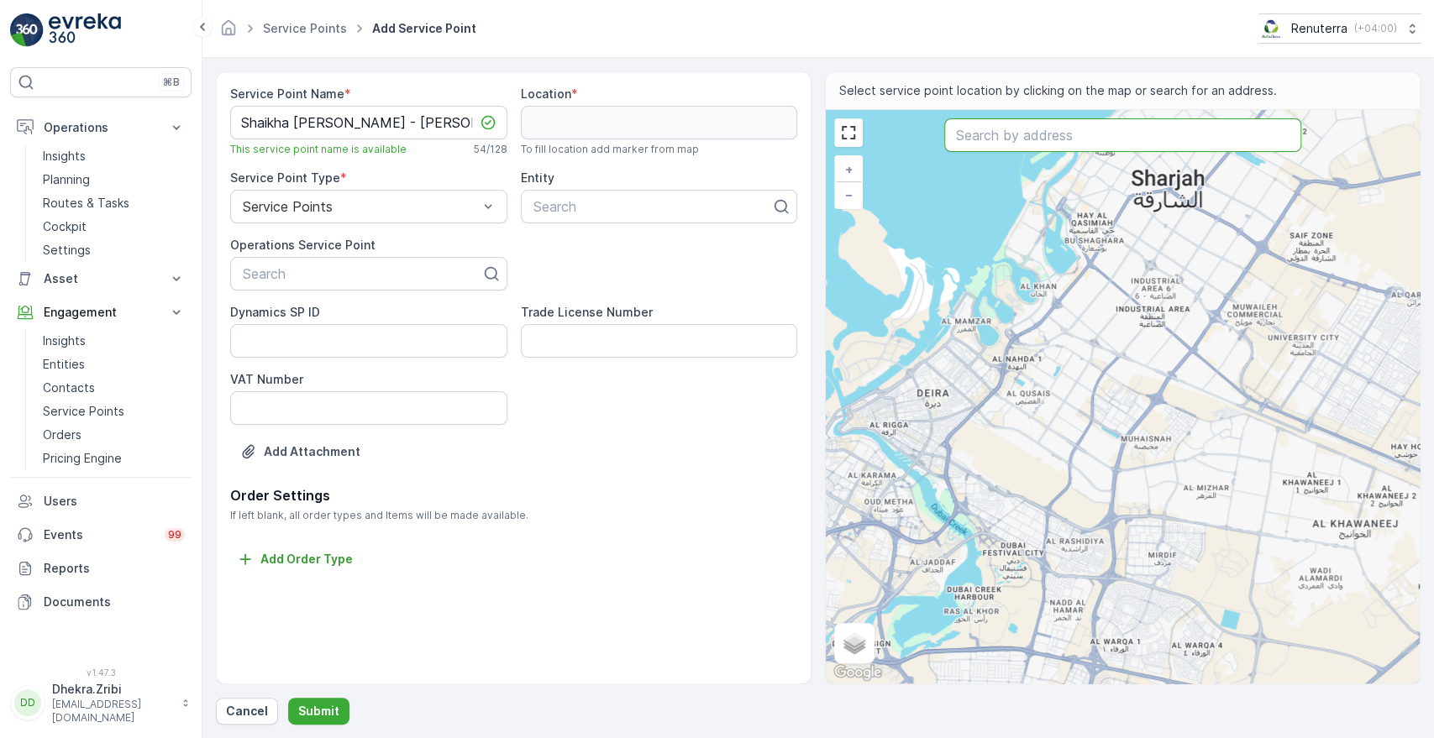
click at [1093, 139] on input "text" at bounding box center [1122, 135] width 356 height 34
paste input "[PERSON_NAME][GEOGRAPHIC_DATA]"
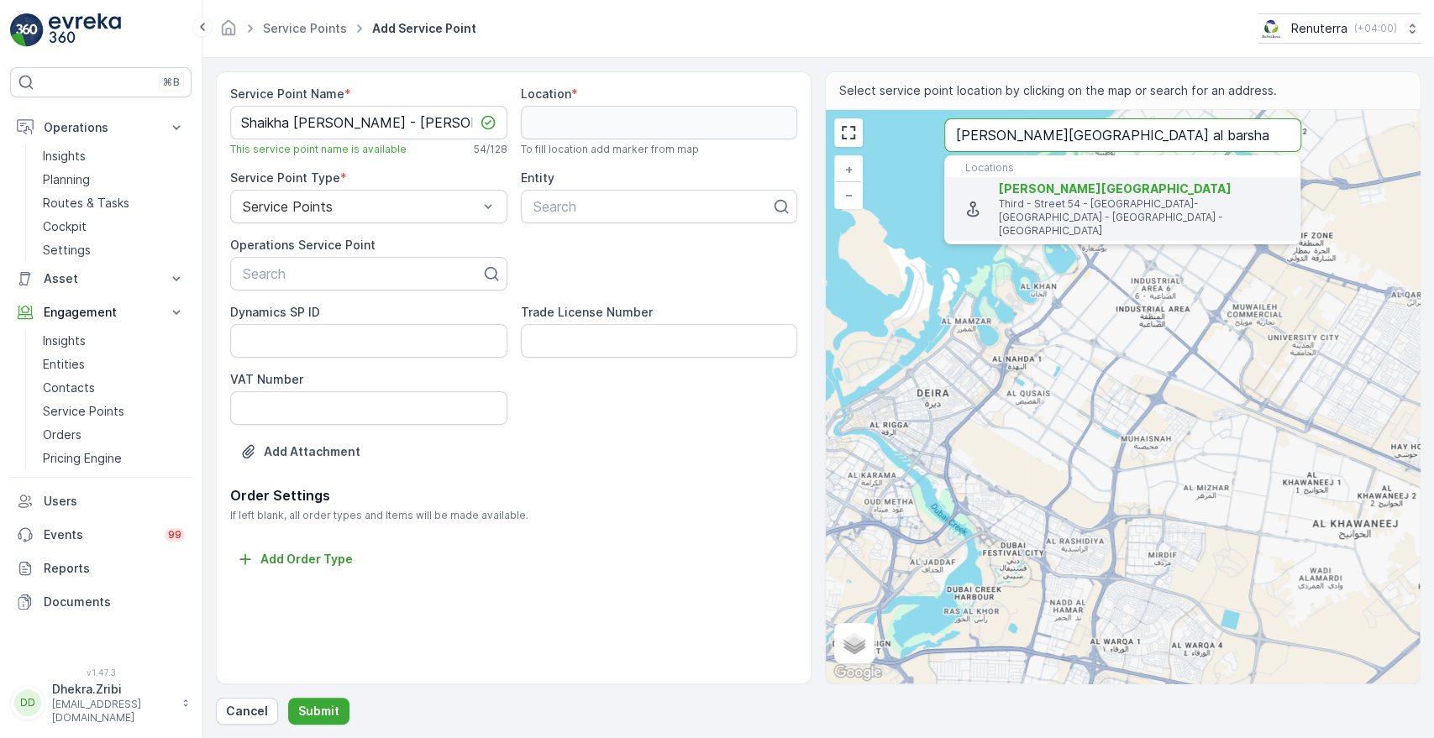
type input "[PERSON_NAME][GEOGRAPHIC_DATA] al barsha"
click at [1041, 213] on p "Third - Street 54 - [GEOGRAPHIC_DATA]-[GEOGRAPHIC_DATA] - [GEOGRAPHIC_DATA] - […" at bounding box center [1143, 217] width 288 height 40
type input "25.0603116,55.2305431"
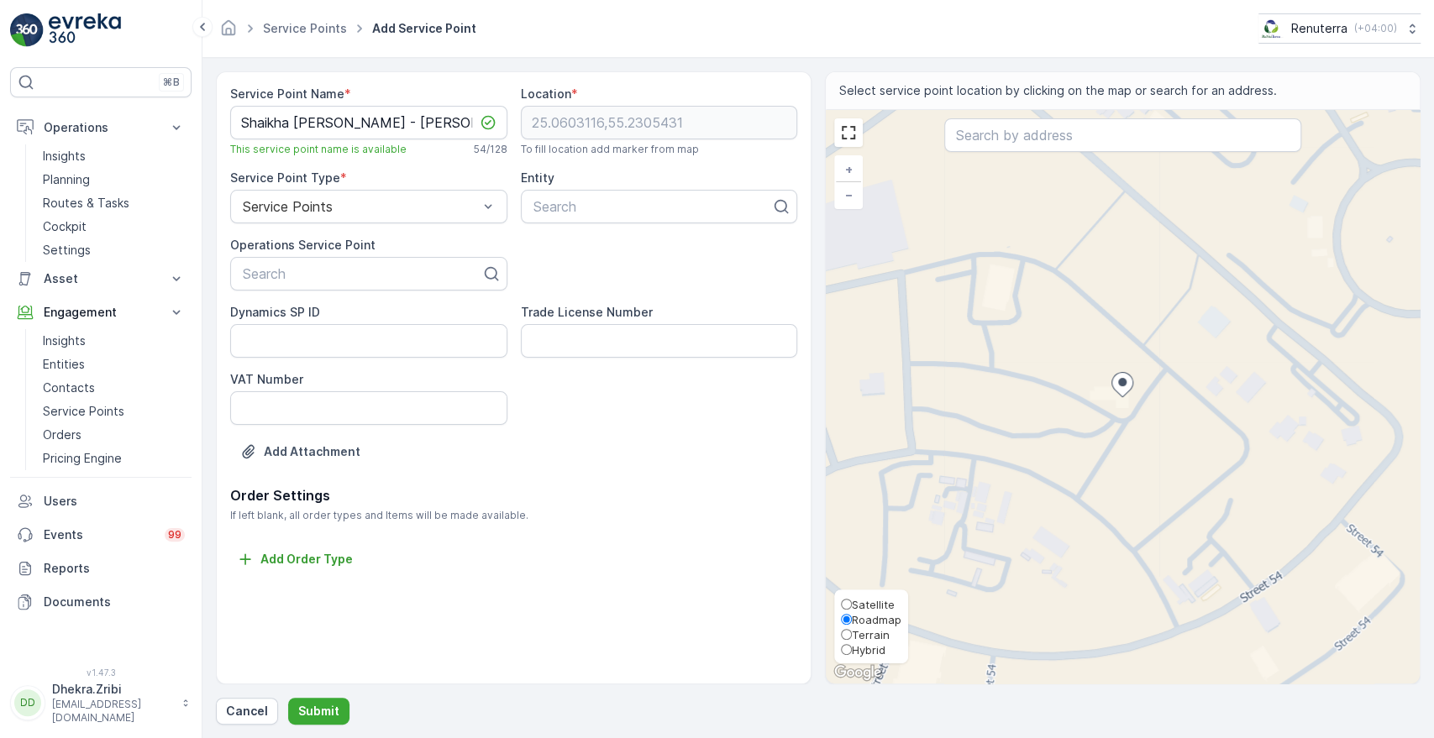
click at [868, 601] on span "Satellite" at bounding box center [873, 604] width 43 height 13
click at [852, 601] on input "Satellite" at bounding box center [846, 604] width 11 height 11
radio input "true"
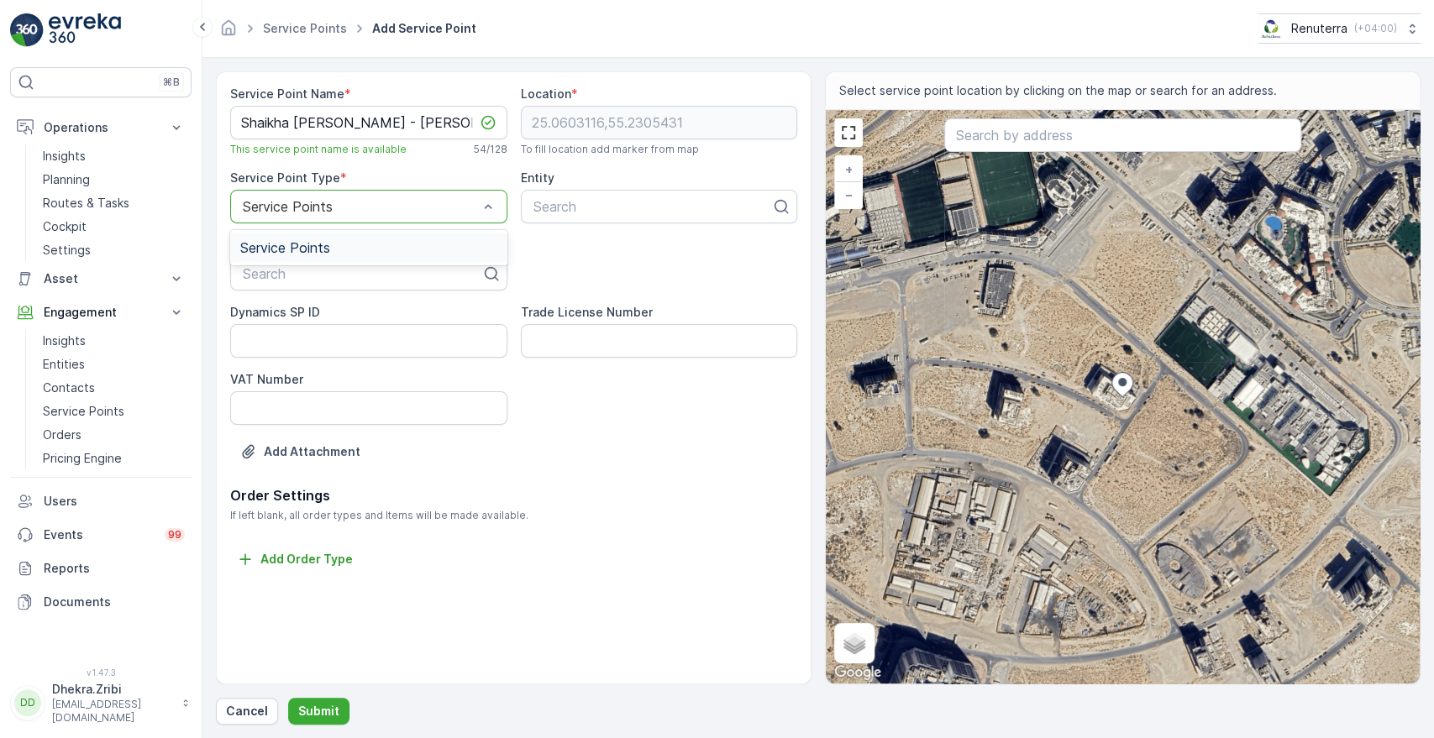
click at [460, 204] on div at bounding box center [360, 206] width 239 height 15
click at [618, 202] on div at bounding box center [653, 206] width 242 height 15
type input "s"
click at [405, 275] on div at bounding box center [362, 273] width 242 height 15
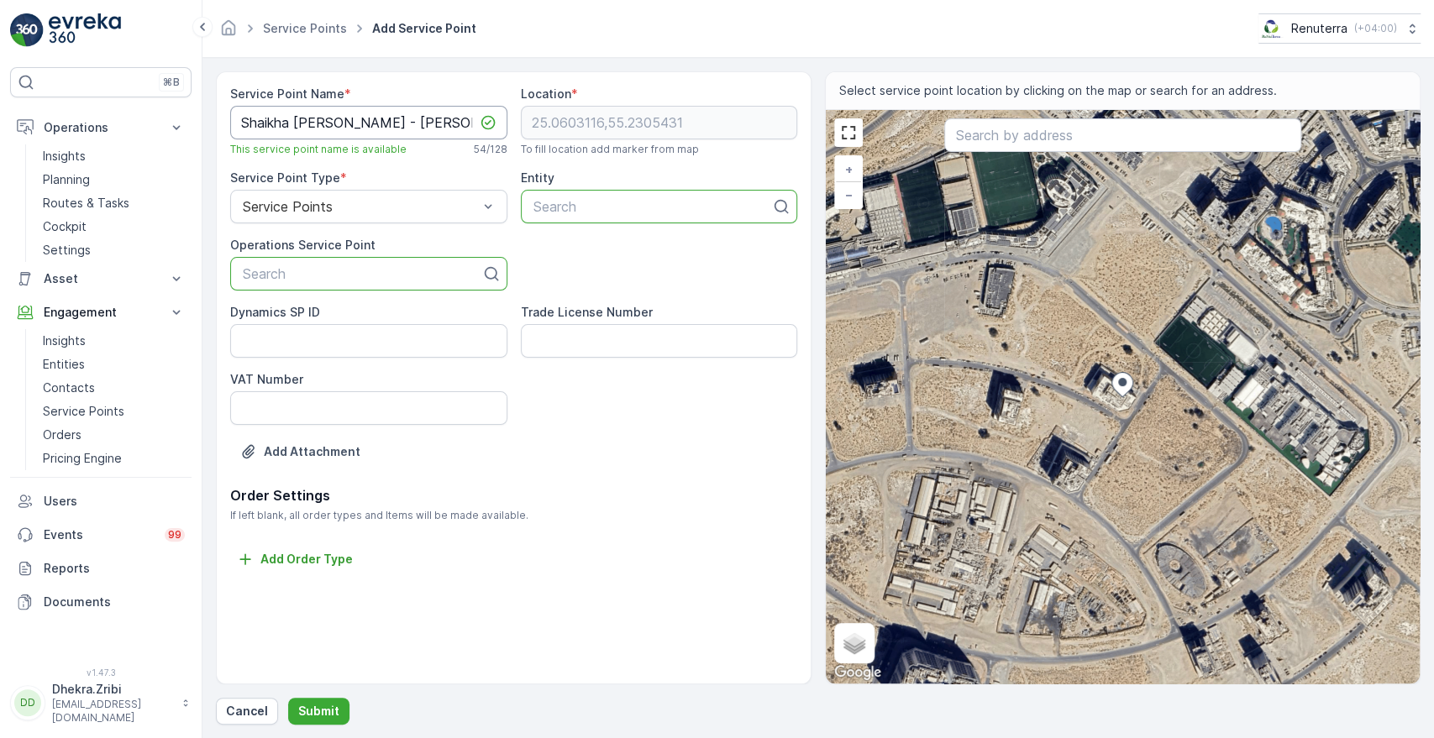
click at [240, 123] on Name "Shaikha [PERSON_NAME] - [PERSON_NAME] South" at bounding box center [368, 123] width 277 height 34
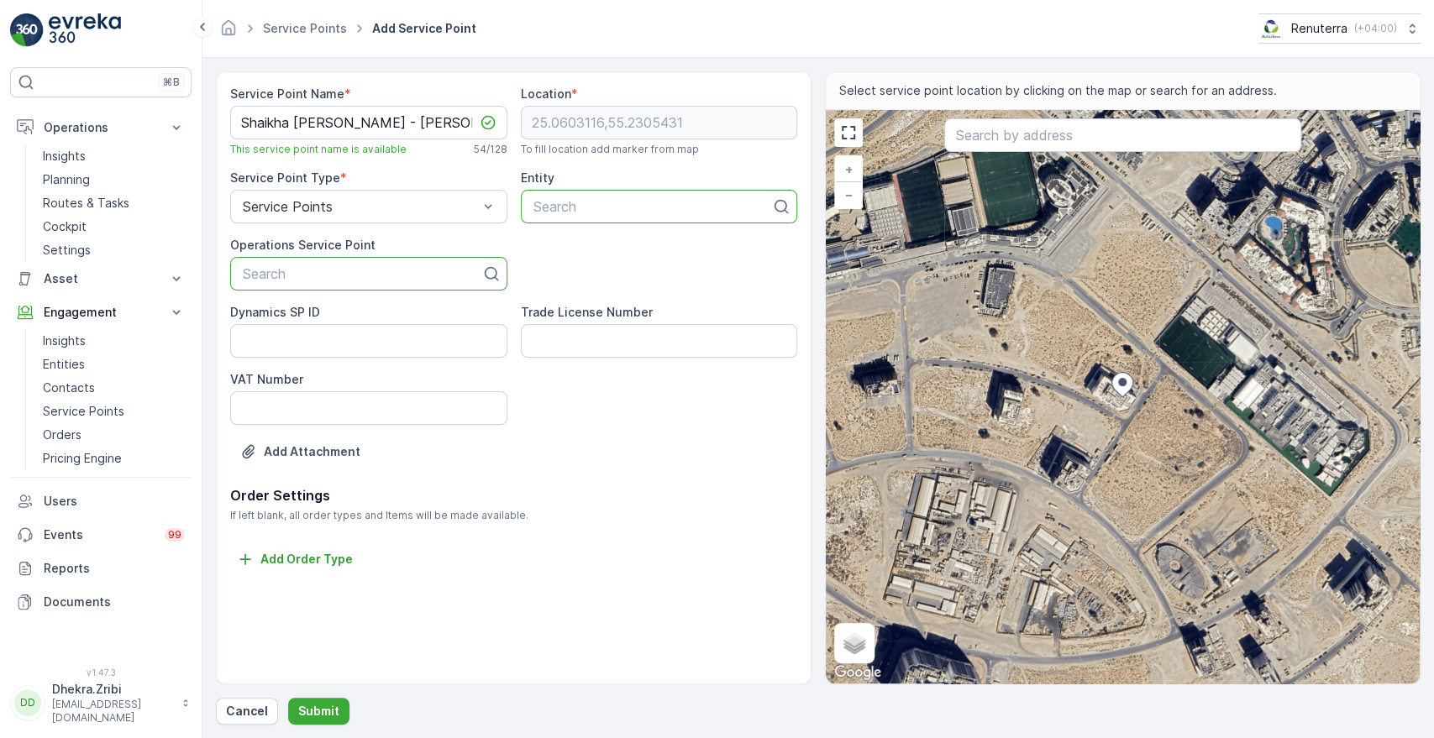
click at [360, 274] on div at bounding box center [362, 273] width 242 height 15
paste input "Shaikha [PERSON_NAME] - [PERSON_NAME] South"
type input "Shaikha [PERSON_NAME] - [PERSON_NAME] South"
click at [315, 328] on span "Shaikha [PERSON_NAME] - [PERSON_NAME] South" at bounding box center [368, 322] width 257 height 30
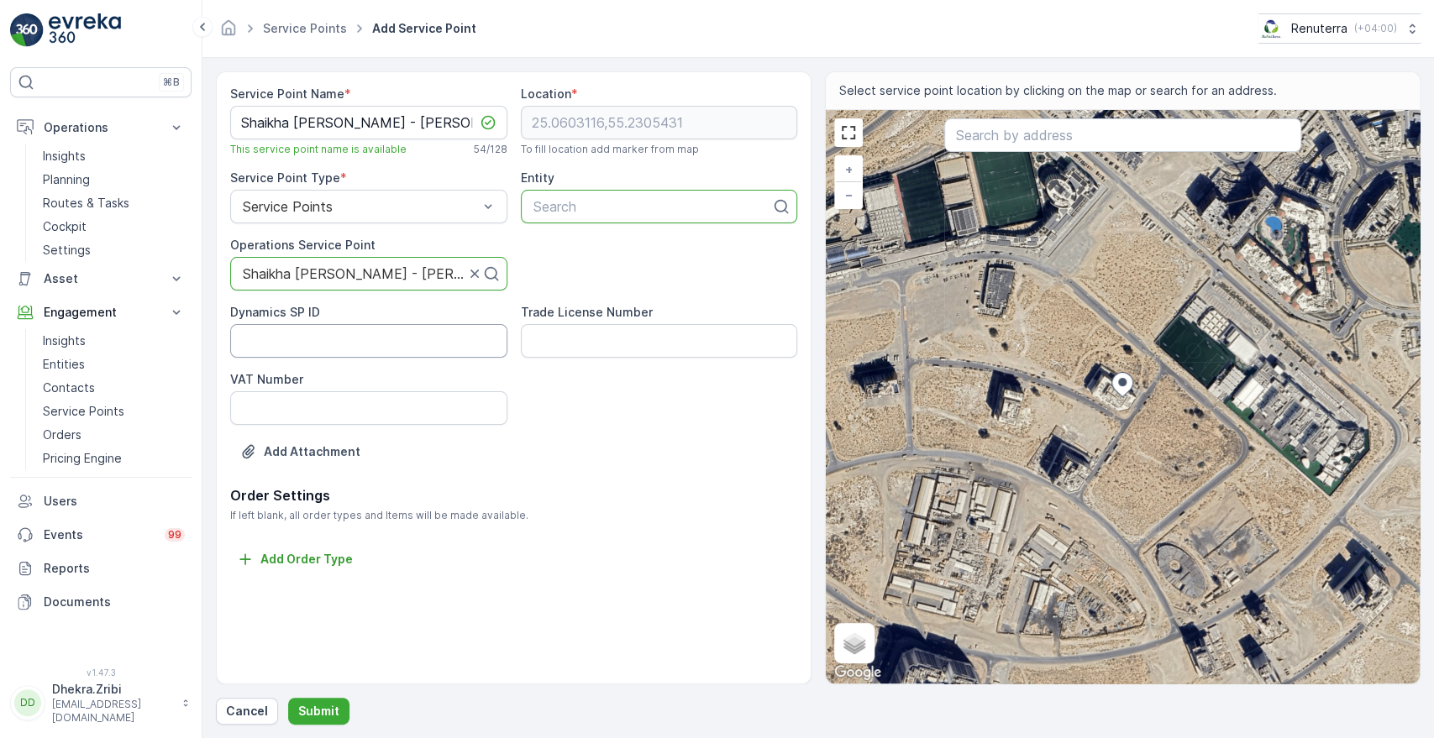
scroll to position [0, 0]
click at [235, 718] on p "Cancel" at bounding box center [247, 711] width 42 height 17
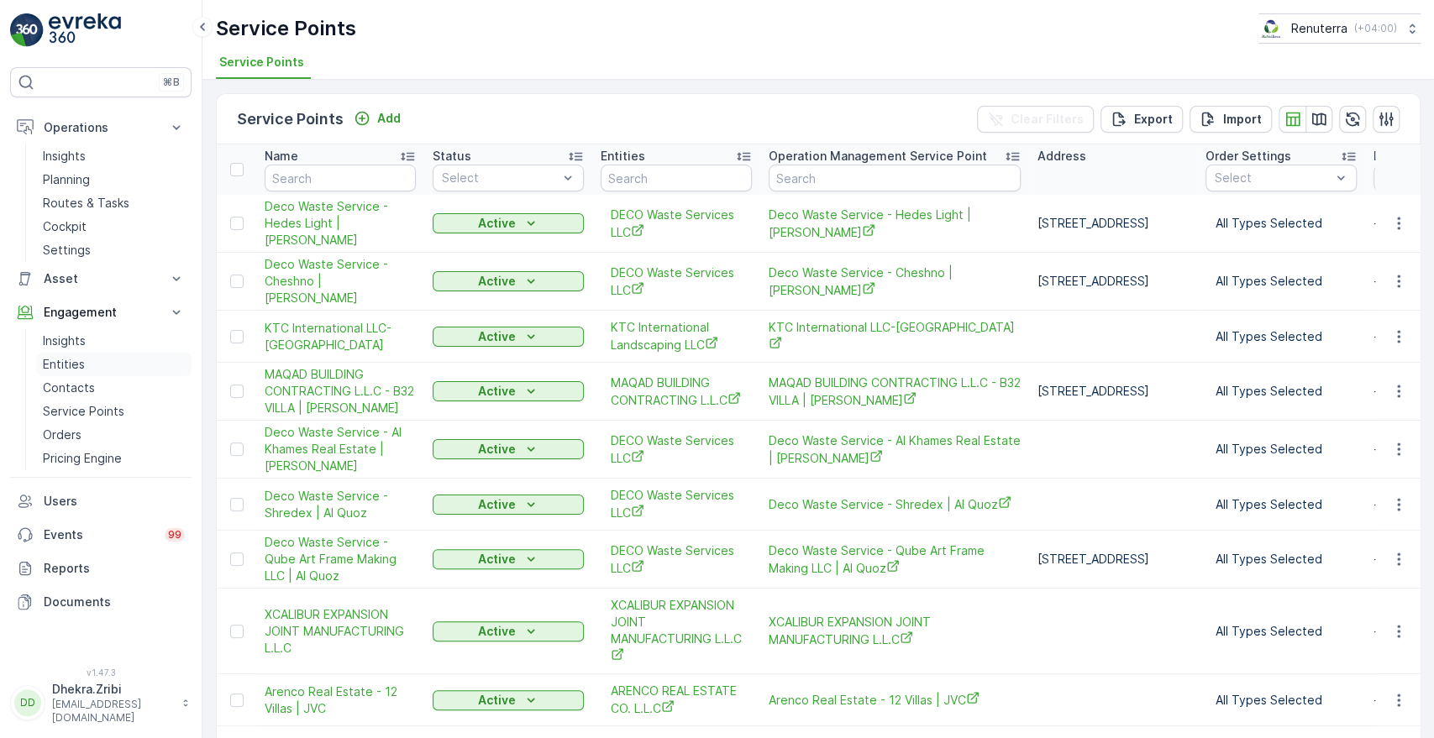
click at [73, 361] on p "Entities" at bounding box center [64, 364] width 42 height 17
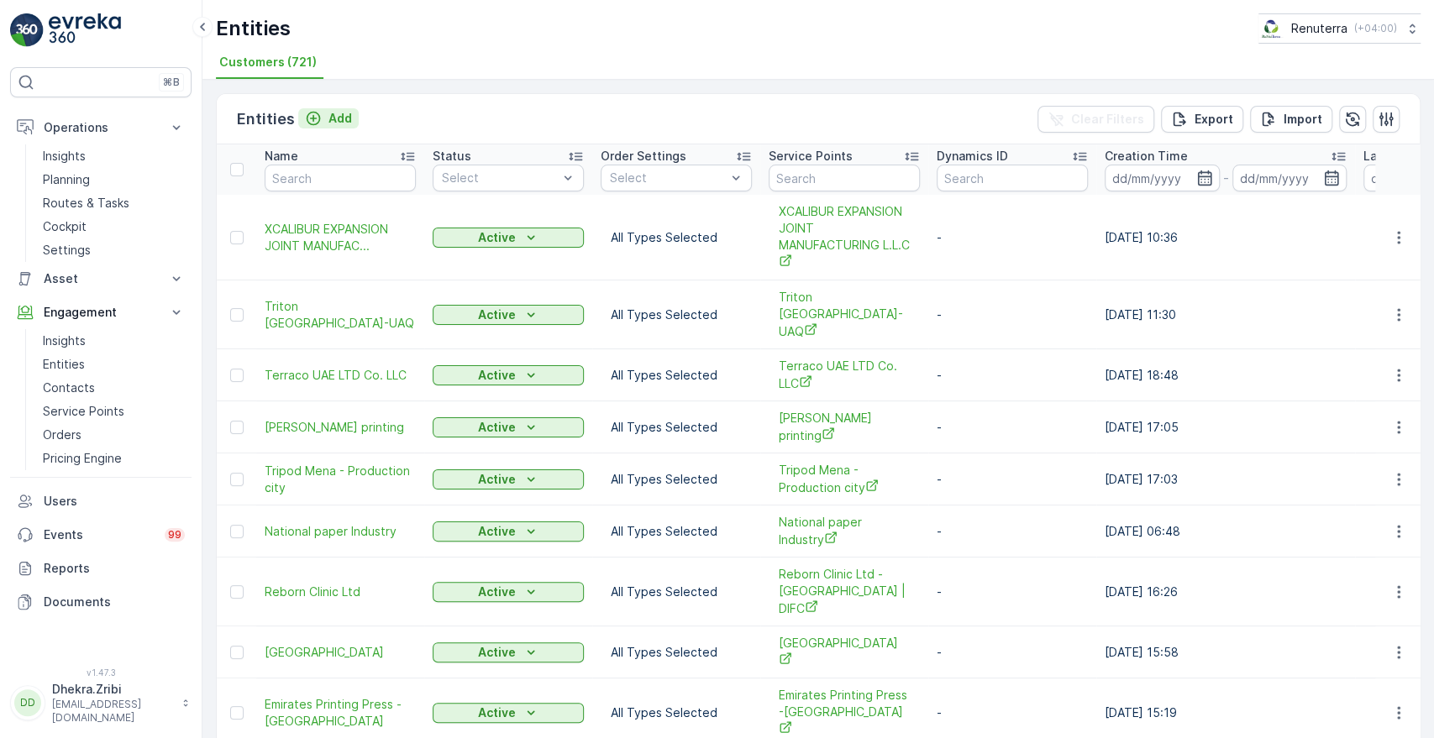
click at [339, 113] on p "Add" at bounding box center [340, 118] width 24 height 17
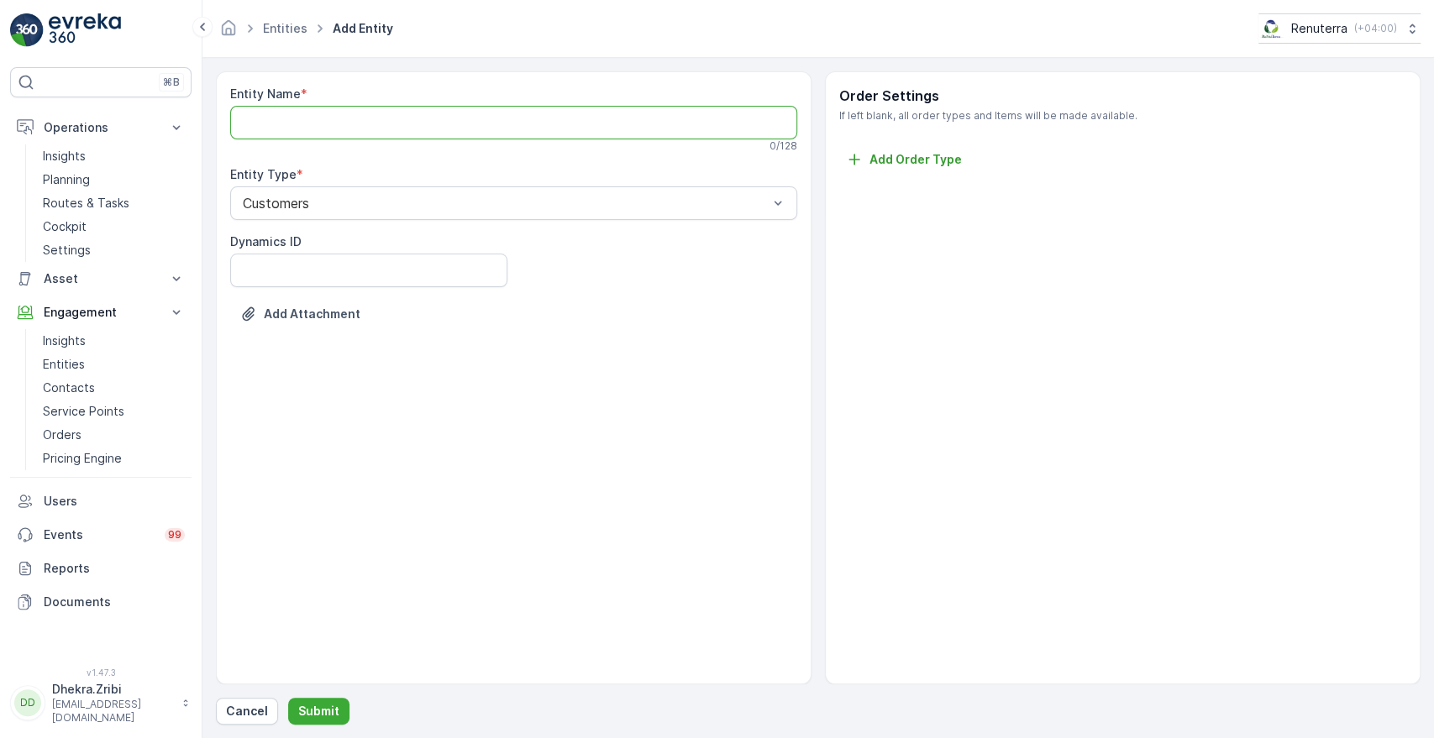
click at [336, 116] on Name "Entity Name" at bounding box center [513, 123] width 567 height 34
paste Name "Shaikha [PERSON_NAME] - [PERSON_NAME] South"
type Name "Shaikha [PERSON_NAME]"
click at [313, 701] on button "Submit" at bounding box center [318, 711] width 61 height 27
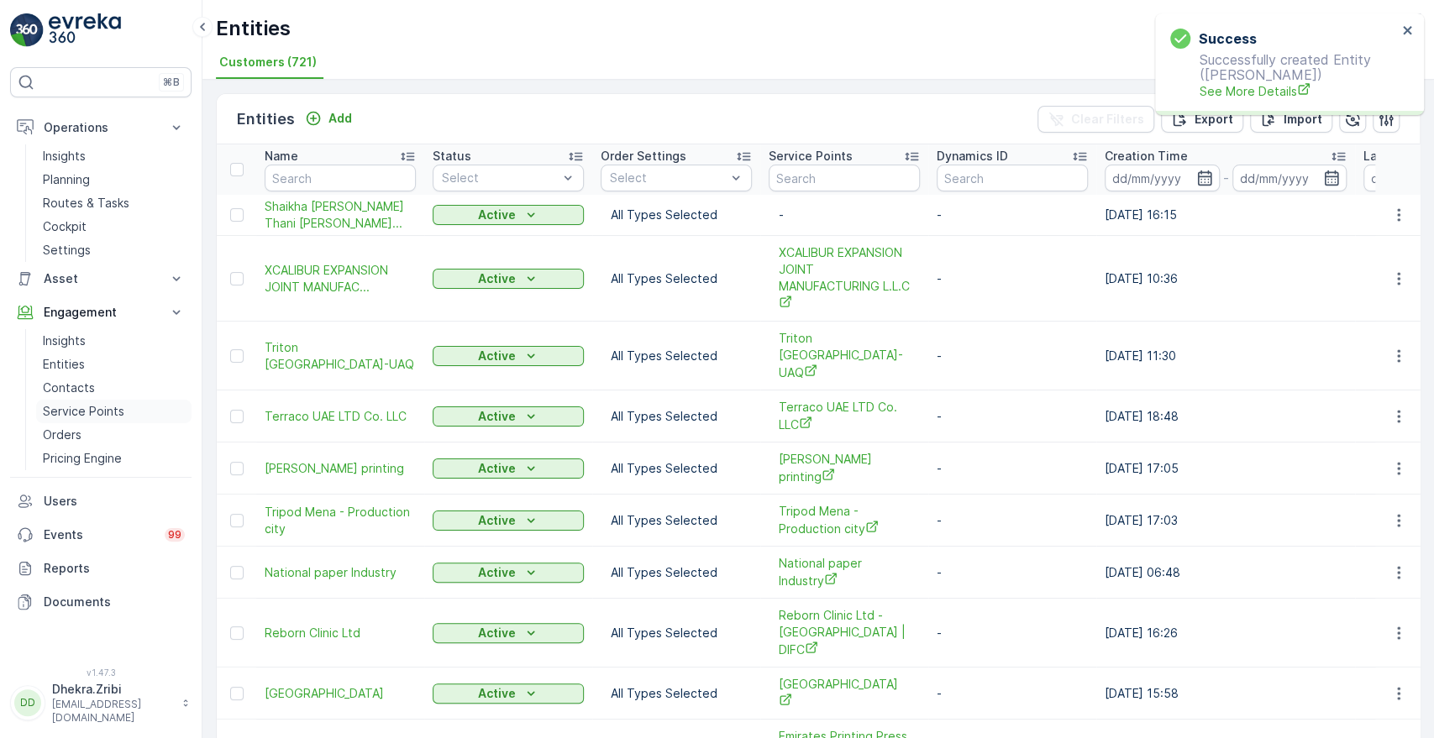
click at [73, 413] on p "Service Points" at bounding box center [83, 411] width 81 height 17
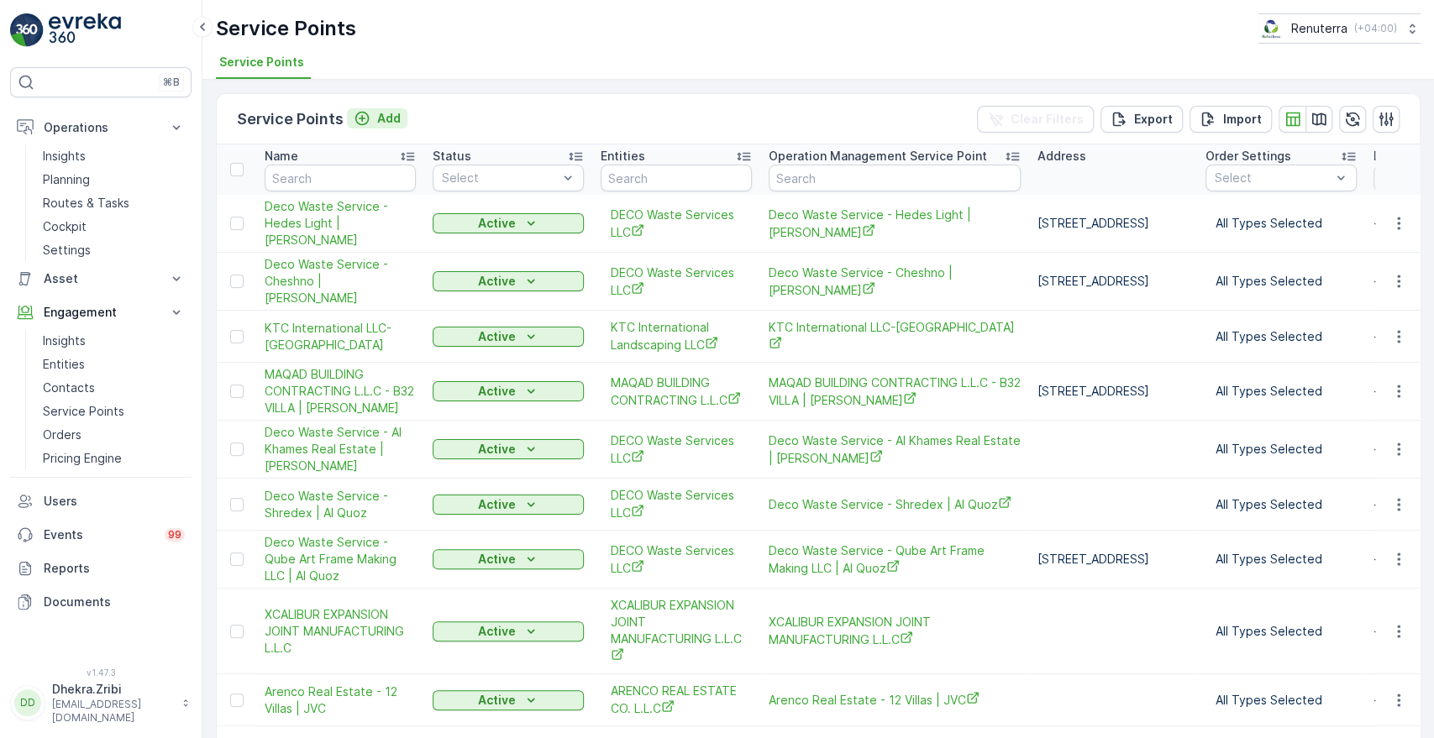
click at [384, 120] on p "Add" at bounding box center [389, 118] width 24 height 17
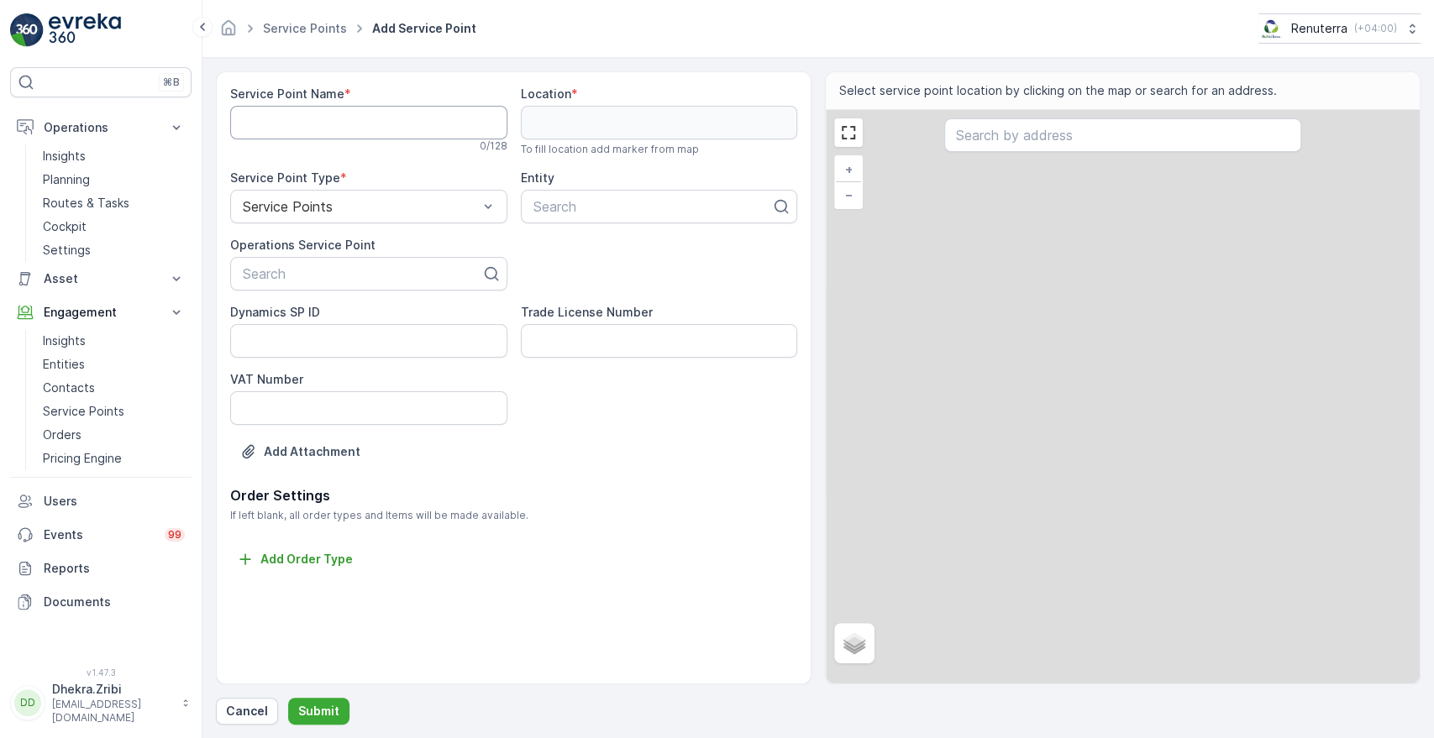
click at [363, 120] on Name "Service Point Name" at bounding box center [368, 123] width 277 height 34
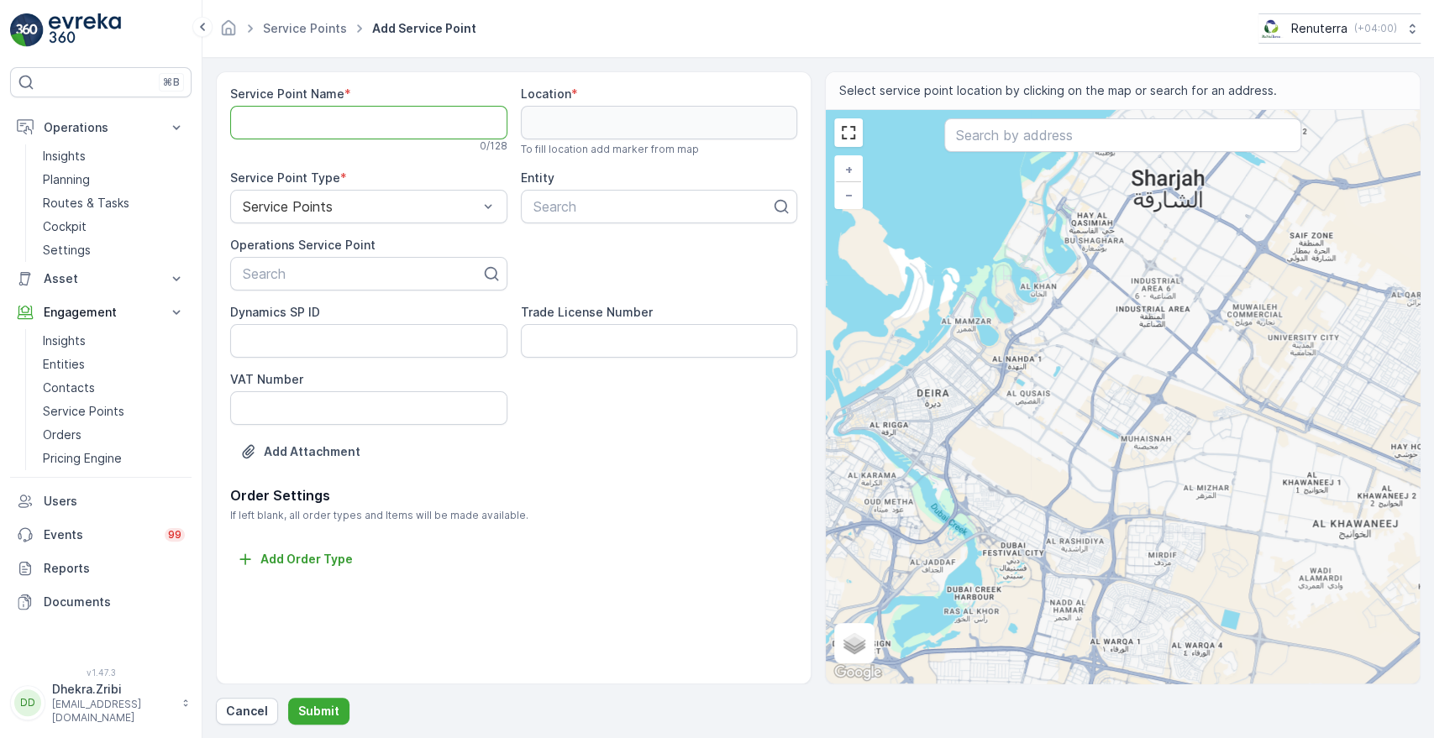
paste Name "Shaikha [PERSON_NAME] - [PERSON_NAME] South"
type Name "Shaikha [PERSON_NAME] - [PERSON_NAME] South"
paste input "Shaikha [PERSON_NAME] - [PERSON_NAME] South"
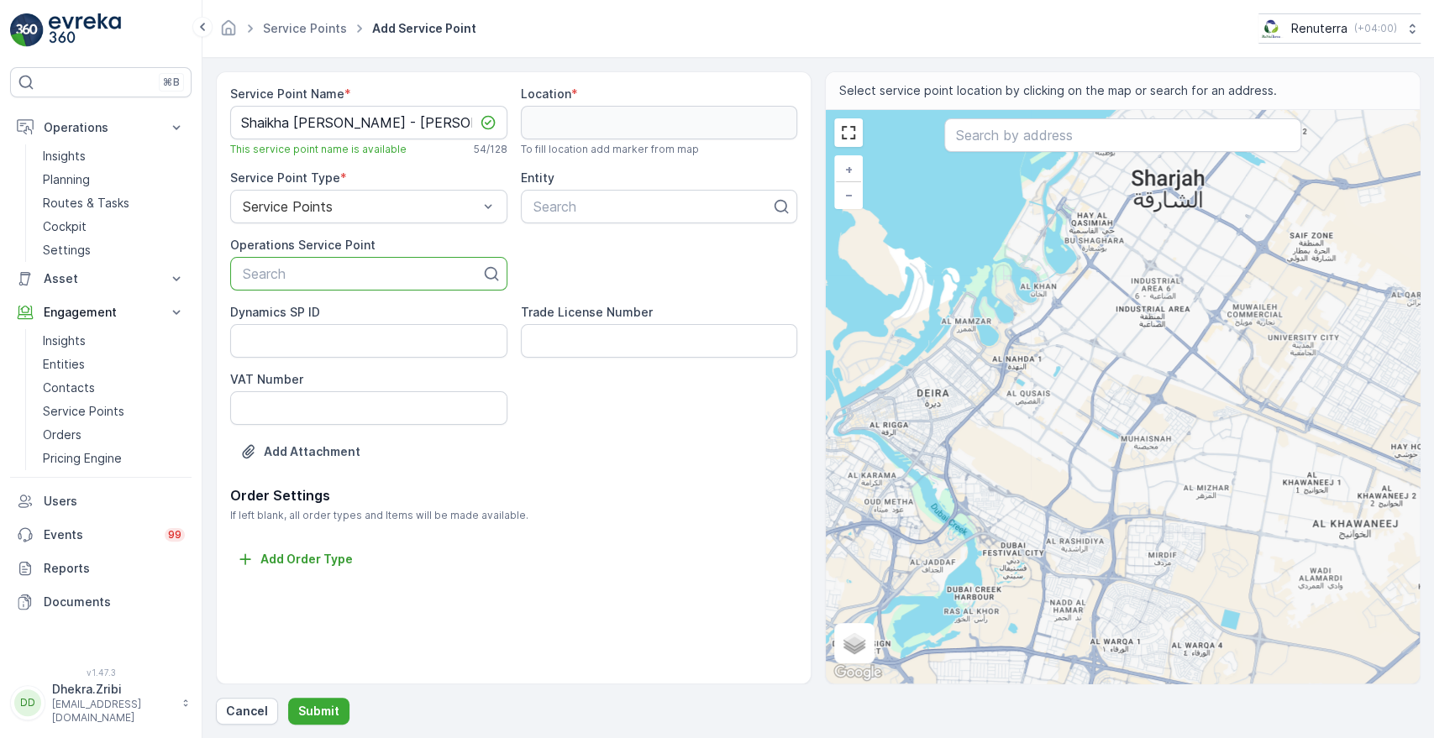
type input "Shaikha [PERSON_NAME] - [PERSON_NAME] South"
click at [397, 328] on span "Shaikha [PERSON_NAME] - [PERSON_NAME] South" at bounding box center [368, 322] width 257 height 30
type input "shaik"
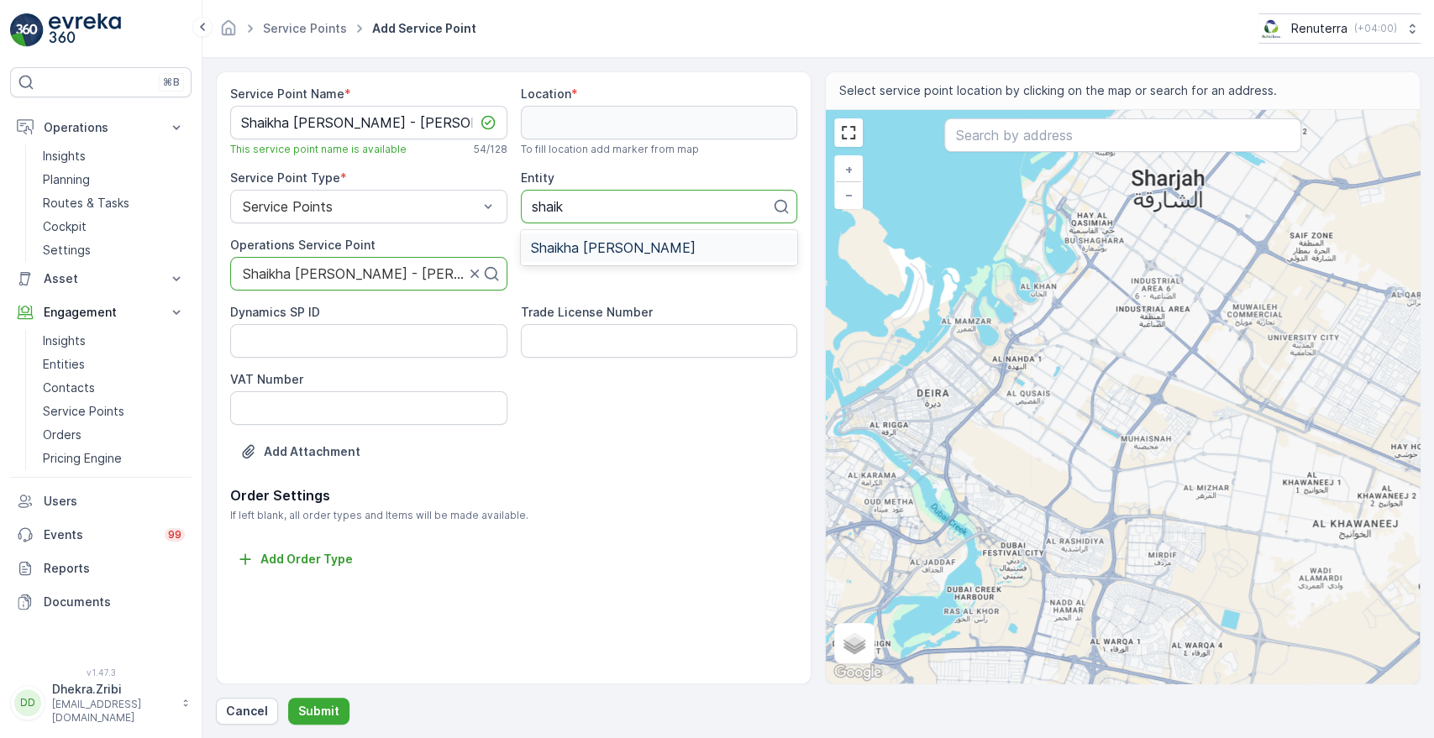
click at [622, 255] on span "Shaikha [PERSON_NAME]" at bounding box center [613, 247] width 165 height 15
click at [1000, 130] on input "text" at bounding box center [1122, 135] width 356 height 34
paste input "[PERSON_NAME][GEOGRAPHIC_DATA]"
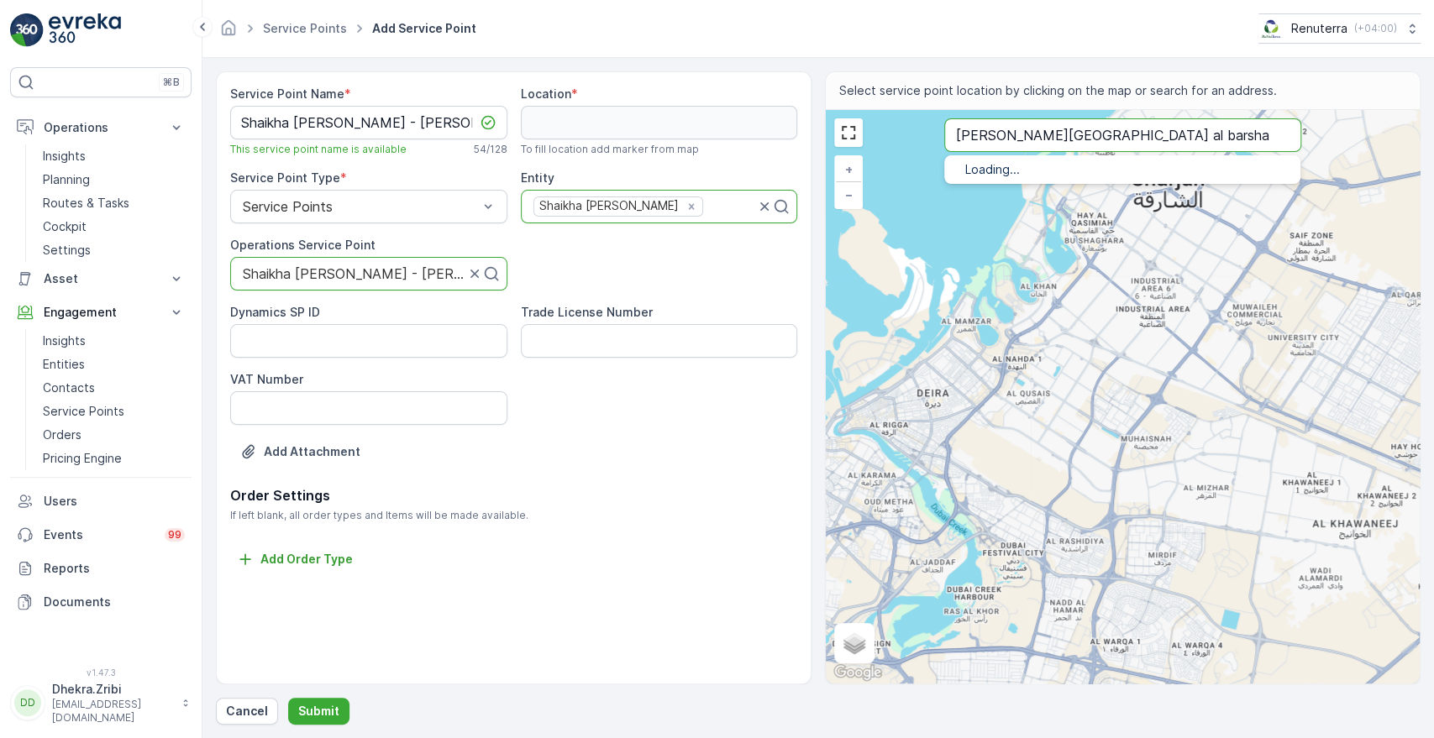
type input "[PERSON_NAME][GEOGRAPHIC_DATA] al barsha"
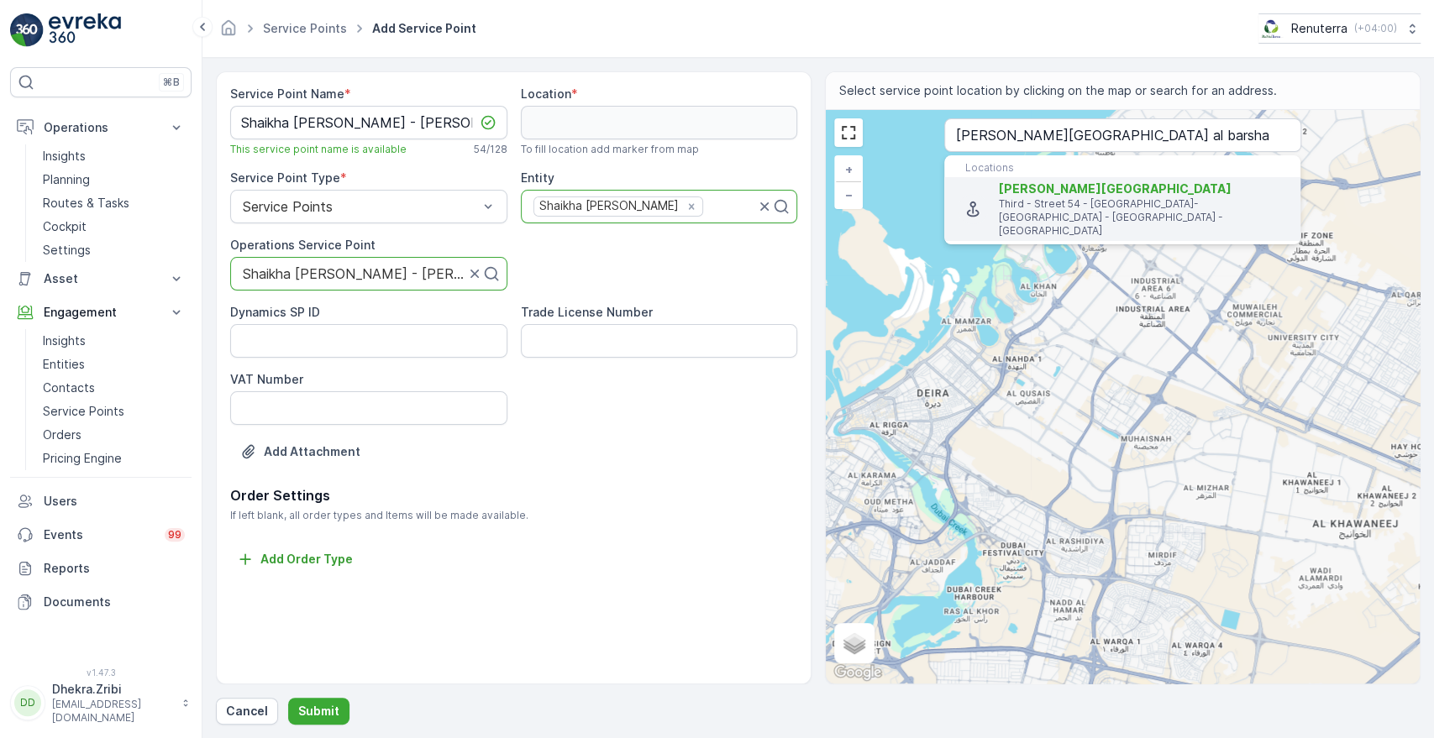
click at [1026, 199] on p "Third - Street 54 - [GEOGRAPHIC_DATA]-[GEOGRAPHIC_DATA] - [GEOGRAPHIC_DATA] - […" at bounding box center [1143, 217] width 288 height 40
type input "25.0603116,55.2305431"
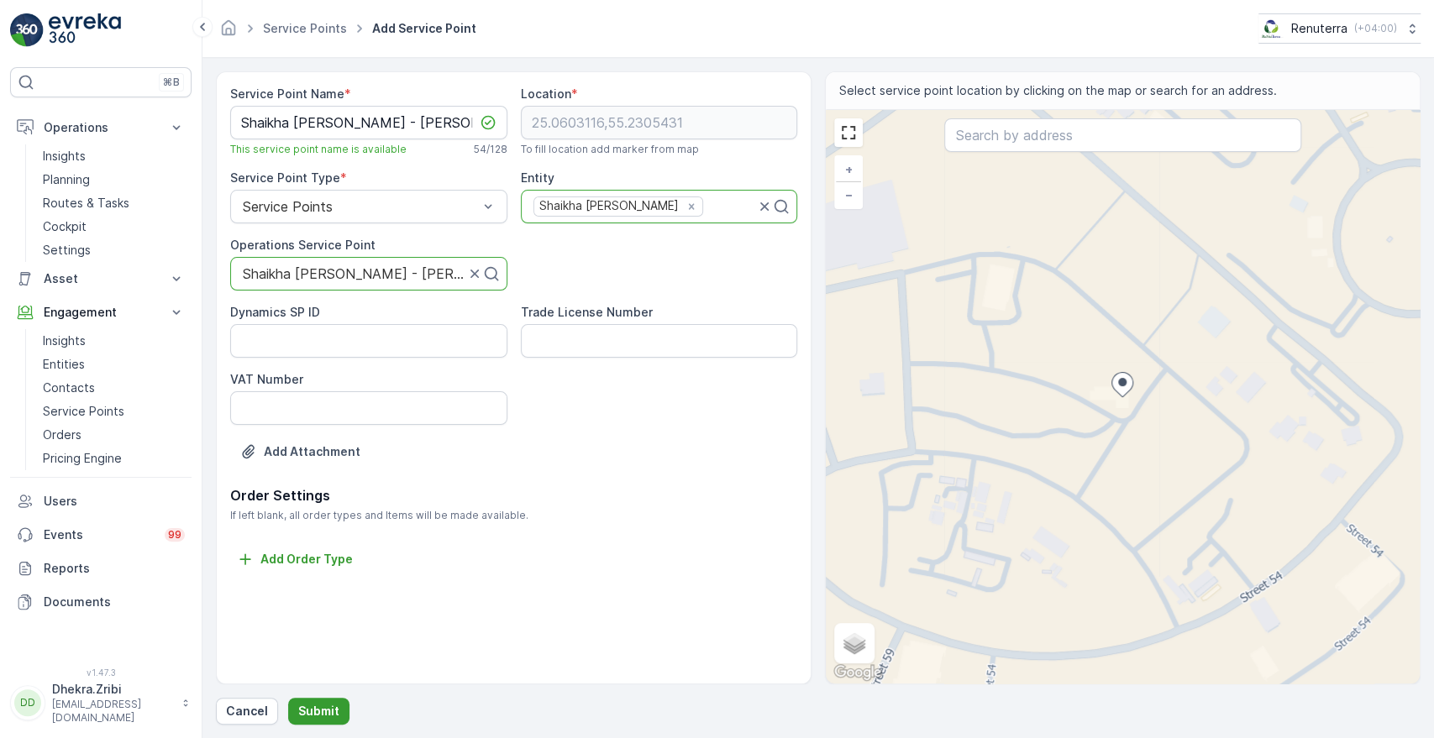
click at [306, 715] on p "Submit" at bounding box center [318, 711] width 41 height 17
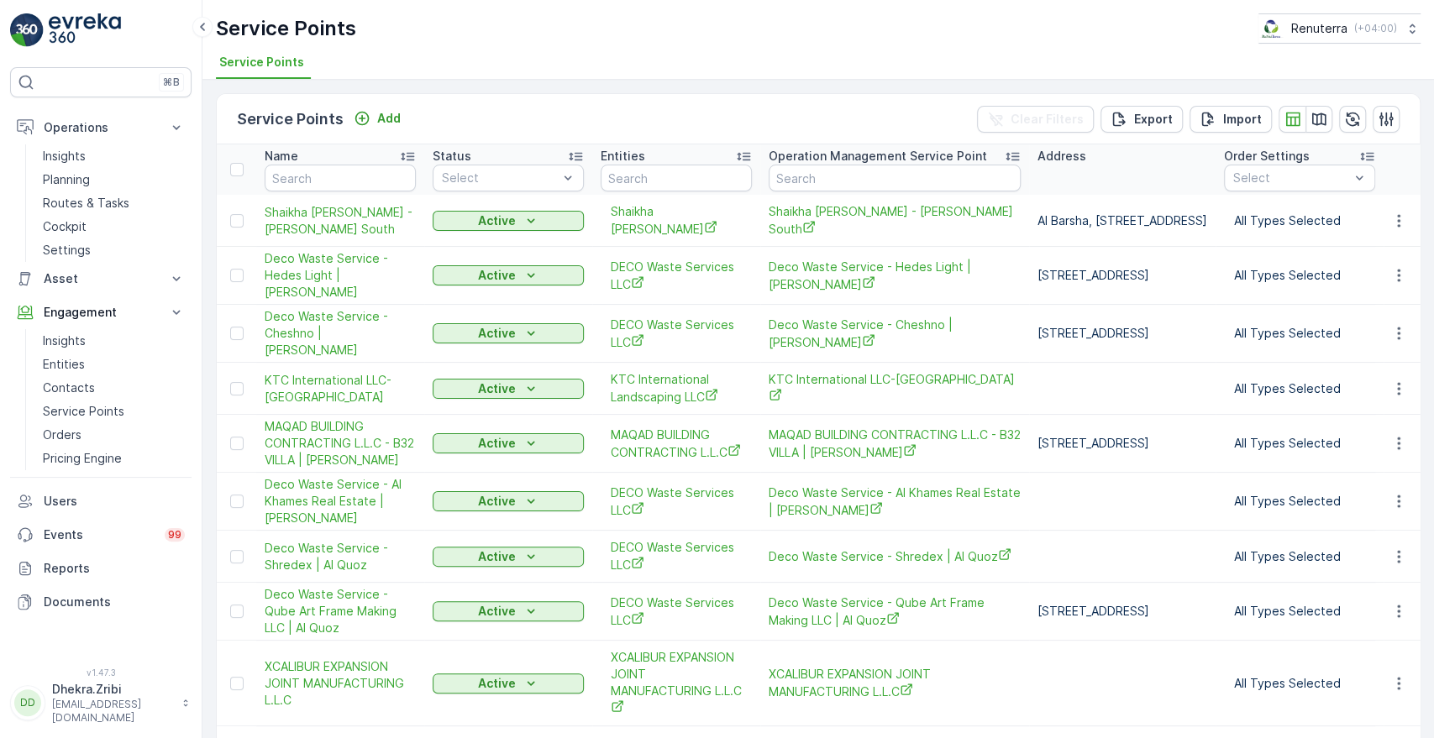
click at [306, 715] on td "XCALIBUR EXPANSION JOINT MANUFACTURING L.L.C" at bounding box center [340, 684] width 168 height 86
click at [77, 182] on p "Planning" at bounding box center [66, 179] width 47 height 17
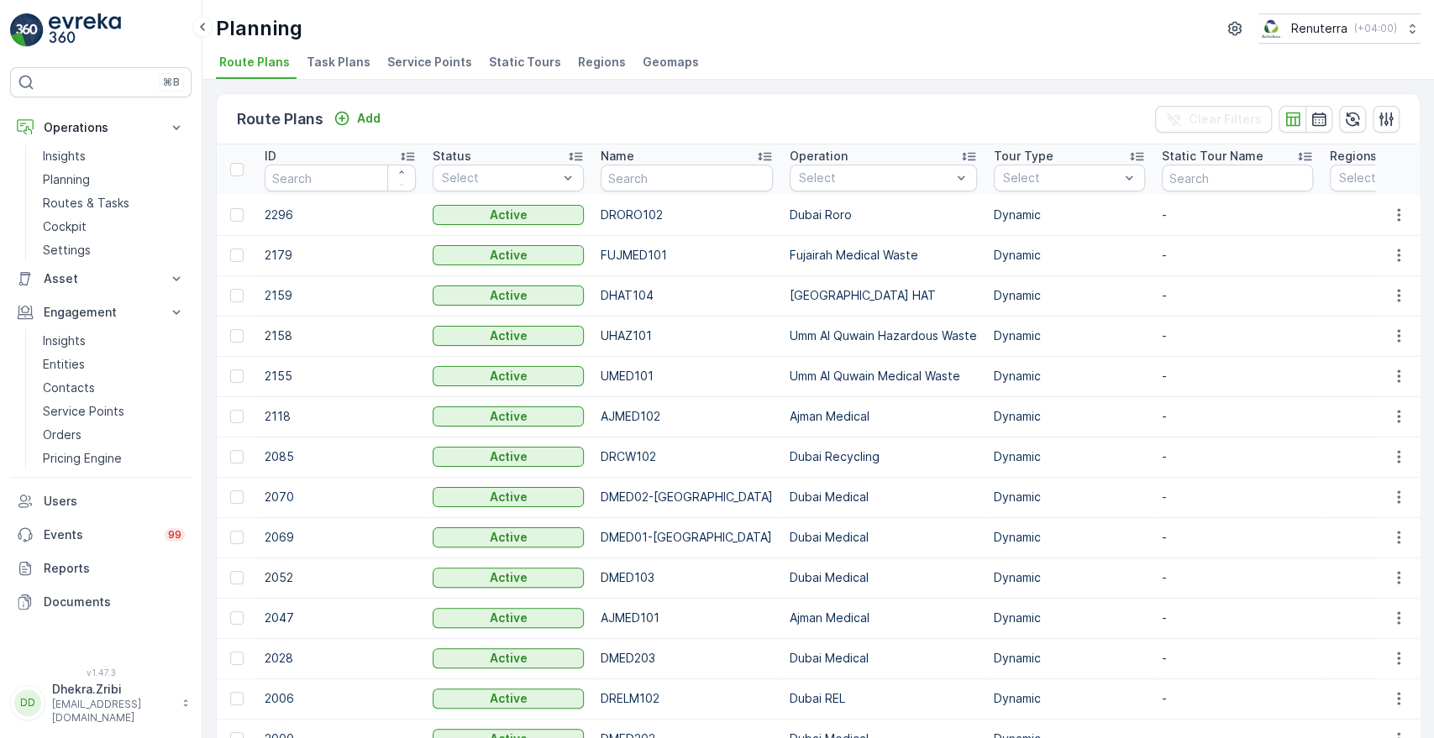
click at [414, 70] on span "Service Points" at bounding box center [429, 62] width 85 height 17
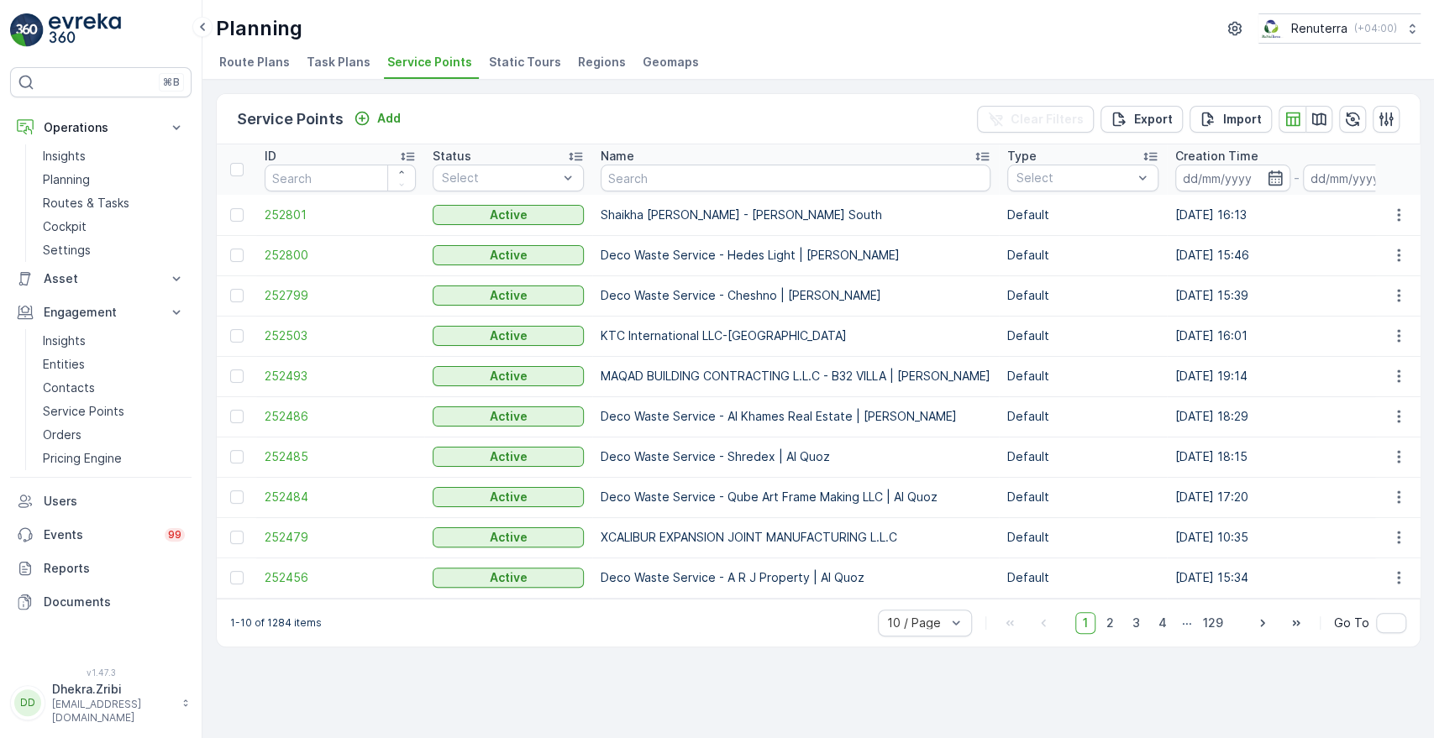
click at [341, 64] on span "Task Plans" at bounding box center [339, 62] width 64 height 17
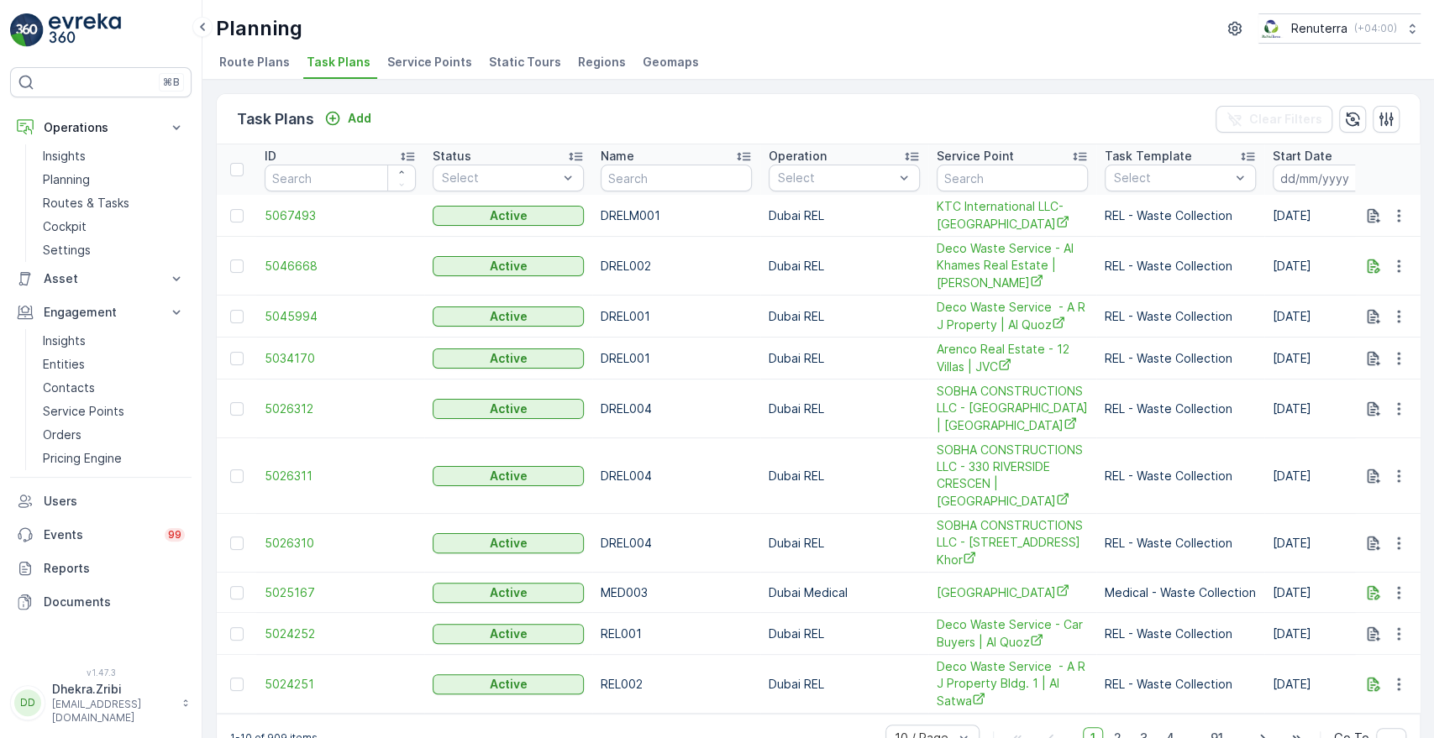
click at [419, 62] on span "Service Points" at bounding box center [429, 62] width 85 height 17
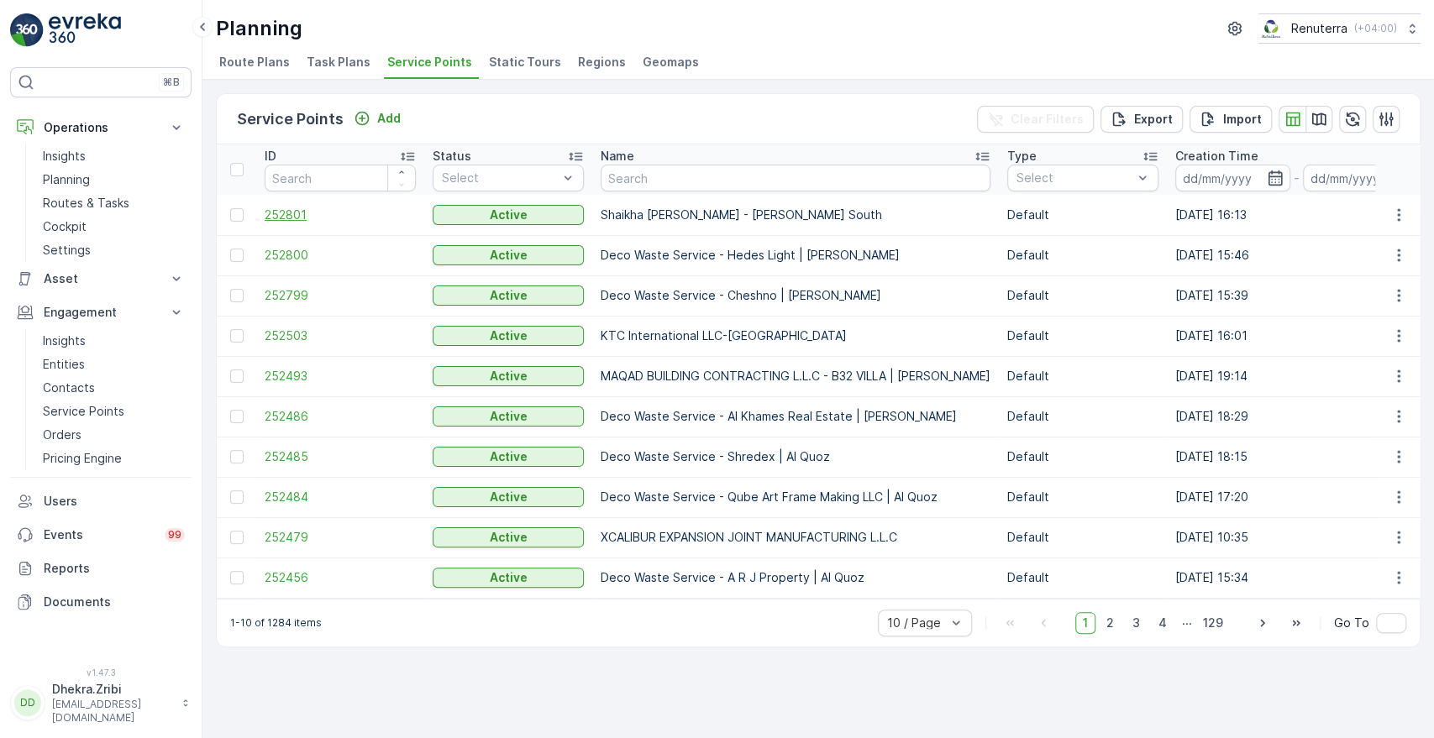
click at [298, 218] on span "252801" at bounding box center [340, 215] width 151 height 17
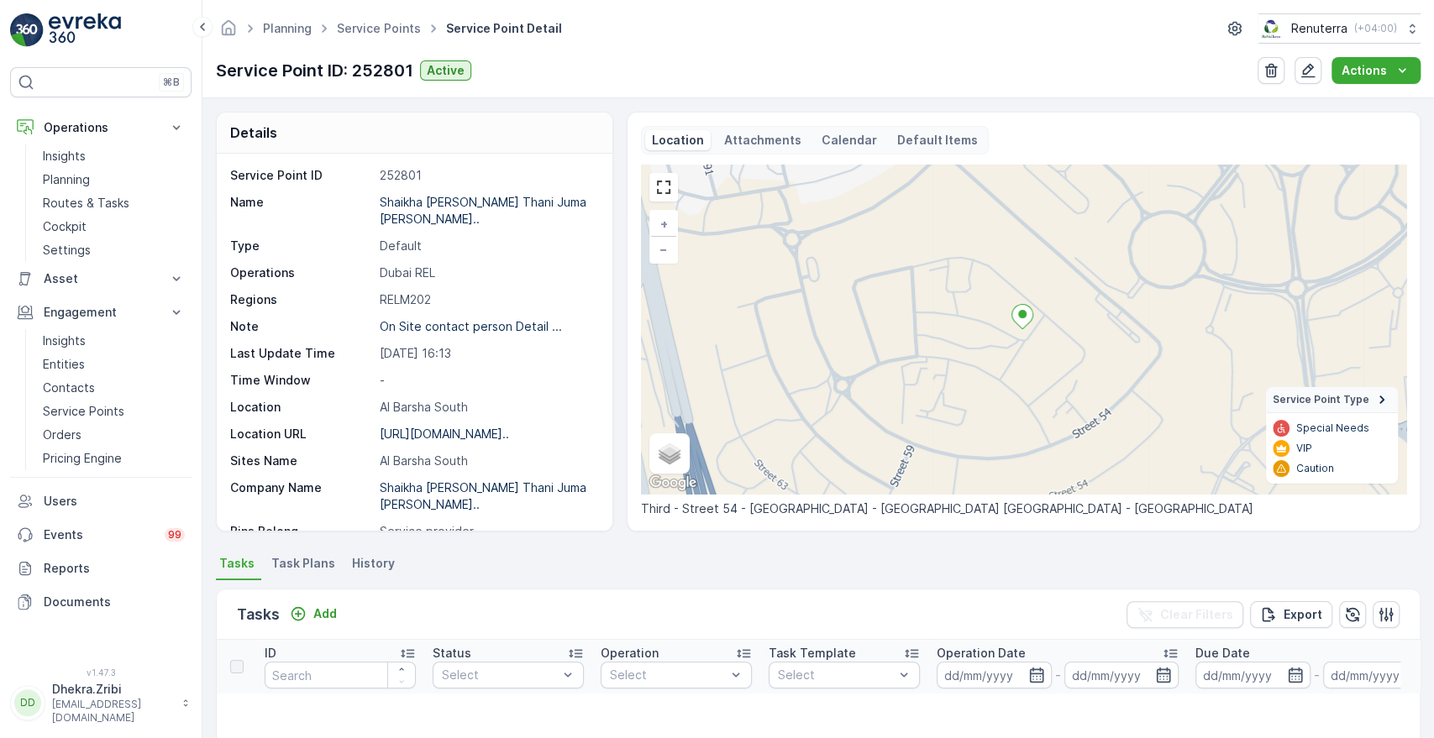
click at [307, 570] on span "Task Plans" at bounding box center [303, 563] width 64 height 17
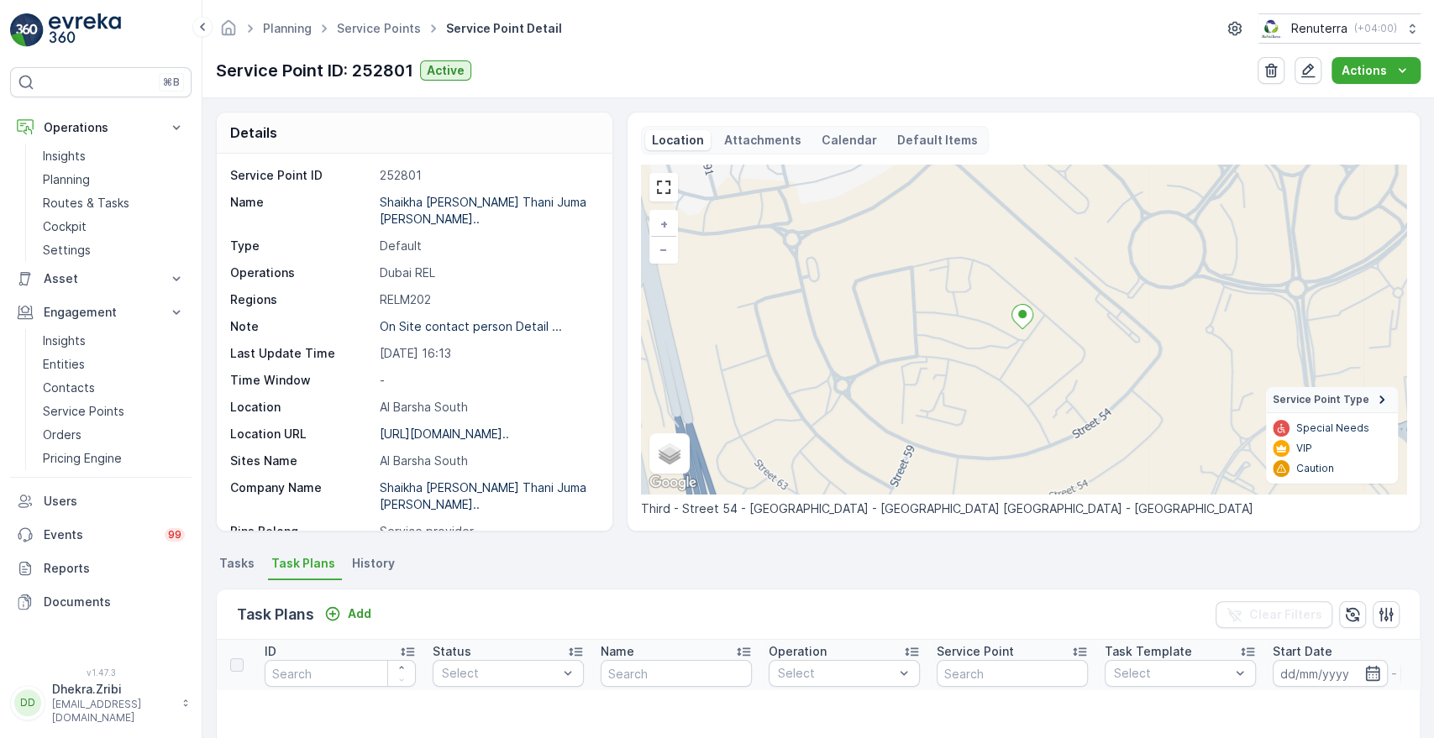
scroll to position [371, 0]
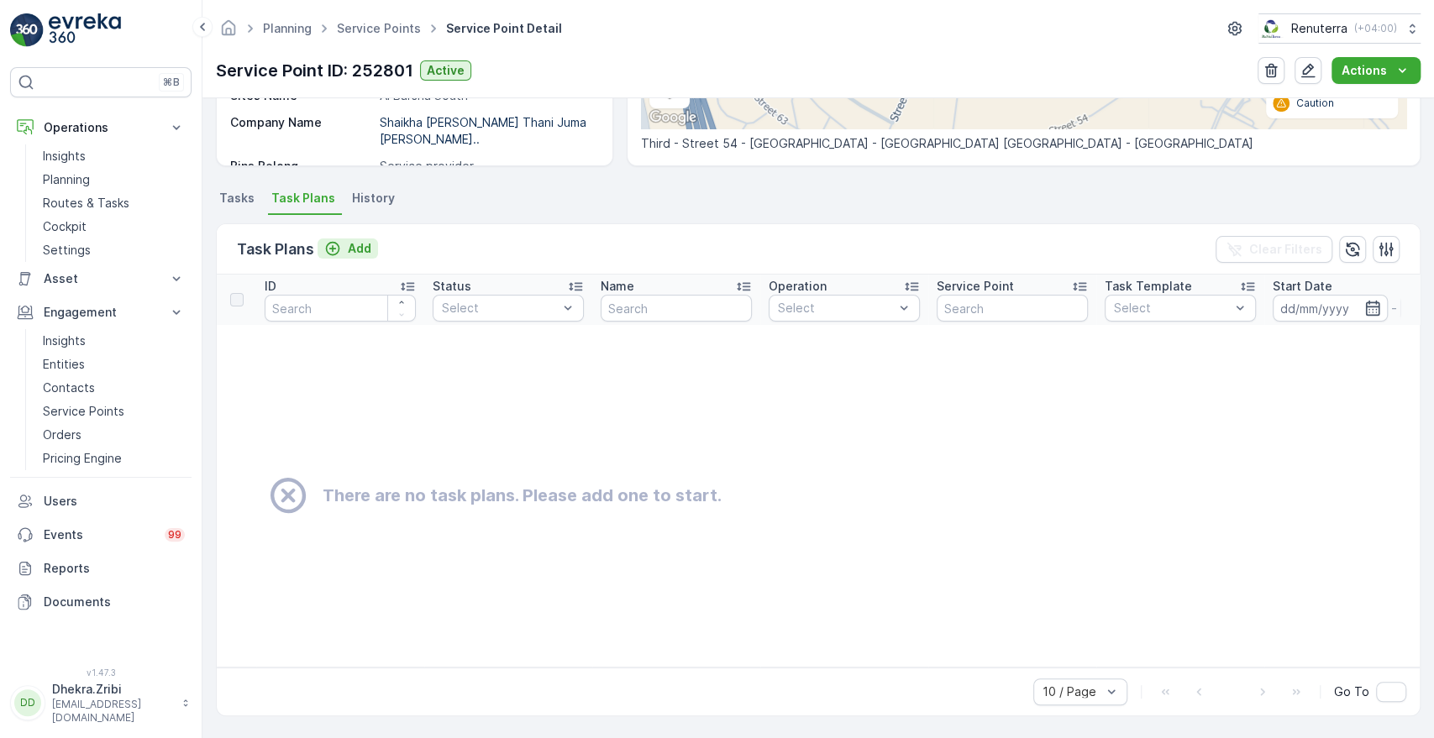
click at [355, 243] on p "Add" at bounding box center [360, 248] width 24 height 17
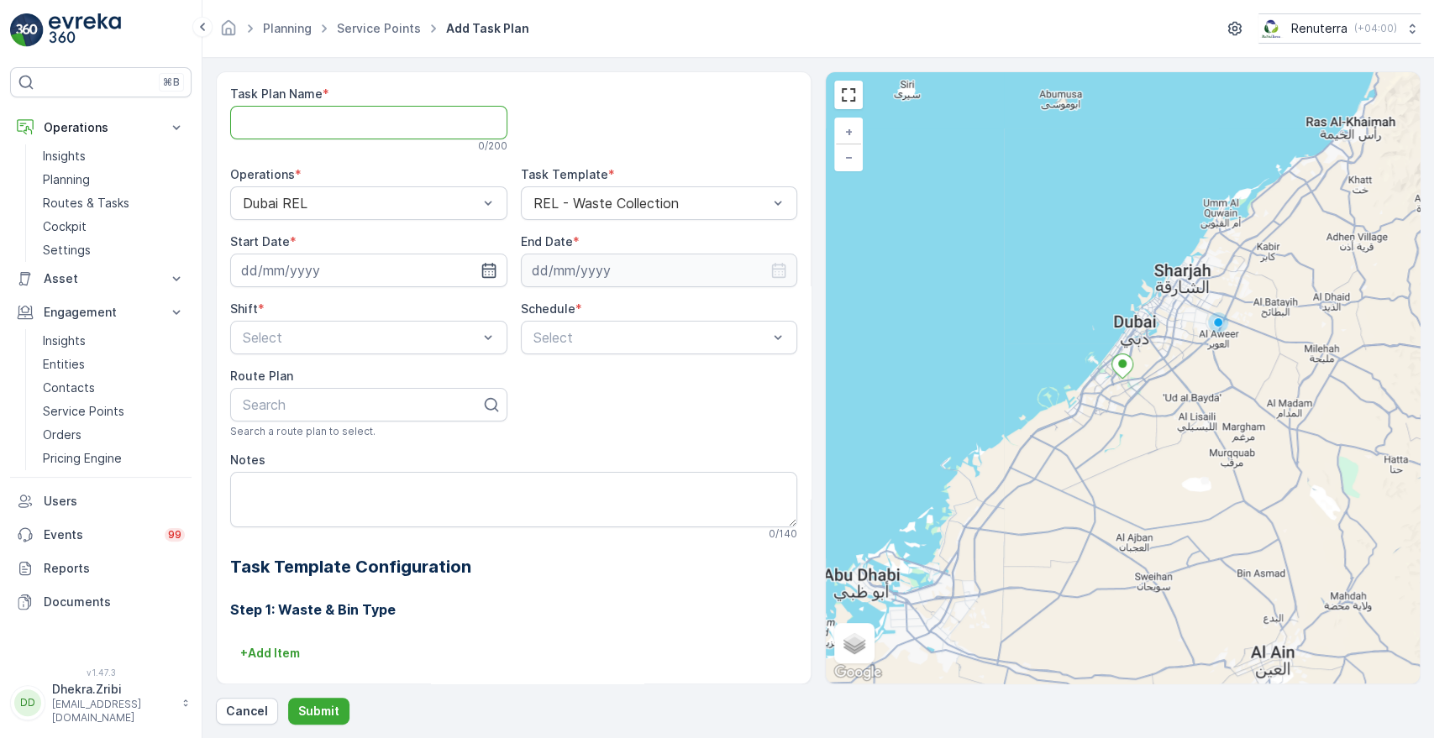
click at [410, 121] on Name "Task Plan Name" at bounding box center [368, 123] width 277 height 34
type Name "DRELM003"
click at [484, 268] on icon "button" at bounding box center [488, 270] width 14 height 15
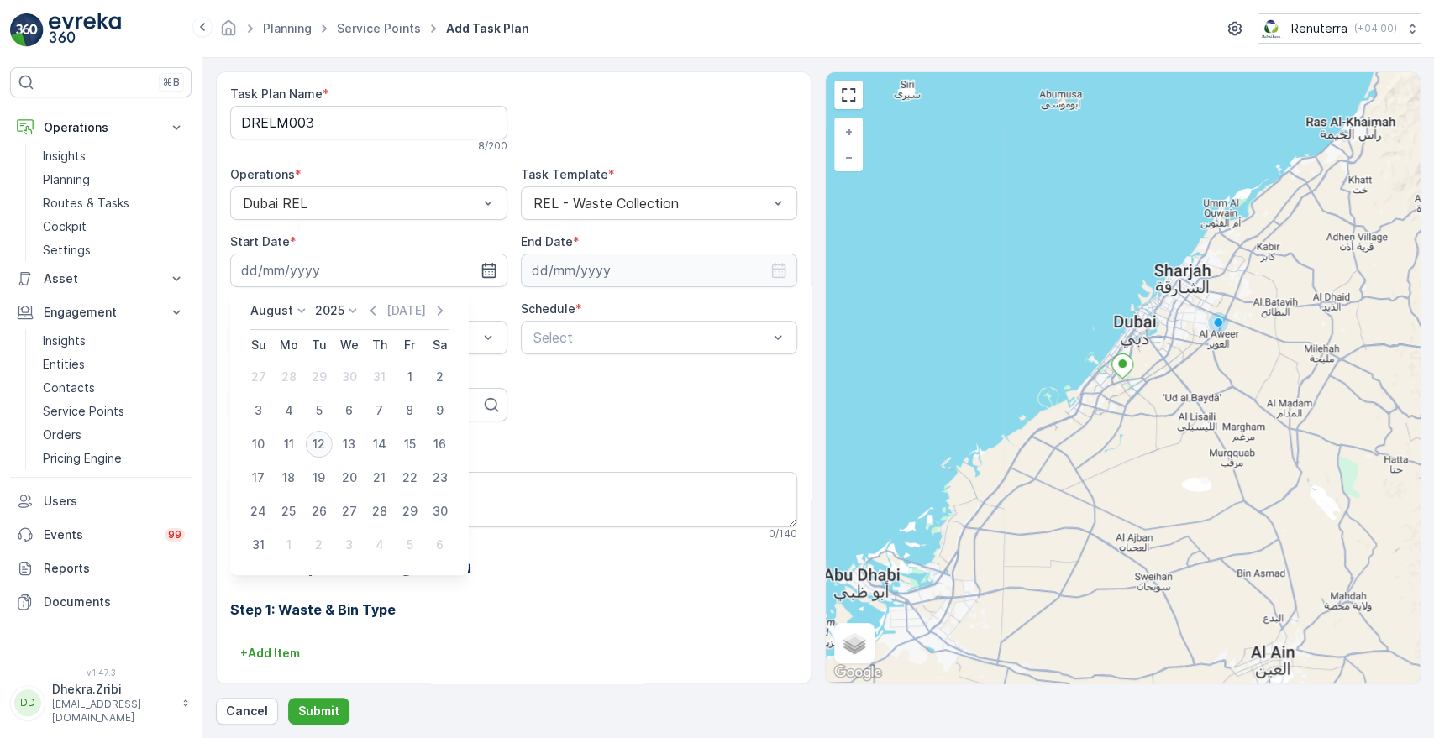
click at [313, 442] on div "12" at bounding box center [319, 444] width 27 height 27
type input "[DATE]"
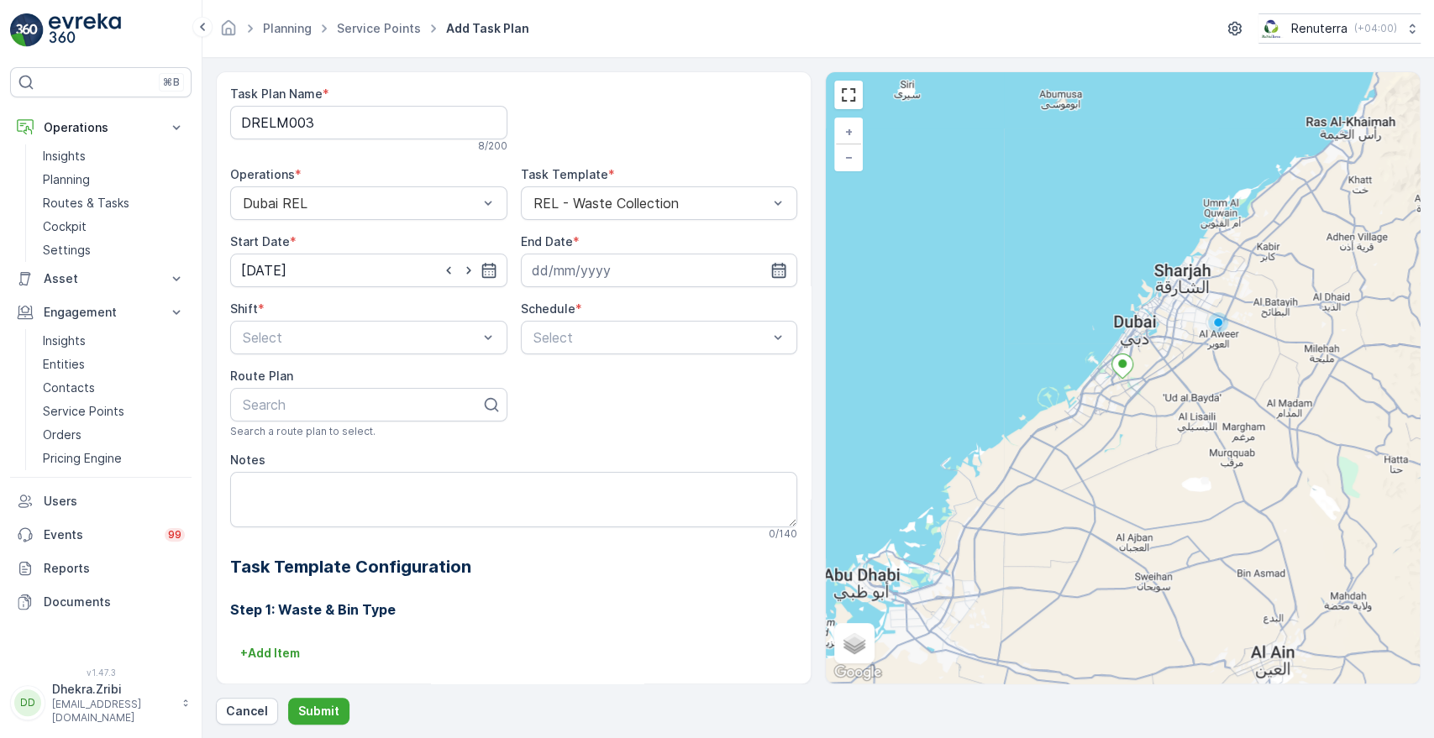
click at [773, 265] on icon "button" at bounding box center [779, 270] width 14 height 15
click at [628, 311] on p "2025" at bounding box center [617, 310] width 29 height 17
click at [623, 462] on span "2026" at bounding box center [627, 468] width 29 height 17
click at [697, 443] on div "14" at bounding box center [698, 444] width 27 height 27
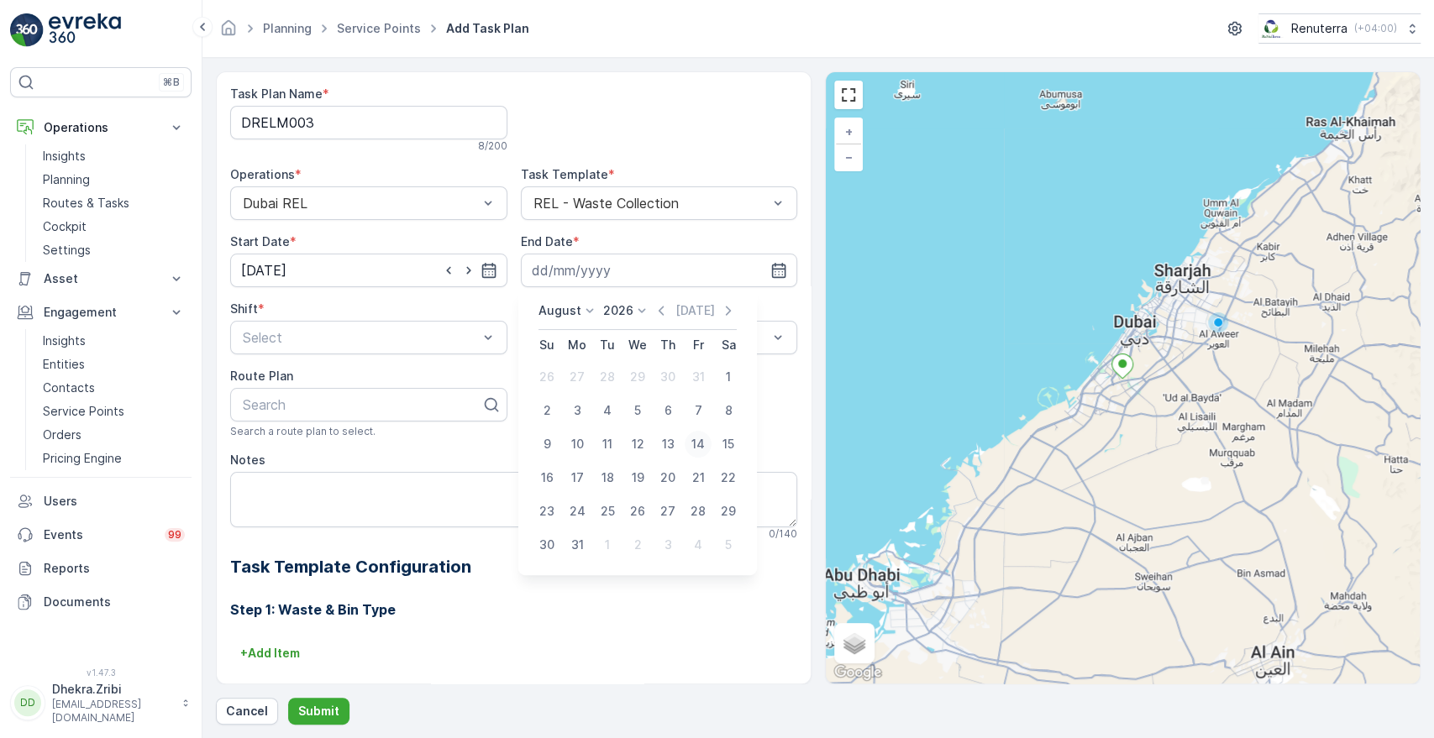
type input "[DATE]"
click at [706, 275] on input "[DATE]" at bounding box center [659, 271] width 277 height 34
click at [581, 314] on icon at bounding box center [589, 310] width 17 height 17
click at [618, 460] on li "June" at bounding box center [580, 452] width 84 height 24
click at [584, 309] on icon at bounding box center [589, 310] width 17 height 17
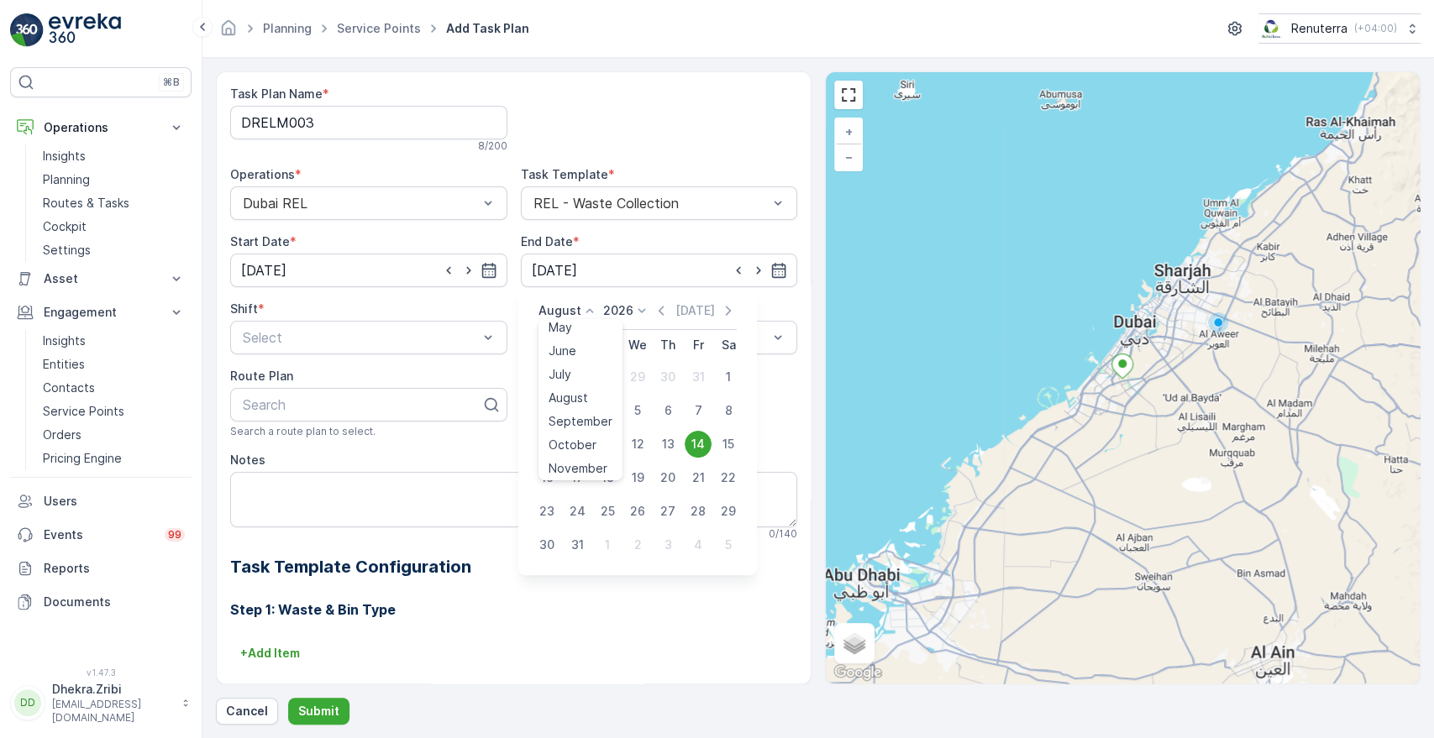
scroll to position [128, 0]
click at [578, 465] on span "December" at bounding box center [578, 465] width 59 height 17
click at [675, 516] on div "31" at bounding box center [667, 511] width 27 height 27
type input "[DATE]"
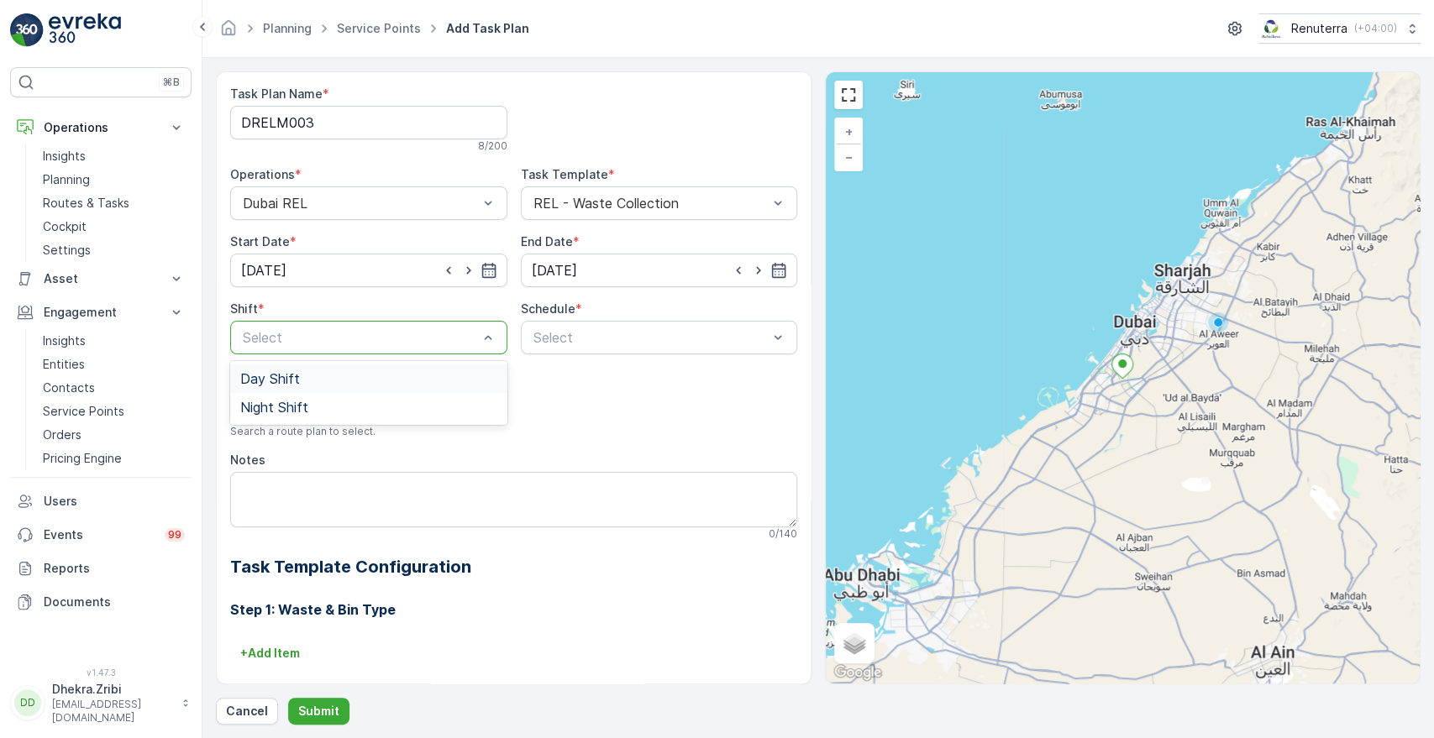
click at [366, 343] on div at bounding box center [360, 337] width 239 height 15
click at [302, 407] on span "Night Shift" at bounding box center [274, 407] width 68 height 15
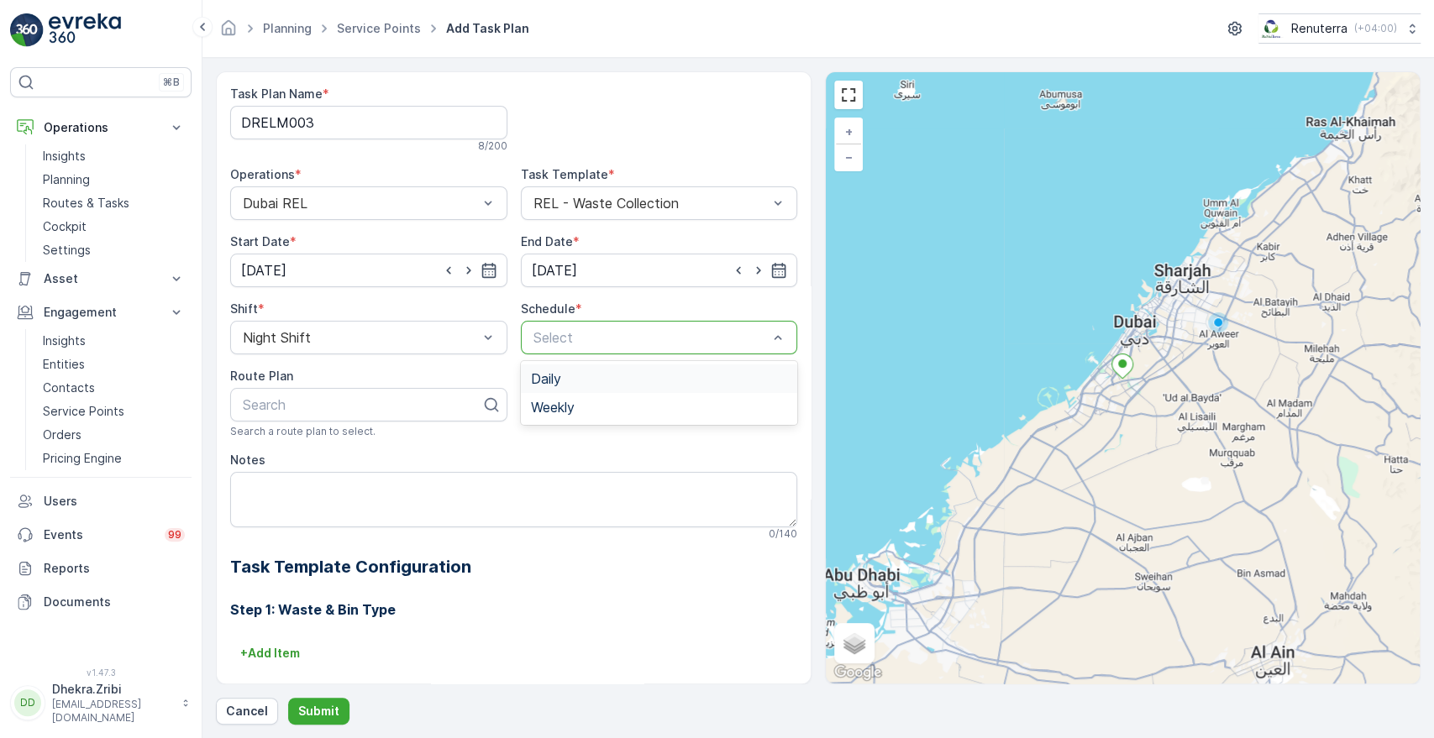
click at [595, 336] on div at bounding box center [651, 337] width 239 height 15
click at [537, 416] on div "Weekly" at bounding box center [659, 407] width 277 height 29
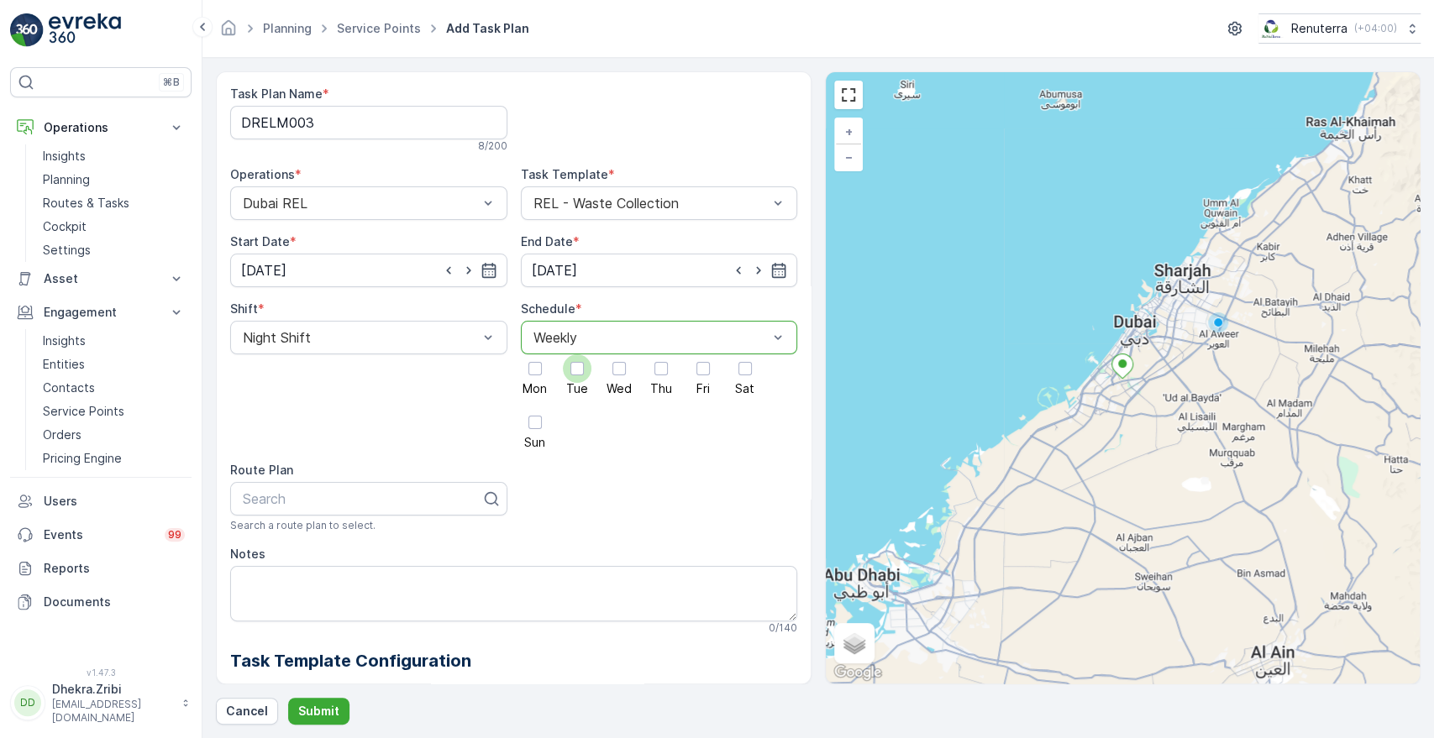
click at [581, 371] on div at bounding box center [577, 368] width 29 height 29
click at [577, 354] on input "Tue" at bounding box center [577, 354] width 0 height 0
click at [702, 372] on div at bounding box center [702, 368] width 13 height 13
click at [703, 354] on input "Fri" at bounding box center [703, 354] width 0 height 0
click at [402, 506] on div at bounding box center [362, 498] width 242 height 15
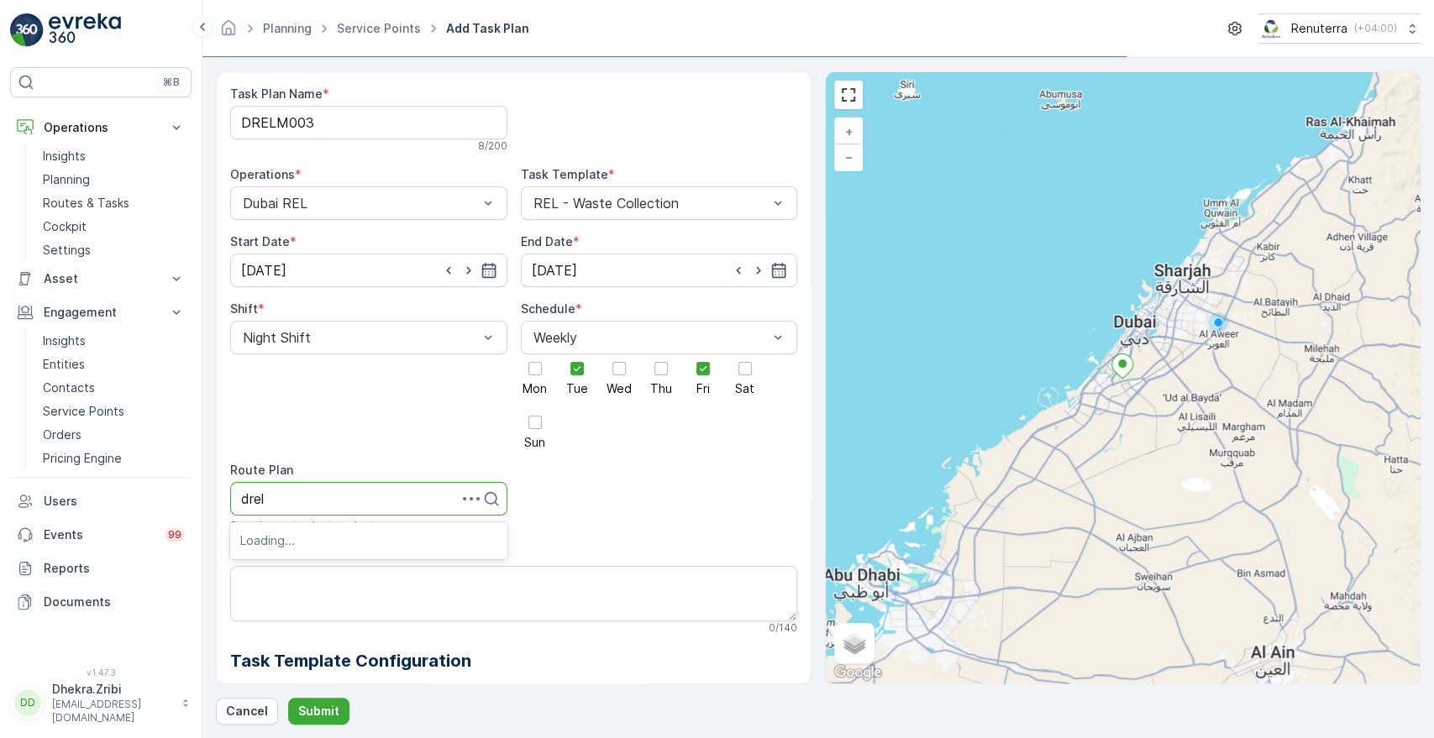
type input "drelm"
click at [306, 544] on span "DRELM202" at bounding box center [275, 540] width 71 height 15
click at [314, 714] on p "Submit" at bounding box center [318, 711] width 41 height 17
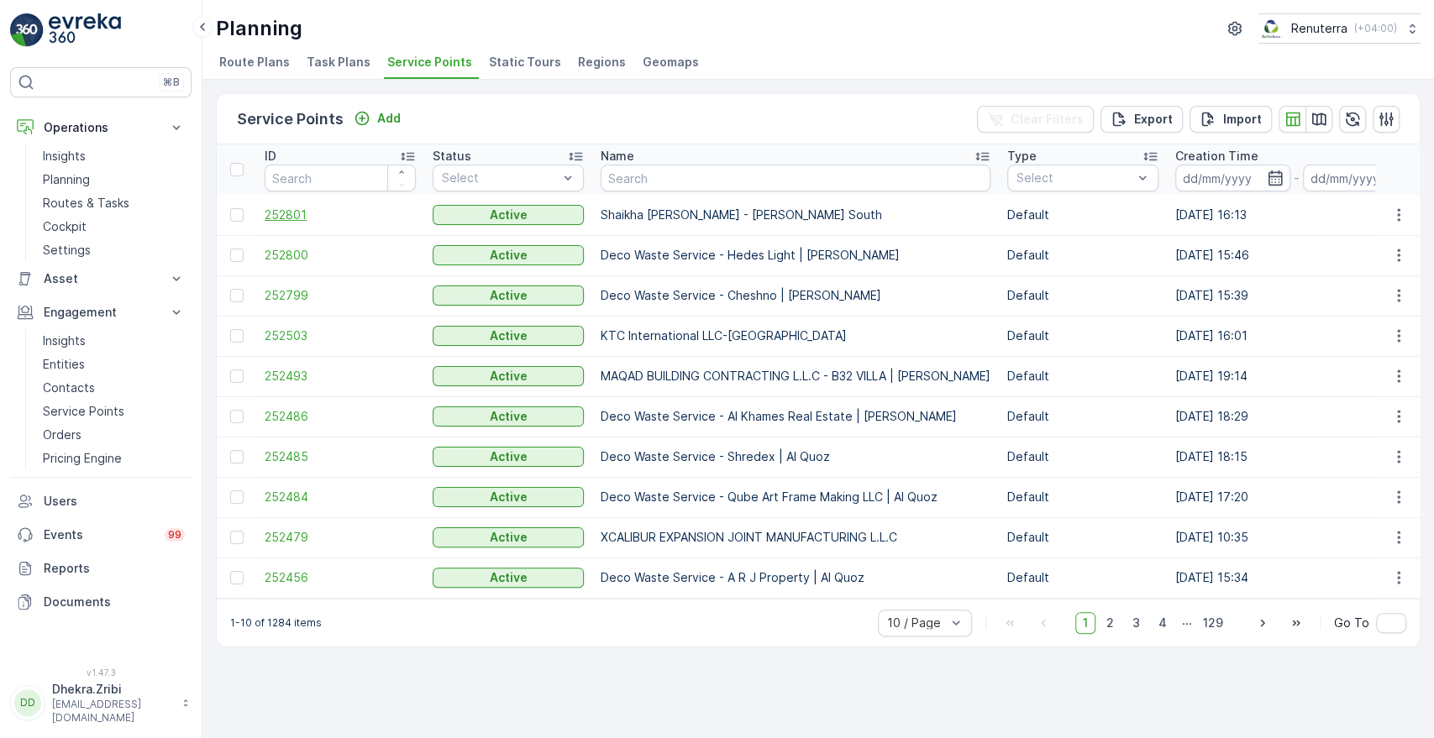
click at [285, 217] on span "252801" at bounding box center [340, 215] width 151 height 17
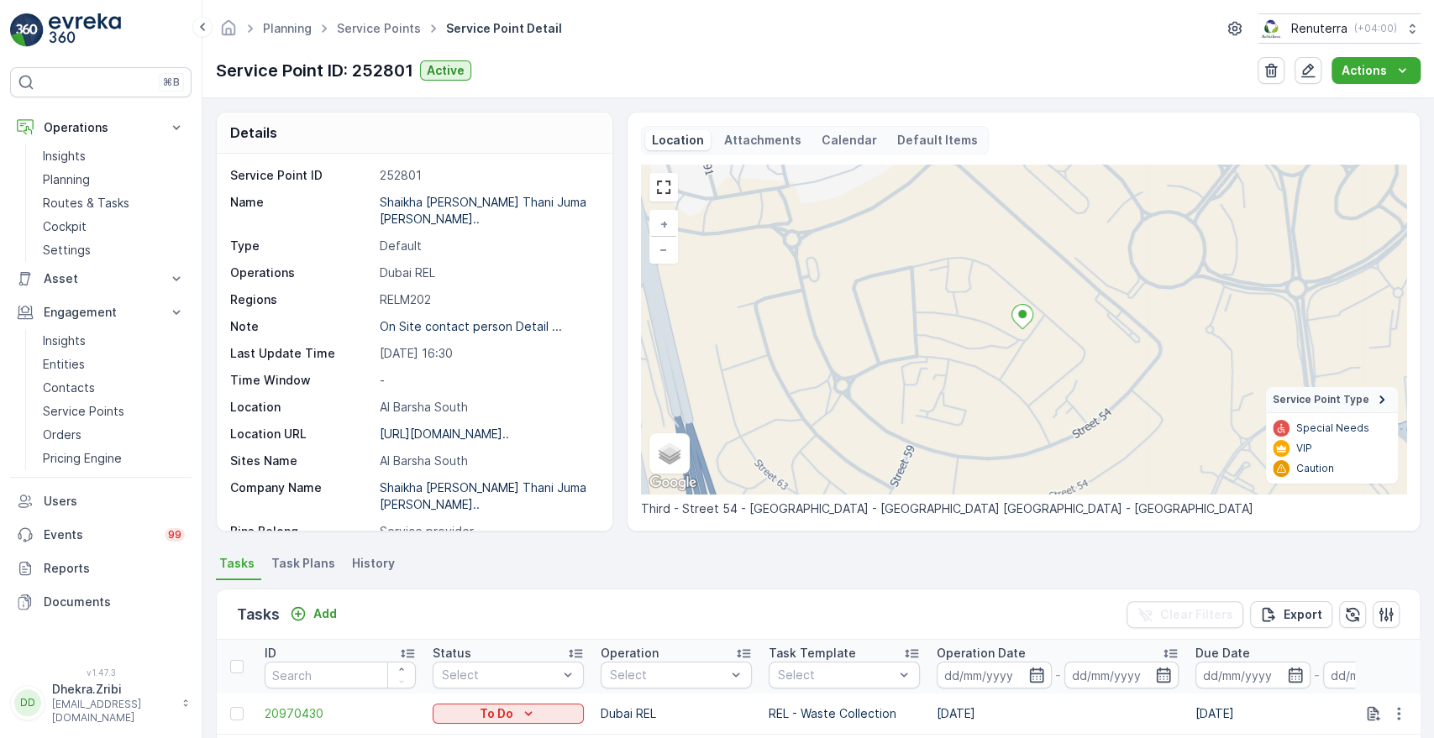
click at [1427, 645] on div "Details Service Point ID 252801 Name Shaikha [PERSON_NAME] Thani Juma [PERSON_N…" at bounding box center [818, 418] width 1232 height 640
click at [1129, 715] on td "[DATE]" at bounding box center [1057, 714] width 259 height 40
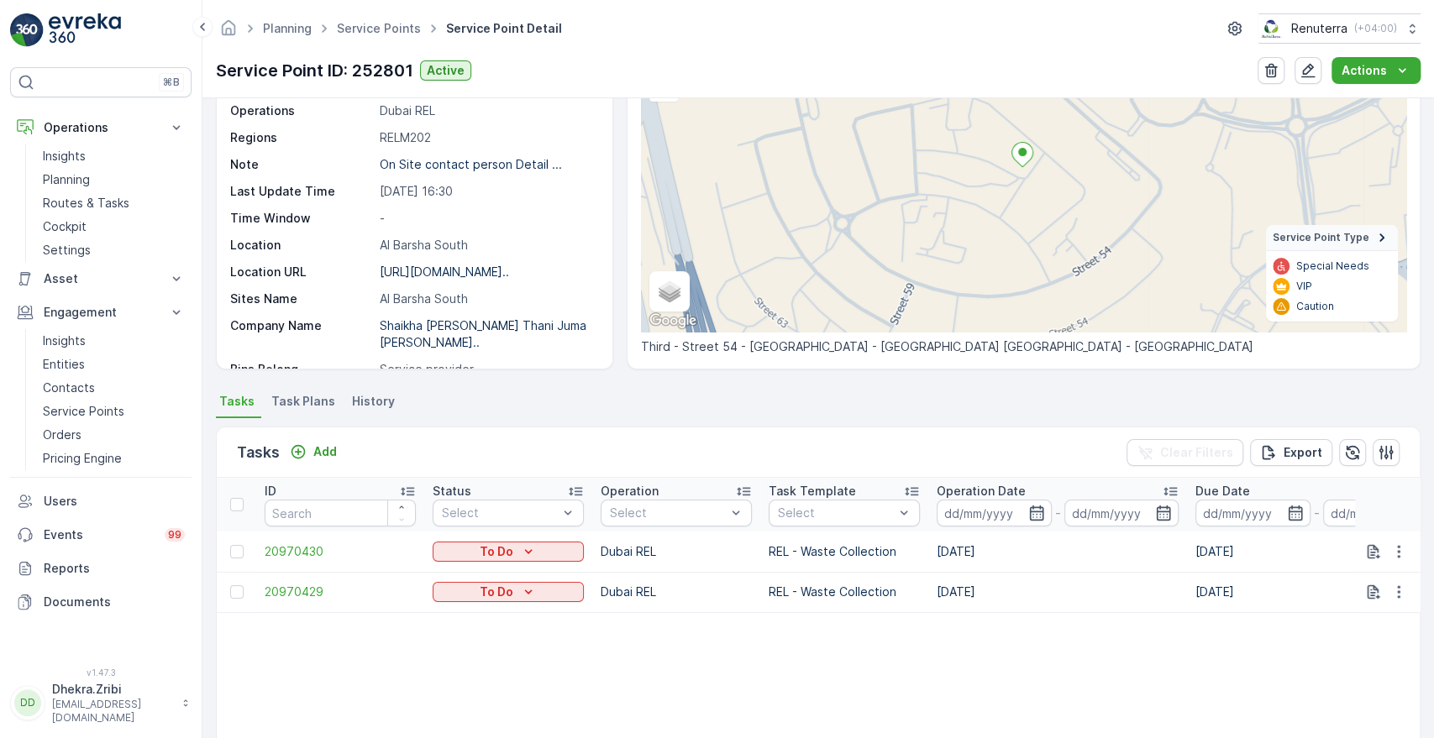
scroll to position [186, 0]
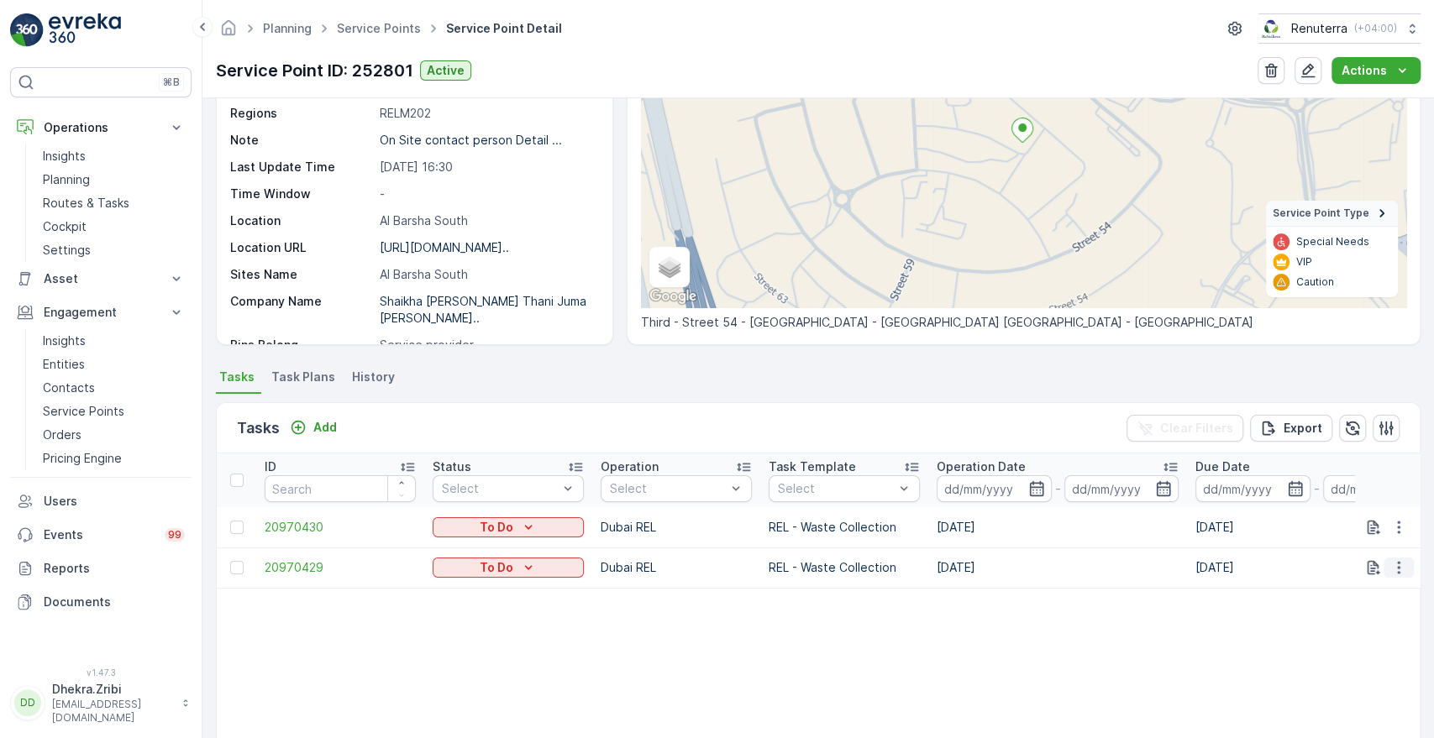
click at [1402, 571] on icon "button" at bounding box center [1398, 567] width 17 height 17
click at [1334, 641] on span "Change Route" at bounding box center [1355, 639] width 81 height 17
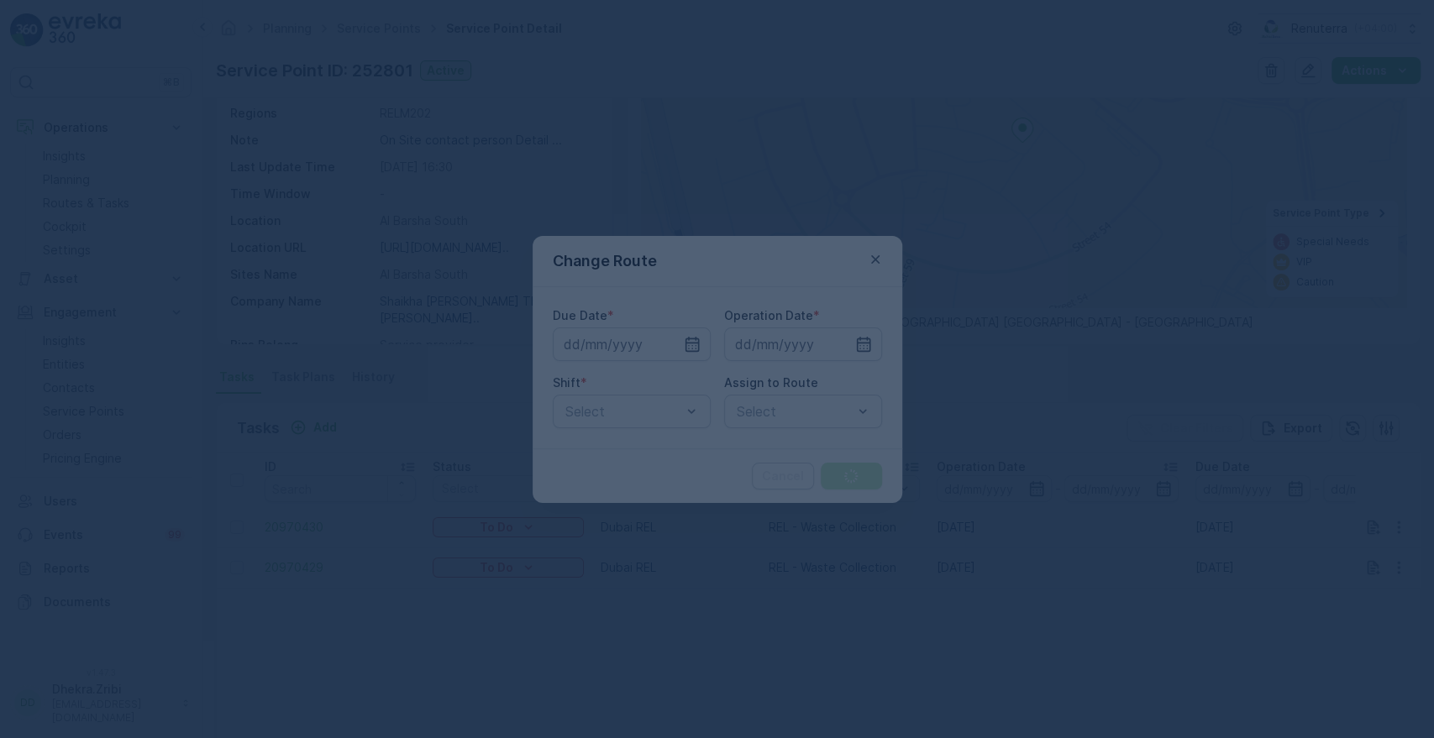
type input "[DATE]"
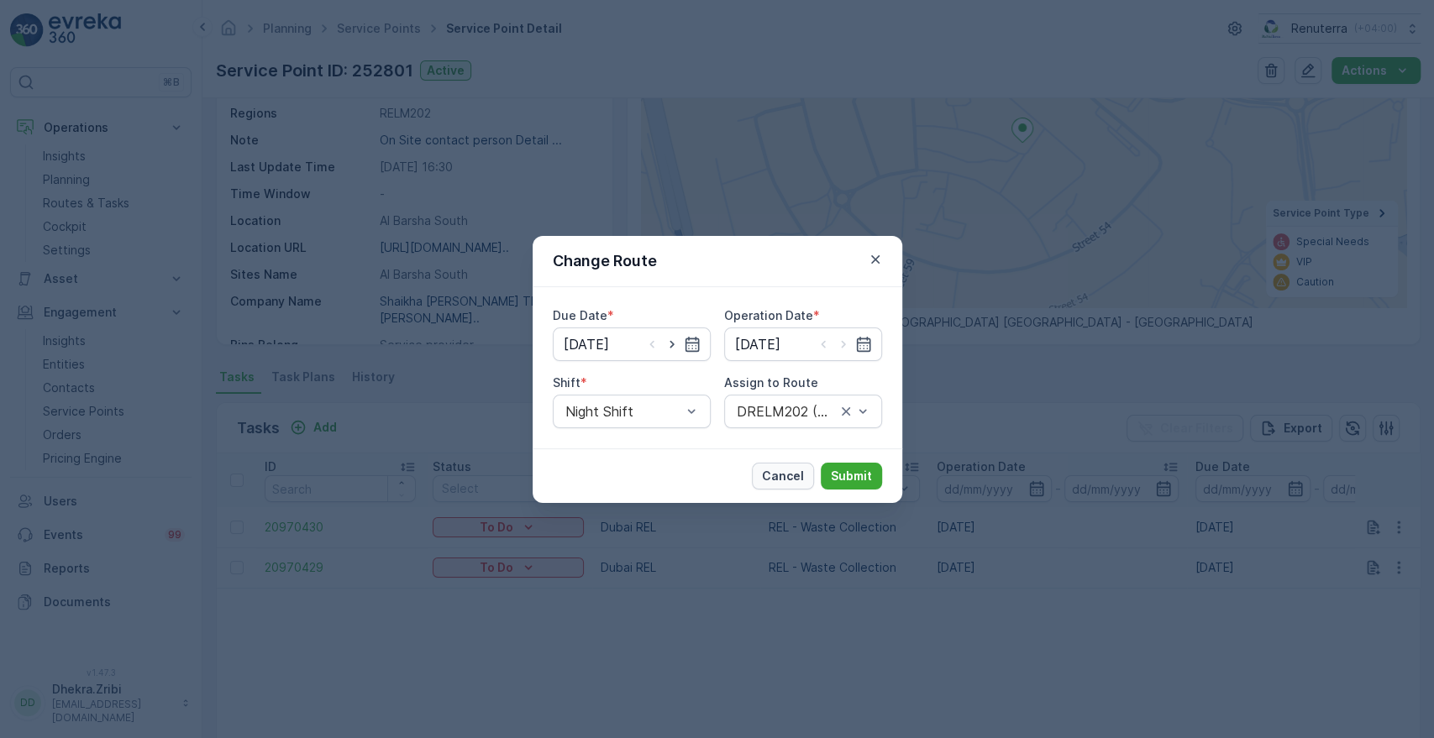
click at [796, 473] on p "Cancel" at bounding box center [783, 476] width 42 height 17
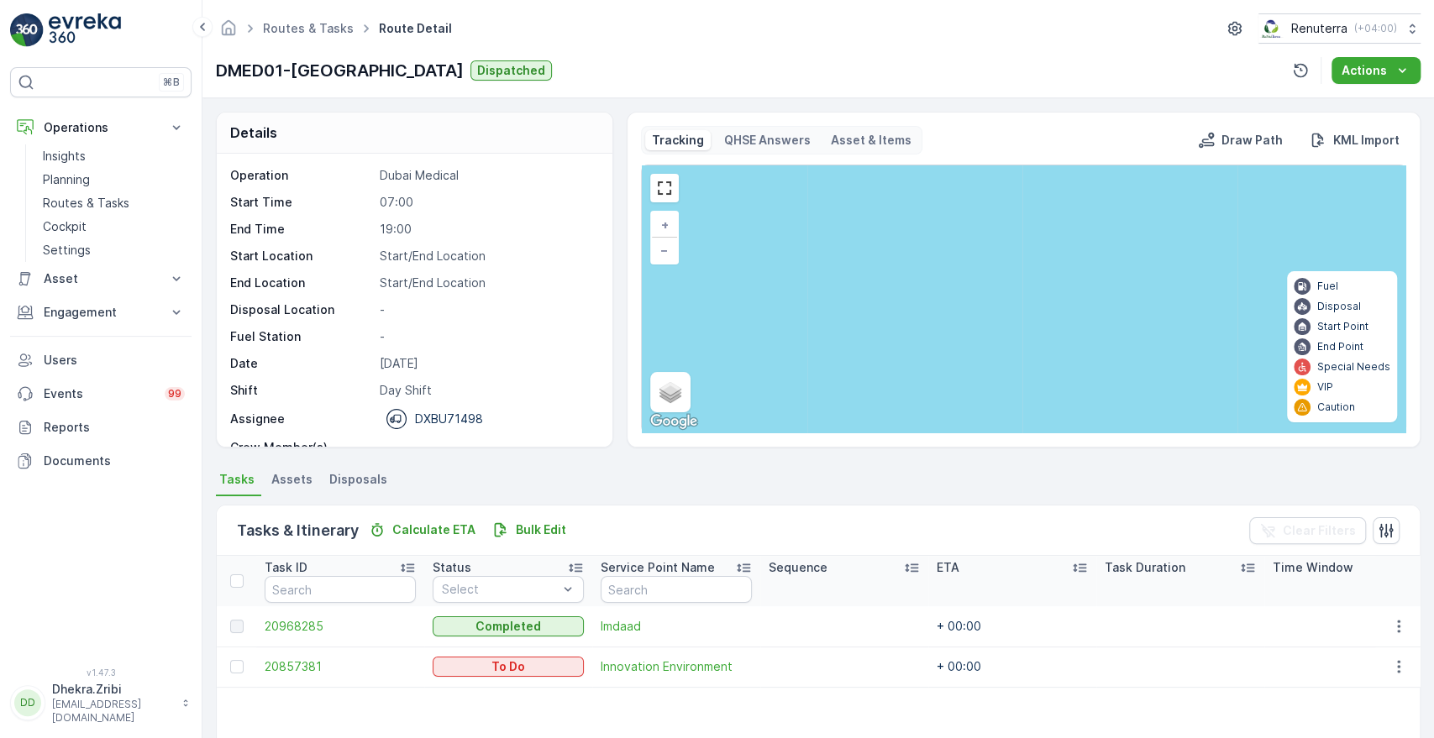
scroll to position [123, 0]
